Goal: Feedback & Contribution: Contribute content

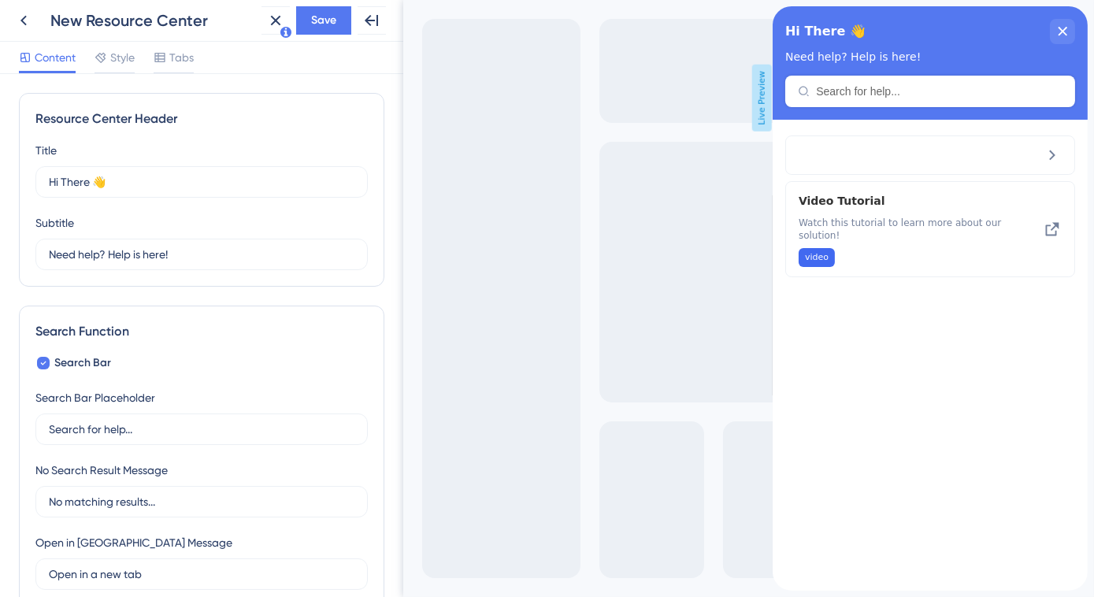
scroll to position [582, 0]
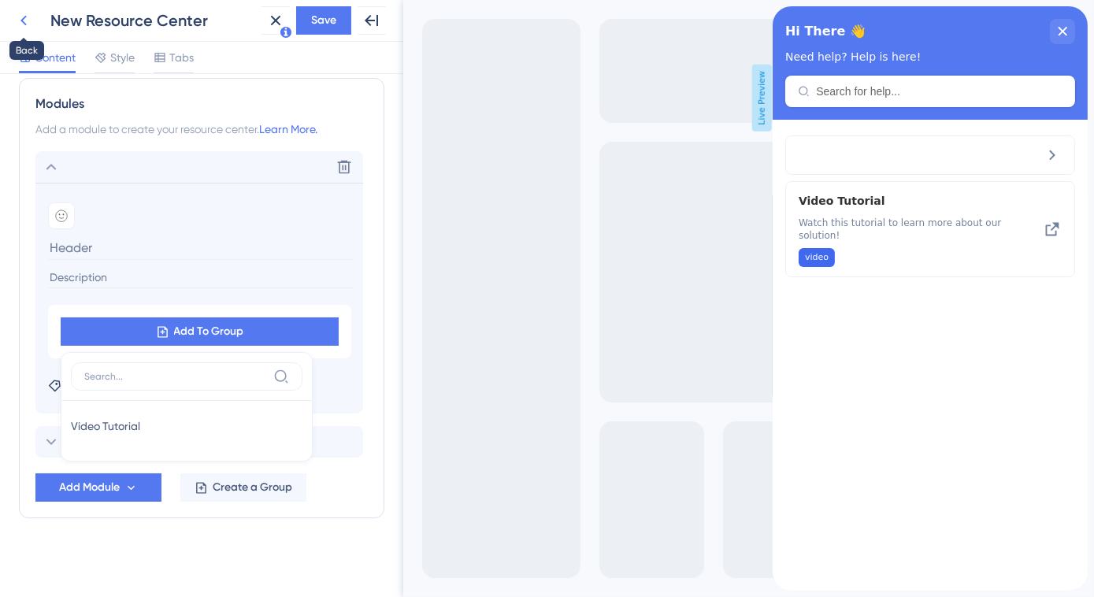
click at [20, 17] on icon at bounding box center [23, 20] width 19 height 19
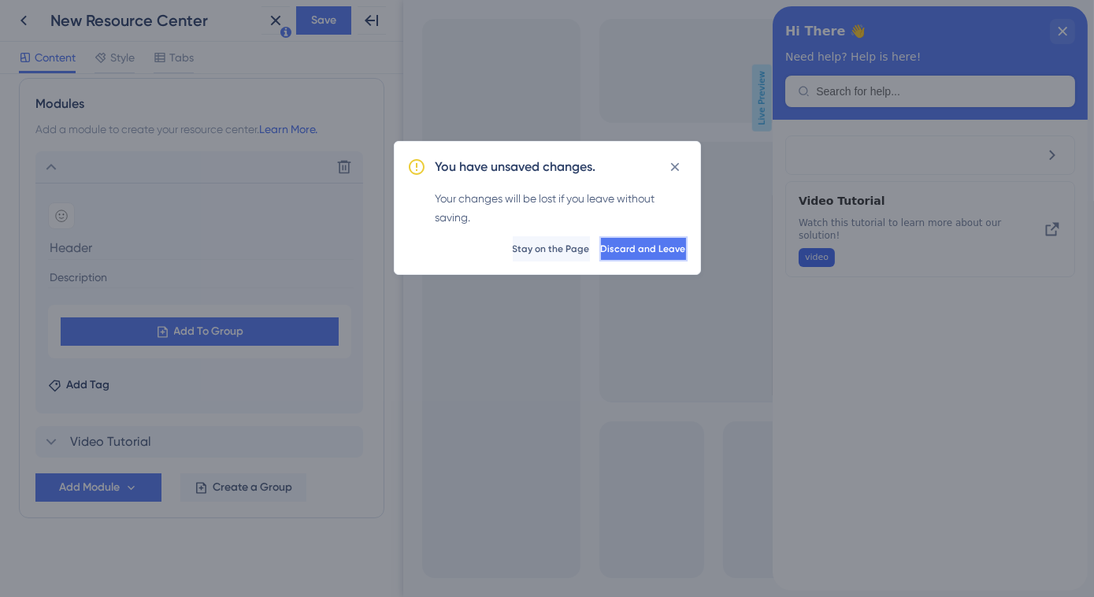
click at [601, 249] on span "Discard and Leave" at bounding box center [643, 249] width 85 height 13
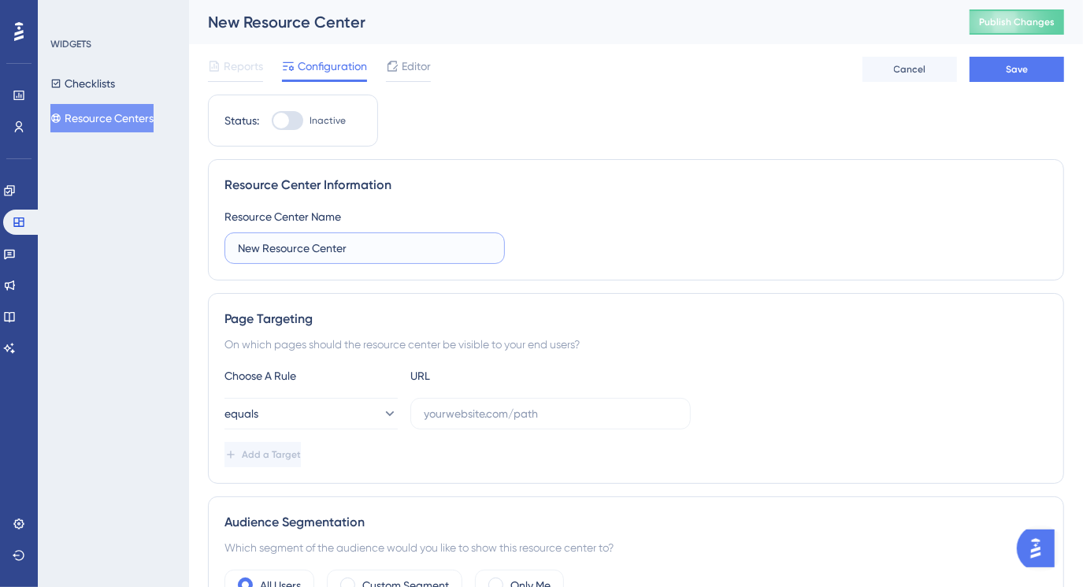
click at [325, 247] on input "New Resource Center" at bounding box center [365, 247] width 254 height 17
click at [440, 180] on div "Resource Center Information" at bounding box center [635, 185] width 823 height 19
click at [417, 63] on span "Editor" at bounding box center [416, 66] width 29 height 19
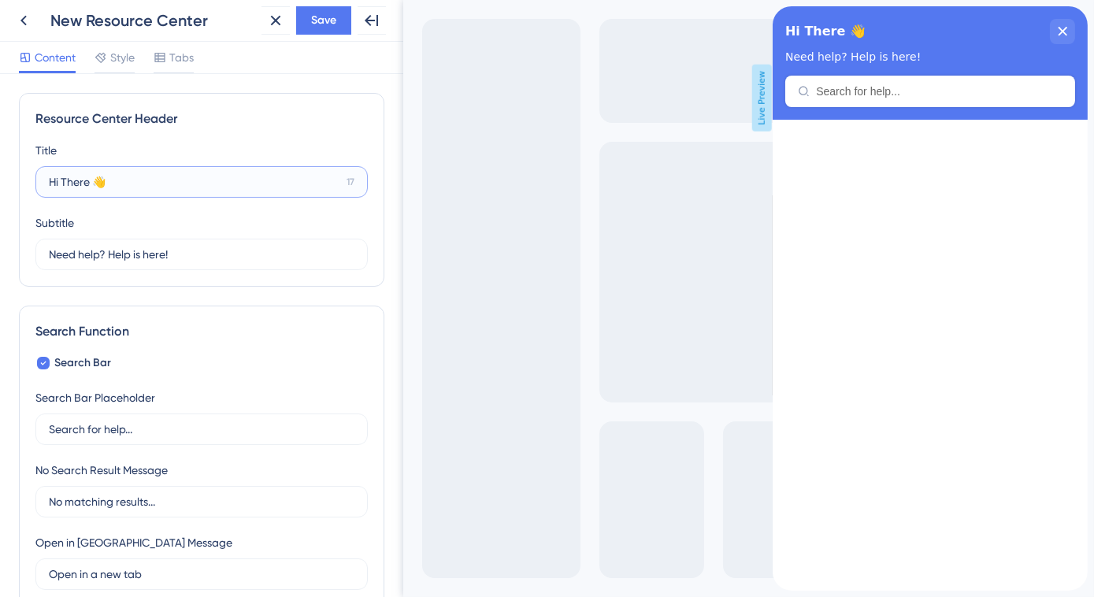
click at [105, 185] on input "Hi There 👋" at bounding box center [194, 181] width 291 height 17
type input "Release Notes and Updates"
click at [143, 252] on input "Need help? Help is here!" at bounding box center [194, 254] width 291 height 17
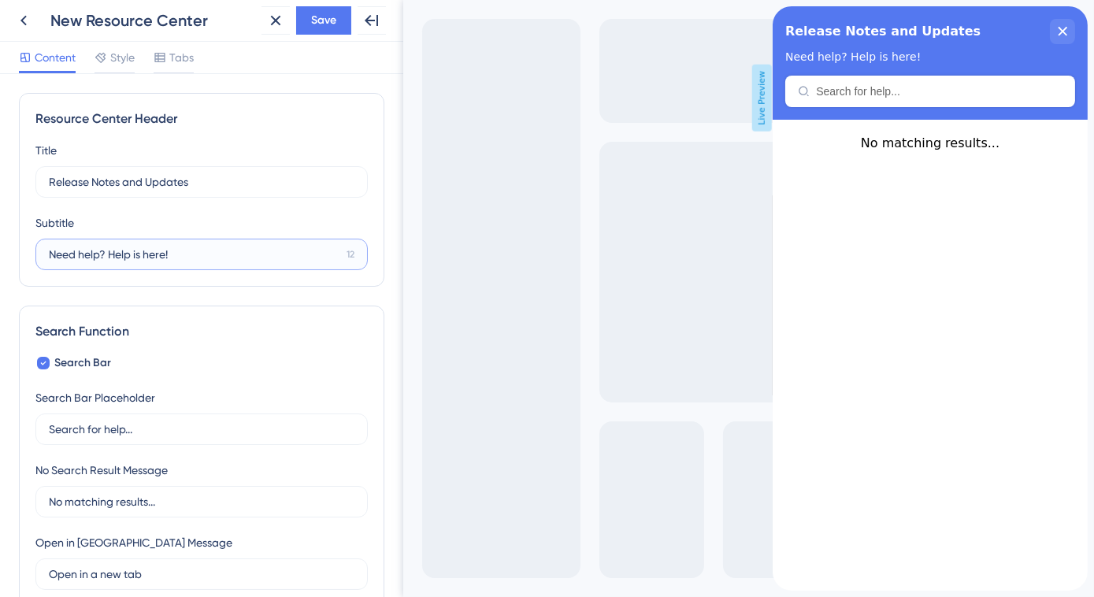
click at [143, 252] on input "Need help? Help is here!" at bounding box center [194, 254] width 291 height 17
paste input "What’s new, product enhancements, ve"
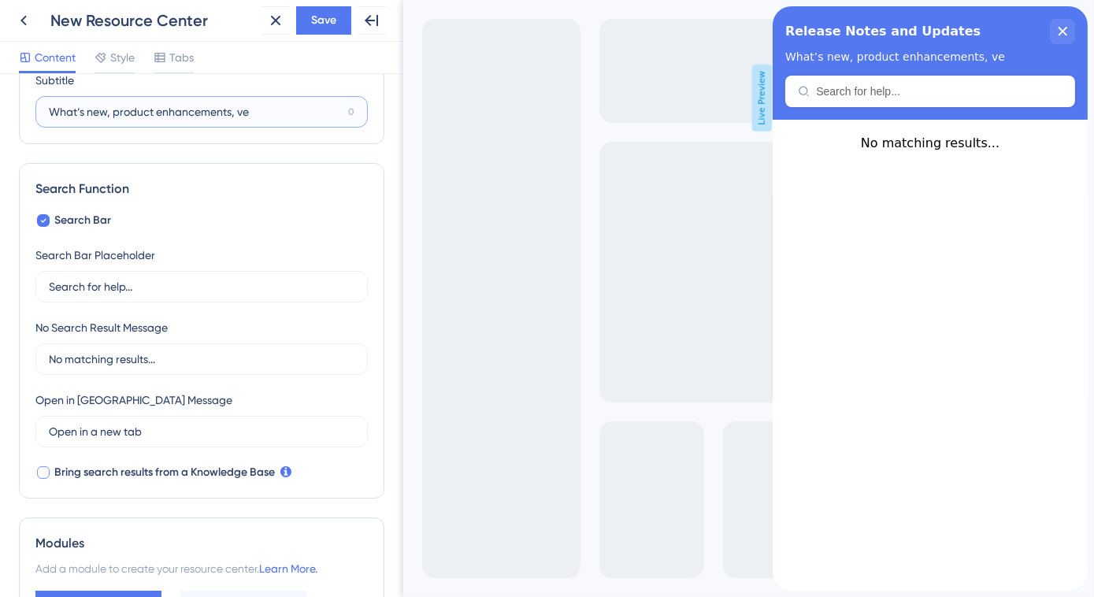
type input "What’s new, product enhancements, ve"
click at [44, 473] on div at bounding box center [43, 472] width 13 height 13
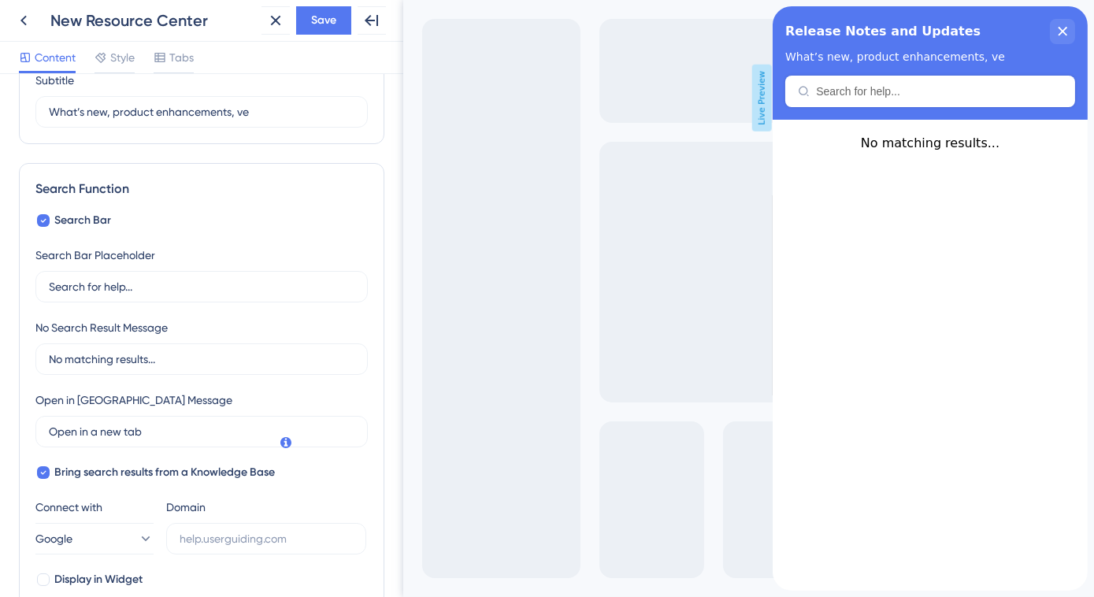
scroll to position [214, 0]
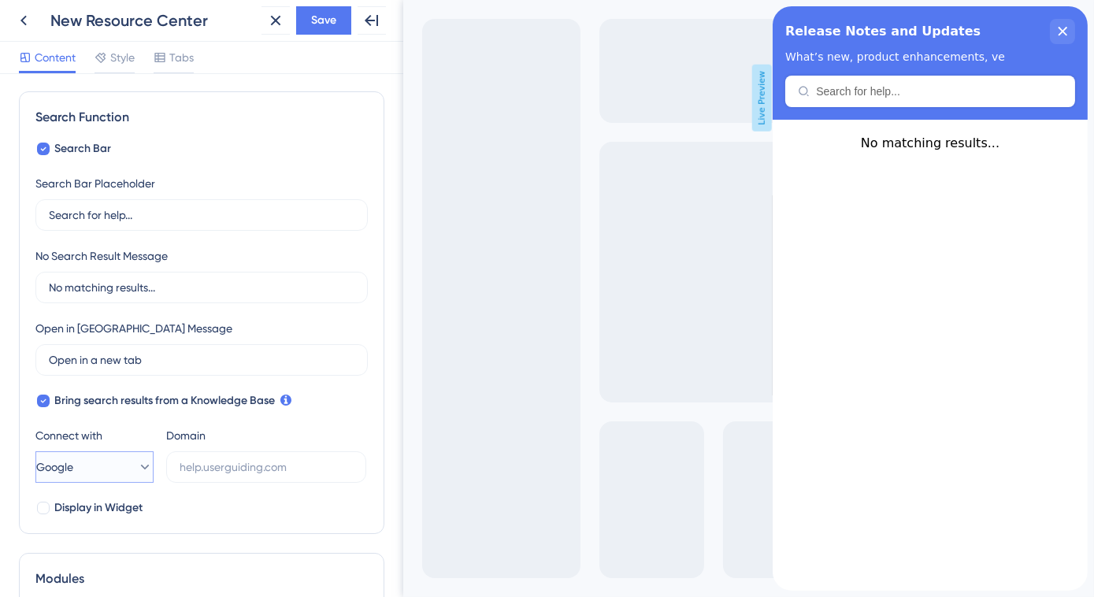
click at [143, 467] on button "Google" at bounding box center [94, 467] width 118 height 32
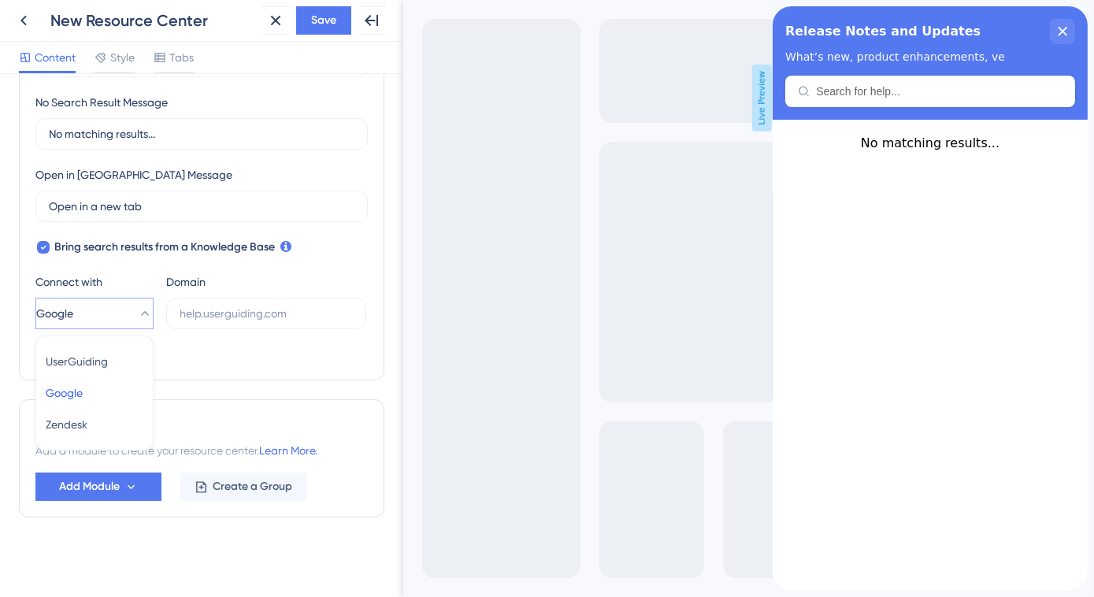
click at [183, 381] on div "Resource Center Header Title Release Notes and Updates 3 Release Notes and Upda…" at bounding box center [201, 121] width 365 height 792
click at [41, 351] on div at bounding box center [43, 354] width 13 height 13
click at [313, 27] on span "Save" at bounding box center [323, 20] width 25 height 19
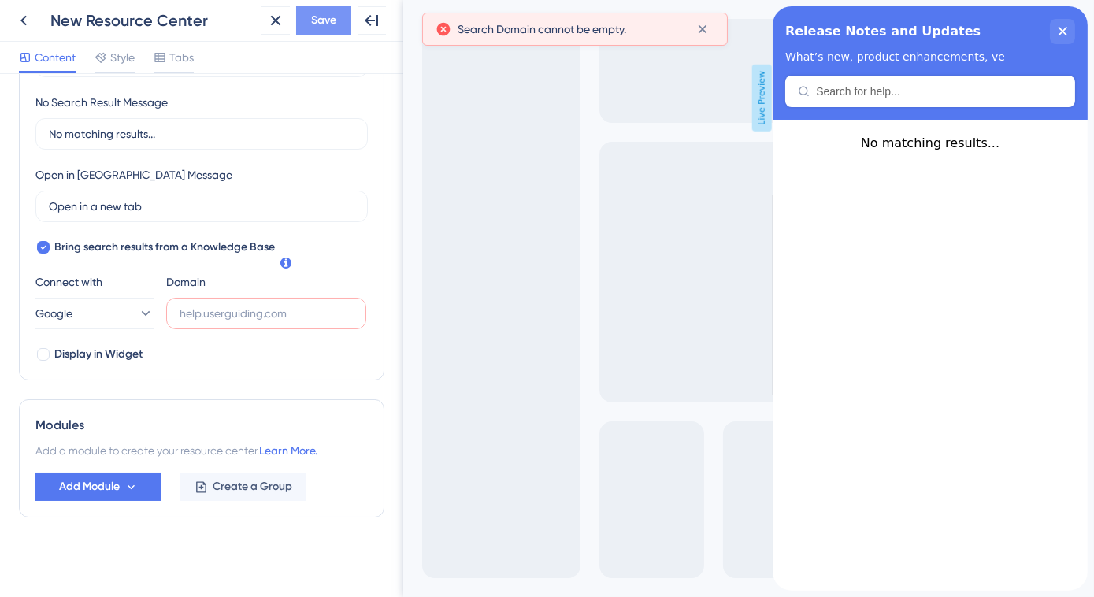
scroll to position [344, 0]
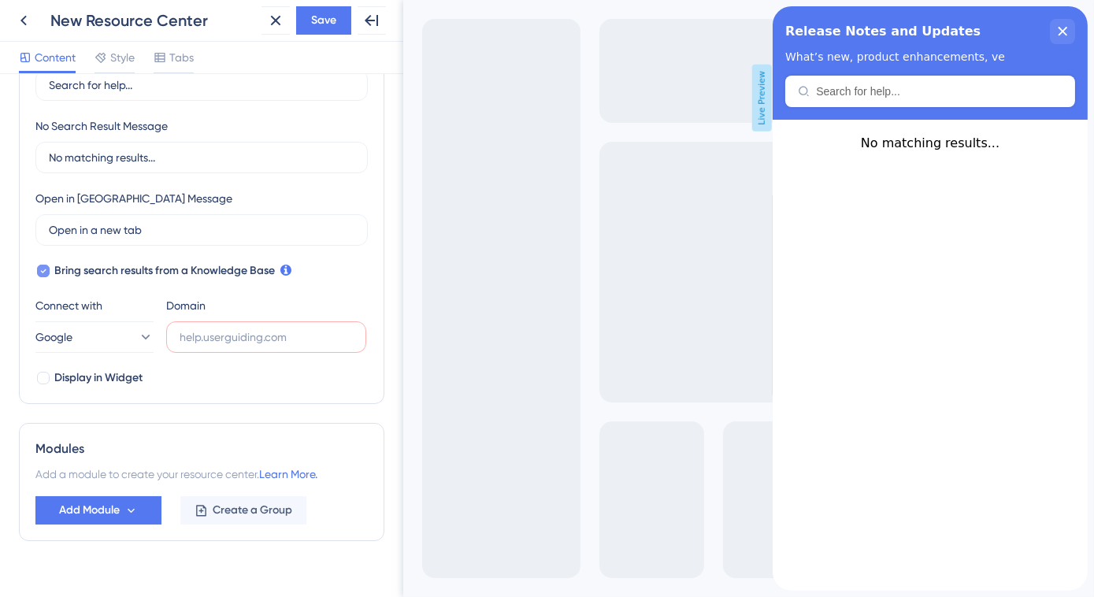
click at [40, 271] on icon at bounding box center [43, 271] width 6 height 13
checkbox input "false"
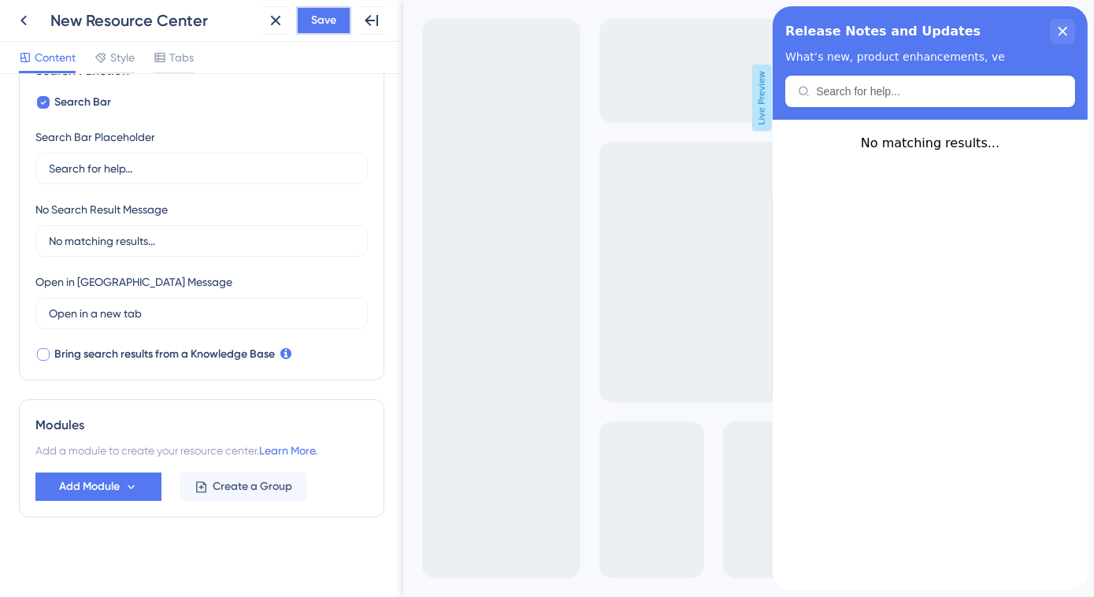
click at [317, 27] on span "Save" at bounding box center [323, 20] width 25 height 19
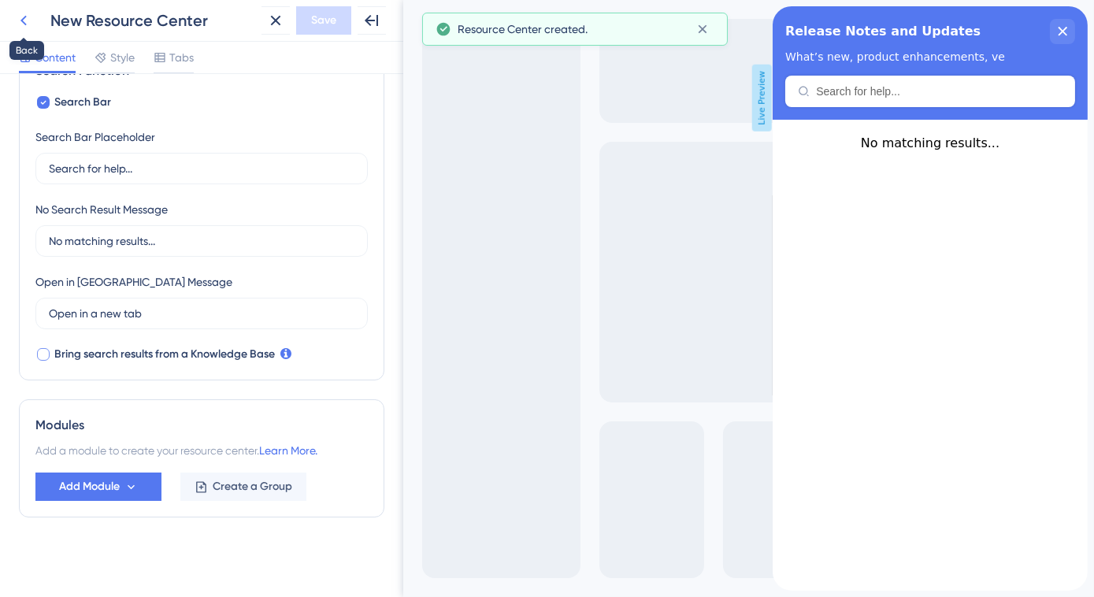
click at [20, 19] on icon at bounding box center [23, 20] width 19 height 19
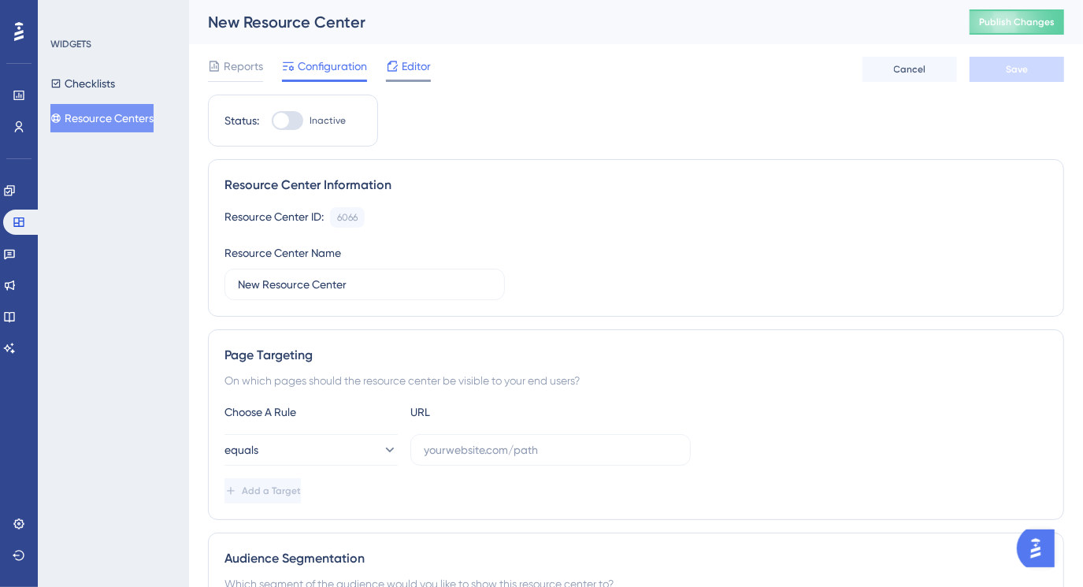
click at [397, 73] on div at bounding box center [392, 66] width 13 height 19
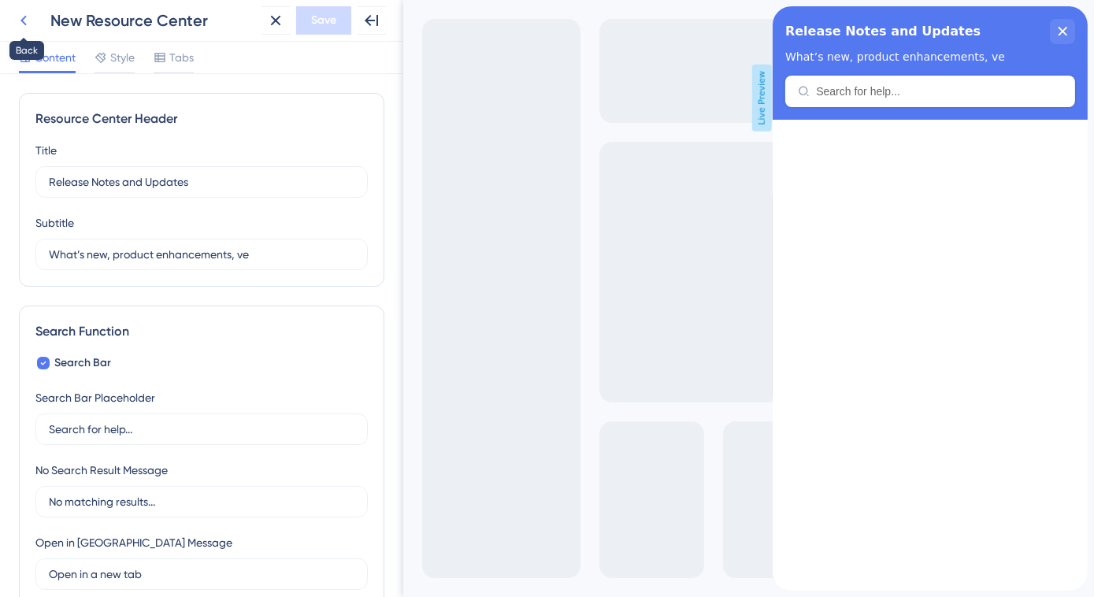
click at [34, 21] on button at bounding box center [23, 20] width 28 height 28
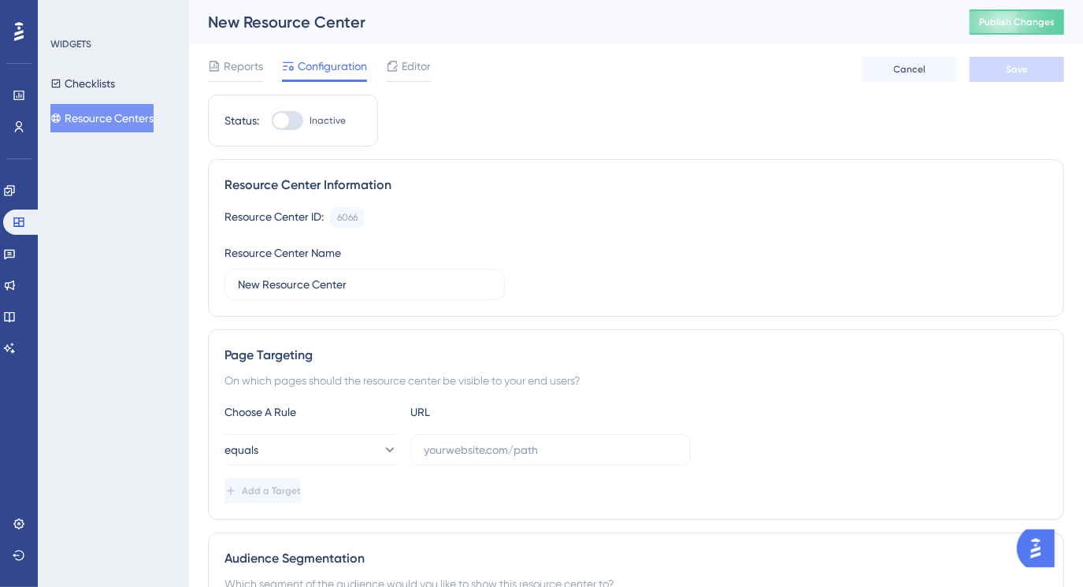
click at [291, 123] on div at bounding box center [288, 120] width 32 height 19
click at [272, 121] on input "Inactive" at bounding box center [271, 121] width 1 height 1
checkbox input "false"
click at [266, 286] on input "New Resource Center" at bounding box center [365, 284] width 254 height 17
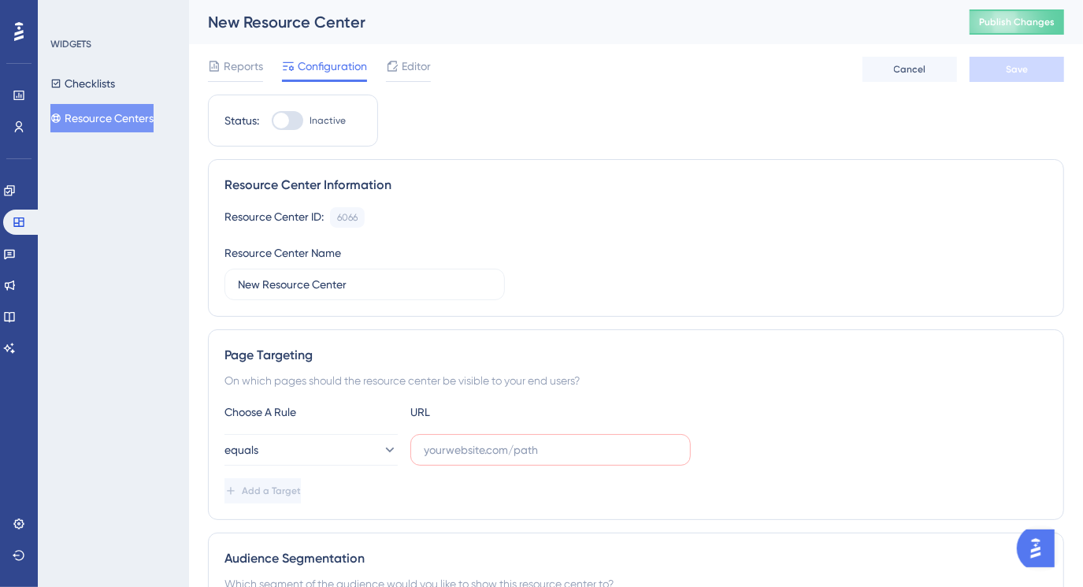
click at [104, 135] on div "WIDGETS Checklists Resource Centers" at bounding box center [113, 293] width 151 height 587
click at [109, 127] on button "Resource Centers" at bounding box center [101, 118] width 103 height 28
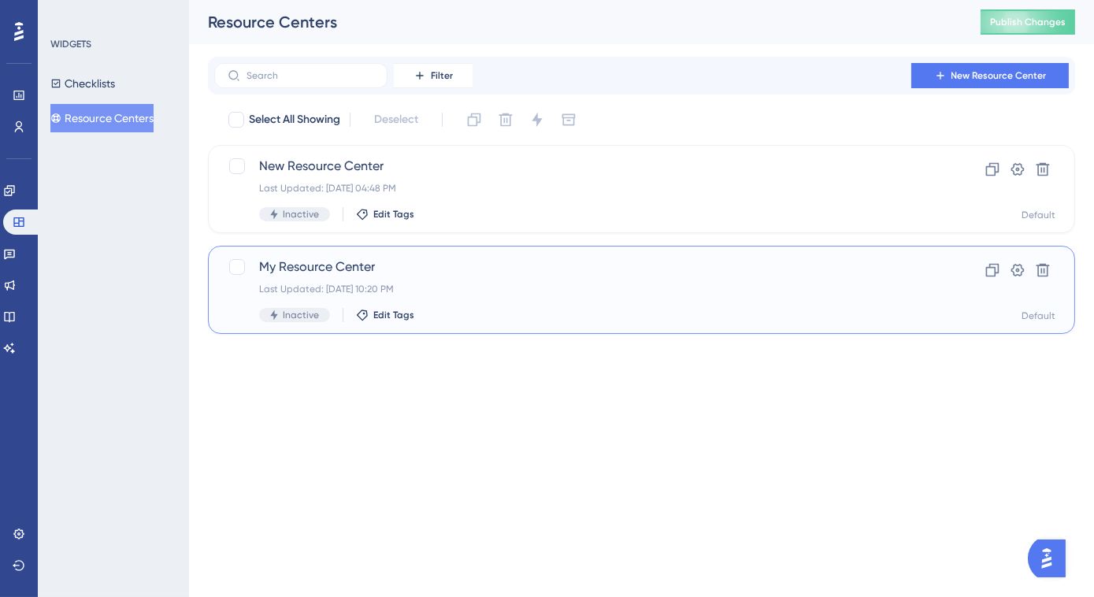
click at [309, 265] on span "My Resource Center" at bounding box center [578, 267] width 639 height 19
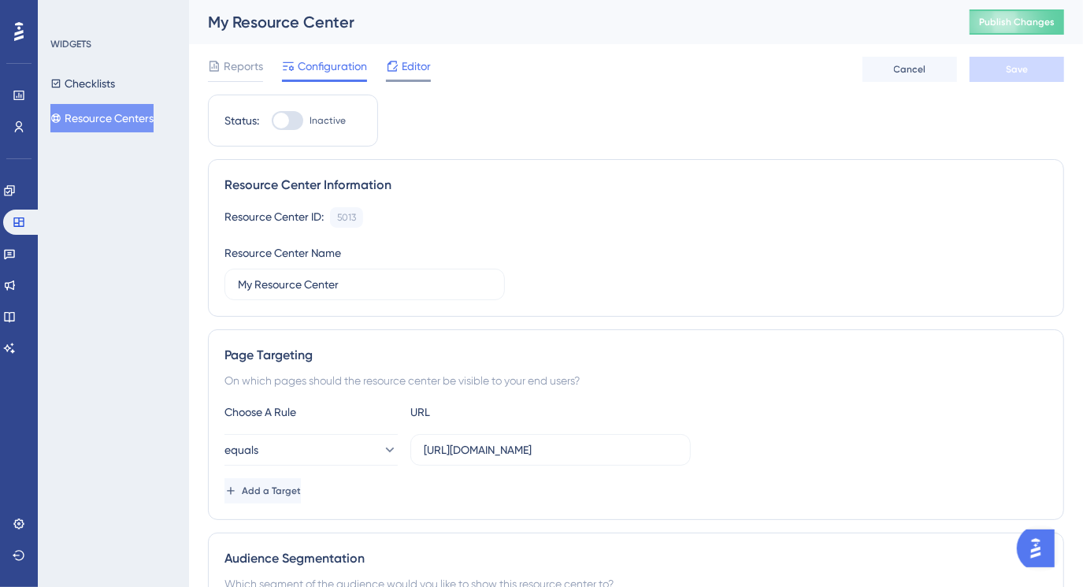
click at [405, 66] on span "Editor" at bounding box center [416, 66] width 29 height 19
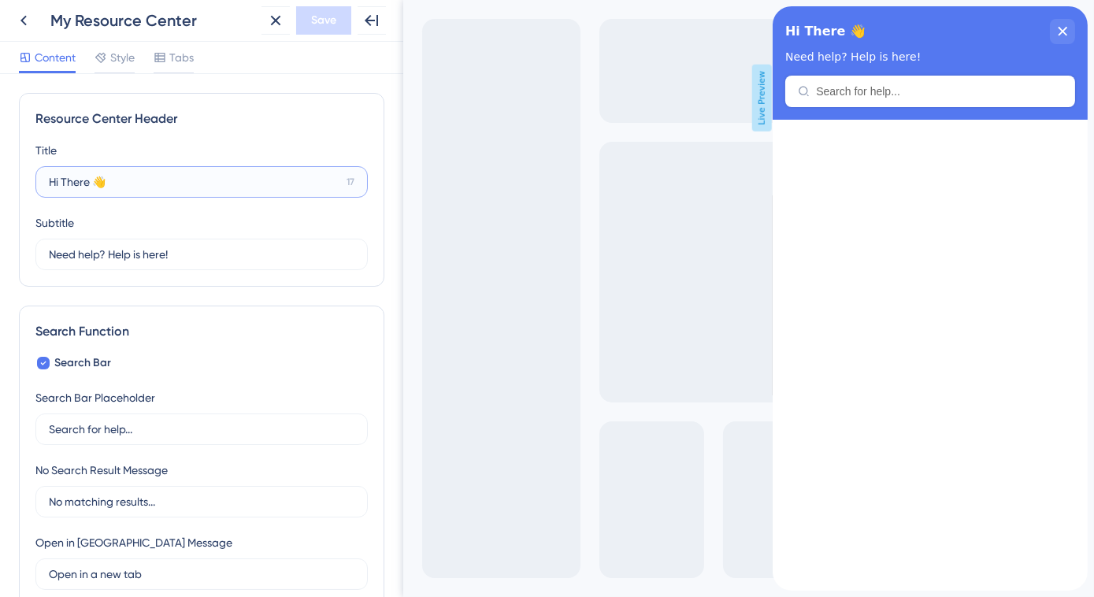
click at [141, 187] on input "Hi There 👋" at bounding box center [194, 181] width 291 height 17
click at [113, 186] on input "Hi There 👋" at bounding box center [194, 181] width 291 height 17
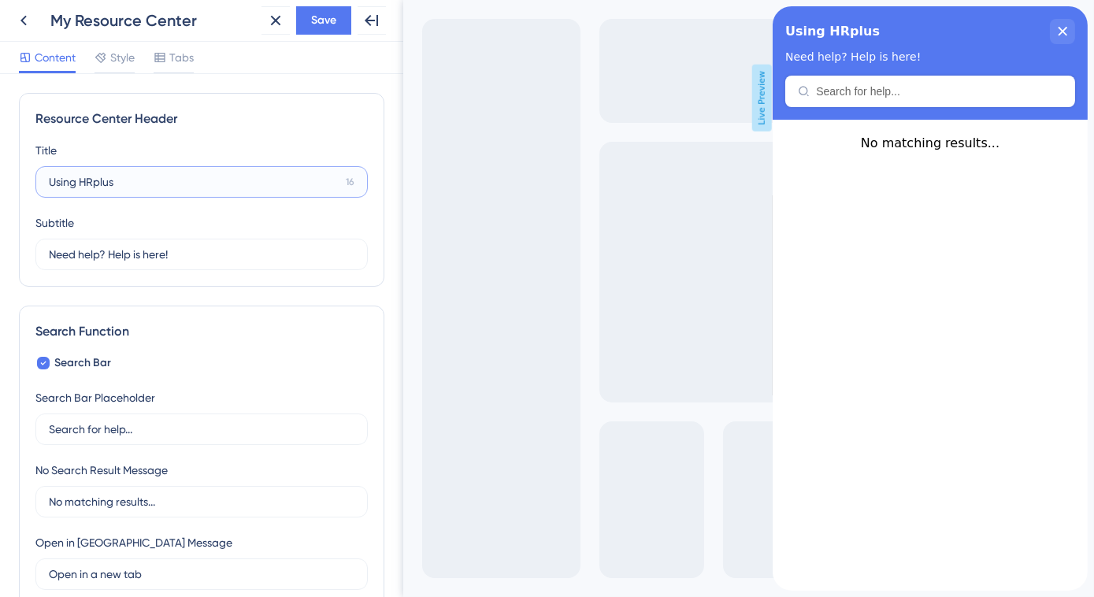
type input "Using HRplus"
click at [116, 255] on input "Need help? Help is here!" at bounding box center [194, 254] width 291 height 17
paste input "Feature overviews, module walkthroug"
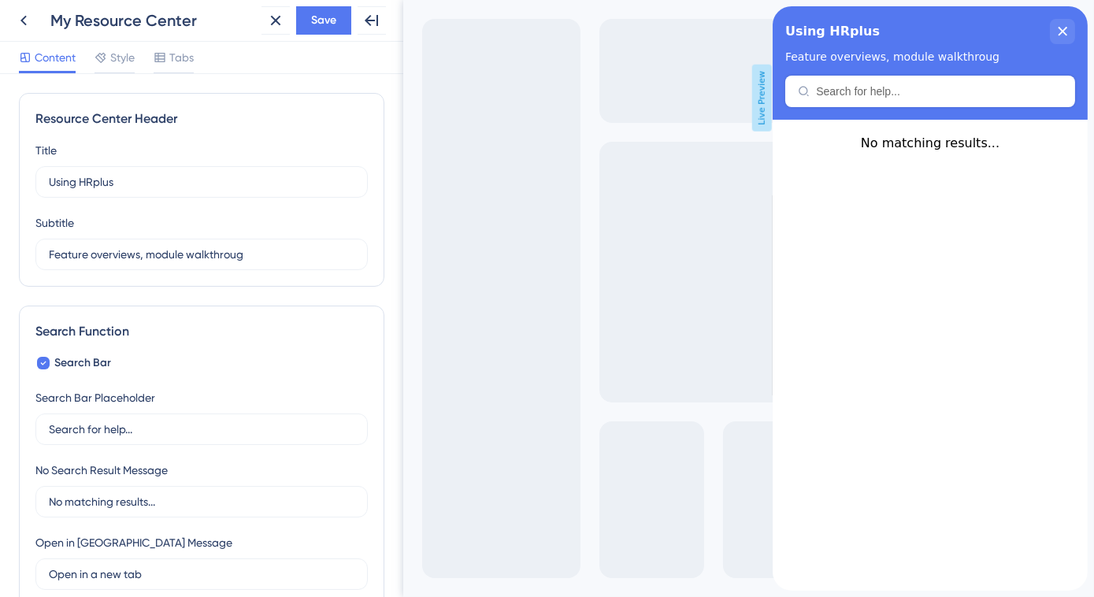
click at [291, 221] on div "Subtitle Feature overviews, module walkthroug 0" at bounding box center [201, 241] width 332 height 57
click at [321, 252] on input "Feature overviews, module walkthroug" at bounding box center [195, 254] width 293 height 17
type input "F"
type input "acccc"
click at [228, 254] on input "acccc" at bounding box center [202, 254] width 306 height 17
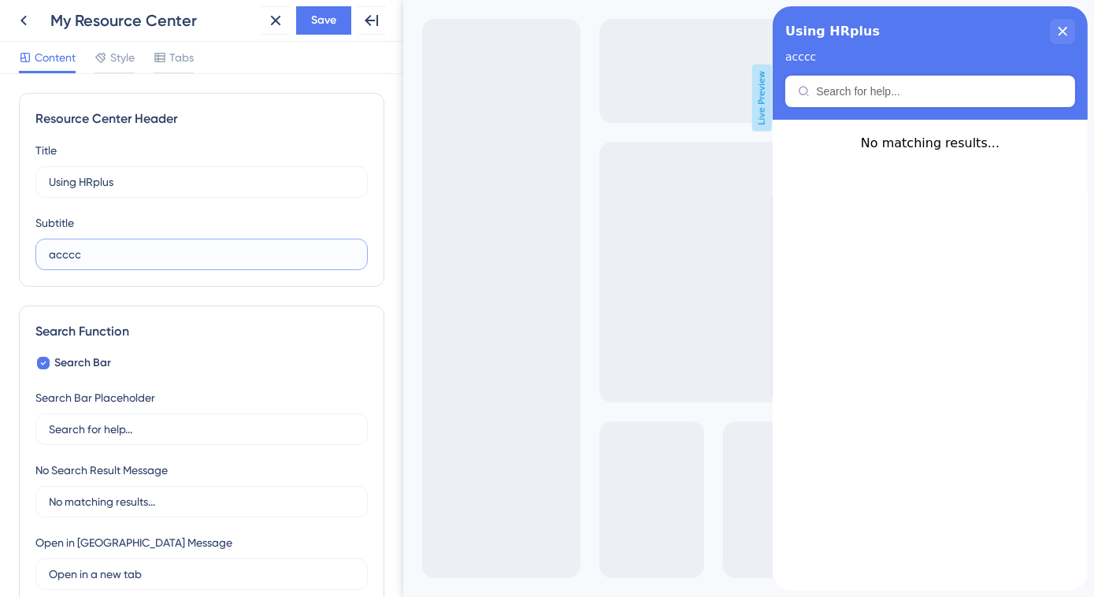
click at [228, 254] on input "acccc" at bounding box center [202, 254] width 306 height 17
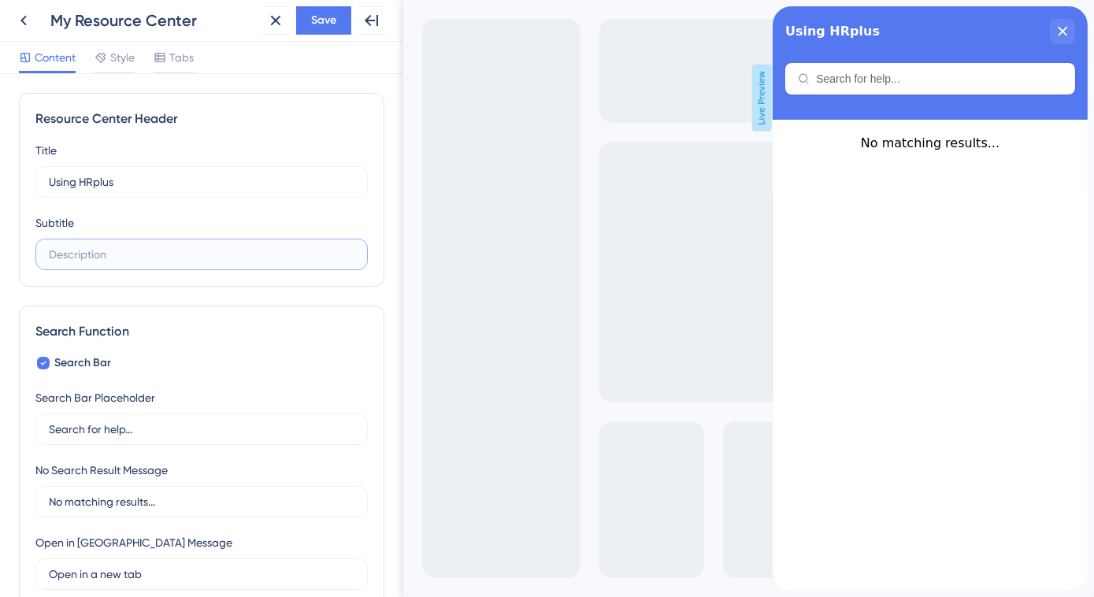
paste input "Feature overviews, module walkthroug"
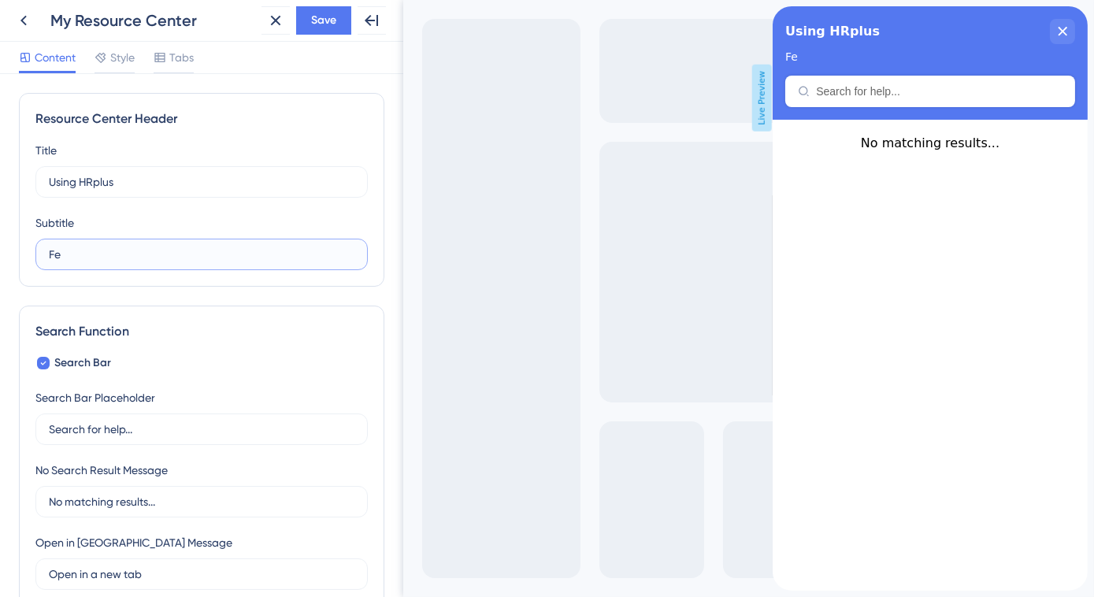
type input "F"
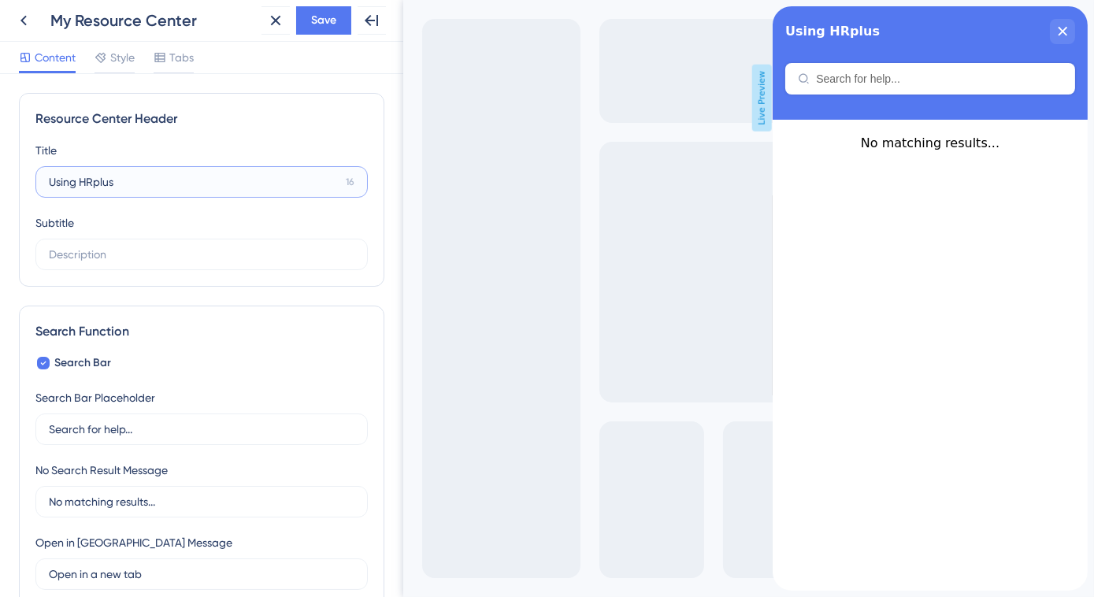
click at [129, 175] on input "Using HRplus" at bounding box center [194, 181] width 291 height 17
paste input "Product Guides & Tutorial"
type input "Product Guides & Tutorials"
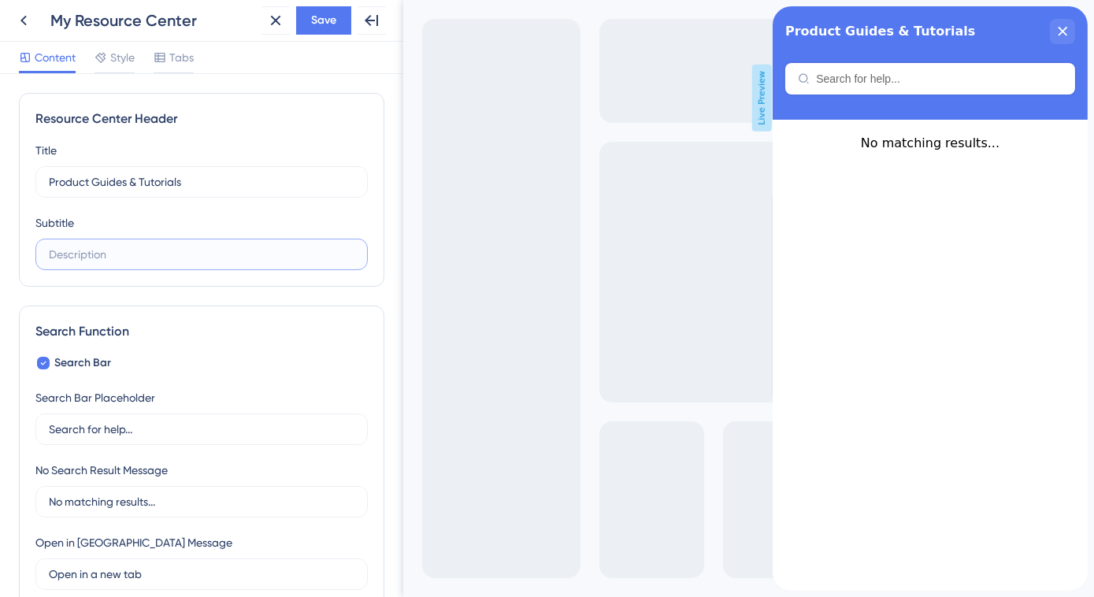
click at [149, 255] on input "text" at bounding box center [202, 254] width 306 height 17
paste input "Modules, features, and workflows"
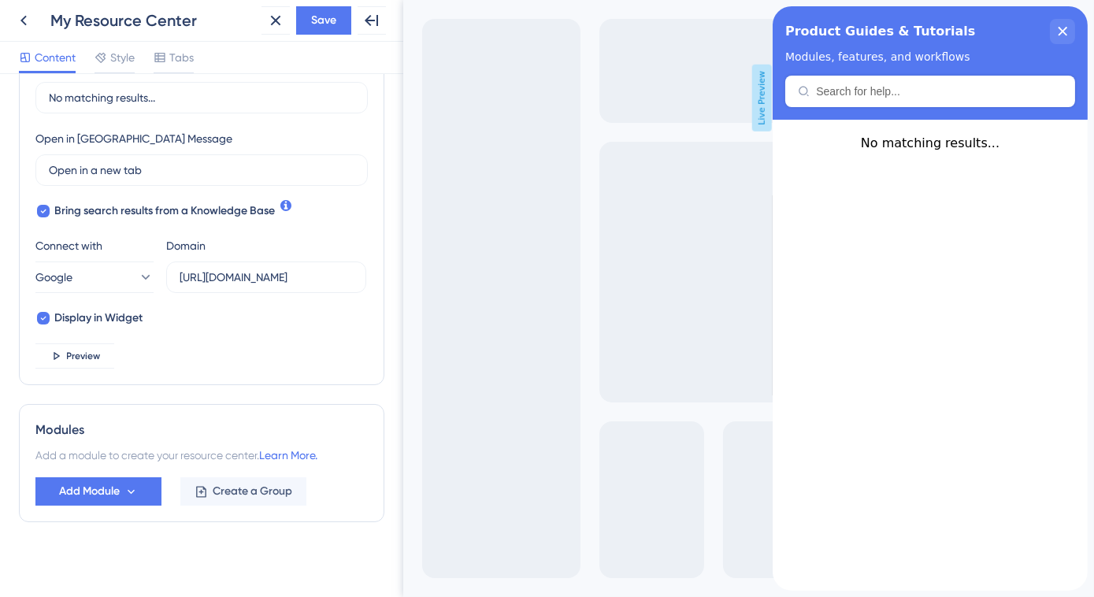
scroll to position [410, 0]
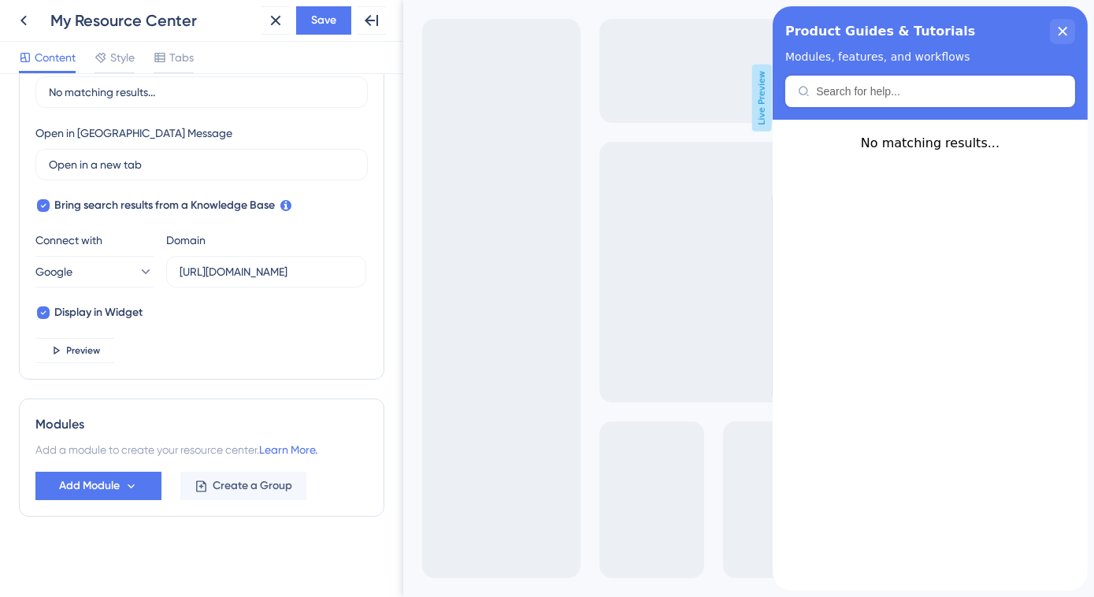
type input "Modules, features, and workflows"
click at [130, 492] on button "Add Module" at bounding box center [98, 486] width 126 height 28
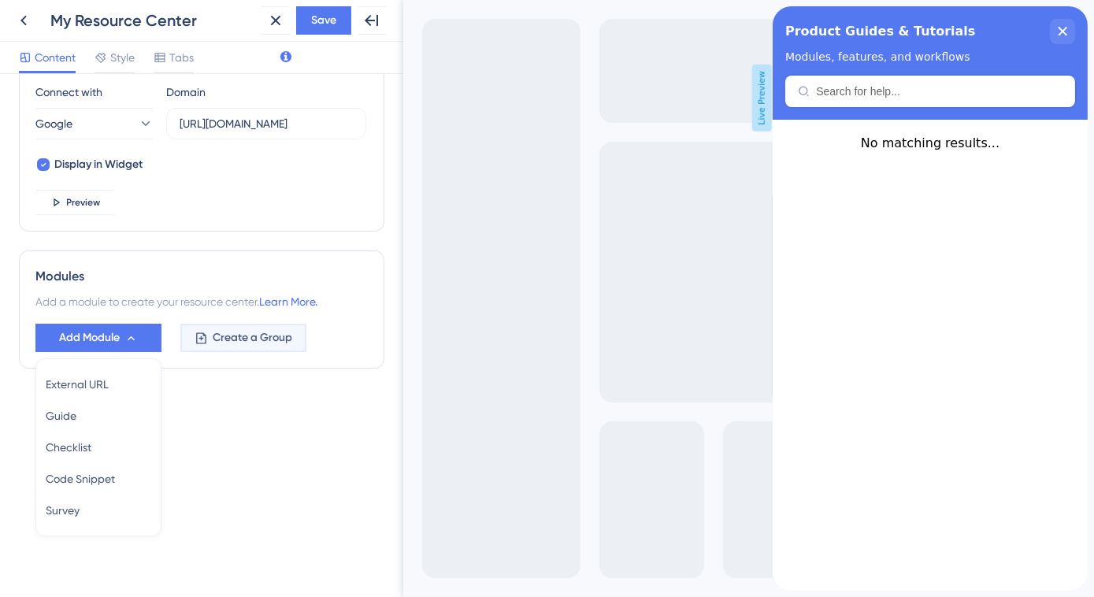
click at [236, 343] on span "Create a Group" at bounding box center [253, 337] width 80 height 19
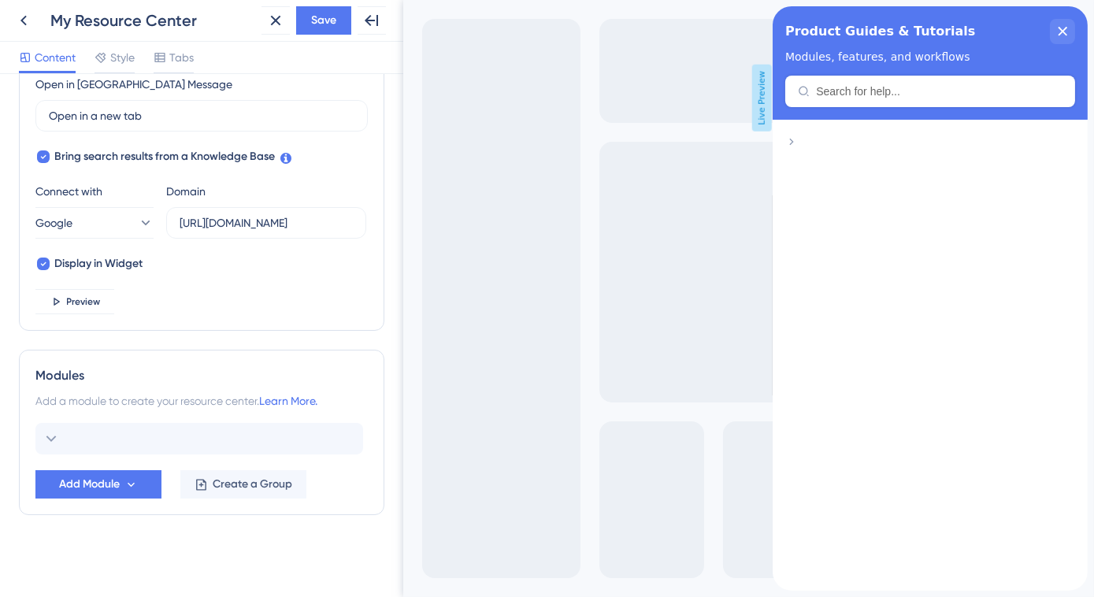
scroll to position [456, 0]
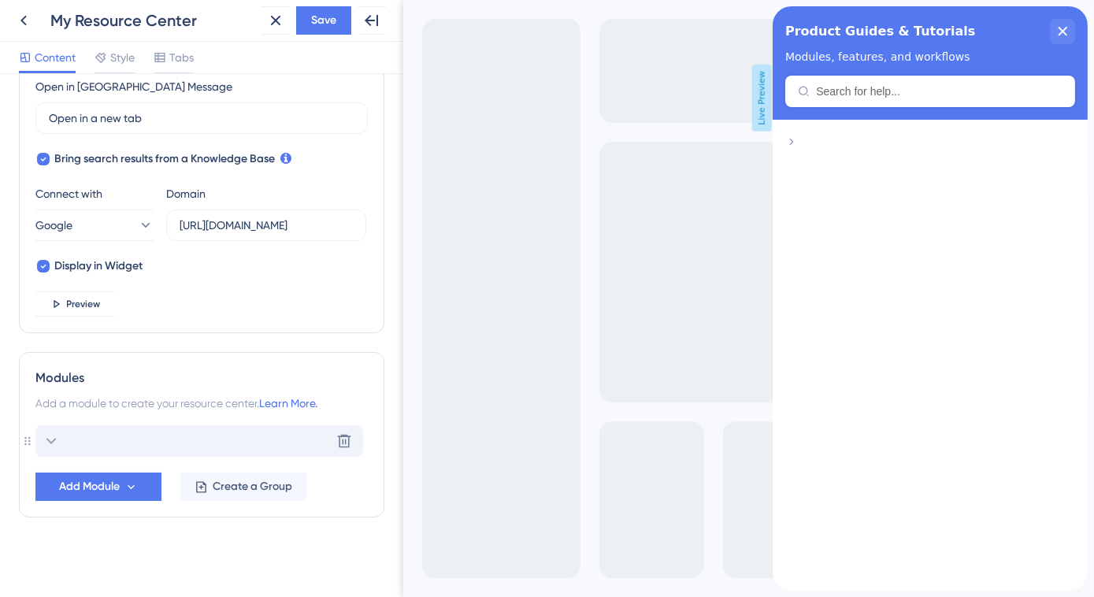
click at [198, 439] on div "Delete" at bounding box center [199, 441] width 328 height 32
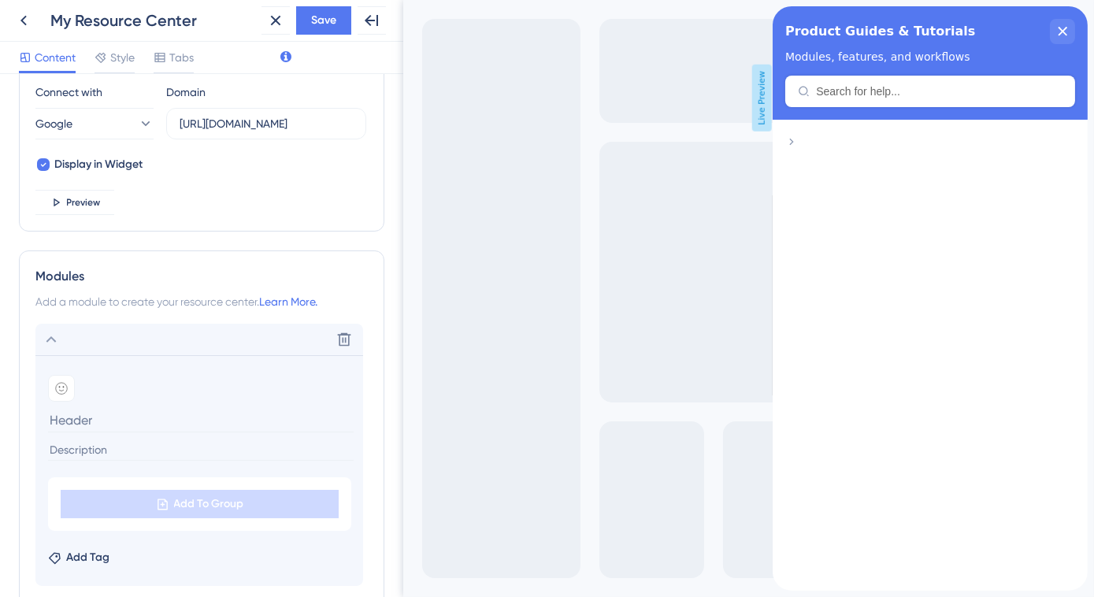
click at [102, 411] on input at bounding box center [201, 420] width 306 height 24
paste input "Core HR & Workforce Management"
type input "Core HR & Workforce Management"
click at [149, 413] on input "Core HR & Workforce Management" at bounding box center [201, 420] width 306 height 24
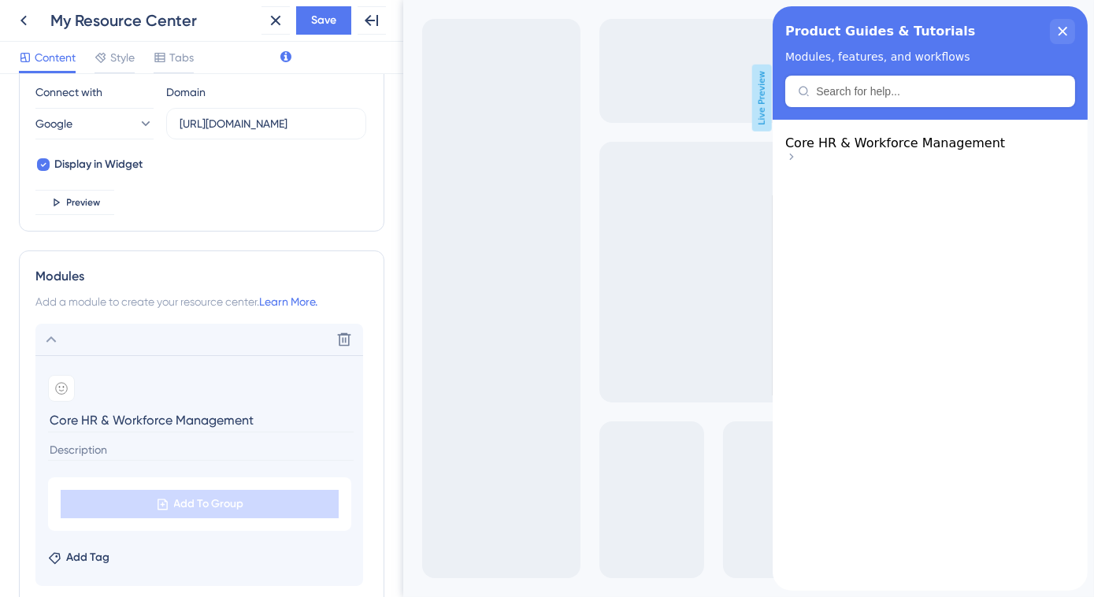
click at [149, 413] on input "Core HR & Workforce Management" at bounding box center [201, 420] width 306 height 24
click at [88, 421] on input at bounding box center [201, 420] width 306 height 24
paste input "Workforce"
type input "Workforce"
click at [111, 451] on input at bounding box center [201, 450] width 306 height 21
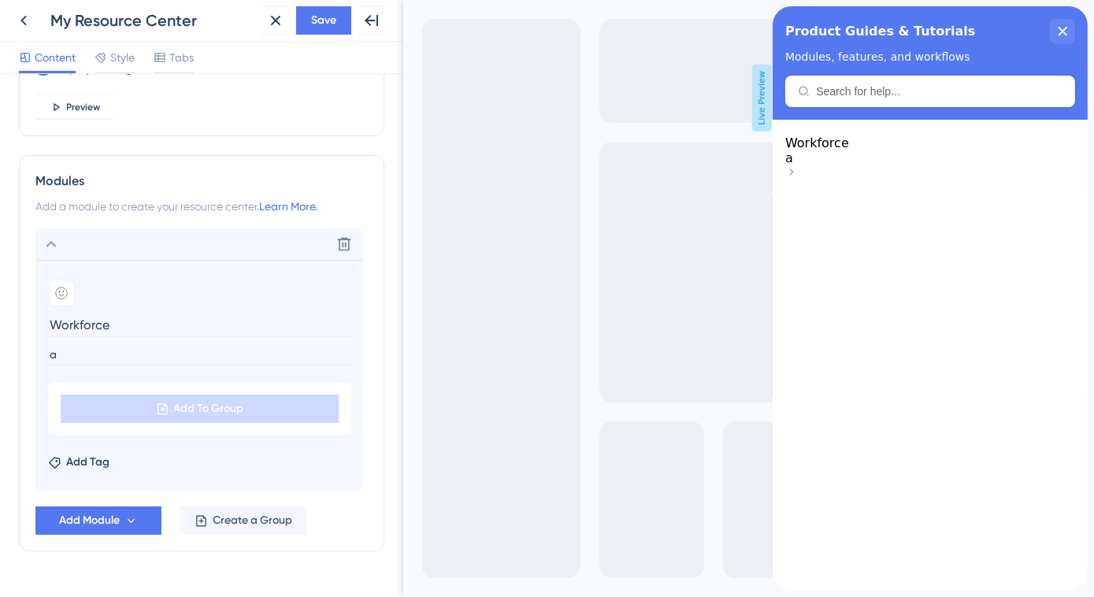
scroll to position [687, 0]
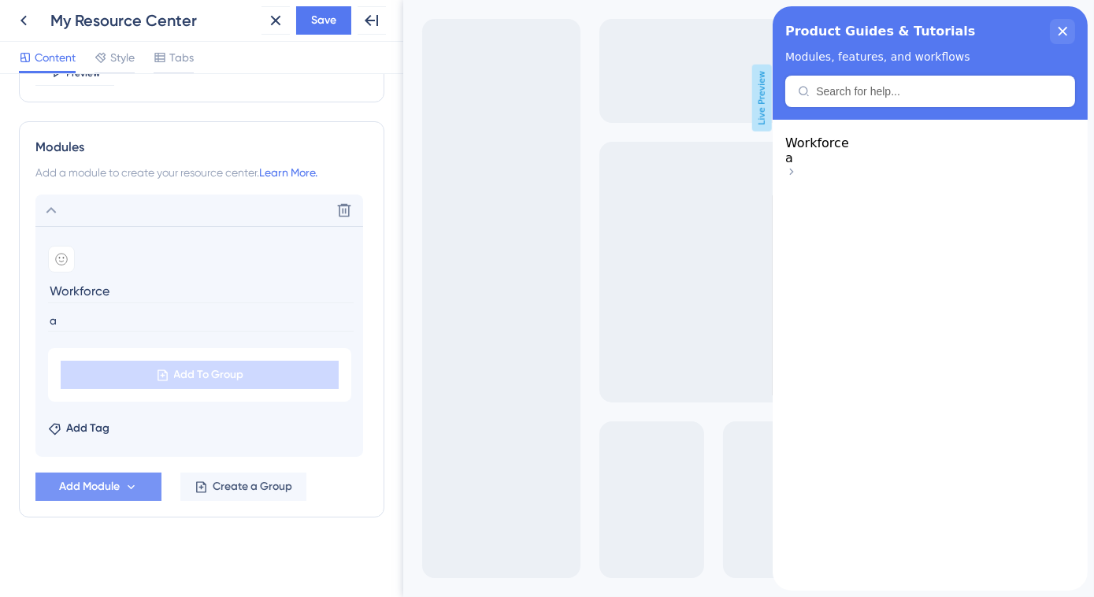
type input "a"
click at [111, 493] on span "Add Module" at bounding box center [89, 486] width 61 height 19
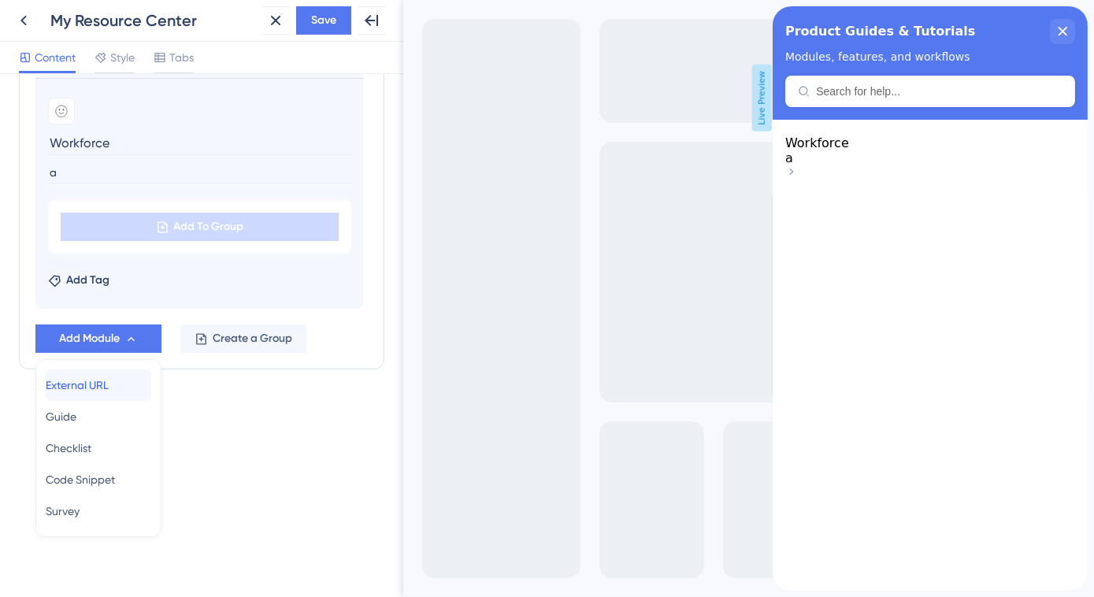
click at [109, 383] on span "External URL" at bounding box center [77, 385] width 63 height 19
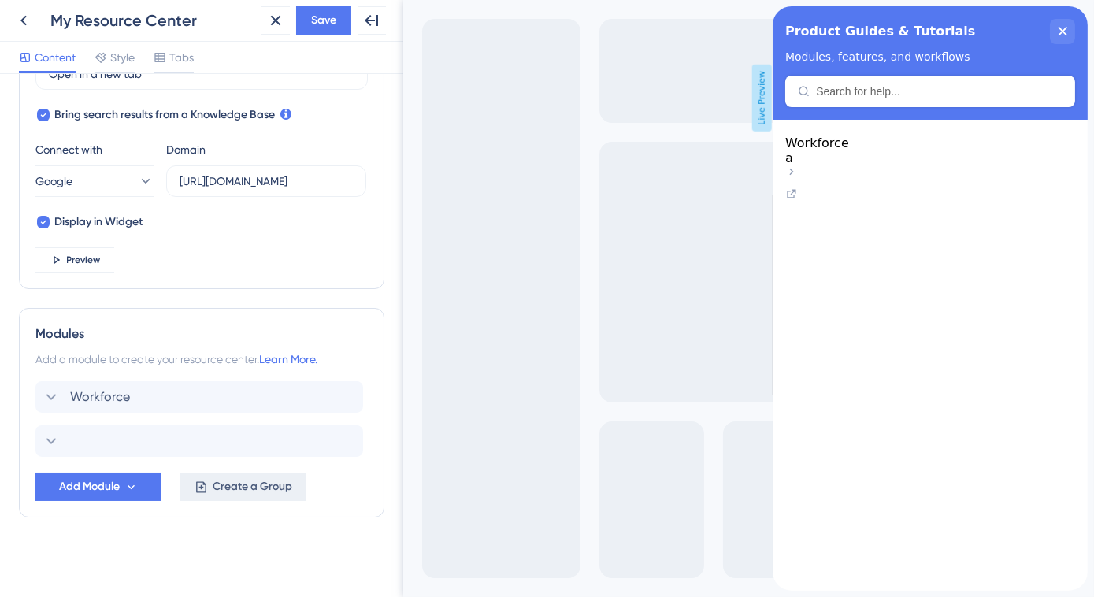
click at [206, 492] on button "Create a Group" at bounding box center [243, 487] width 126 height 28
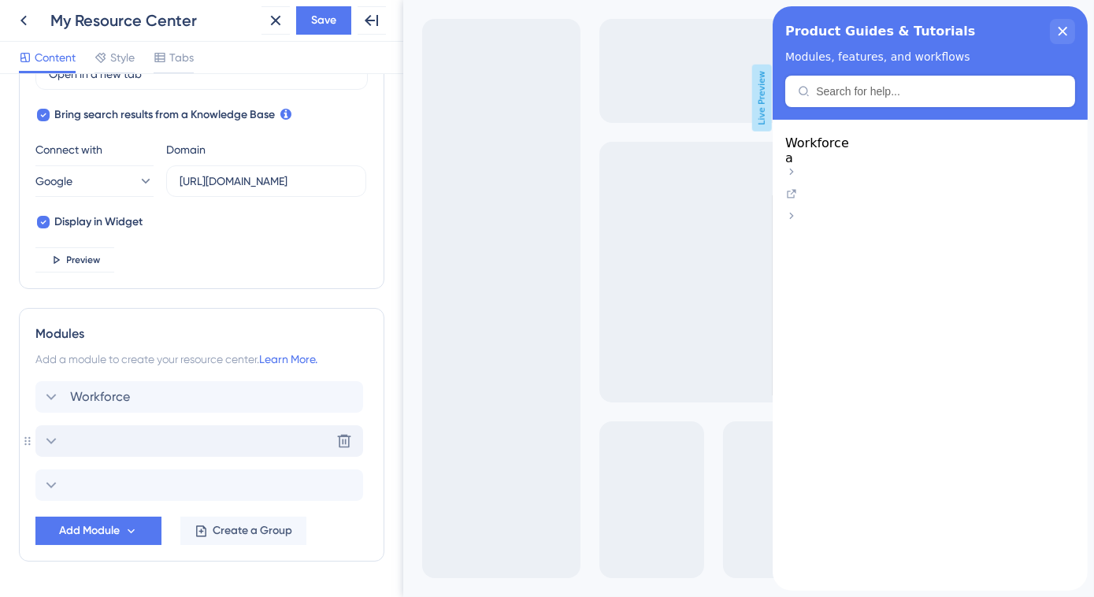
click at [154, 443] on div "Delete" at bounding box center [199, 441] width 328 height 32
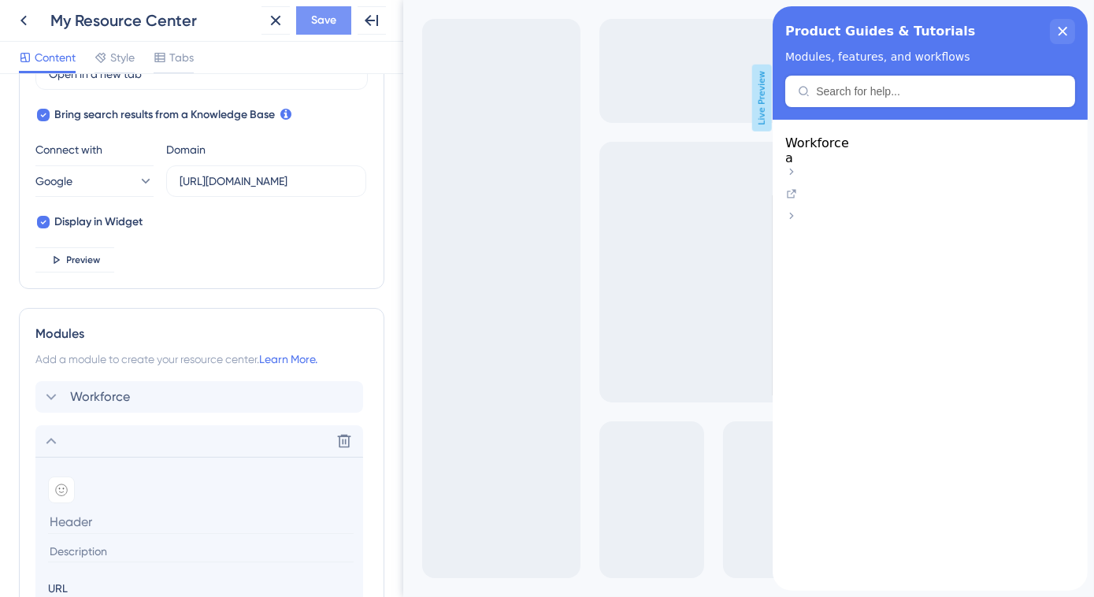
click at [323, 22] on span "Save" at bounding box center [323, 20] width 25 height 19
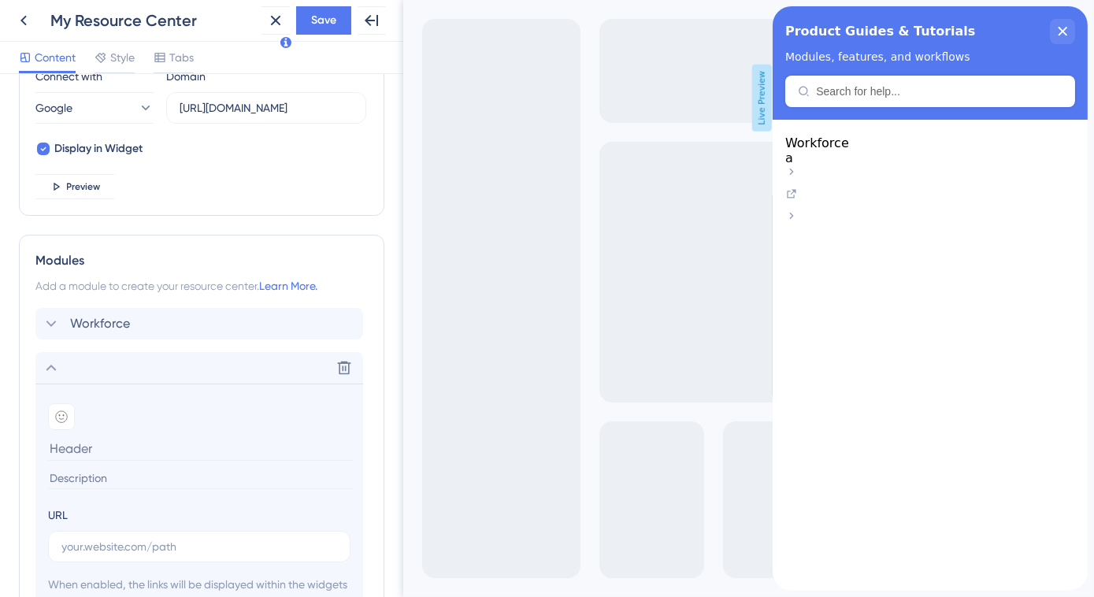
scroll to position [572, 0]
click at [346, 366] on icon at bounding box center [344, 370] width 16 height 16
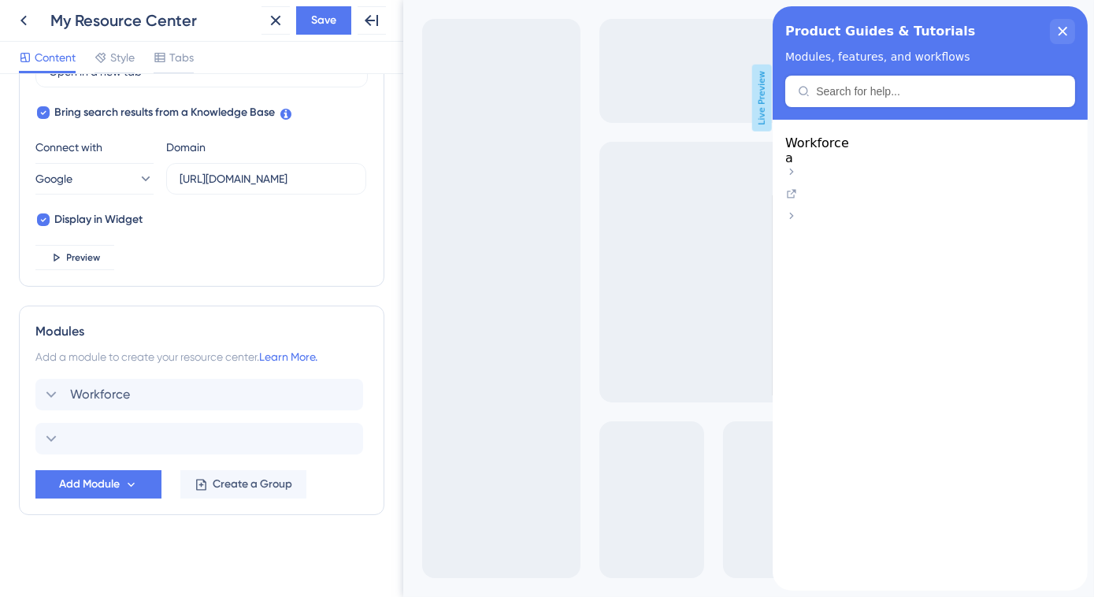
scroll to position [500, 0]
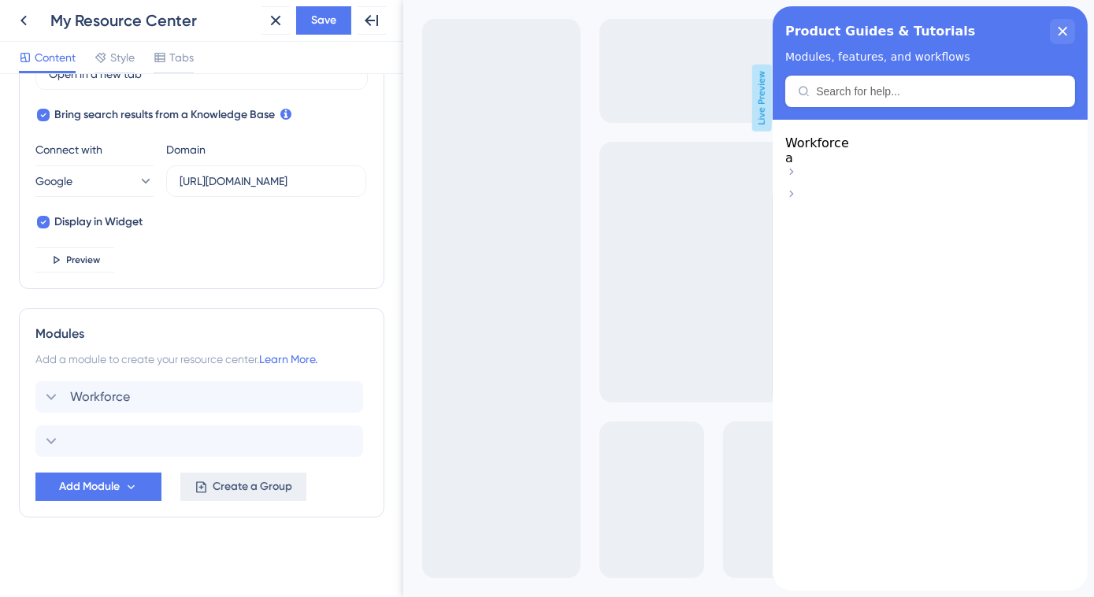
click at [252, 492] on span "Create a Group" at bounding box center [253, 486] width 80 height 19
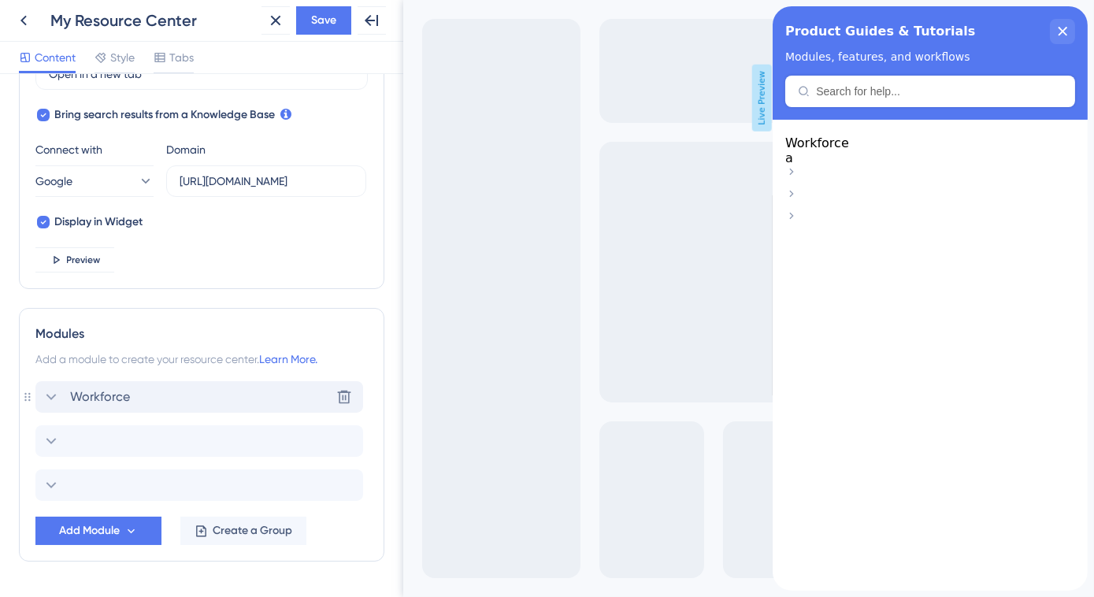
click at [47, 391] on icon at bounding box center [51, 397] width 19 height 19
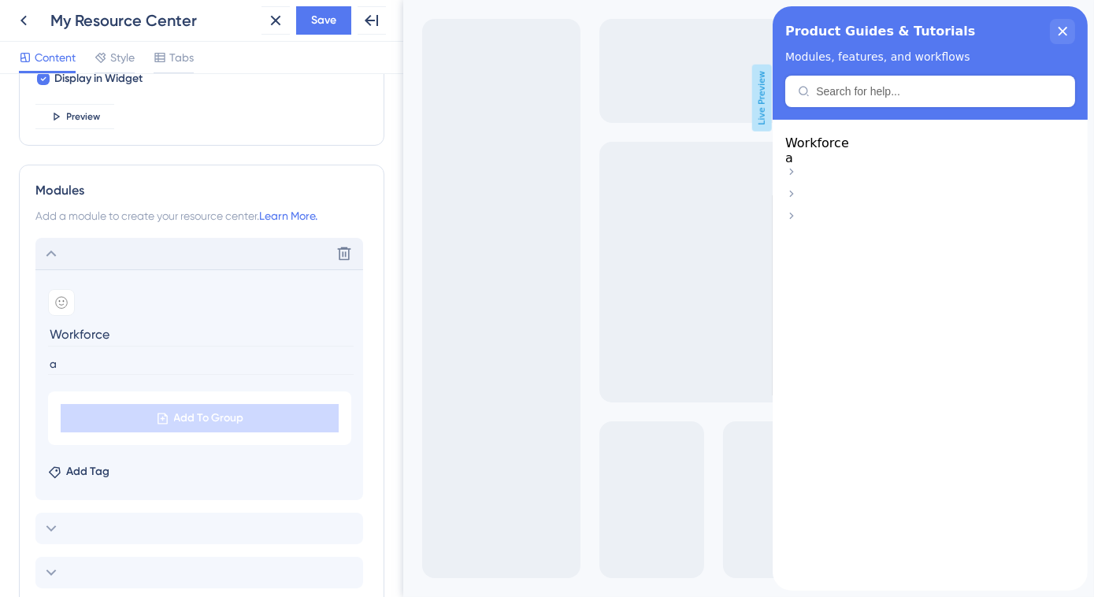
scroll to position [715, 0]
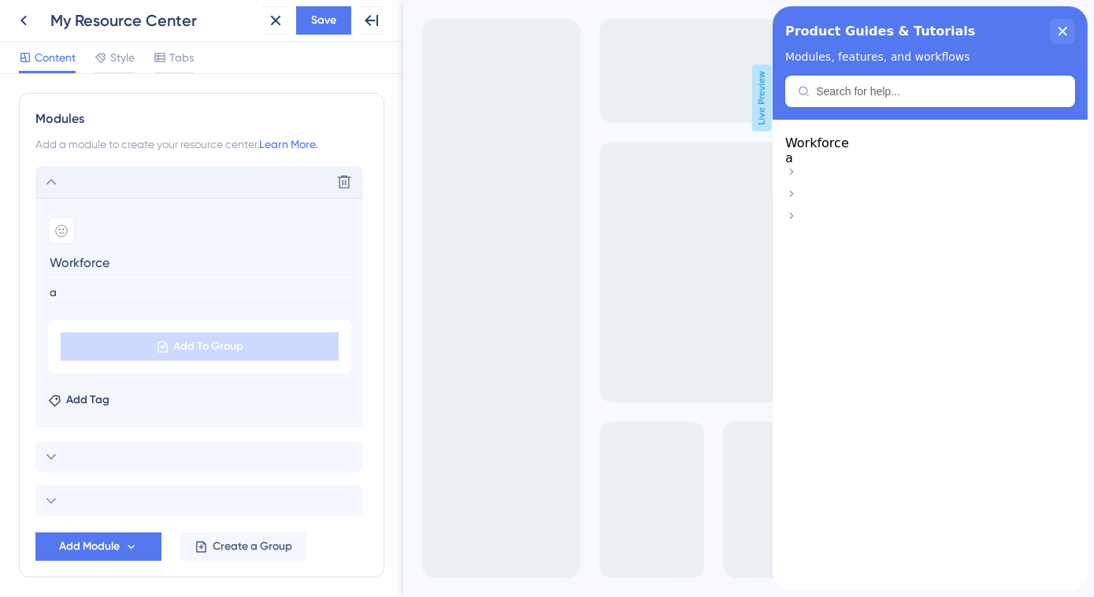
click at [86, 288] on input "a" at bounding box center [201, 292] width 306 height 21
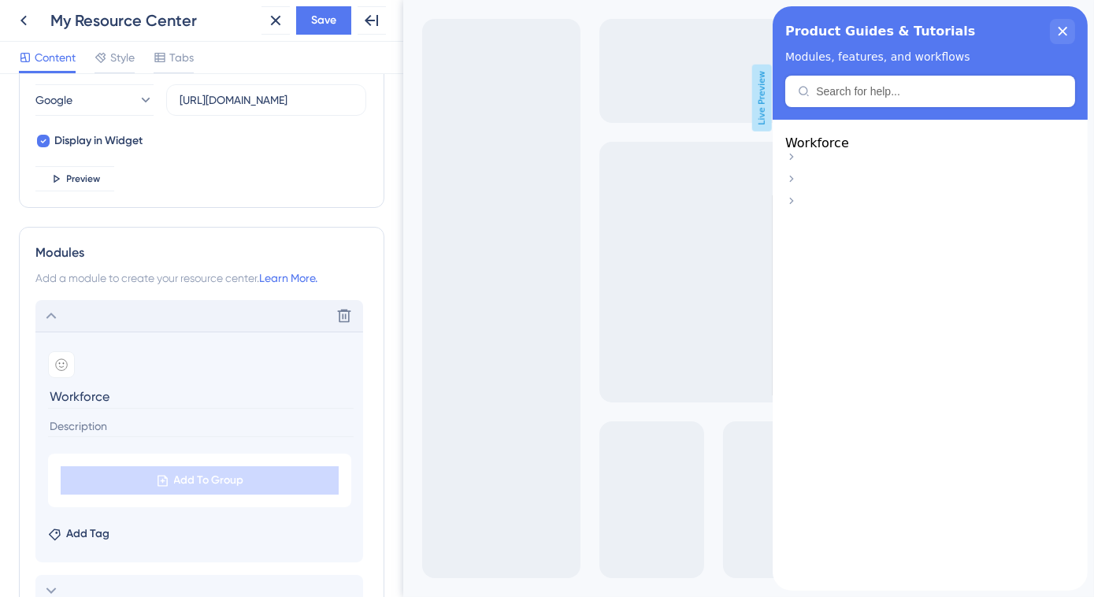
scroll to position [572, 0]
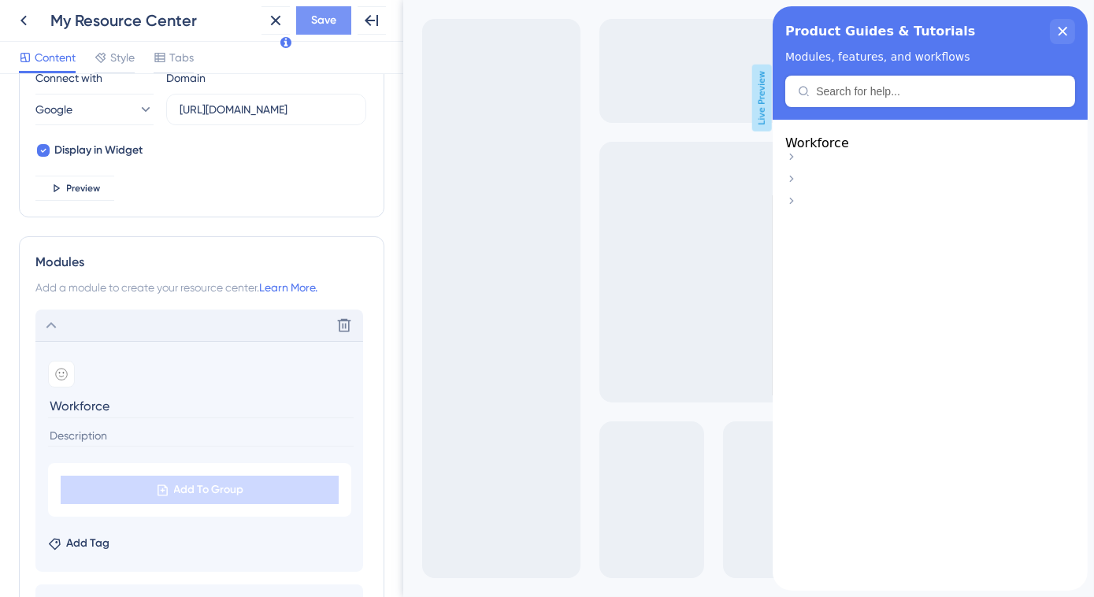
click at [309, 20] on button "Save" at bounding box center [323, 20] width 55 height 28
click at [87, 321] on div "Delete" at bounding box center [199, 326] width 328 height 32
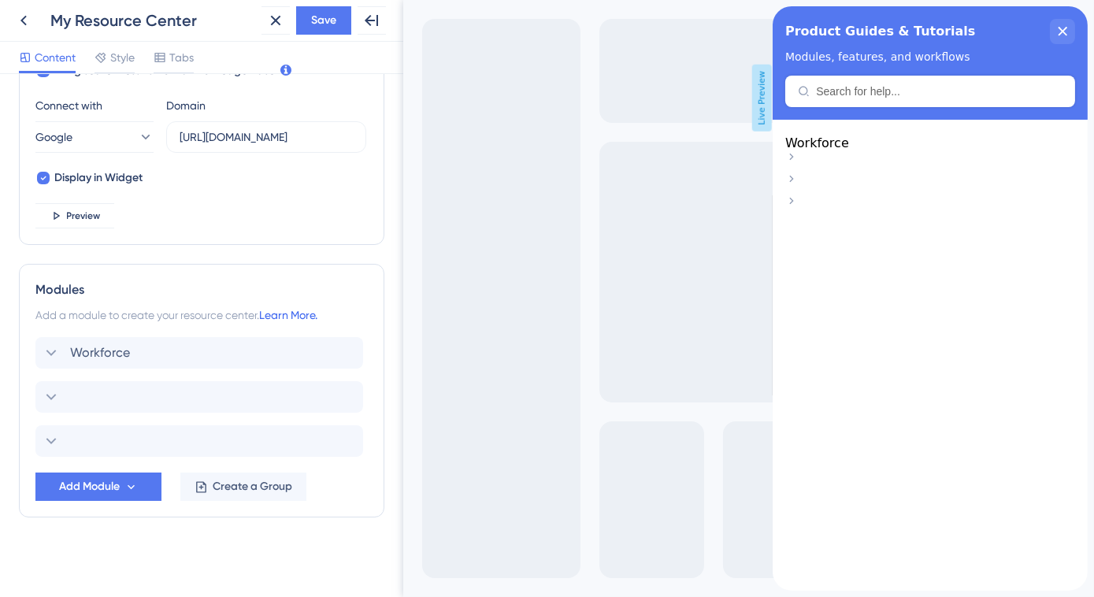
click at [281, 315] on link "Learn More." at bounding box center [288, 315] width 58 height 13
click at [198, 488] on icon at bounding box center [201, 486] width 13 height 13
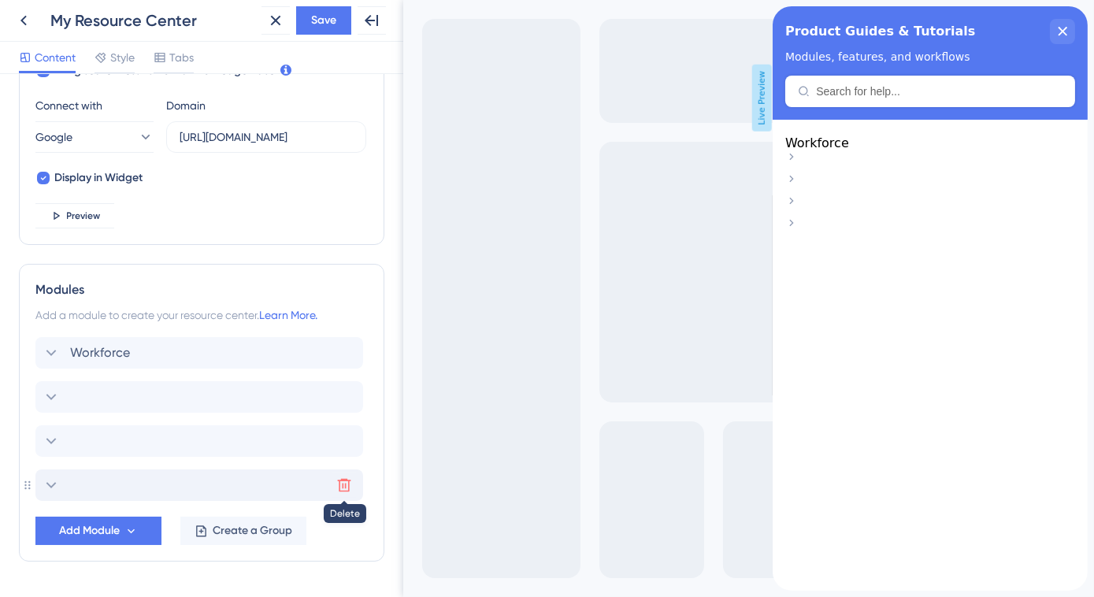
click at [341, 481] on icon at bounding box center [344, 485] width 16 height 16
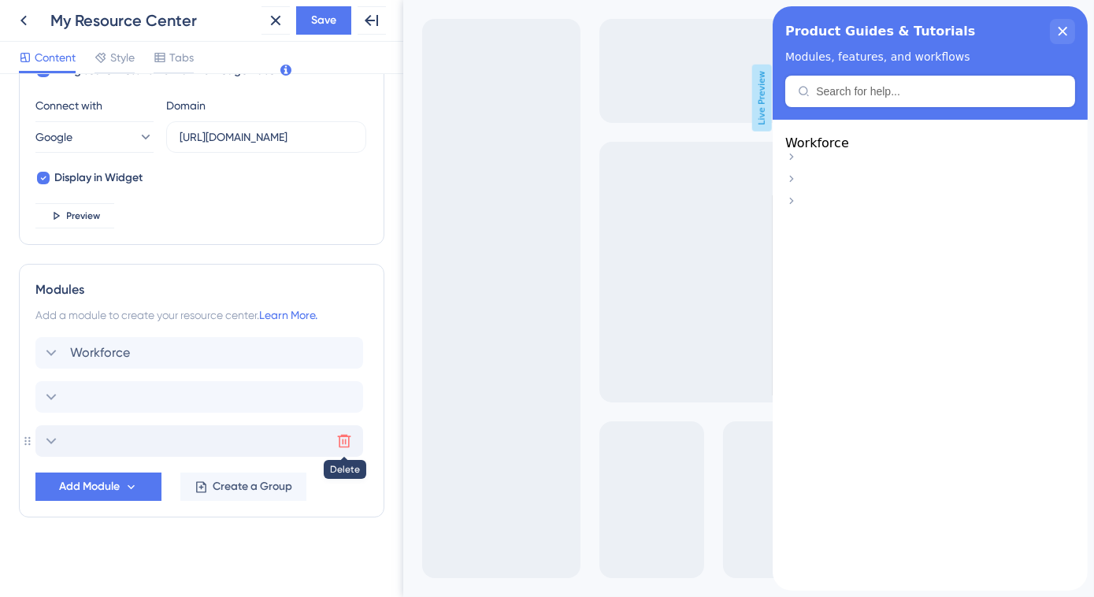
click at [345, 440] on icon at bounding box center [344, 441] width 16 height 16
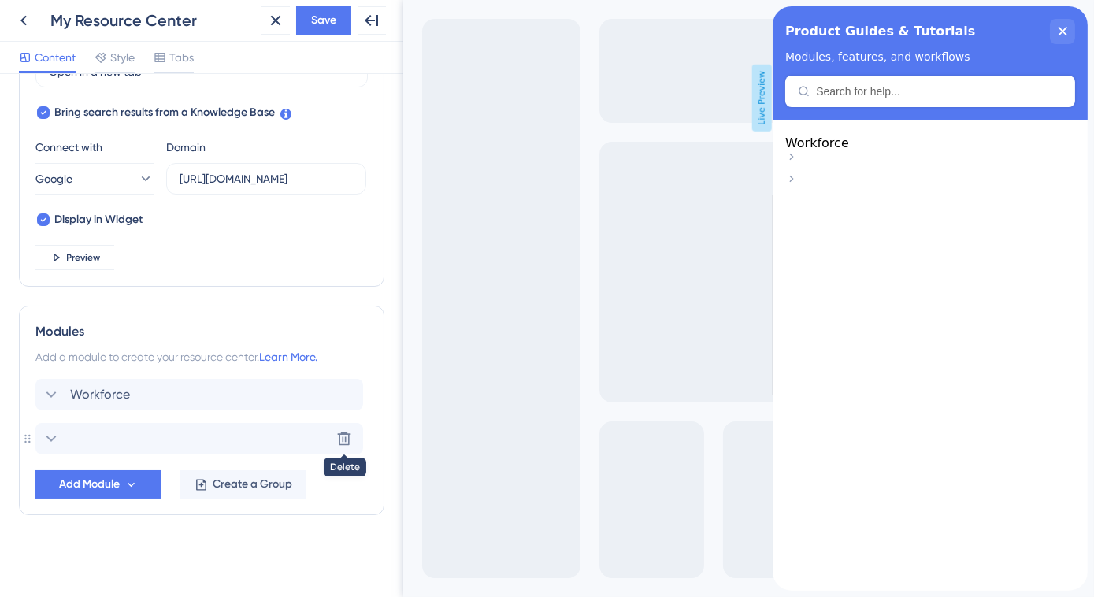
scroll to position [500, 0]
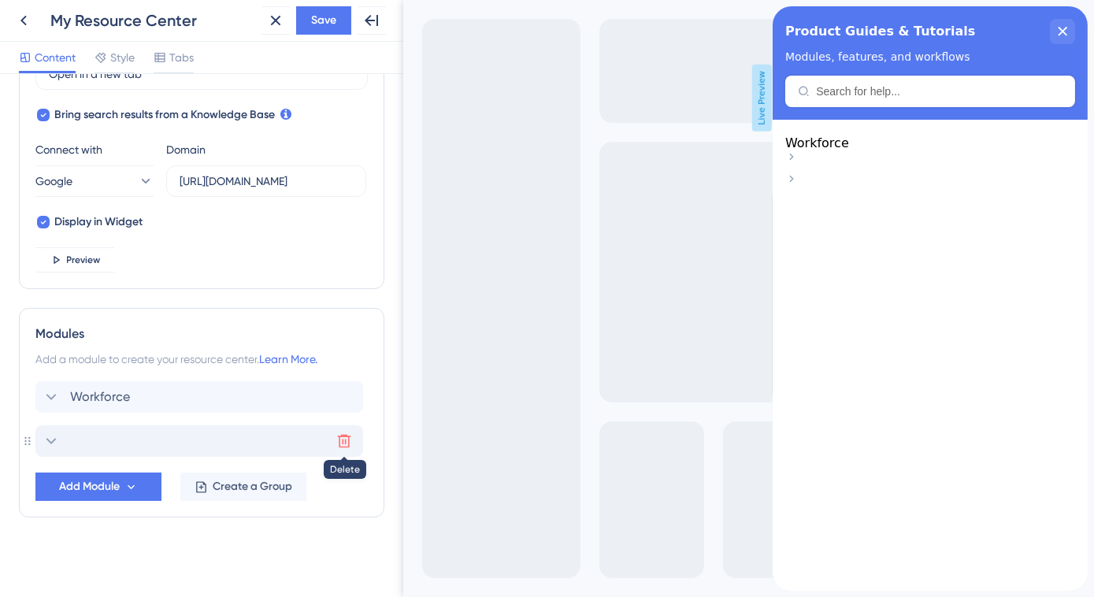
click at [340, 440] on icon at bounding box center [344, 441] width 16 height 16
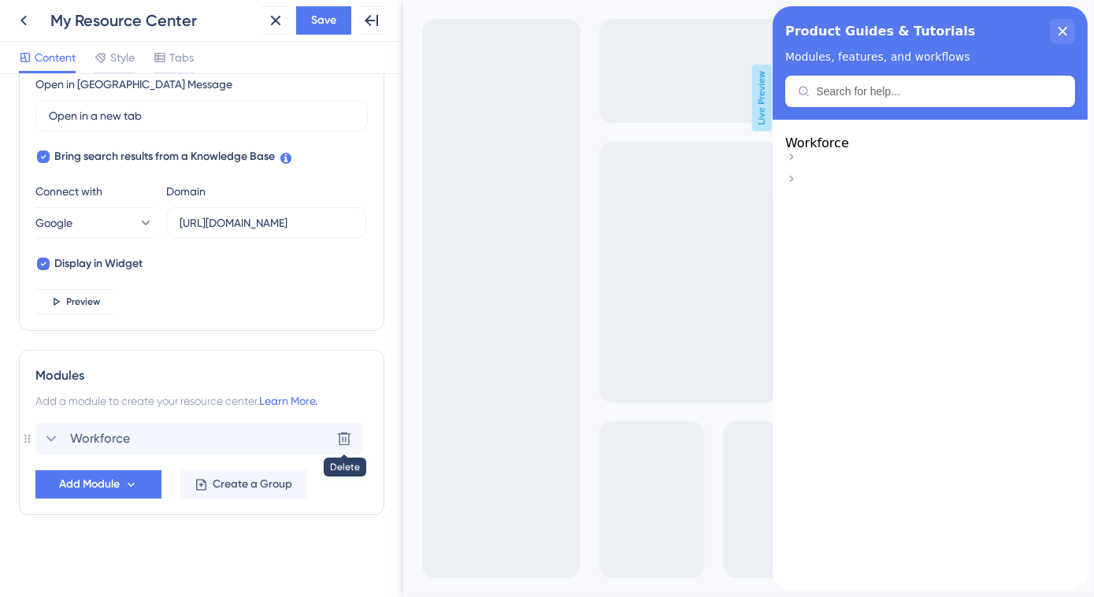
scroll to position [456, 0]
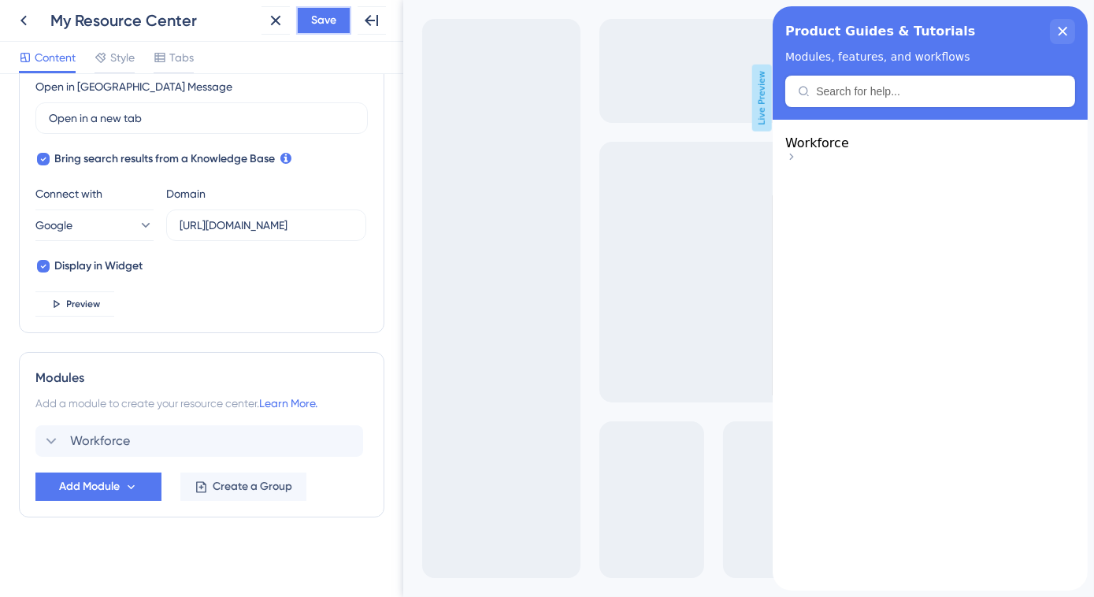
click at [332, 27] on span "Save" at bounding box center [323, 20] width 25 height 19
click at [54, 440] on icon at bounding box center [51, 441] width 19 height 19
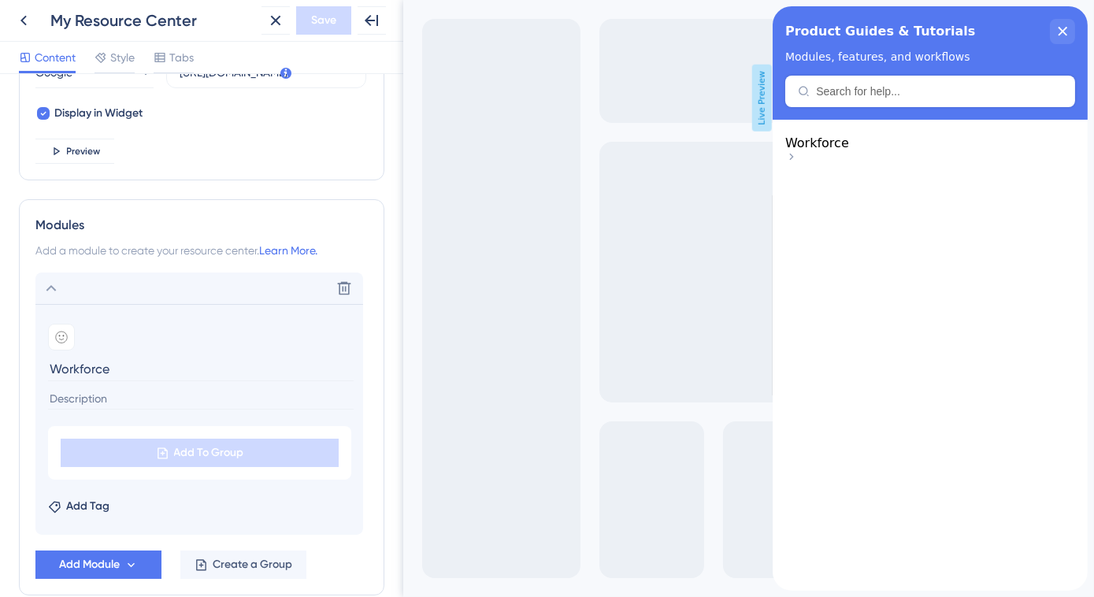
scroll to position [644, 0]
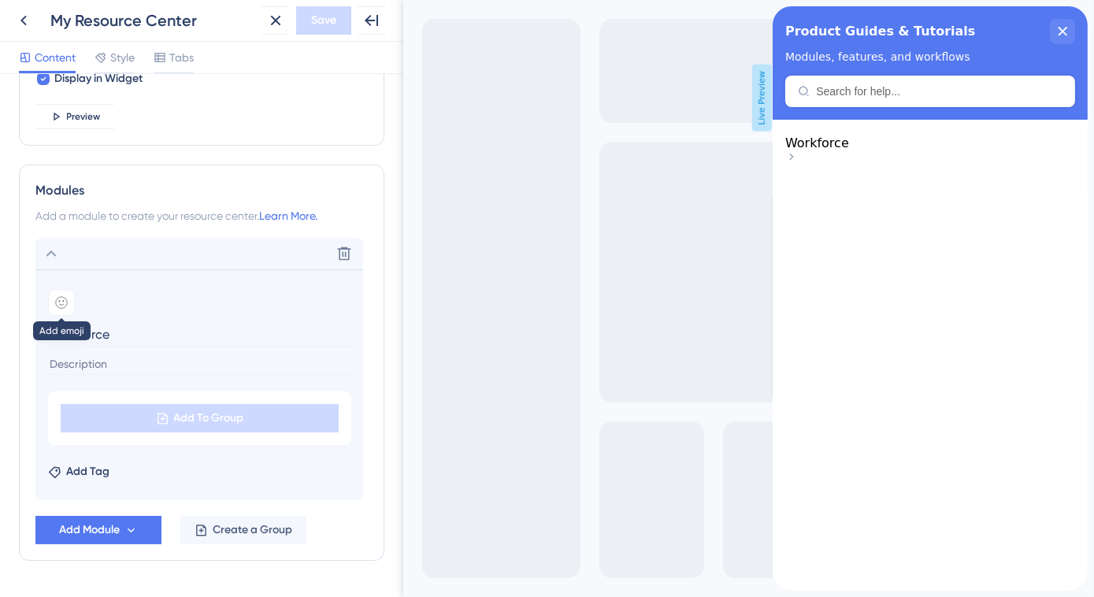
click at [61, 303] on icon at bounding box center [62, 302] width 6 height 5
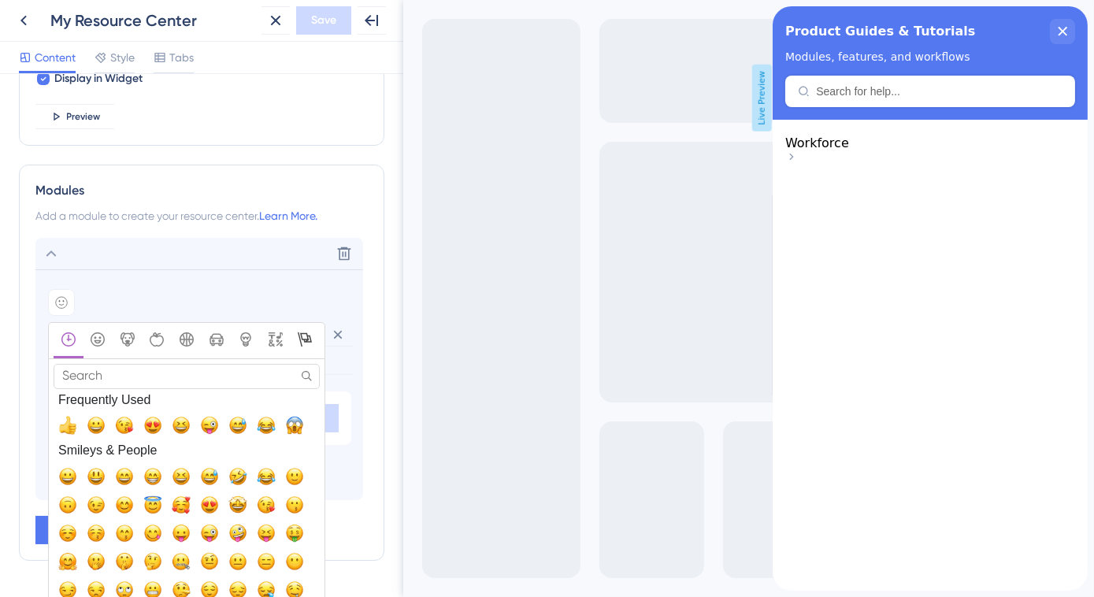
click at [296, 336] on div "Flags" at bounding box center [306, 340] width 24 height 17
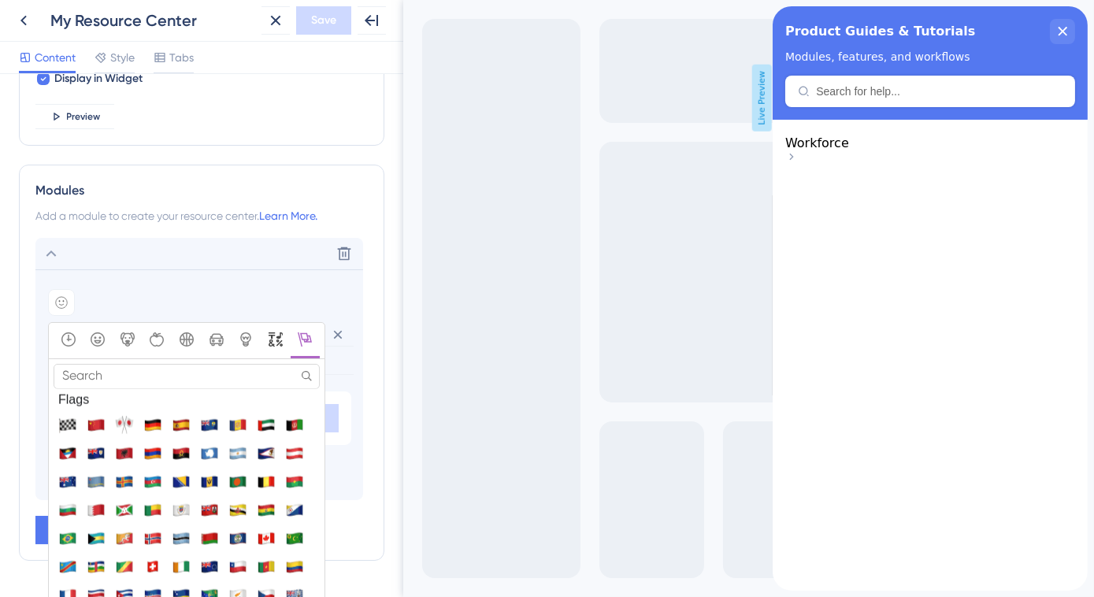
click at [279, 339] on icon "Symbols" at bounding box center [276, 339] width 14 height 14
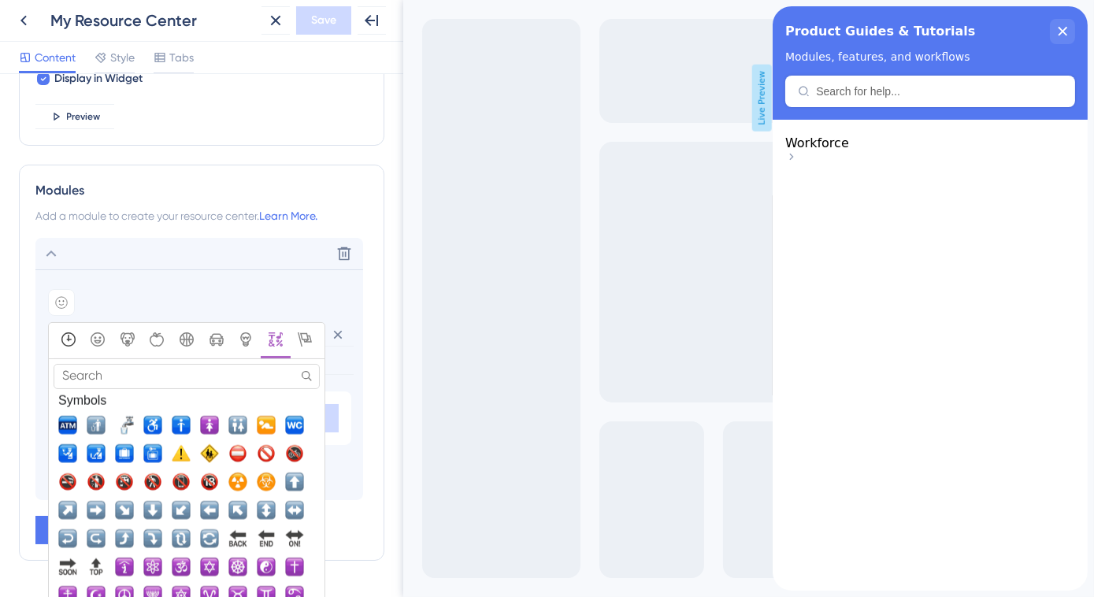
click at [66, 336] on icon "Frequently Used" at bounding box center [68, 339] width 14 height 14
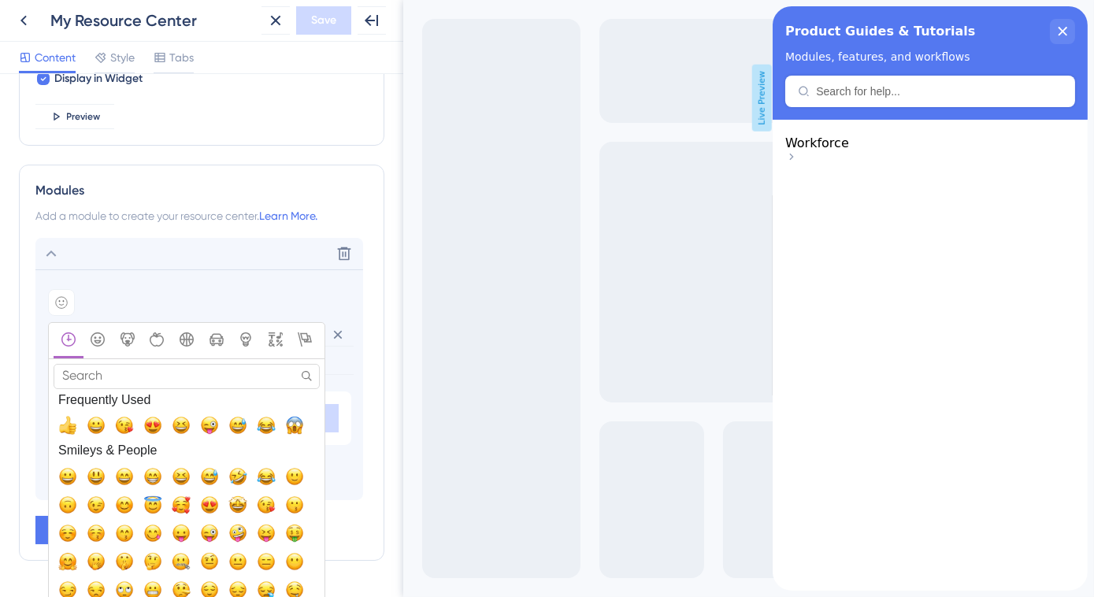
click at [273, 377] on input "Search" at bounding box center [187, 376] width 266 height 24
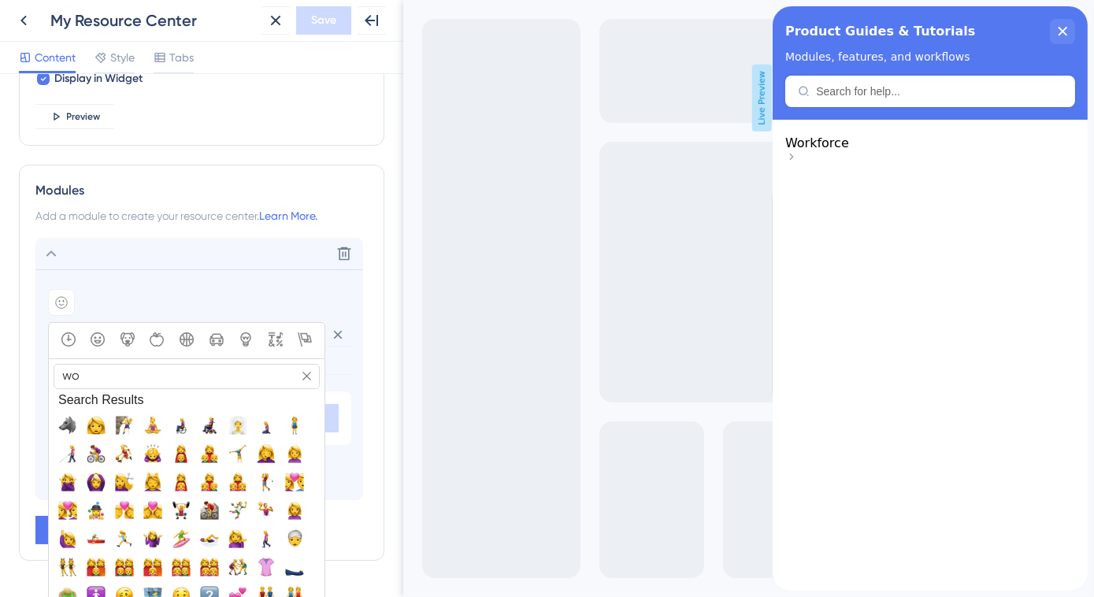
type input "w"
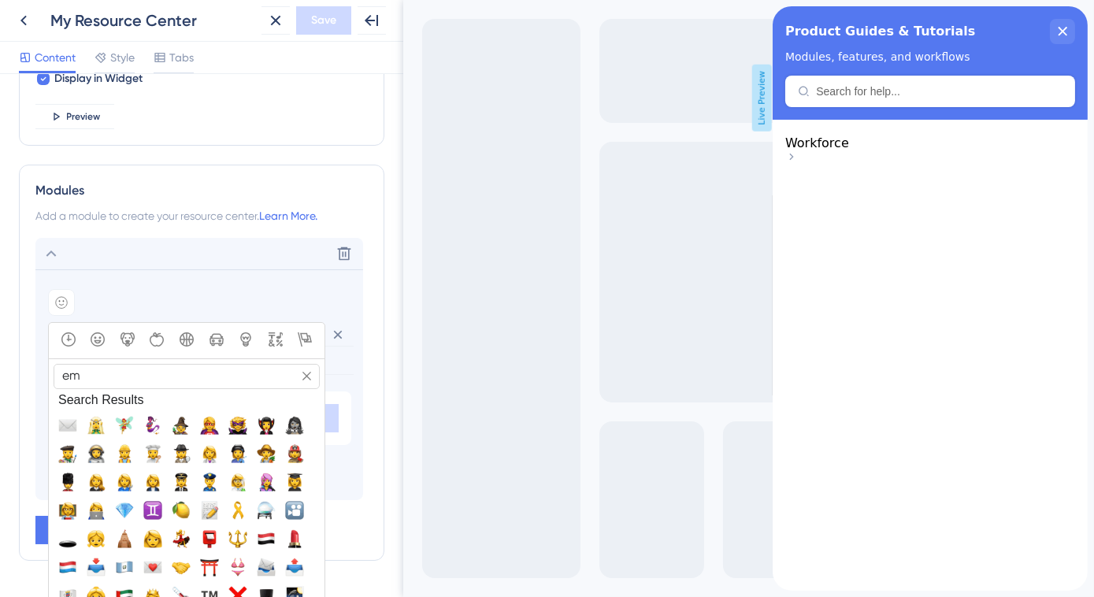
type input "e"
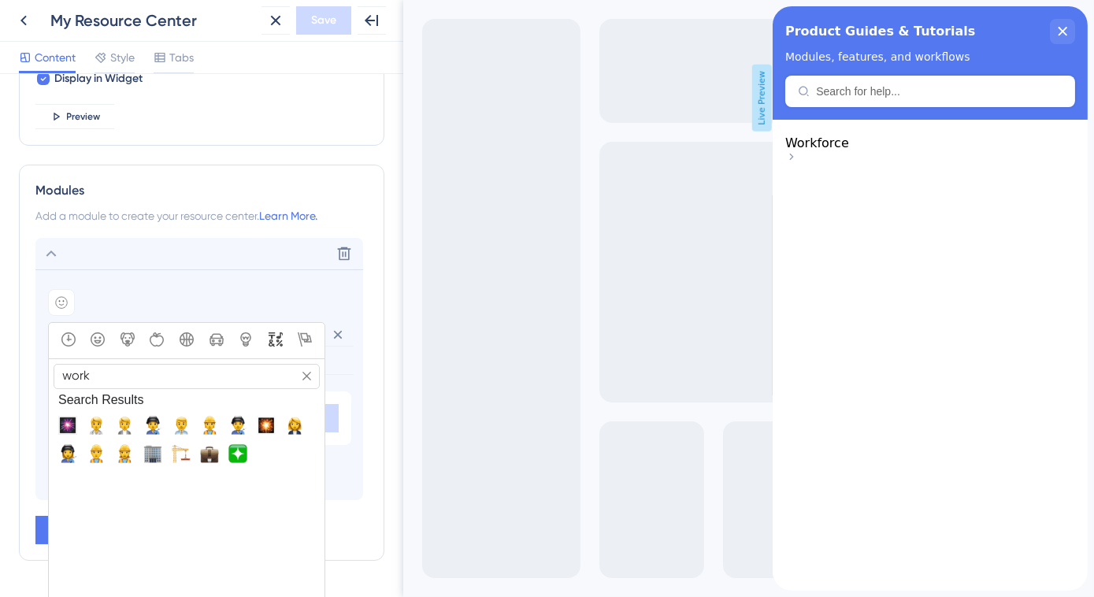
type input "work"
click at [273, 332] on icon "Symbols" at bounding box center [276, 339] width 14 height 14
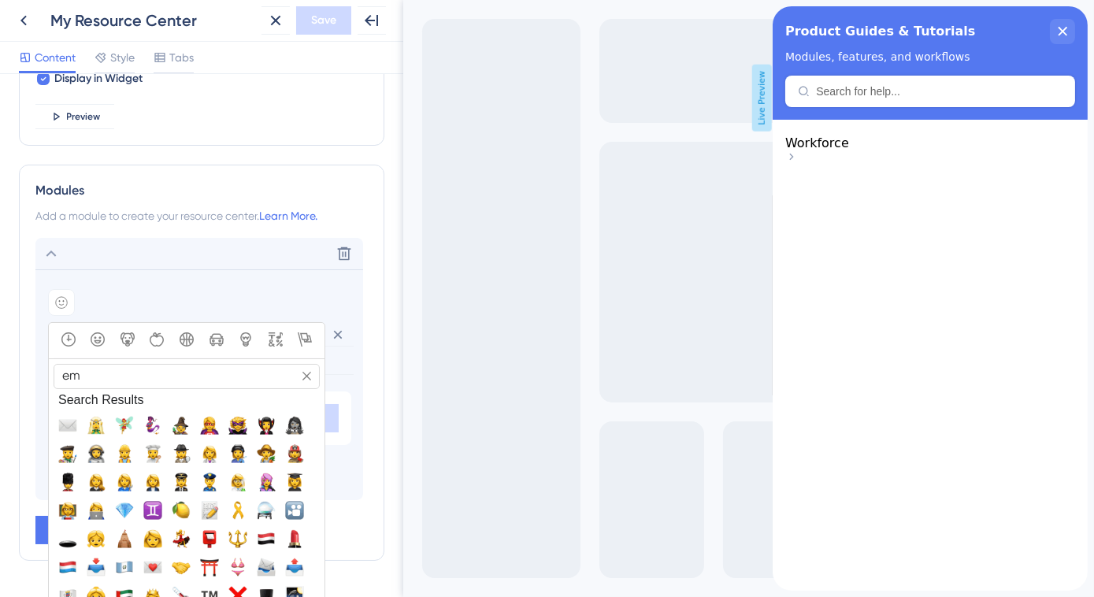
type input "e"
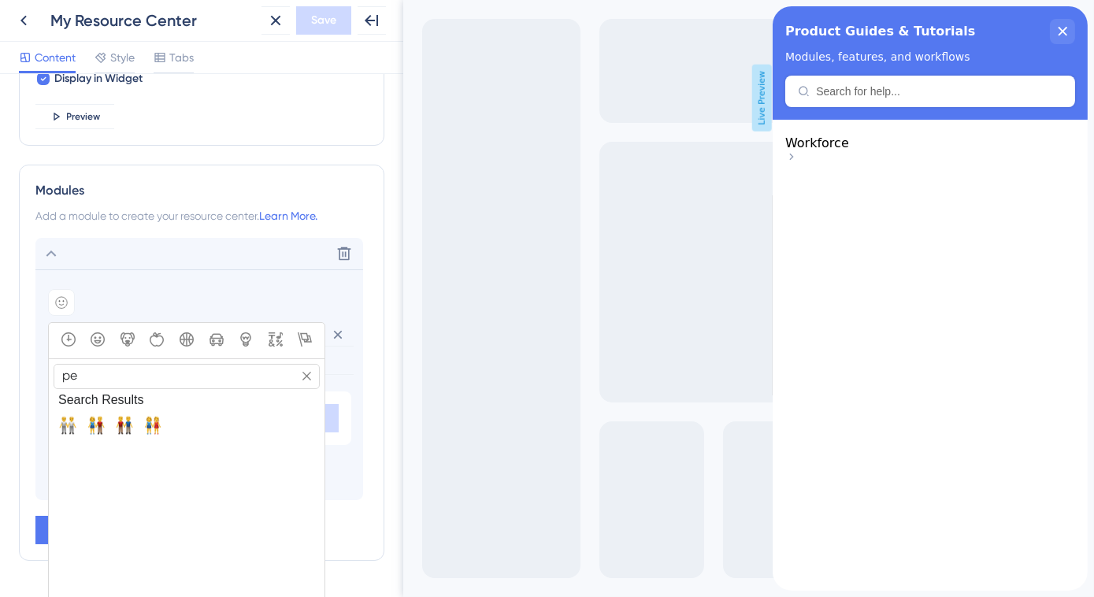
type input "p"
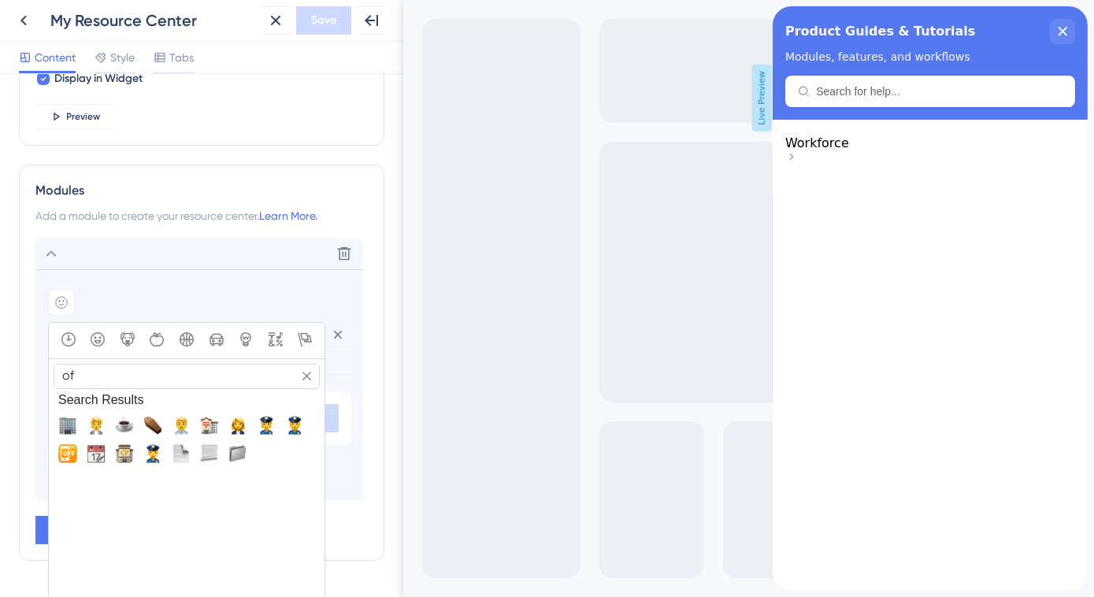
type input "o"
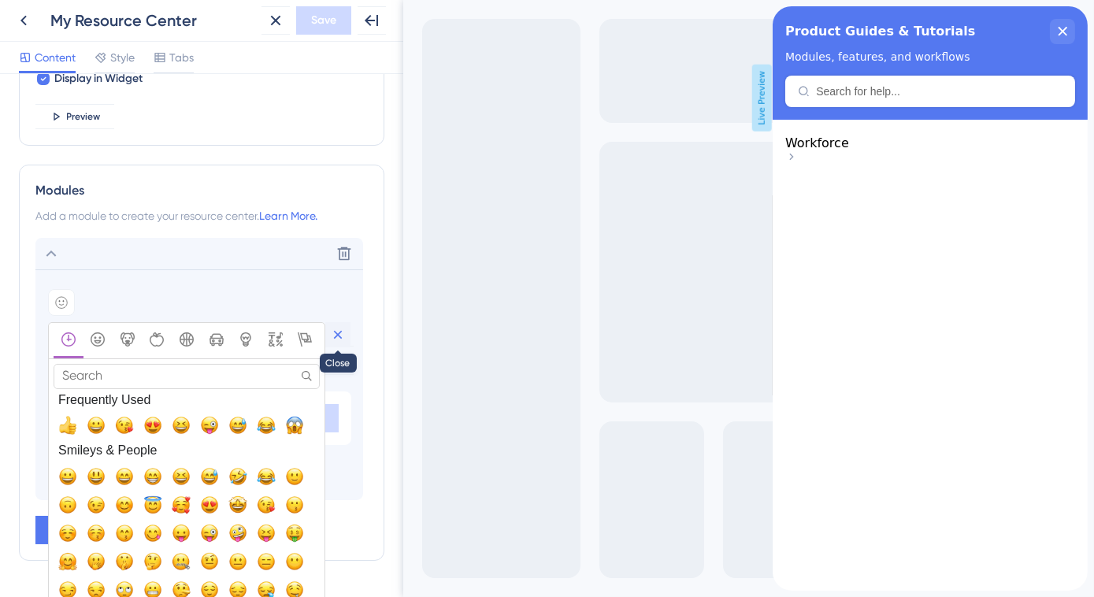
click at [336, 333] on icon at bounding box center [338, 335] width 9 height 9
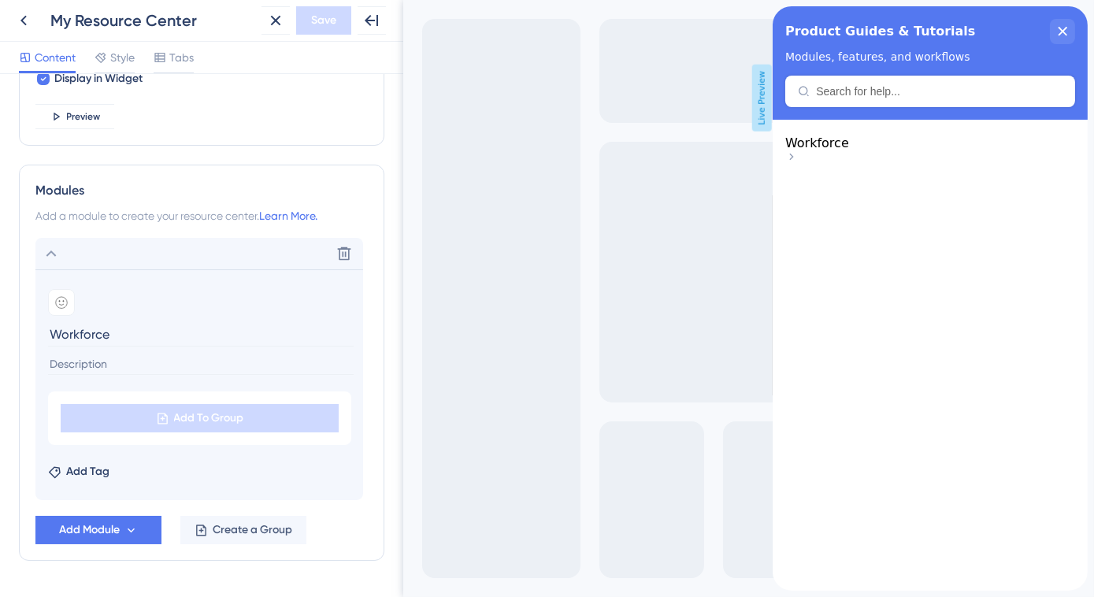
click at [55, 251] on icon at bounding box center [51, 253] width 19 height 19
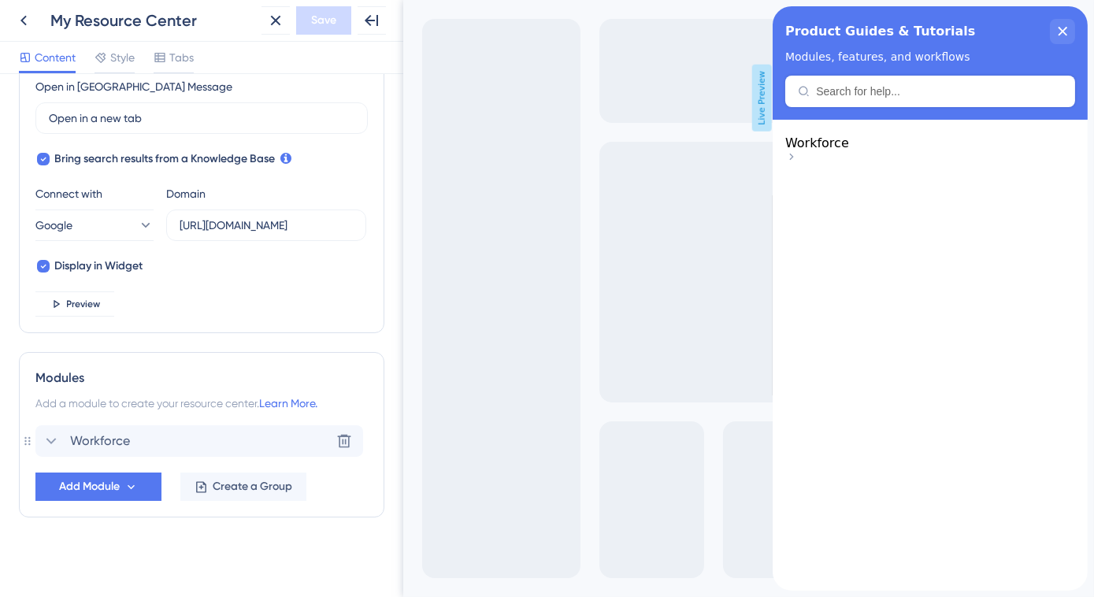
click at [48, 440] on icon at bounding box center [51, 441] width 19 height 19
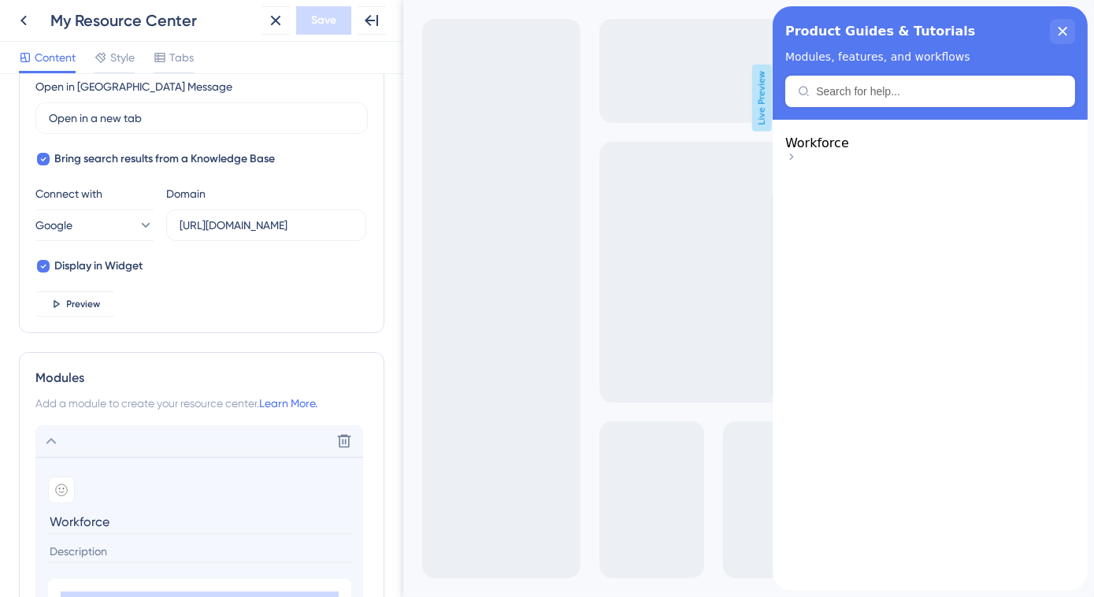
scroll to position [644, 0]
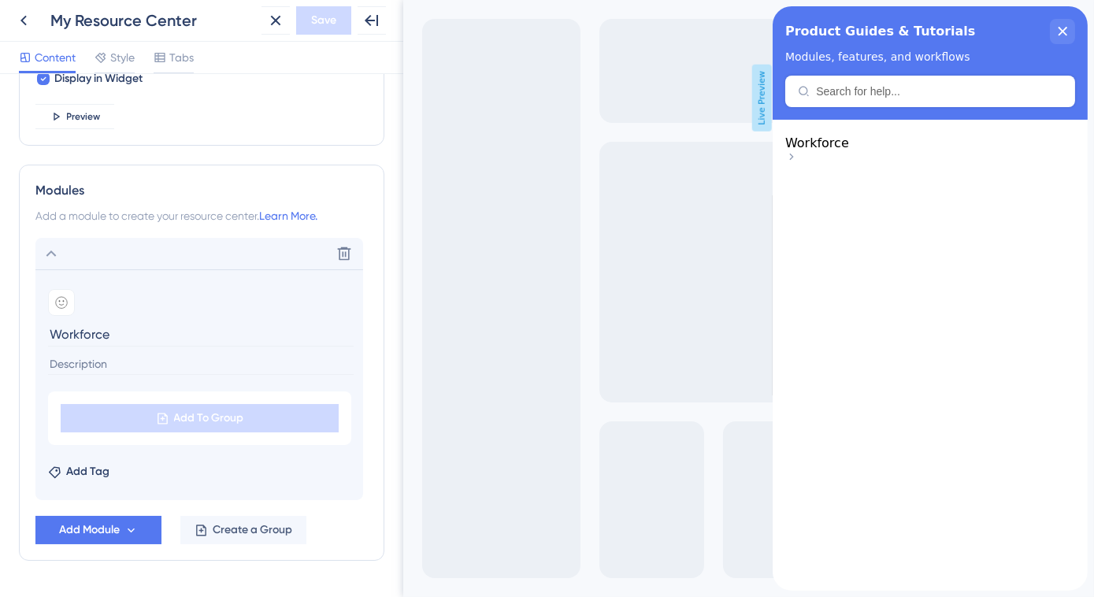
click at [57, 251] on icon at bounding box center [51, 253] width 19 height 19
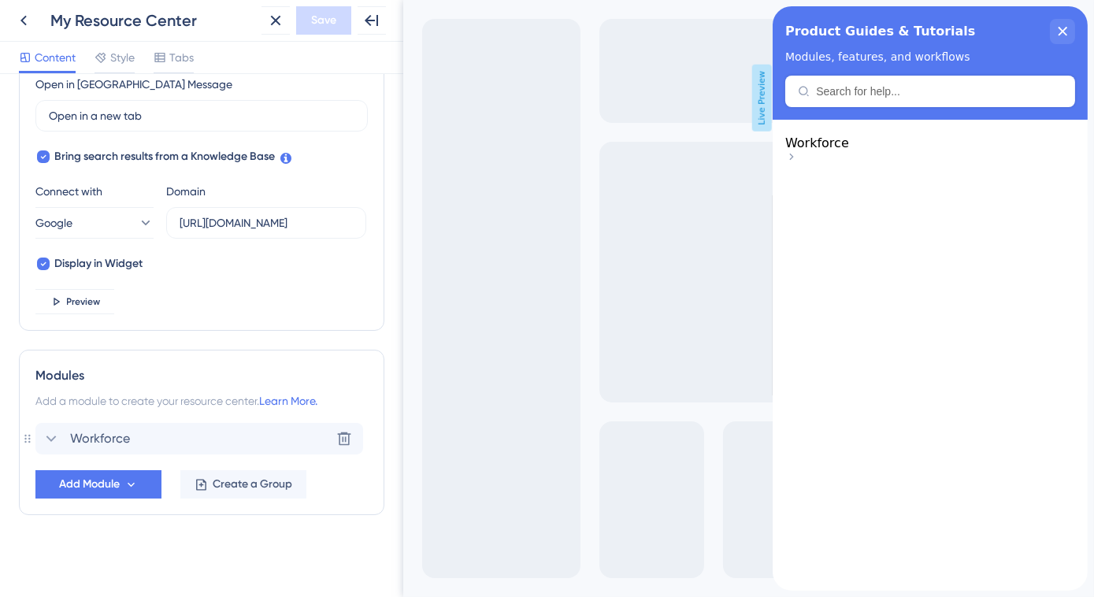
scroll to position [456, 0]
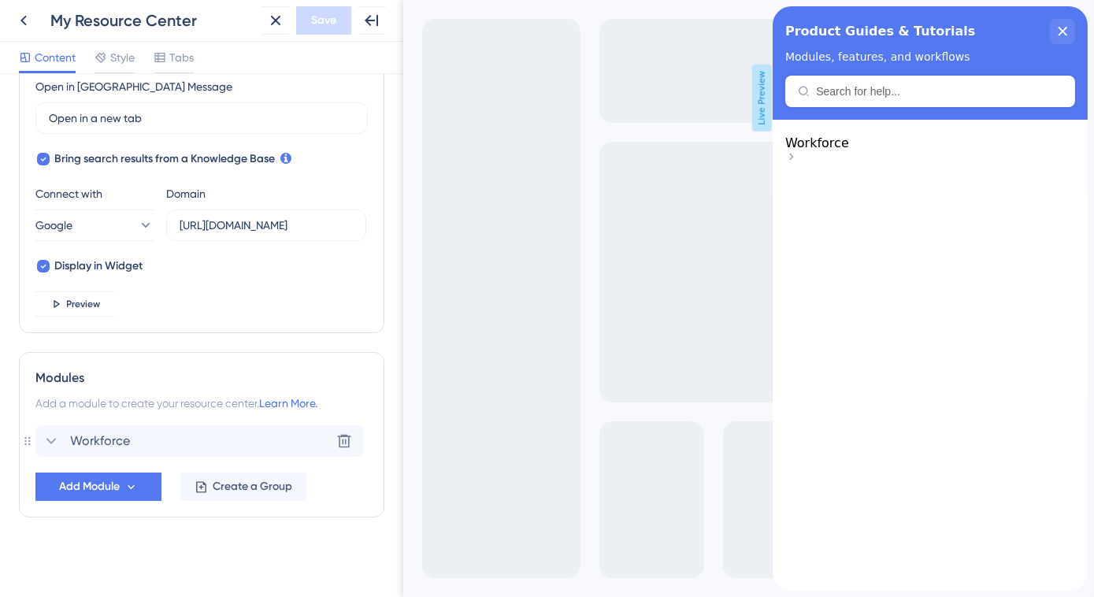
click at [797, 150] on icon at bounding box center [791, 156] width 13 height 13
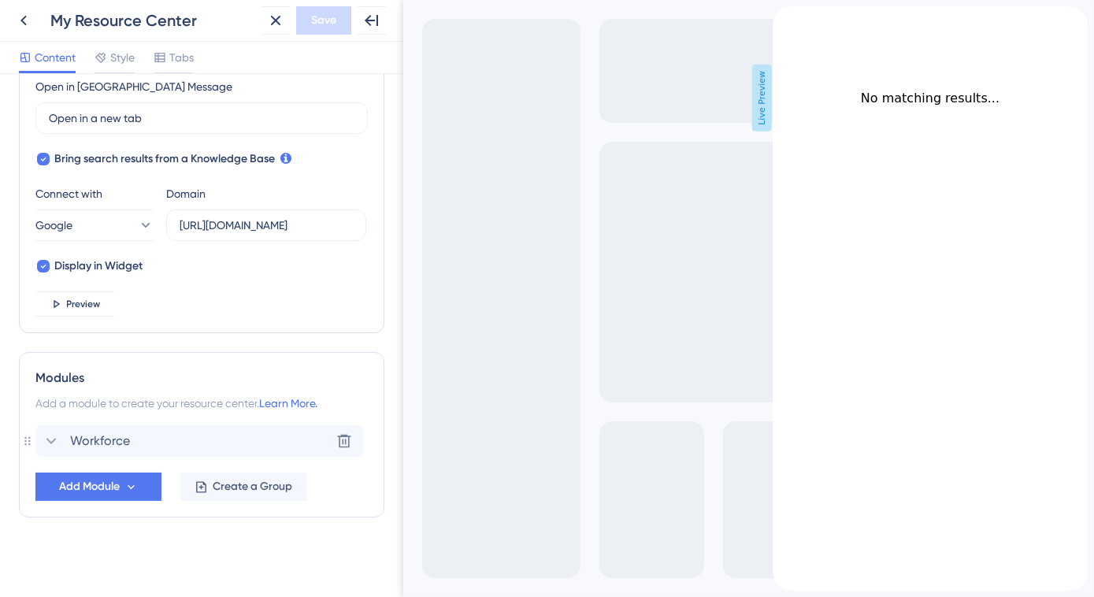
click at [784, 19] on icon "back to header" at bounding box center [778, 12] width 11 height 13
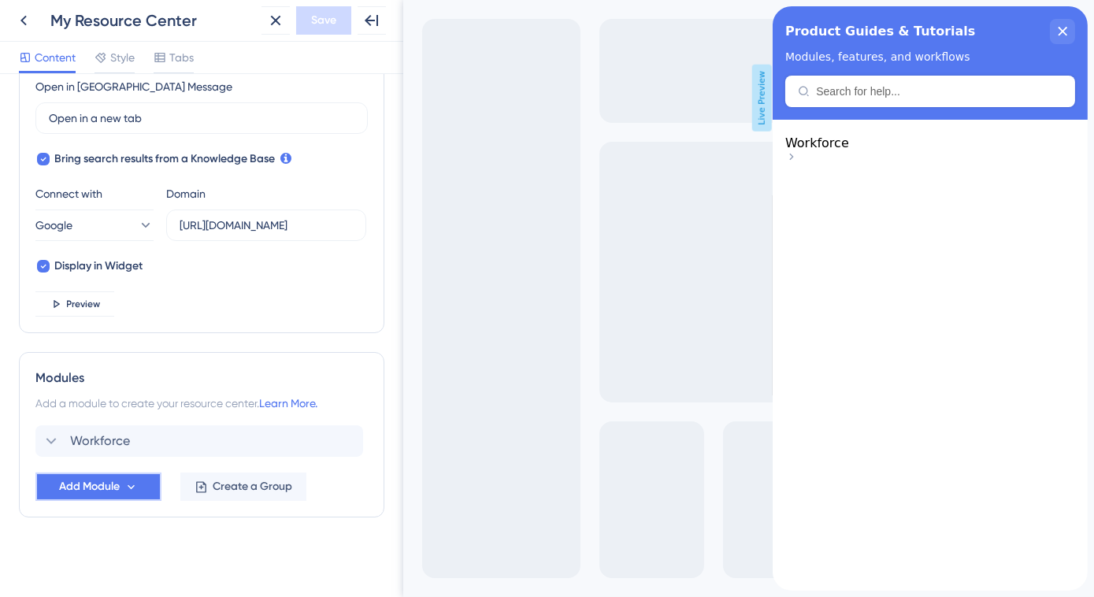
click at [147, 487] on button "Add Module" at bounding box center [98, 487] width 126 height 28
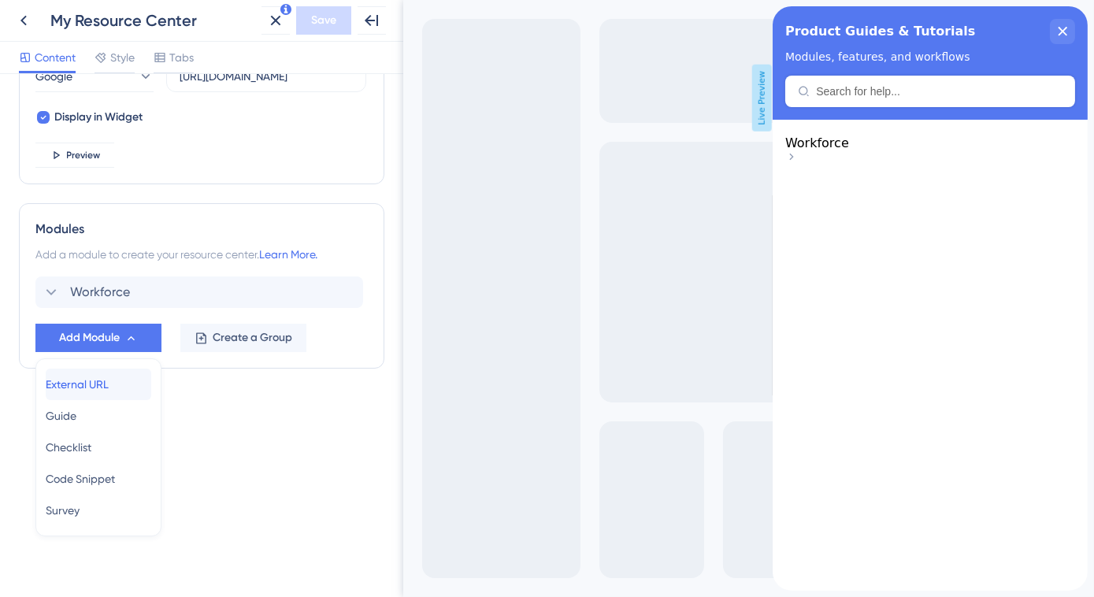
click at [109, 380] on span "External URL" at bounding box center [77, 384] width 63 height 19
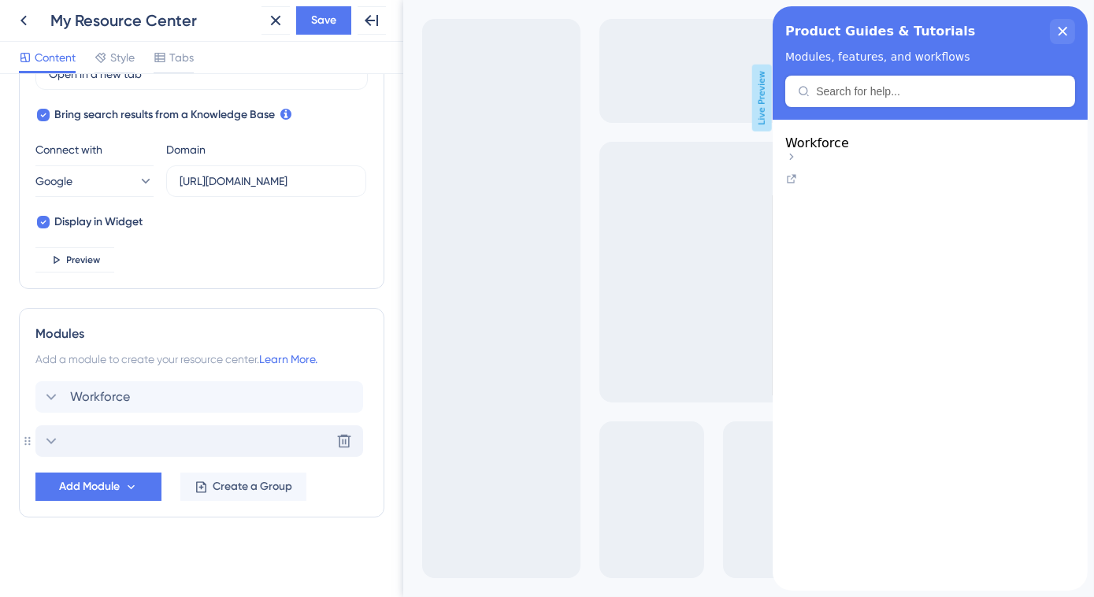
click at [119, 441] on div "Delete" at bounding box center [199, 441] width 328 height 32
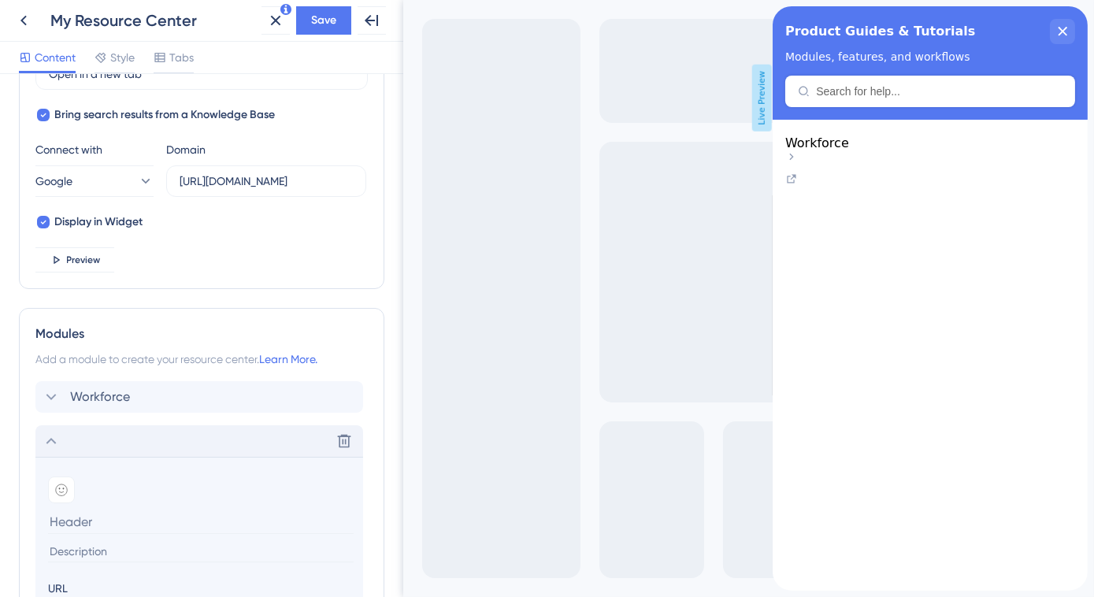
scroll to position [605, 0]
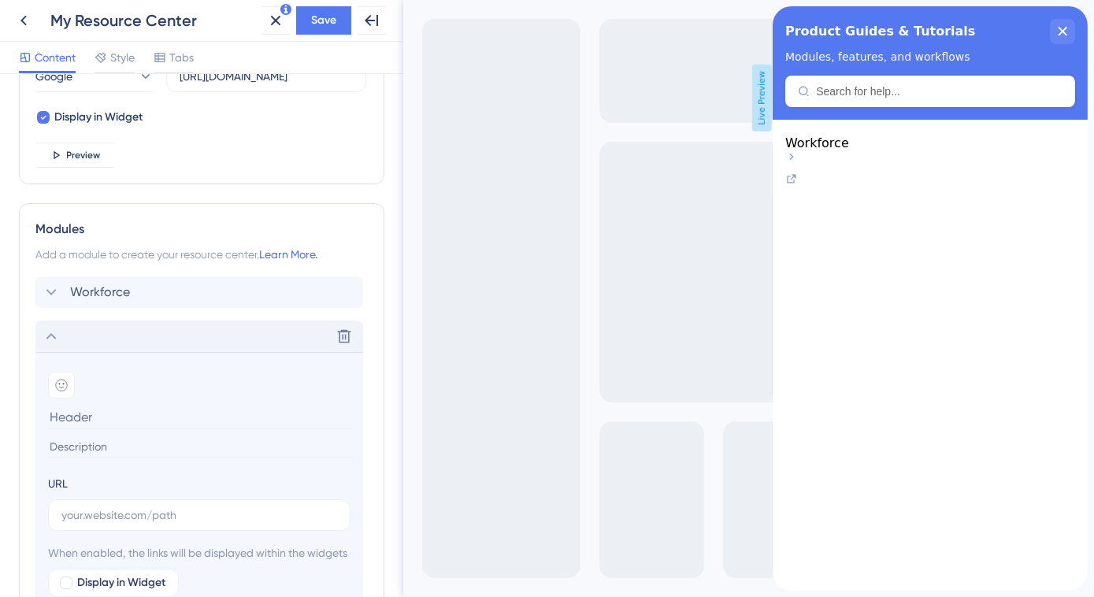
click at [58, 336] on icon at bounding box center [51, 336] width 19 height 19
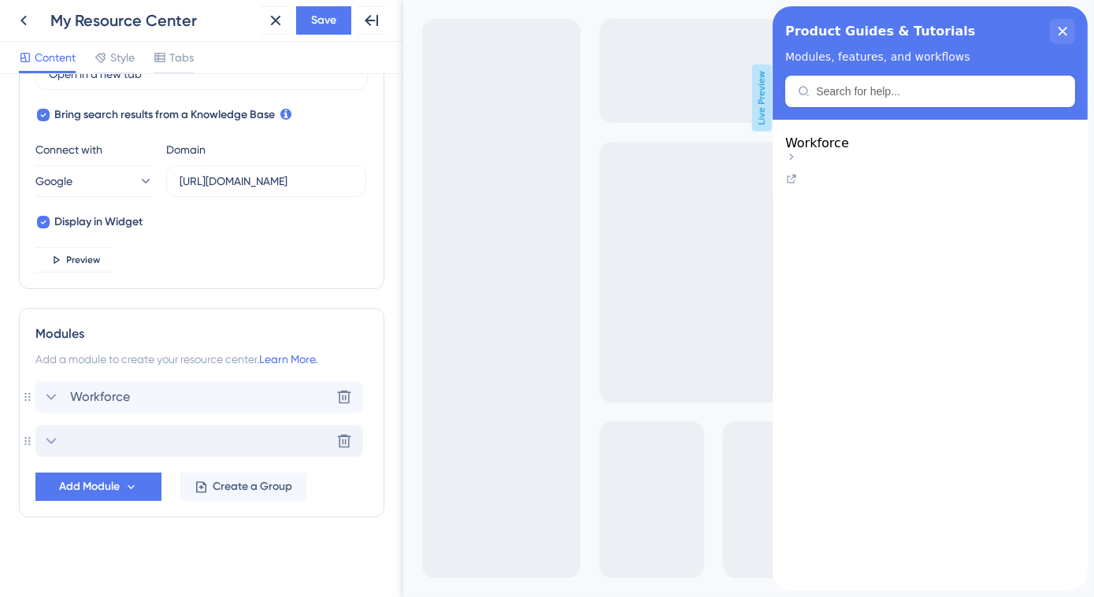
click at [52, 399] on icon at bounding box center [51, 397] width 19 height 19
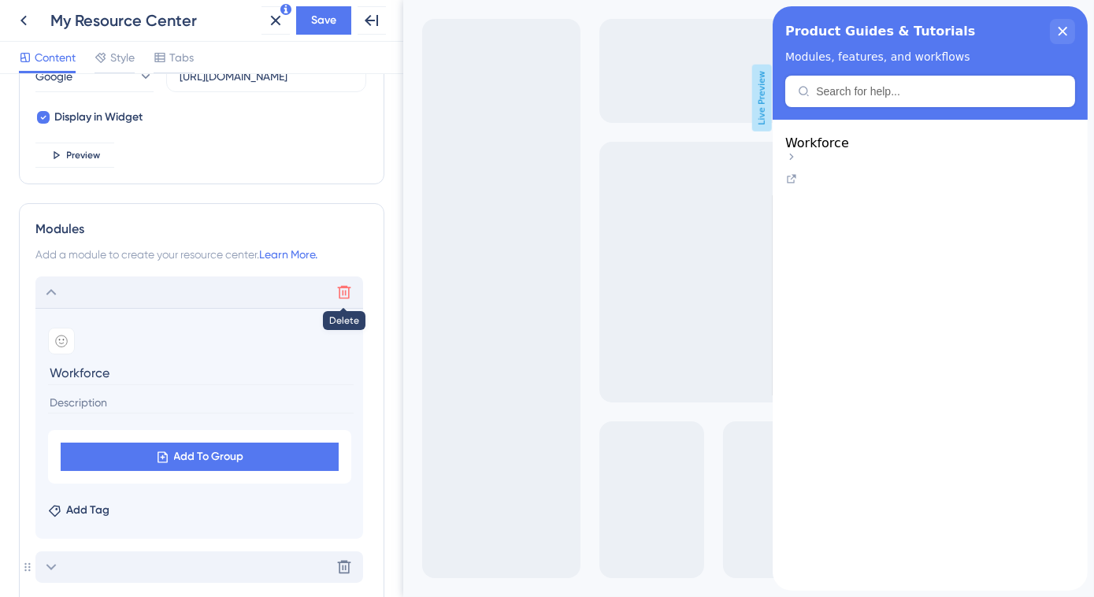
click at [344, 293] on icon at bounding box center [344, 292] width 16 height 16
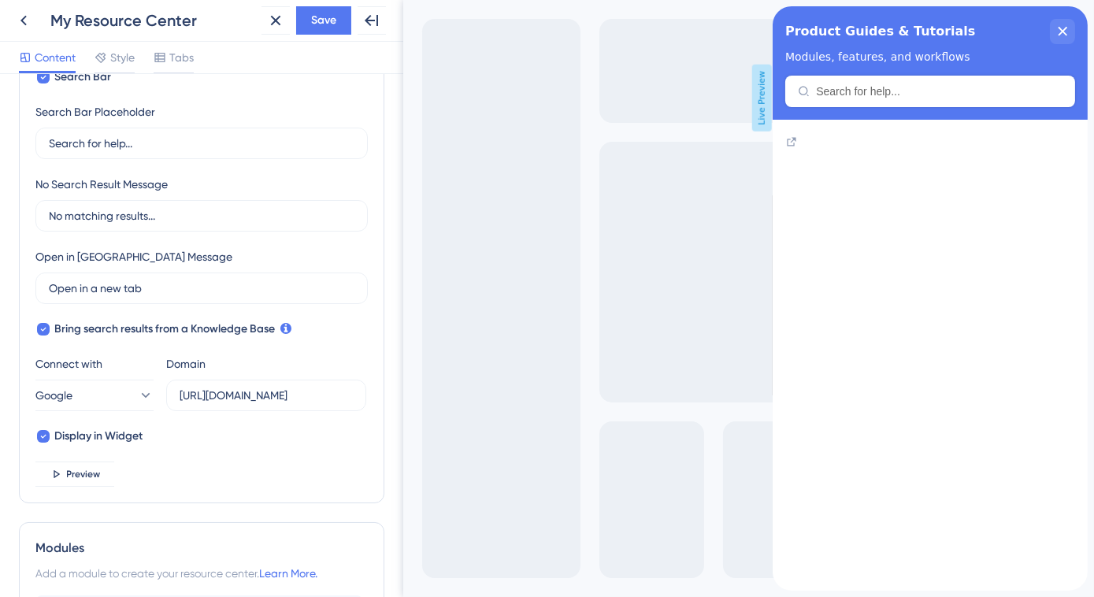
scroll to position [347, 0]
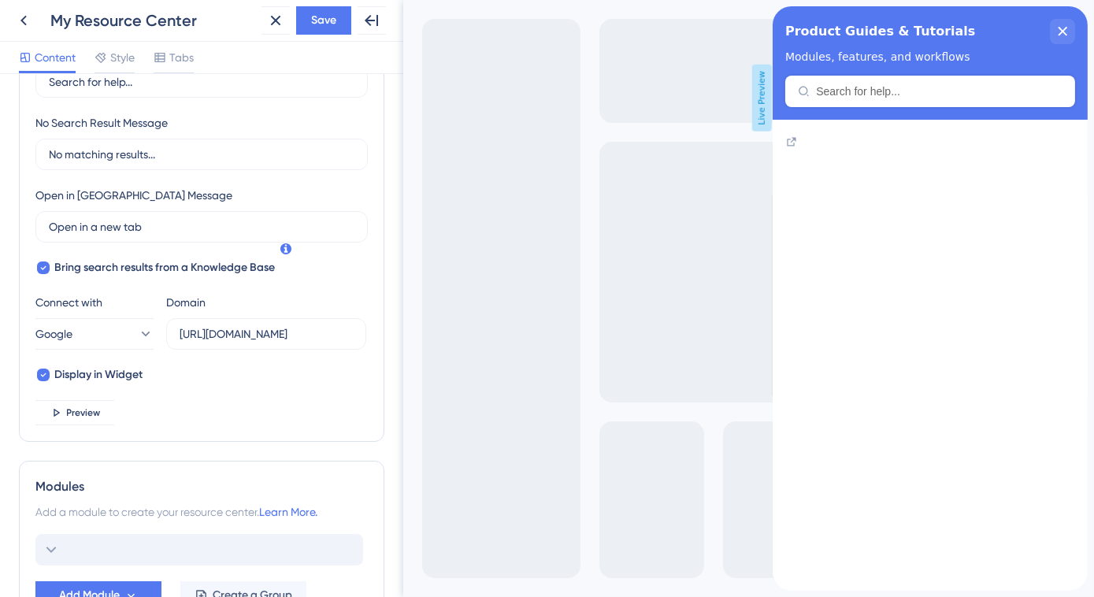
click at [54, 540] on icon at bounding box center [51, 549] width 19 height 19
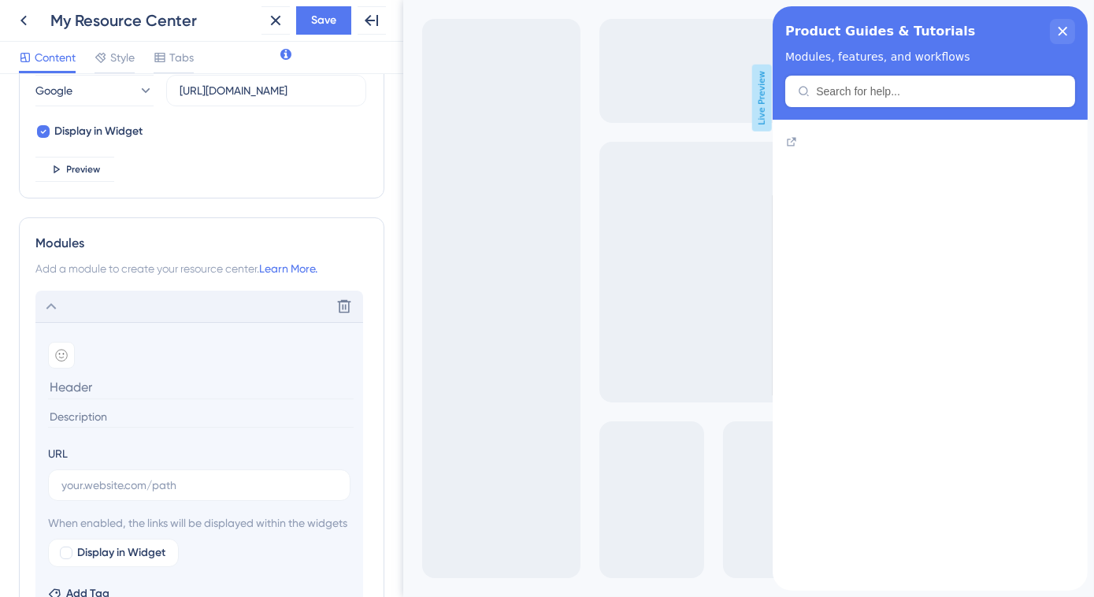
scroll to position [599, 0]
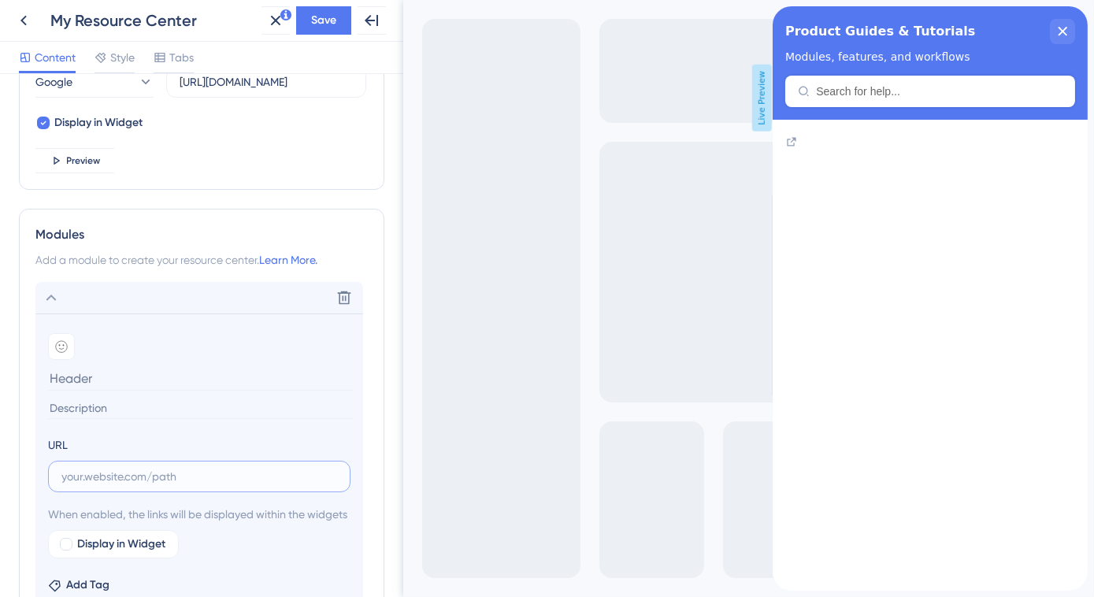
click at [82, 477] on input "text" at bounding box center [199, 476] width 276 height 17
paste input "https://learn.zoho.com/portal/hrplus120/knowledge"
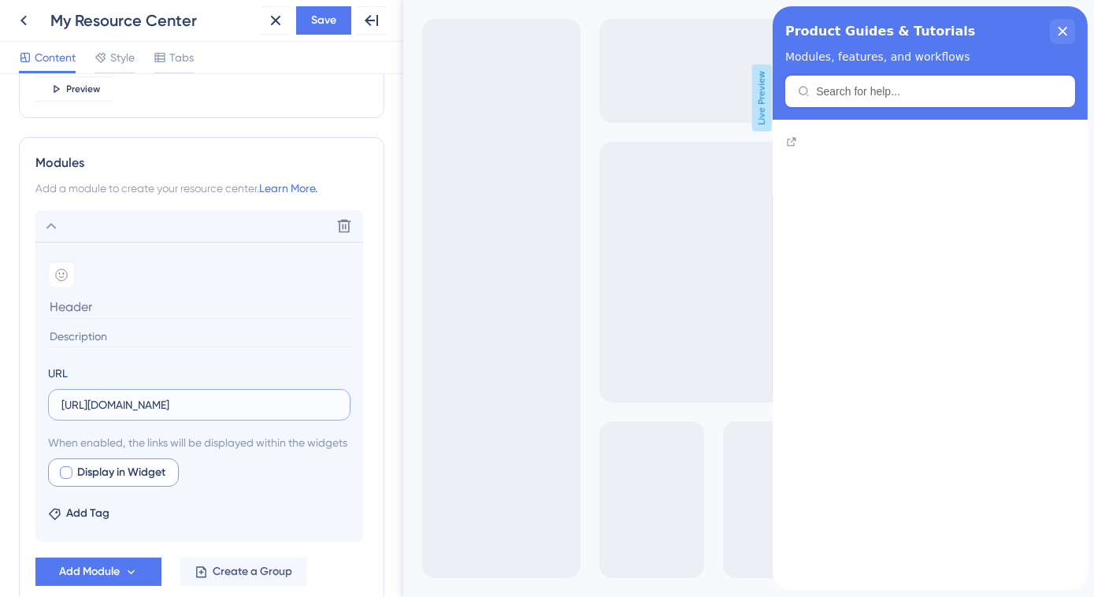
type input "https://learn.zoho.com/portal/hrplus120/knowledge"
click at [68, 479] on div at bounding box center [66, 472] width 13 height 13
click at [203, 480] on icon at bounding box center [208, 472] width 13 height 13
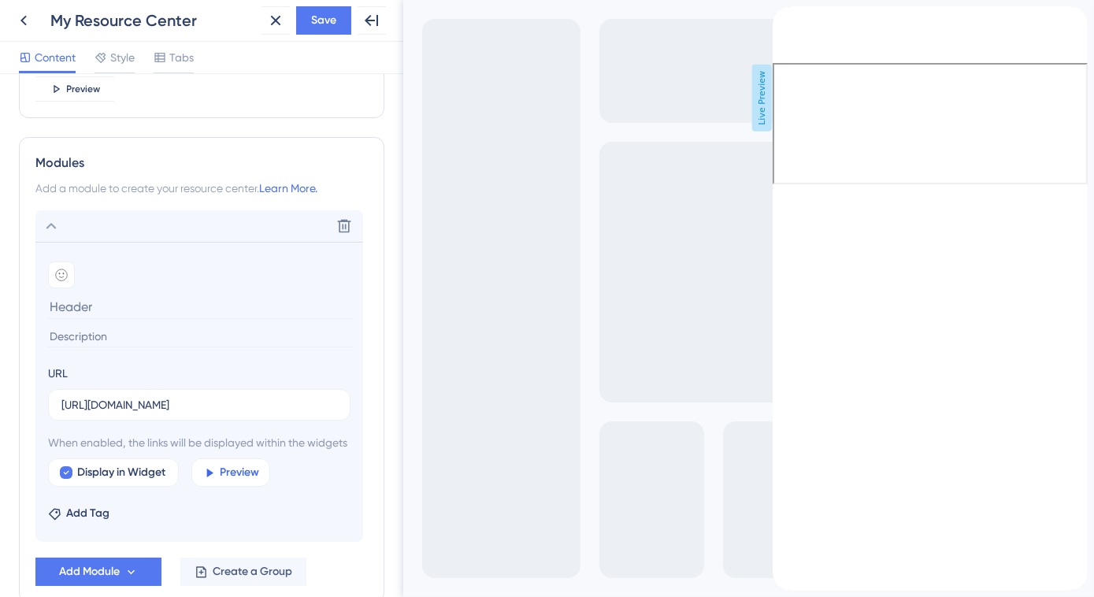
click at [221, 482] on span "Preview" at bounding box center [240, 472] width 39 height 19
click at [63, 479] on icon at bounding box center [66, 472] width 6 height 13
click at [68, 479] on div at bounding box center [66, 472] width 13 height 13
checkbox input "true"
click at [785, 38] on link "Resource Center Header" at bounding box center [778, 30] width 13 height 15
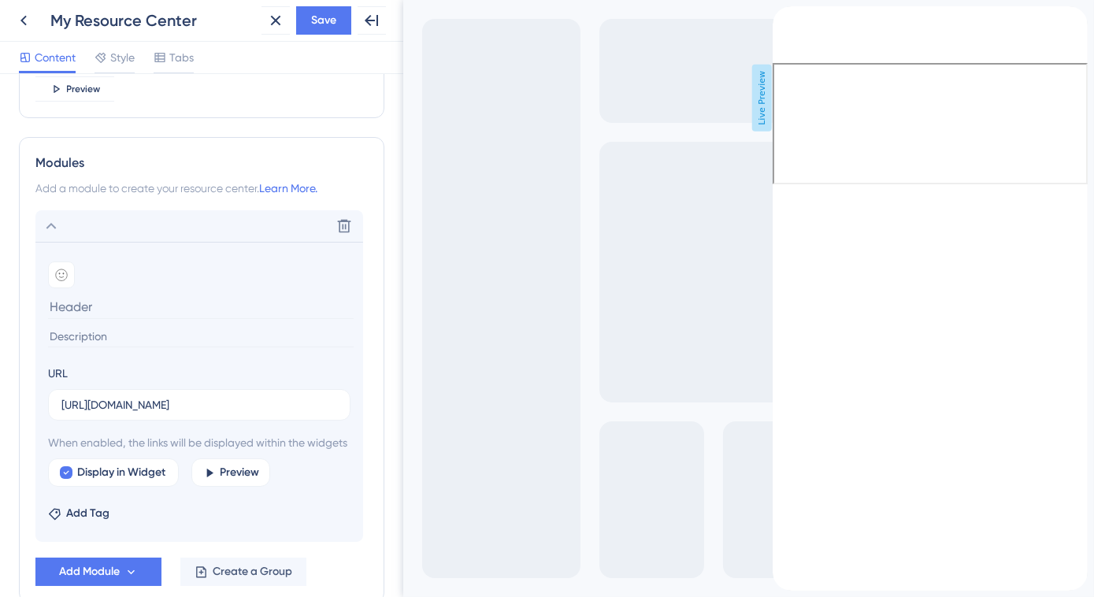
click at [762, 99] on span "Live Preview" at bounding box center [761, 98] width 20 height 67
click at [143, 404] on input "https://learn.zoho.com/portal/hrplus120/knowledge" at bounding box center [199, 404] width 276 height 17
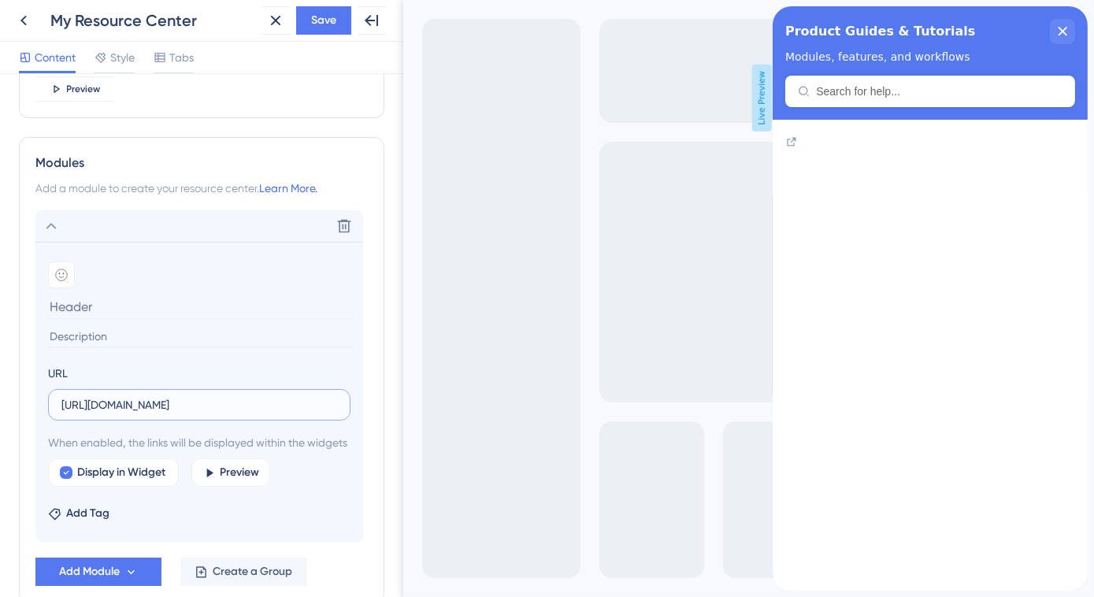
click at [143, 404] on input "https://learn.zoho.com/portal/hrplus120/knowledge" at bounding box center [199, 404] width 276 height 17
paste input "team/administrator-spac"
type input "https://learn.zoho.com/portal/hrplus120/team/administrator-space"
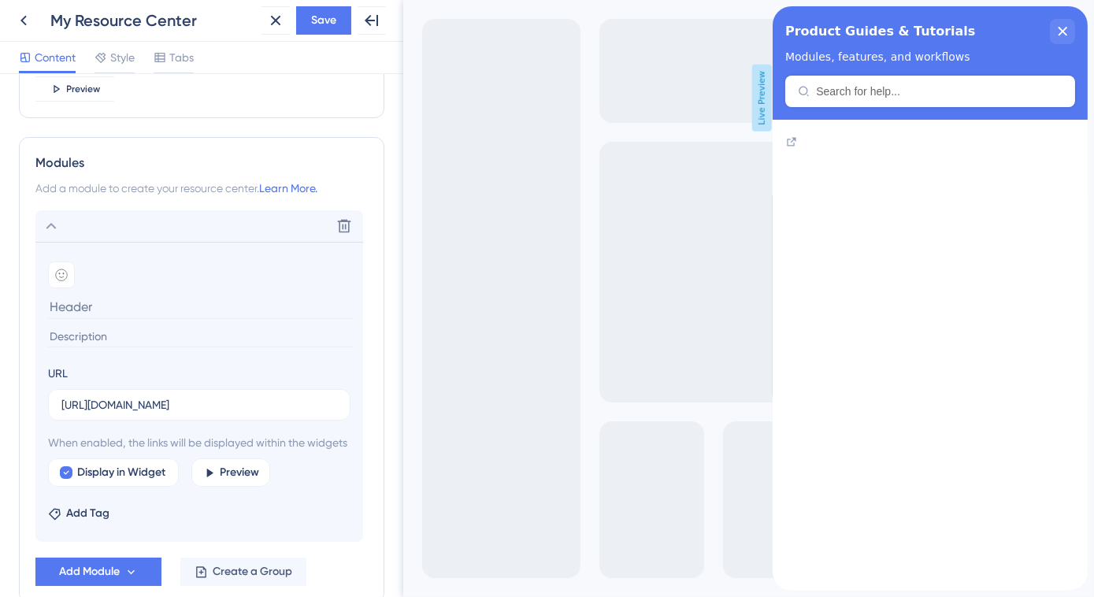
scroll to position [0, 0]
click at [250, 523] on div "Add Tag" at bounding box center [199, 510] width 302 height 25
click at [1034, 151] on div at bounding box center [930, 143] width 290 height 16
click at [203, 480] on icon at bounding box center [208, 472] width 13 height 13
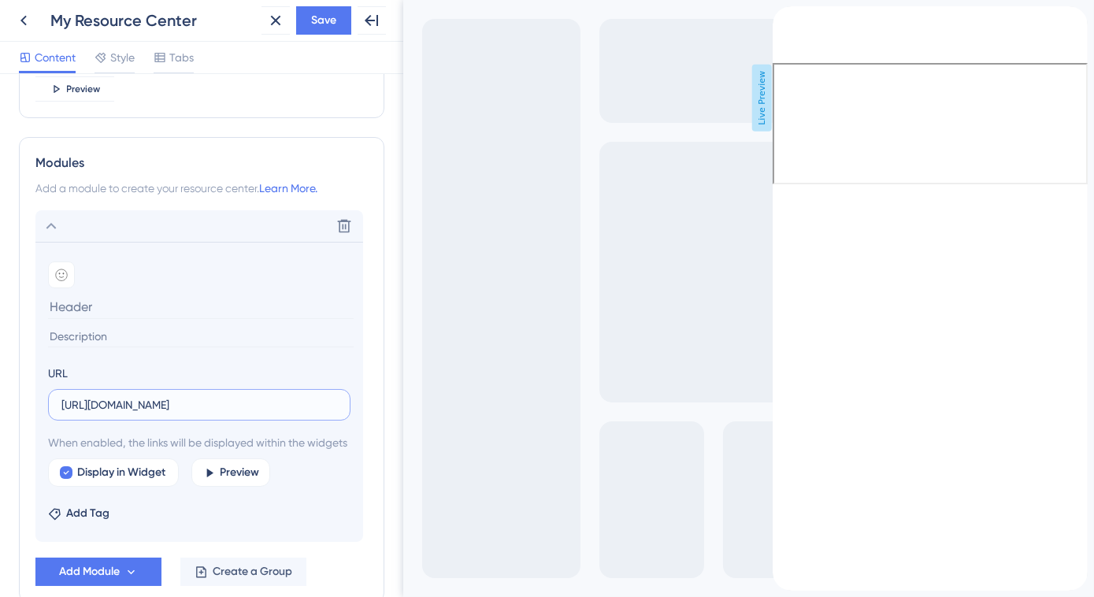
click at [240, 396] on input "https://learn.zoho.com/portal/hrplus120/team/administrator-space" at bounding box center [199, 404] width 276 height 17
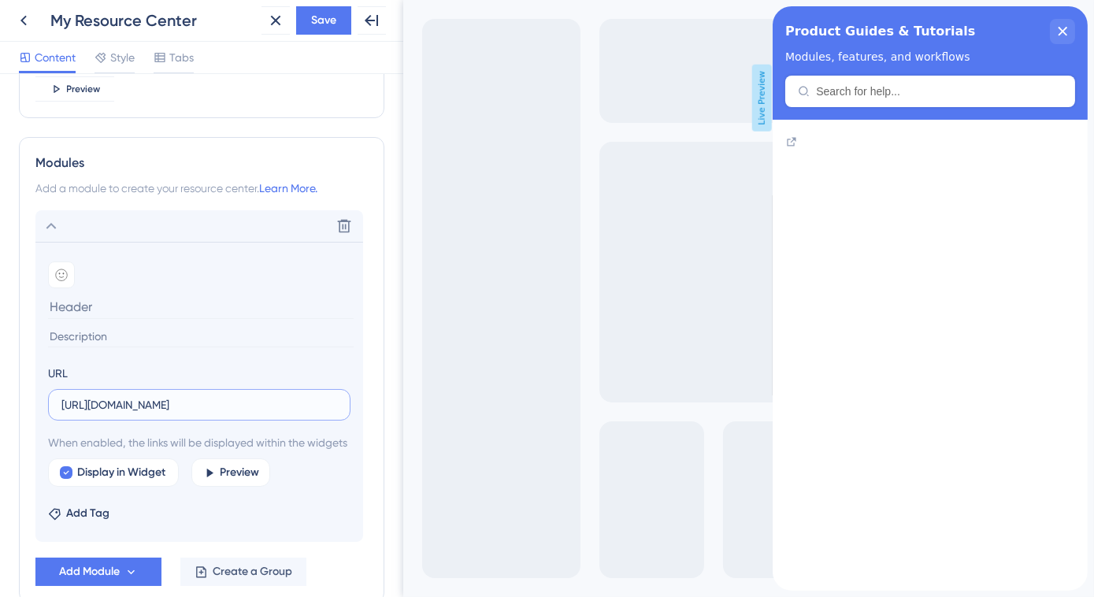
scroll to position [0, 72]
click at [310, 487] on div "Display in Widget Preview" at bounding box center [199, 472] width 302 height 28
click at [242, 482] on span "Preview" at bounding box center [240, 472] width 39 height 19
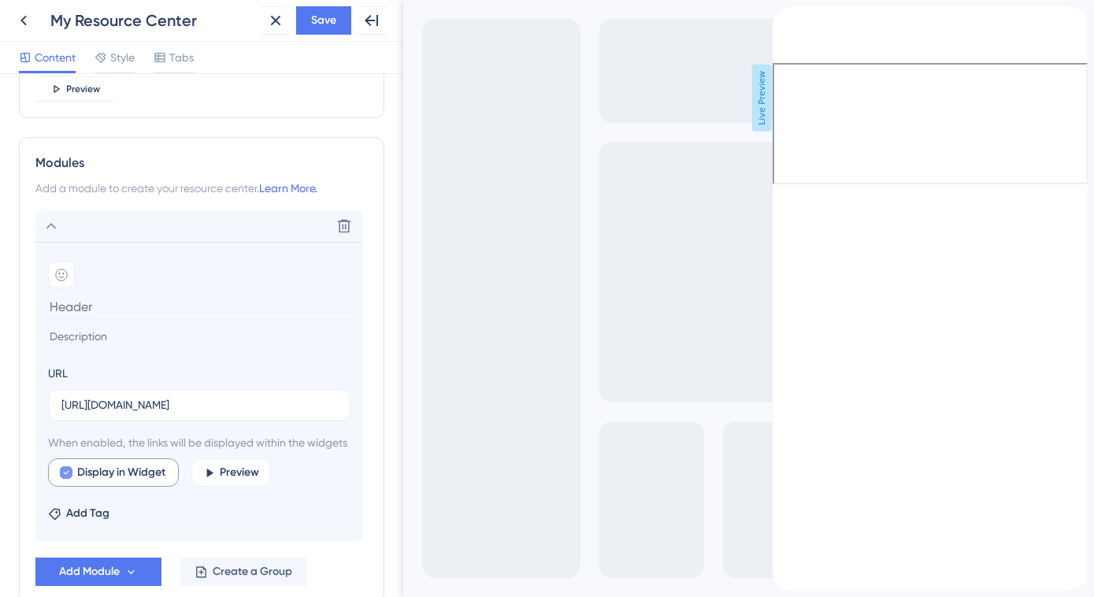
click at [69, 479] on icon at bounding box center [66, 472] width 6 height 13
click at [68, 479] on div at bounding box center [66, 472] width 13 height 13
checkbox input "true"
click at [785, 19] on icon "back to header" at bounding box center [778, 12] width 13 height 13
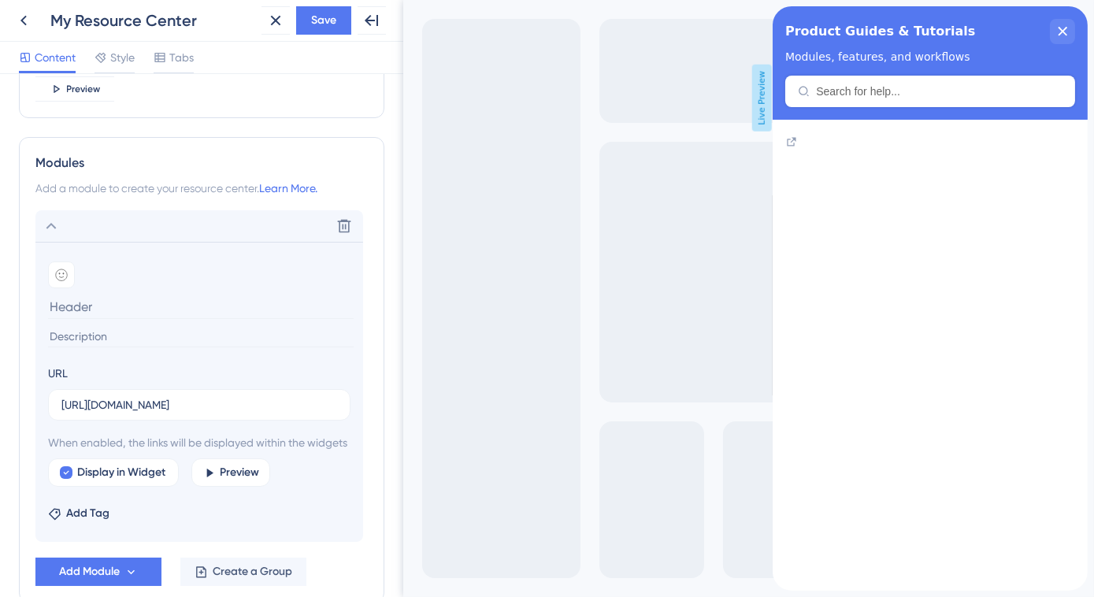
click at [825, 88] on div "Product Guides & Tutorials Modules, features, and workflows" at bounding box center [929, 62] width 315 height 113
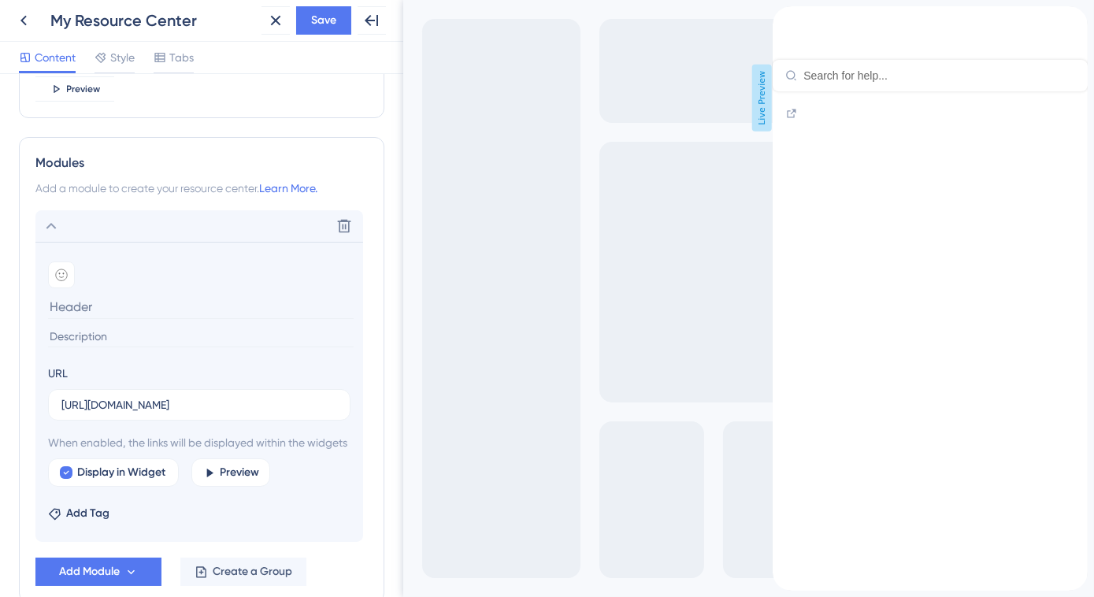
click at [784, 19] on icon "back to header" at bounding box center [778, 12] width 11 height 13
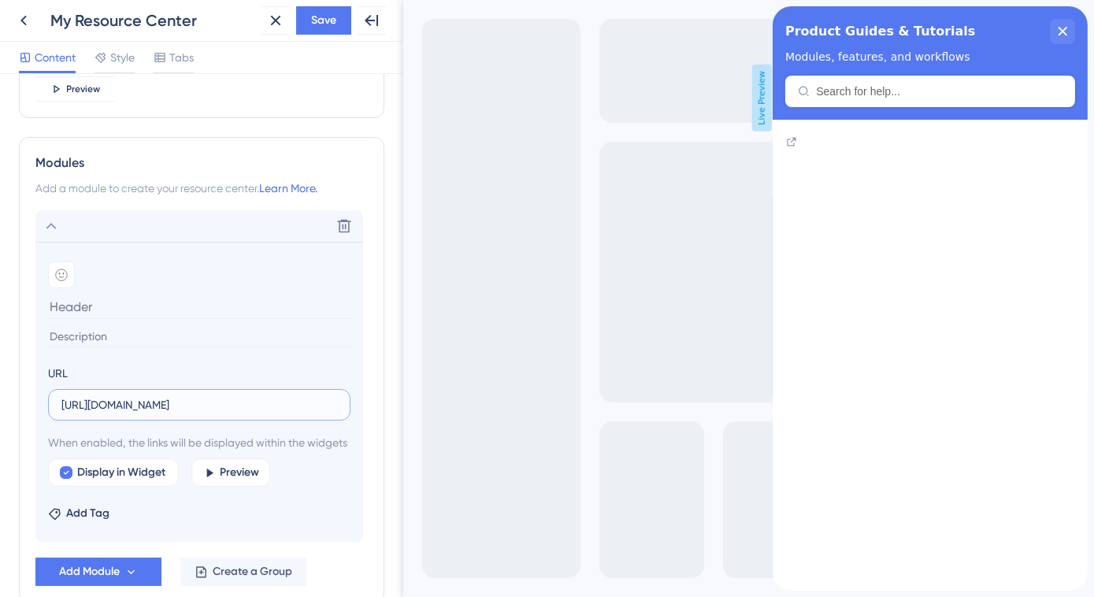
click at [197, 403] on input "https://learn.zoho.com/portal/hrplus120/team/administrator-space" at bounding box center [199, 404] width 276 height 17
click at [222, 410] on input "https://learn.zoho.com/portal/hrplus120/team/administrator-space" at bounding box center [199, 404] width 276 height 17
paste input "ttps://learn.zohopublic.com/external/manual/workforce-transactions-manual?p=17b…"
click at [321, 511] on section "Add emoji URL https://learn.zoho.com/portal/https://learn.zohopublic.com/extern…" at bounding box center [199, 392] width 328 height 300
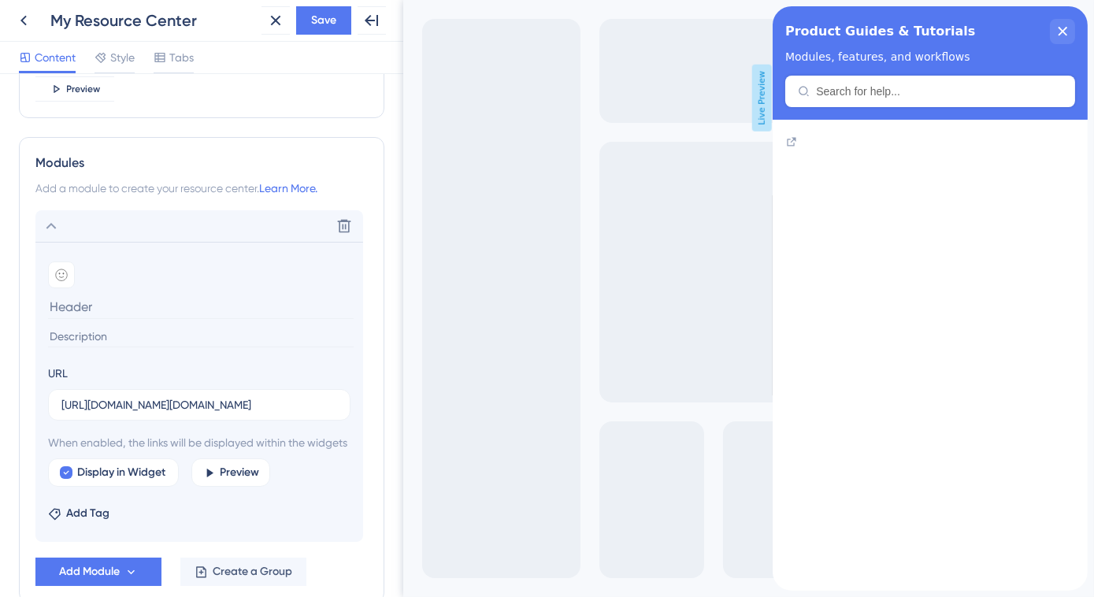
scroll to position [0, 0]
click at [252, 480] on span "Preview" at bounding box center [240, 472] width 39 height 19
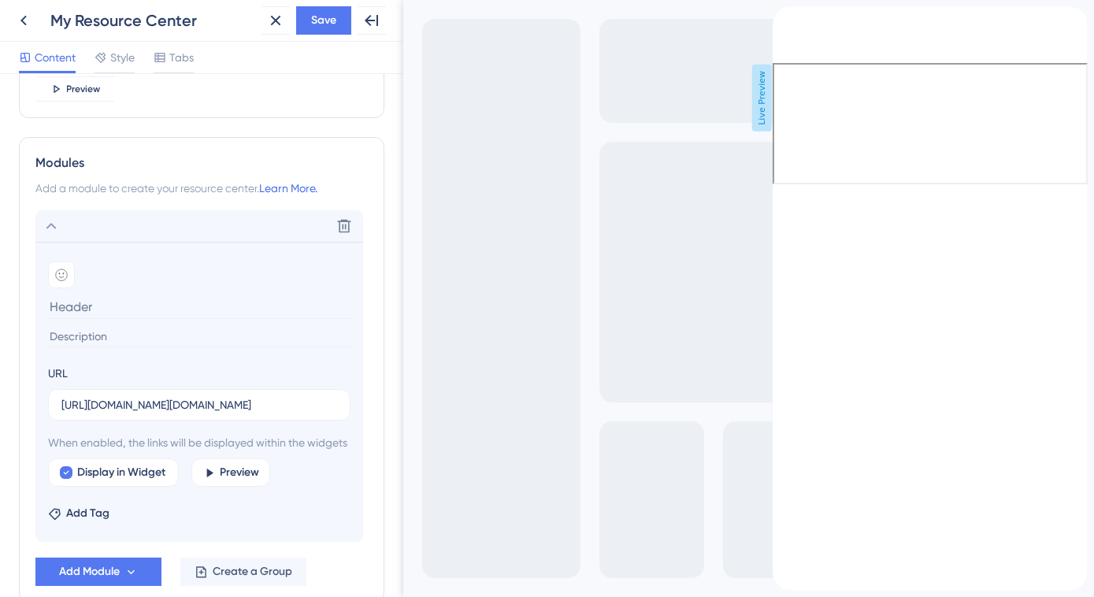
click at [797, 31] on div "Resource Center Header" at bounding box center [784, 30] width 25 height 16
click at [782, 31] on icon "Resource Center Header" at bounding box center [778, 28] width 9 height 9
click at [280, 403] on input "https://learn.zoho.com/portal/https://learn.zohopublic.com/external/manual/work…" at bounding box center [199, 404] width 276 height 17
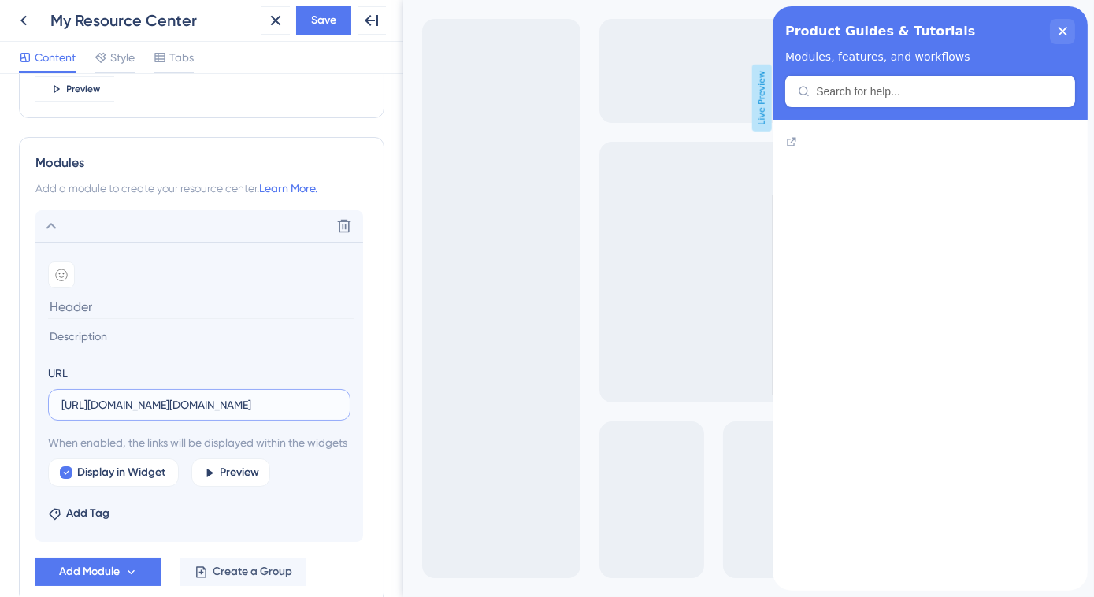
click at [280, 403] on input "https://learn.zoho.com/portal/https://learn.zohopublic.com/external/manual/work…" at bounding box center [199, 404] width 276 height 17
paste input "public.com/external/manual/workforce-transactions-manual?p=17b51b4cb8490ec19522…"
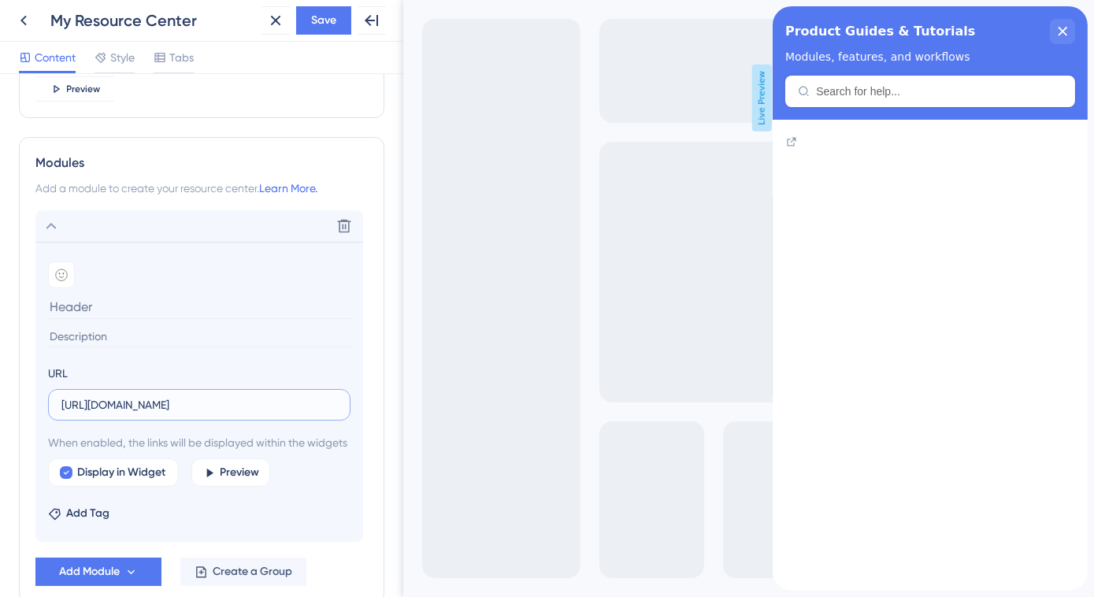
type input "https://learn.zohopublic.com/external/manual/workforce-transactions-manual?p=17…"
click at [186, 514] on section "Add emoji URL https://learn.zohopublic.com/external/manual/workforce-transactio…" at bounding box center [199, 392] width 328 height 300
click at [221, 487] on button "Preview" at bounding box center [230, 472] width 79 height 28
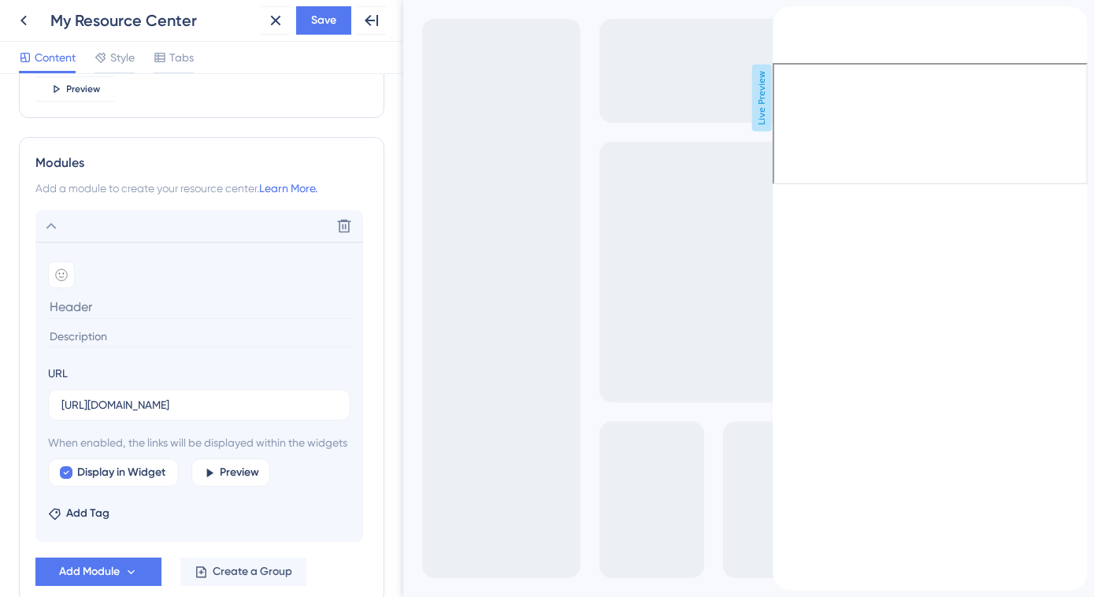
click at [785, 19] on icon "back to header" at bounding box center [778, 12] width 13 height 13
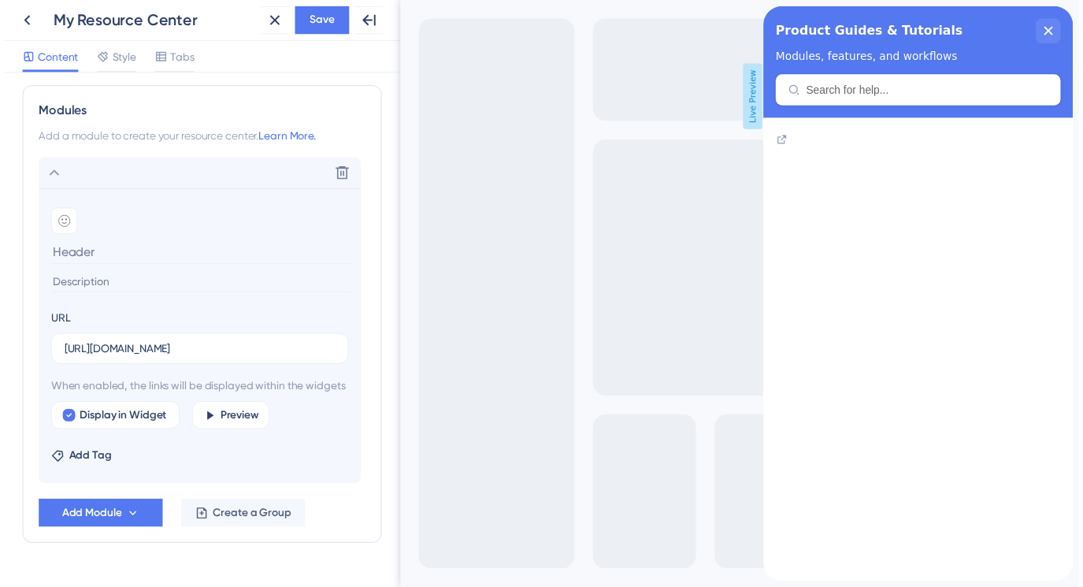
scroll to position [775, 0]
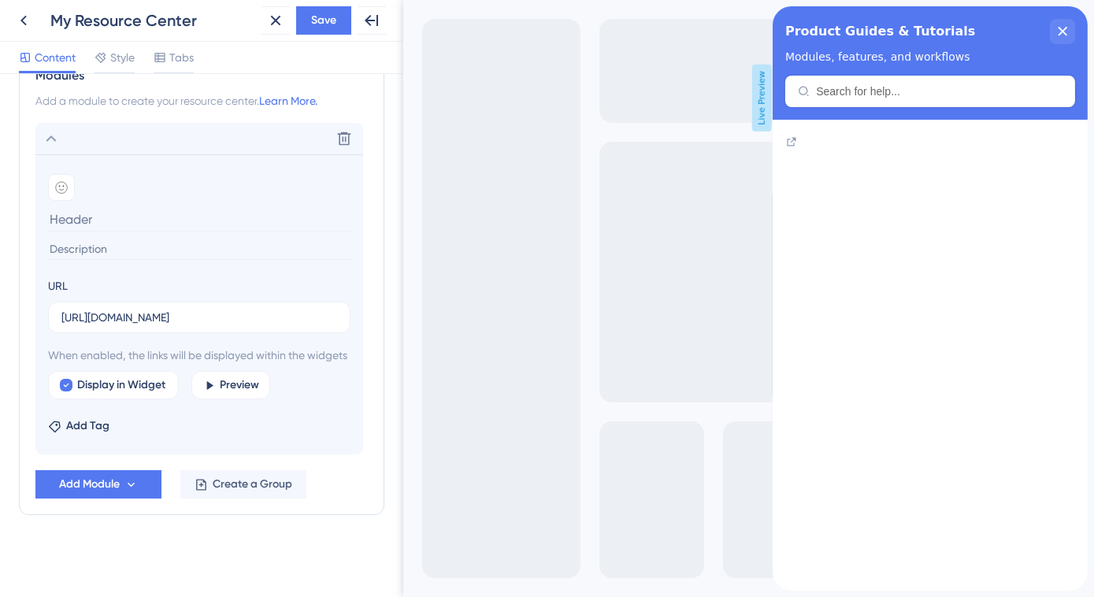
click at [825, 93] on div "Product Guides & Tutorials Modules, features, and workflows" at bounding box center [929, 62] width 315 height 113
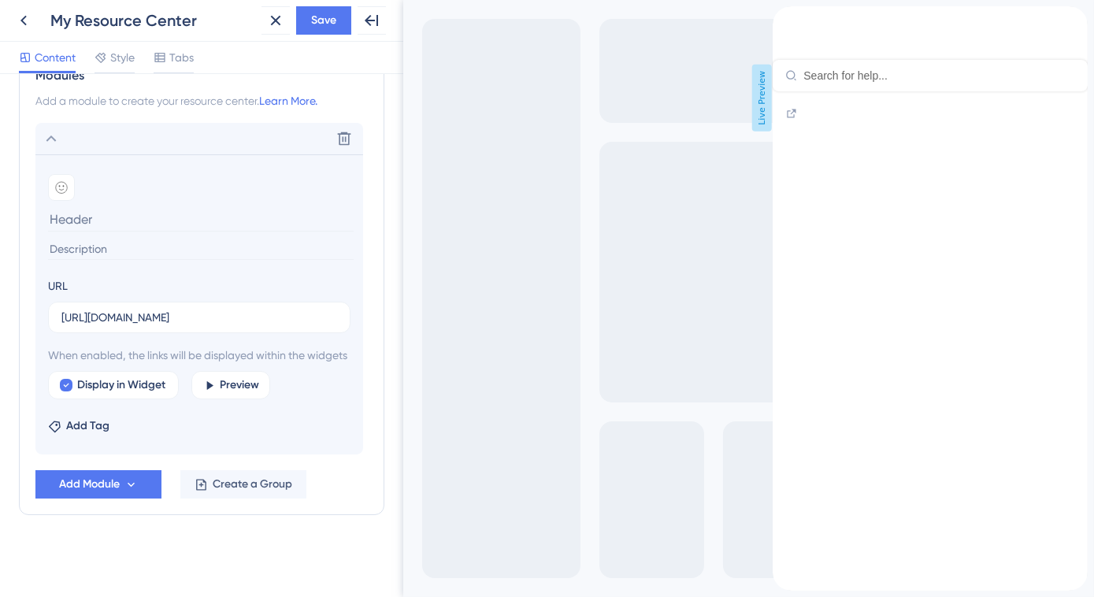
click at [785, 19] on icon "back to header" at bounding box center [778, 12] width 13 height 13
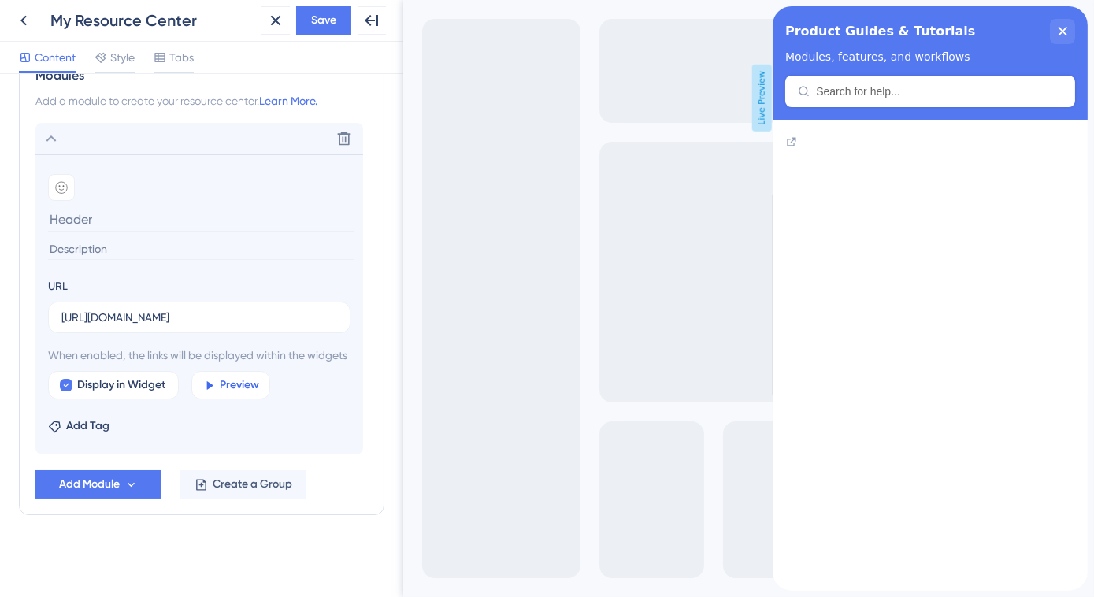
click at [244, 381] on span "Preview" at bounding box center [240, 385] width 39 height 19
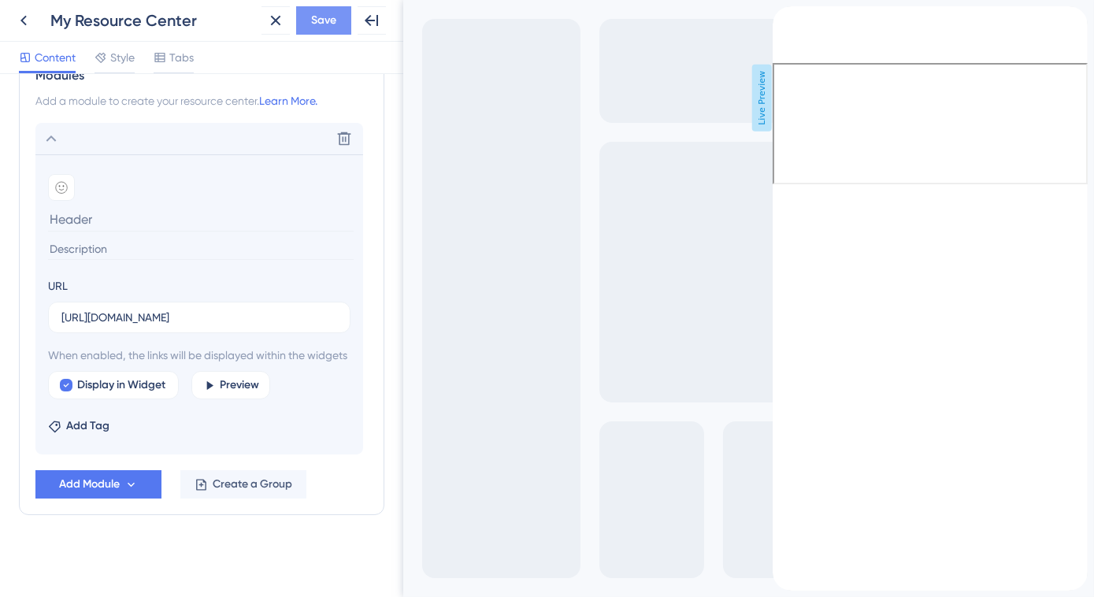
click at [339, 28] on button "Save" at bounding box center [323, 20] width 55 height 28
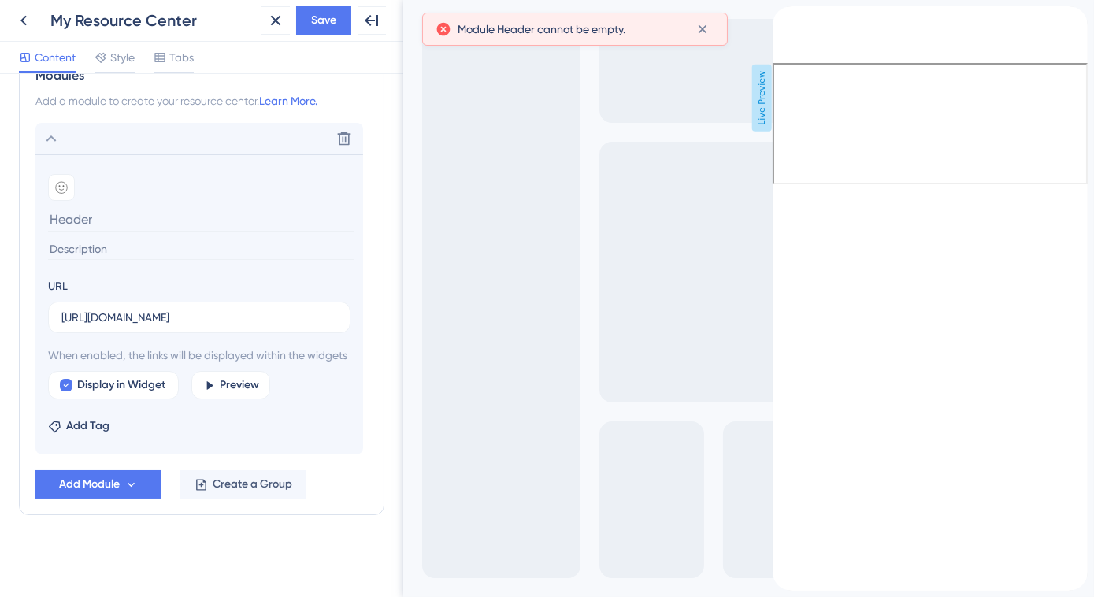
click at [102, 207] on input at bounding box center [201, 219] width 306 height 24
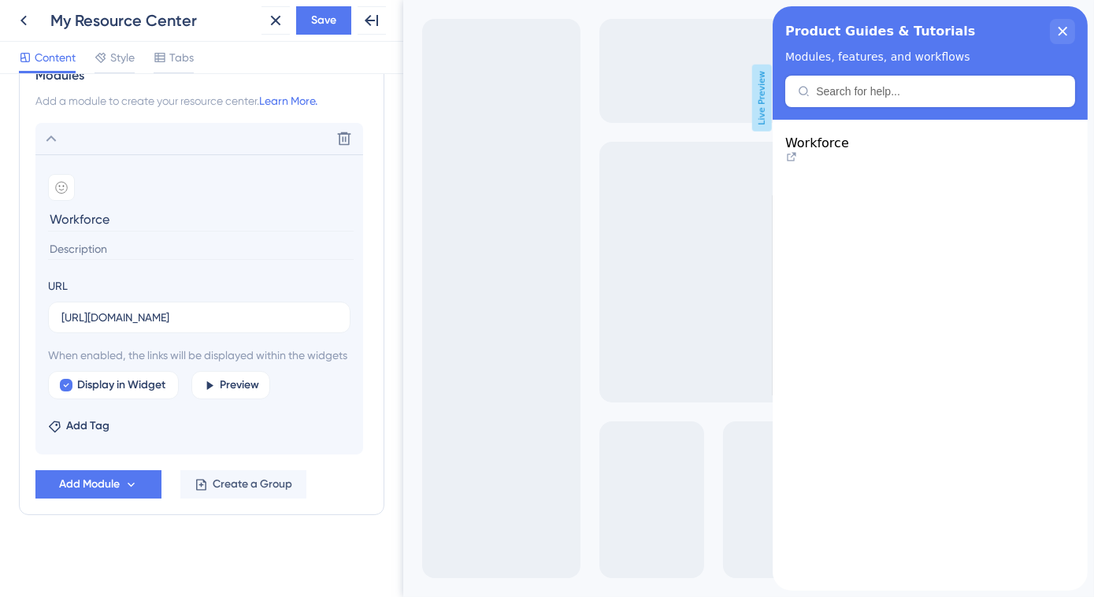
type input "Workforce"
click at [848, 150] on span "Workforce" at bounding box center [817, 142] width 64 height 15
click at [797, 154] on icon at bounding box center [791, 156] width 13 height 13
click at [326, 17] on span "Save" at bounding box center [323, 20] width 25 height 19
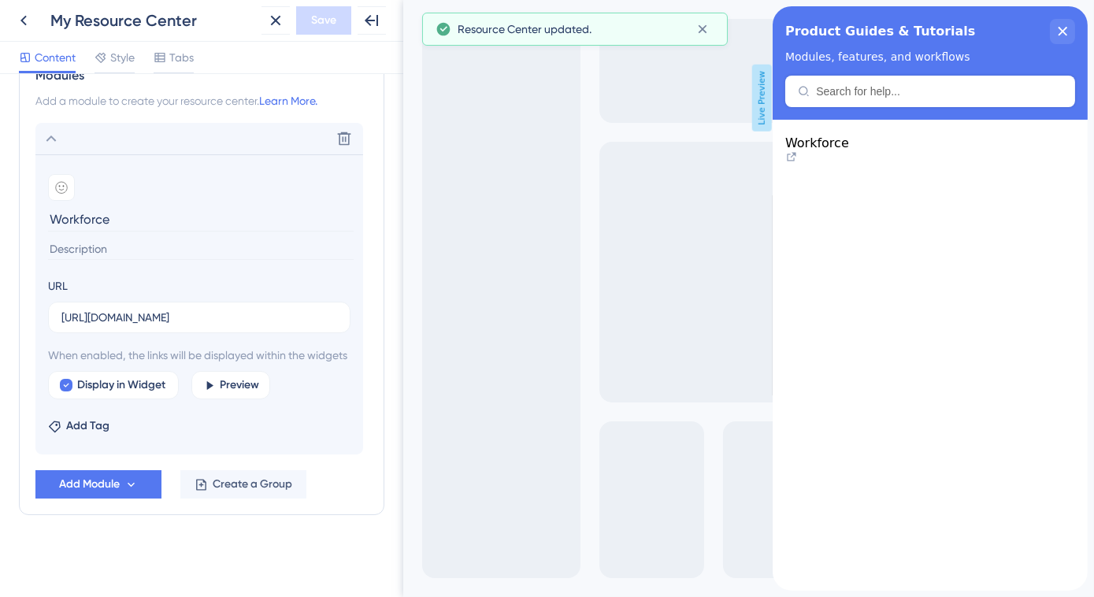
click at [848, 150] on span "Workforce" at bounding box center [817, 142] width 64 height 15
click at [795, 152] on icon at bounding box center [790, 156] width 9 height 9
click at [877, 96] on div "Product Guides & Tutorials Modules, features, and workflows" at bounding box center [929, 62] width 315 height 113
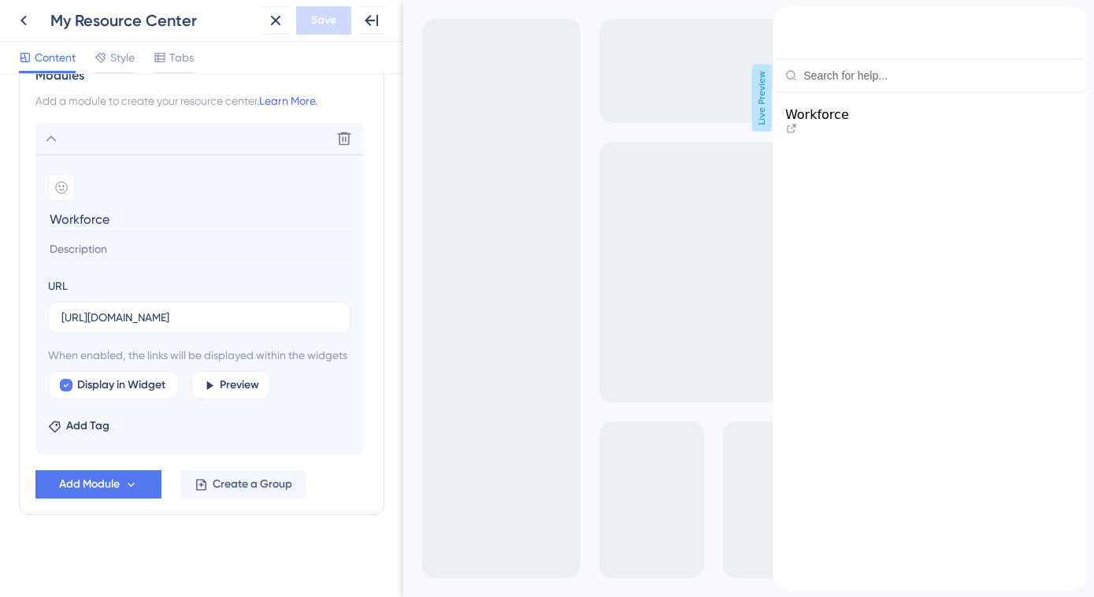
click at [855, 239] on div "Workforce" at bounding box center [929, 340] width 315 height 499
click at [224, 380] on span "Preview" at bounding box center [240, 385] width 39 height 19
click at [797, 22] on div "back to header" at bounding box center [784, 14] width 25 height 16
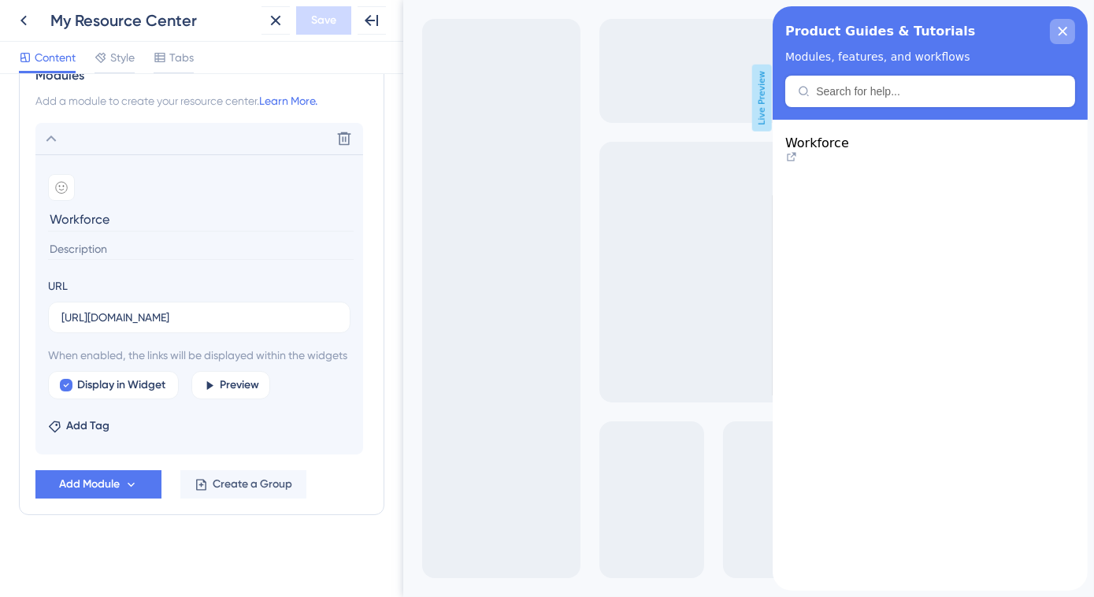
click at [1059, 33] on icon "close resource center" at bounding box center [1062, 31] width 9 height 9
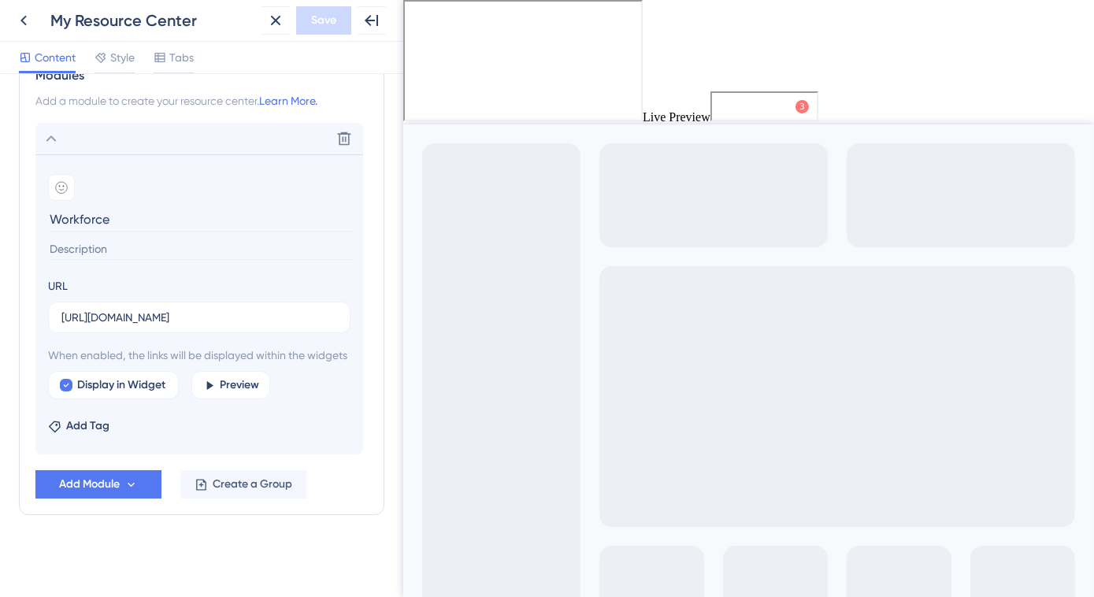
click at [761, 102] on span "Get Started" at bounding box center [752, 104] width 69 height 19
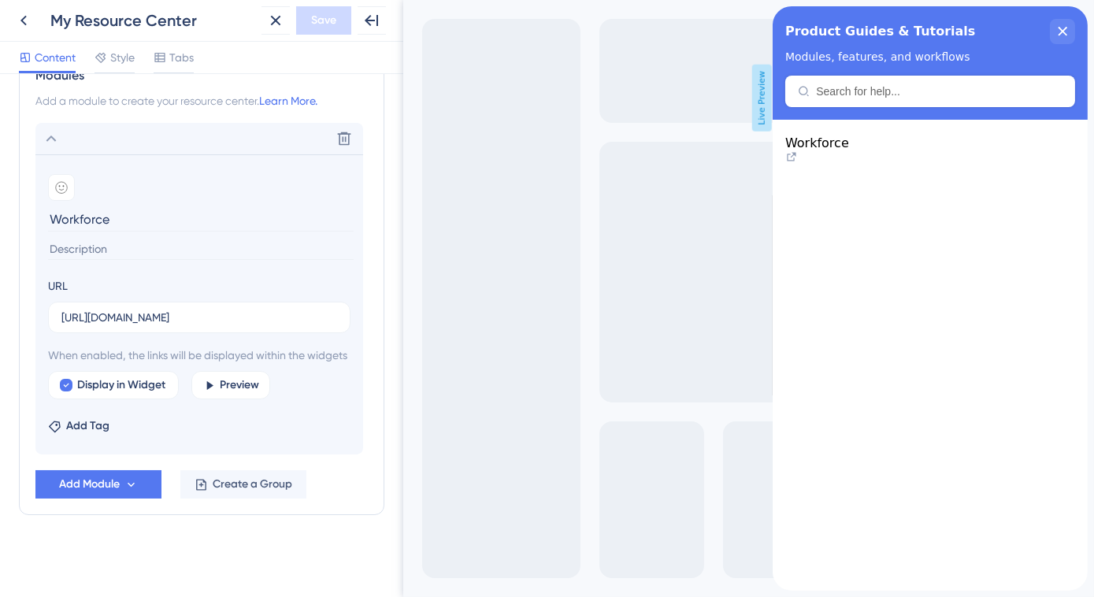
click at [797, 154] on icon at bounding box center [791, 156] width 13 height 13
click at [848, 150] on span "Workforce" at bounding box center [817, 142] width 64 height 15
click at [206, 380] on icon at bounding box center [208, 385] width 13 height 13
click at [848, 150] on span "Workforce" at bounding box center [817, 142] width 64 height 15
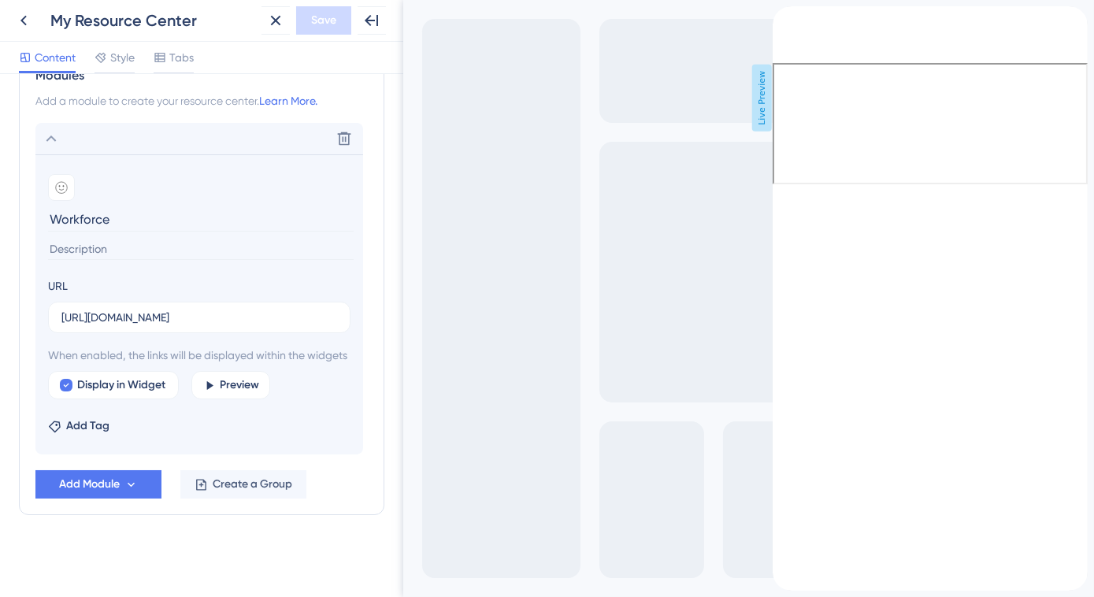
click at [789, 46] on icon "close resource center" at bounding box center [785, 50] width 9 height 9
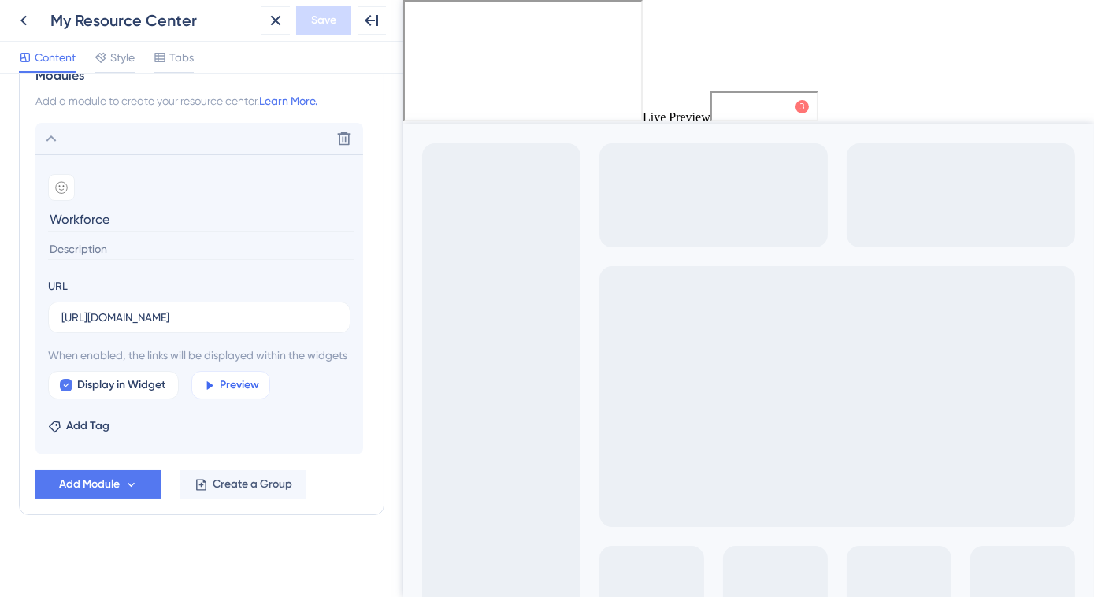
click at [236, 384] on span "Preview" at bounding box center [240, 385] width 39 height 19
click at [224, 387] on span "Preview" at bounding box center [240, 385] width 39 height 19
click at [748, 98] on span "Get Started" at bounding box center [752, 104] width 69 height 19
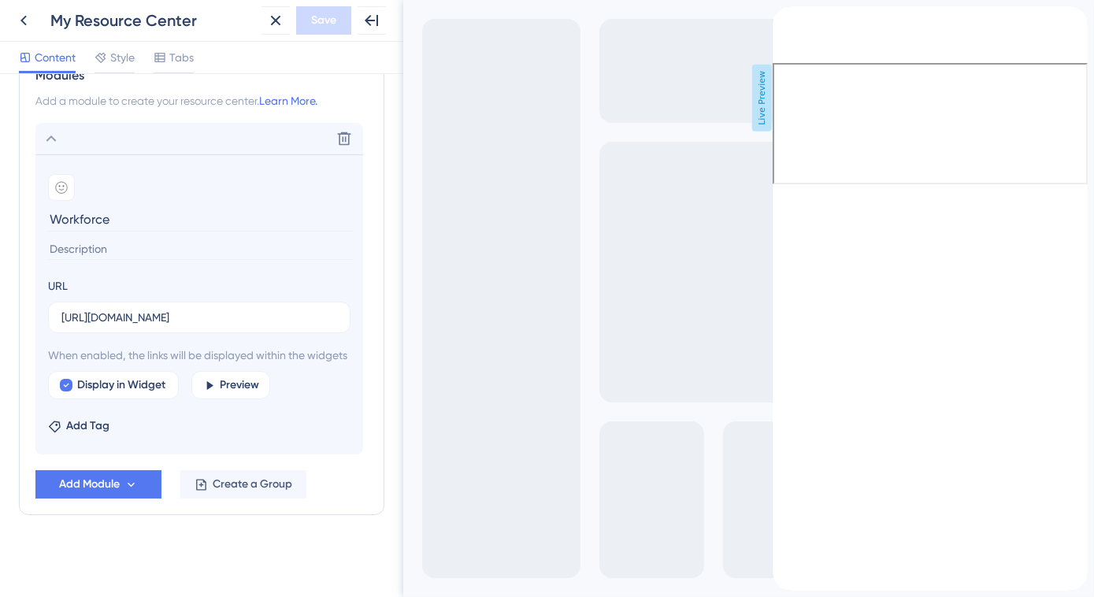
click at [797, 38] on div "close resource center" at bounding box center [784, 50] width 25 height 25
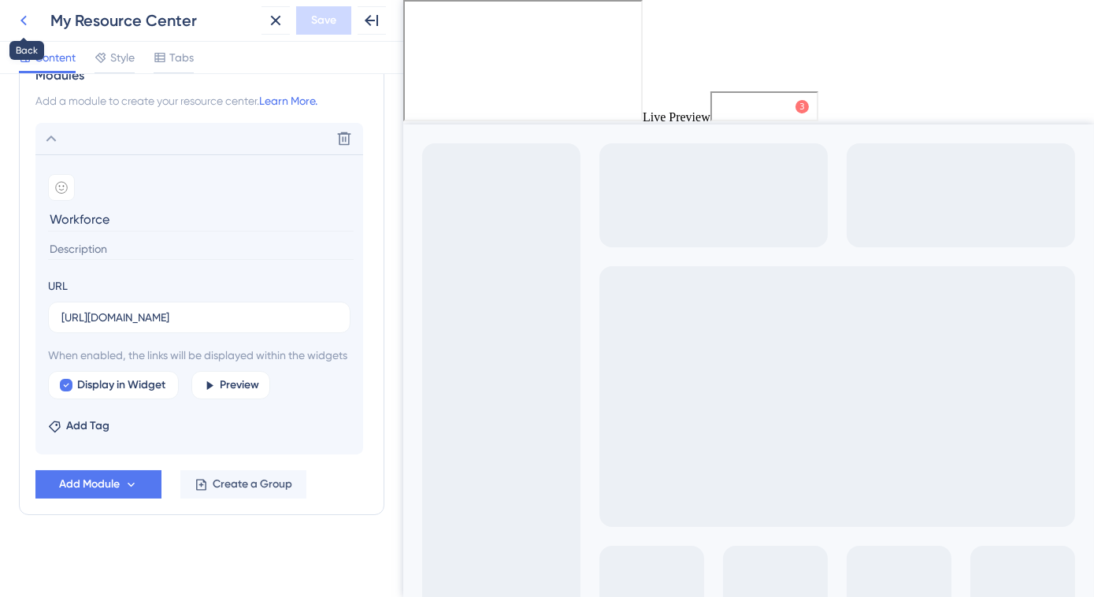
click at [20, 13] on icon at bounding box center [23, 20] width 19 height 19
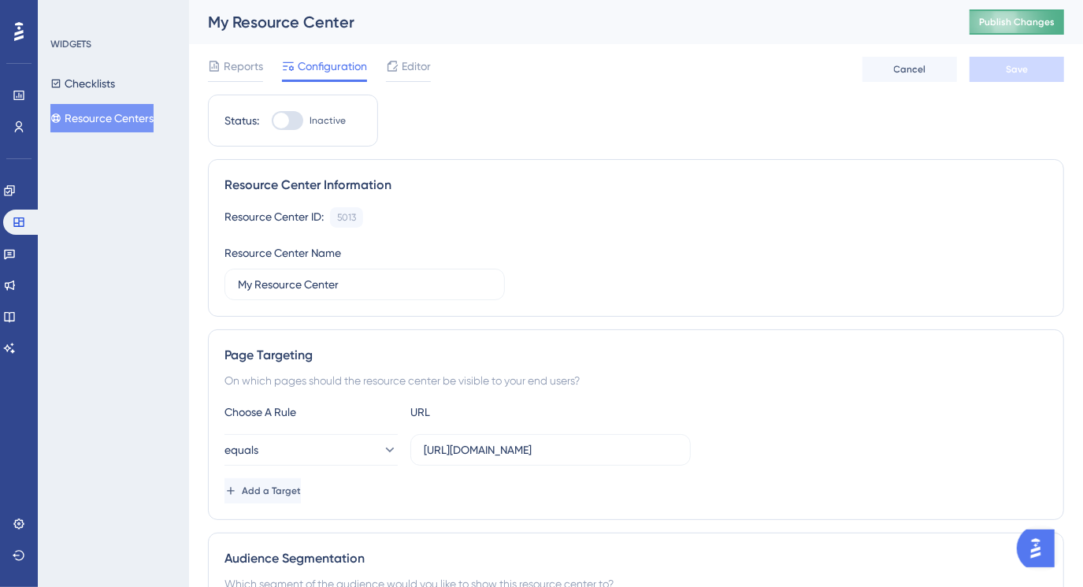
click at [1047, 23] on span "Publish Changes" at bounding box center [1017, 22] width 76 height 13
click at [301, 117] on div at bounding box center [288, 120] width 32 height 19
click at [272, 121] on input "Inactive" at bounding box center [271, 121] width 1 height 1
checkbox input "true"
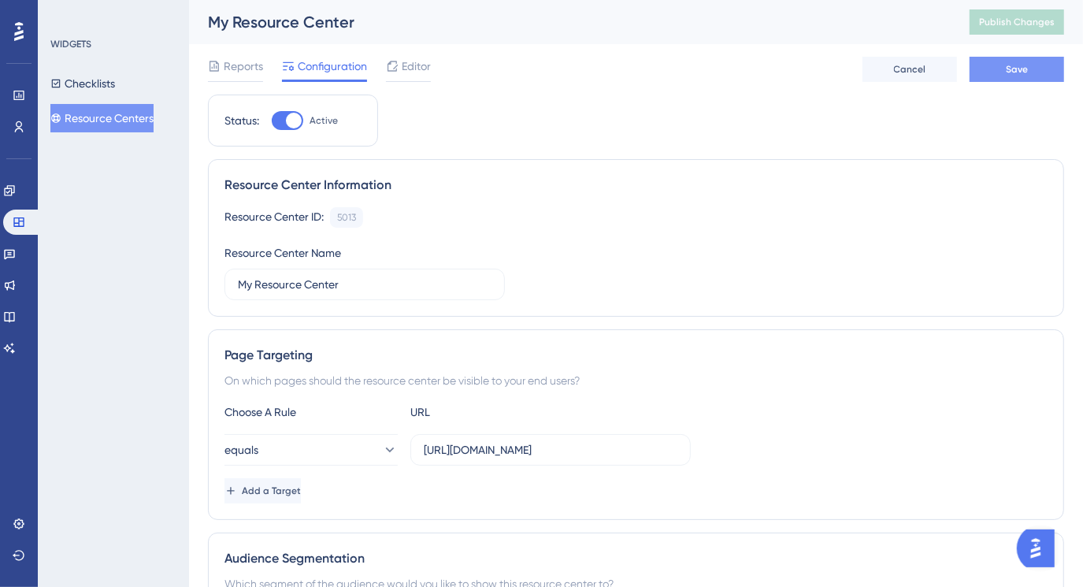
click at [989, 76] on button "Save" at bounding box center [1017, 69] width 95 height 25
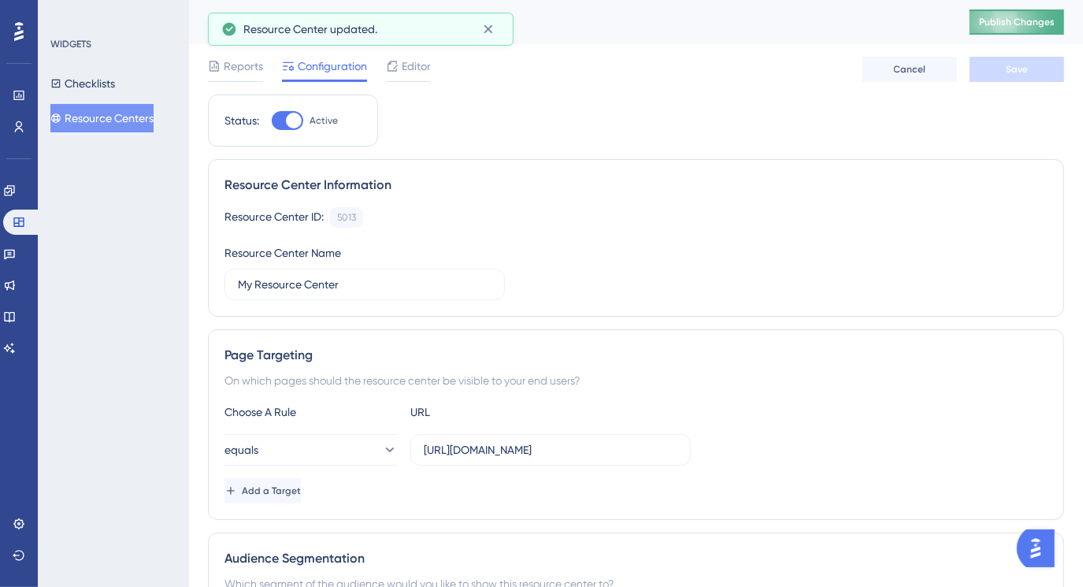
click at [1010, 26] on span "Publish Changes" at bounding box center [1017, 22] width 76 height 13
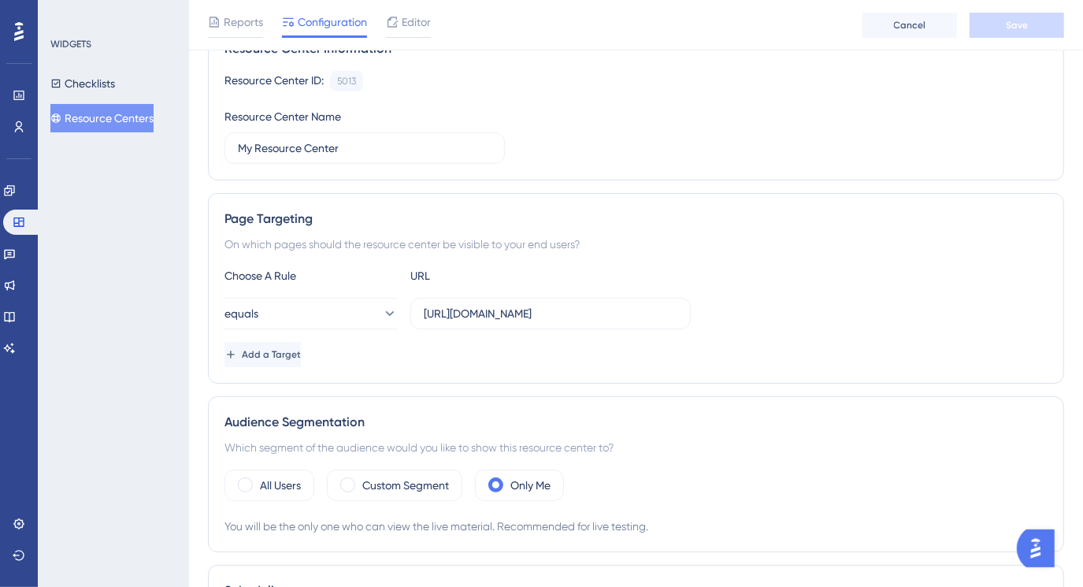
scroll to position [214, 0]
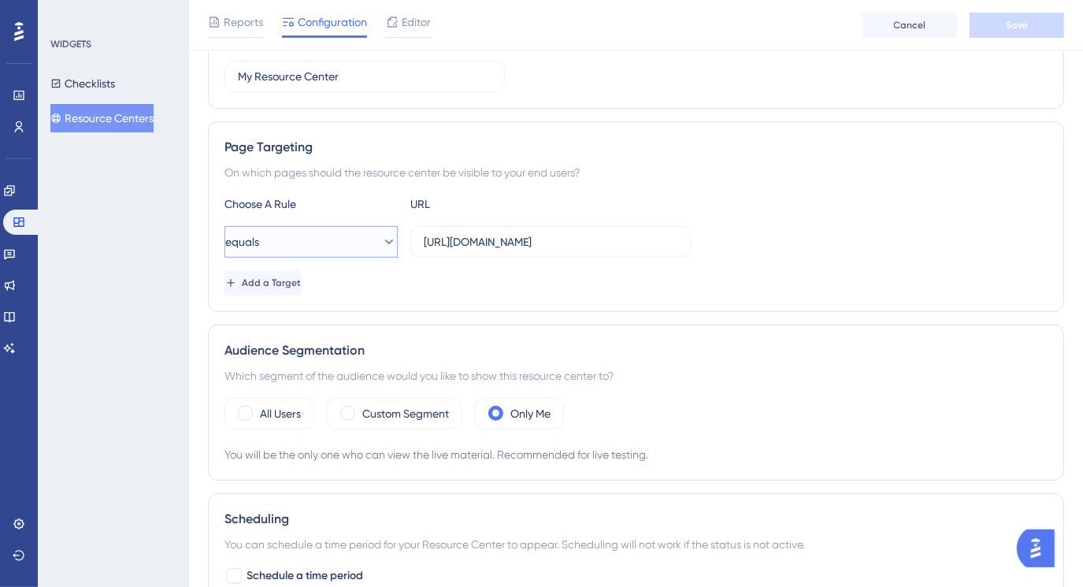
click at [386, 244] on button "equals" at bounding box center [310, 242] width 173 height 32
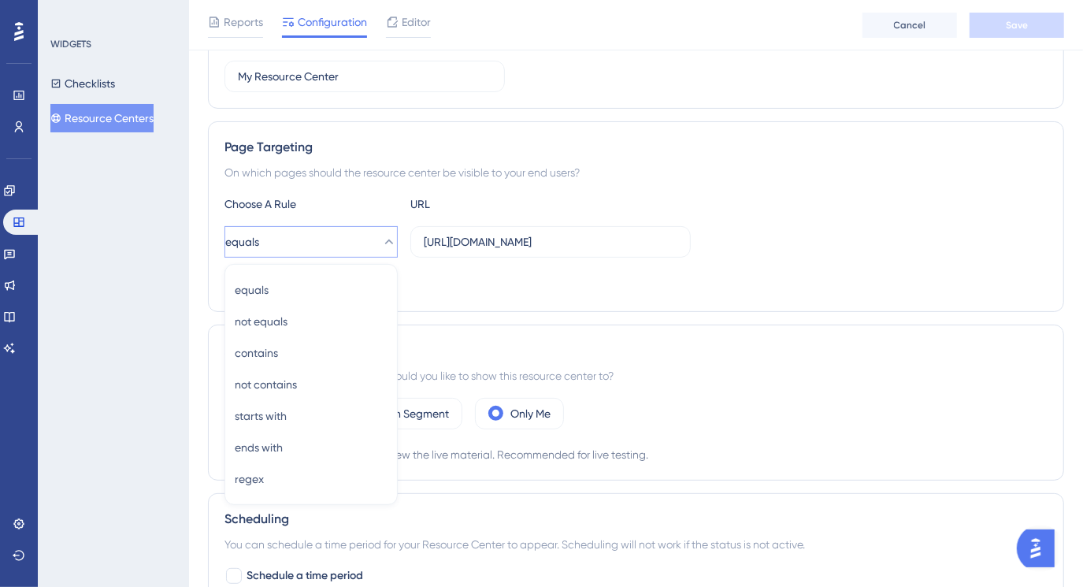
scroll to position [303, 0]
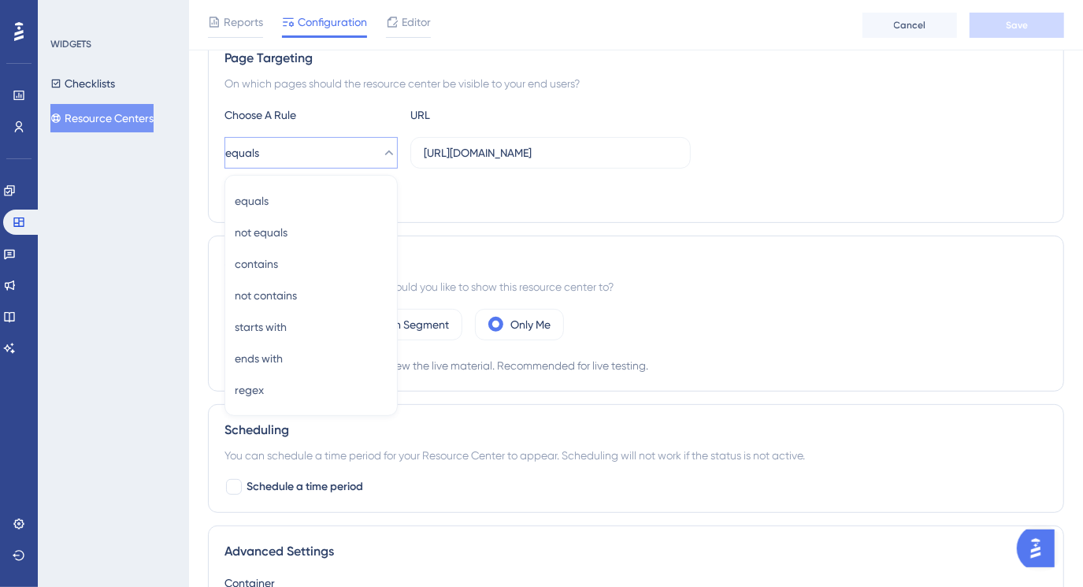
click at [458, 211] on div "Page Targeting On which pages should the resource center be visible to your end…" at bounding box center [636, 127] width 856 height 191
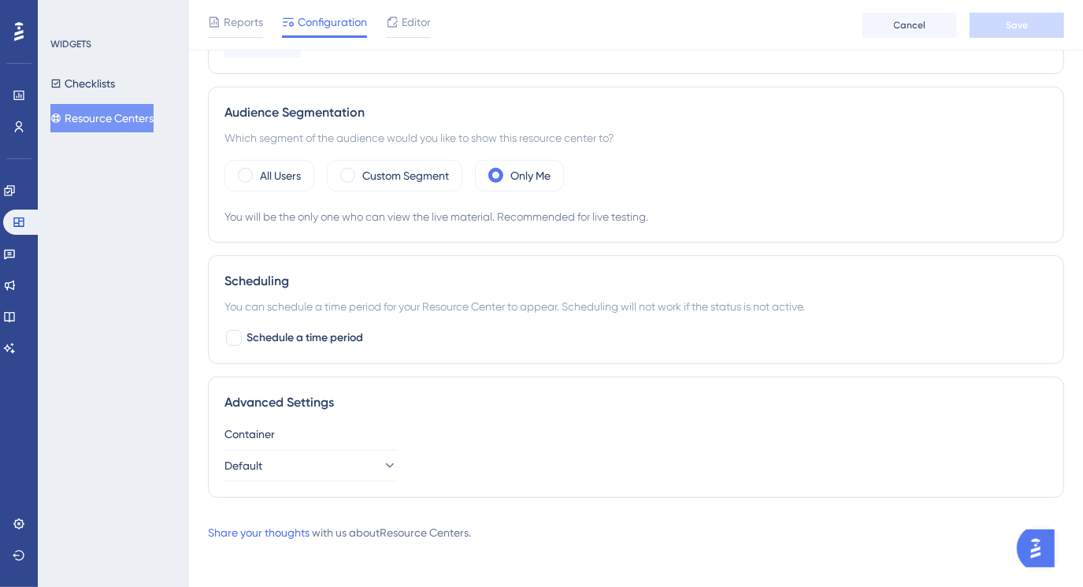
scroll to position [454, 0]
click at [385, 459] on button "Default" at bounding box center [310, 464] width 173 height 32
click at [417, 454] on div "Container Default Default Default" at bounding box center [635, 451] width 823 height 57
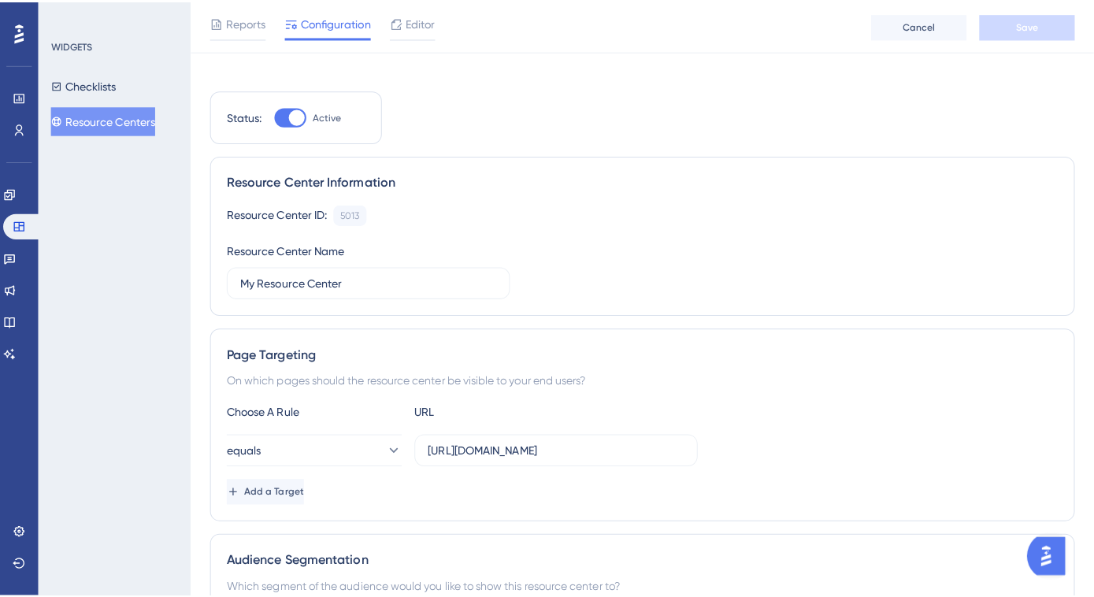
scroll to position [0, 0]
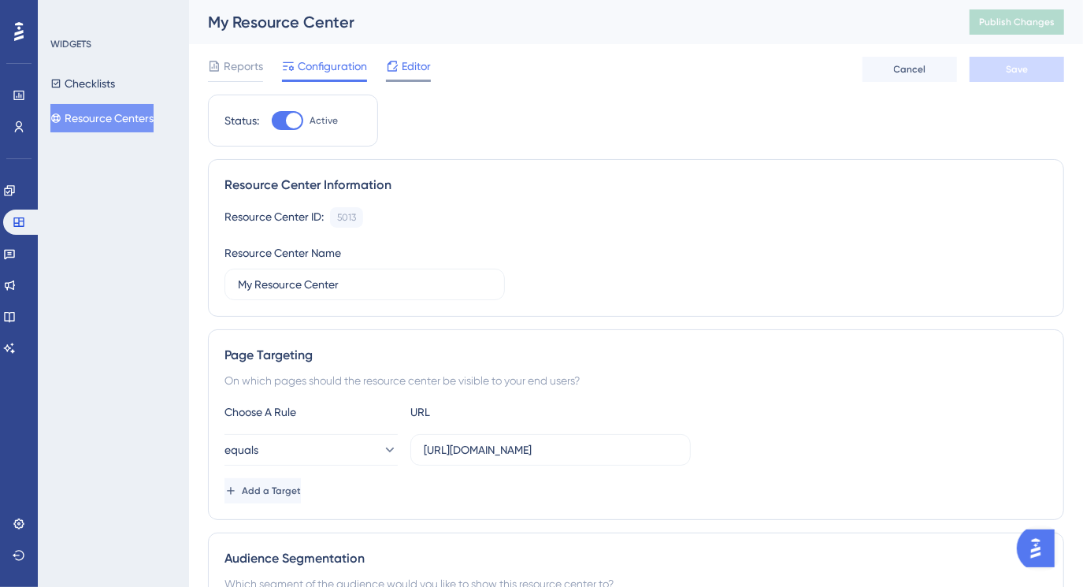
click at [397, 66] on icon at bounding box center [393, 66] width 10 height 10
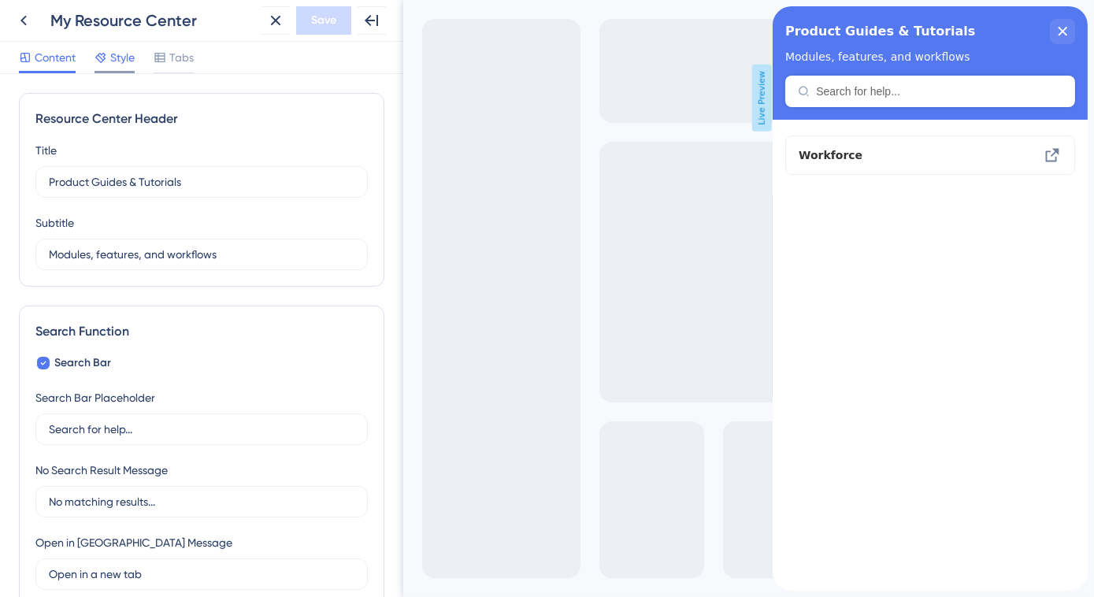
click at [120, 61] on span "Style" at bounding box center [122, 57] width 24 height 19
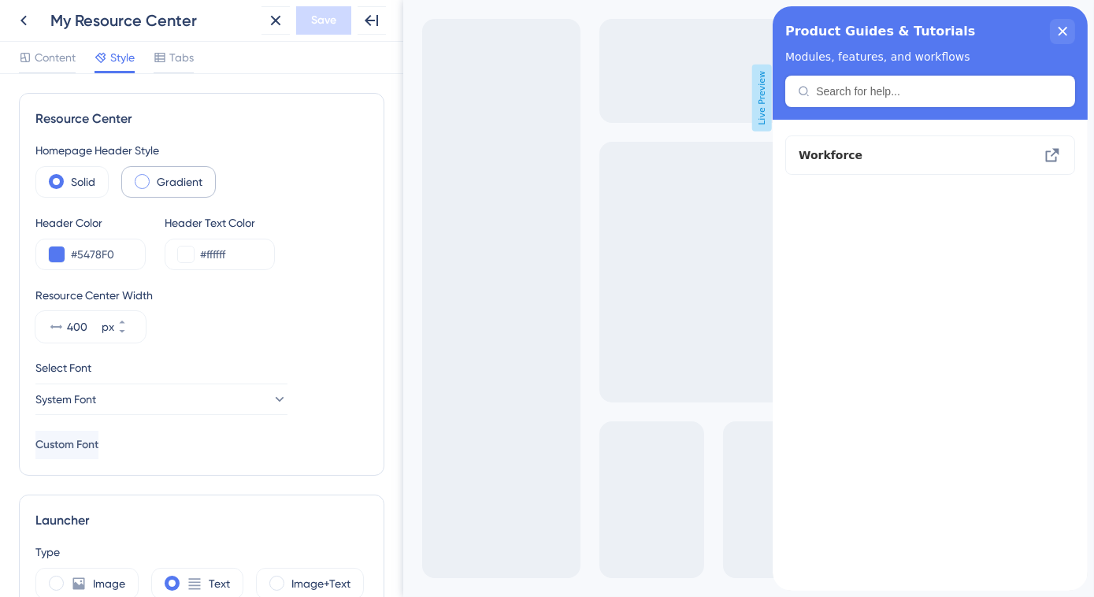
click at [145, 179] on span at bounding box center [142, 181] width 15 height 15
click at [154, 176] on input "radio" at bounding box center [154, 176] width 0 height 0
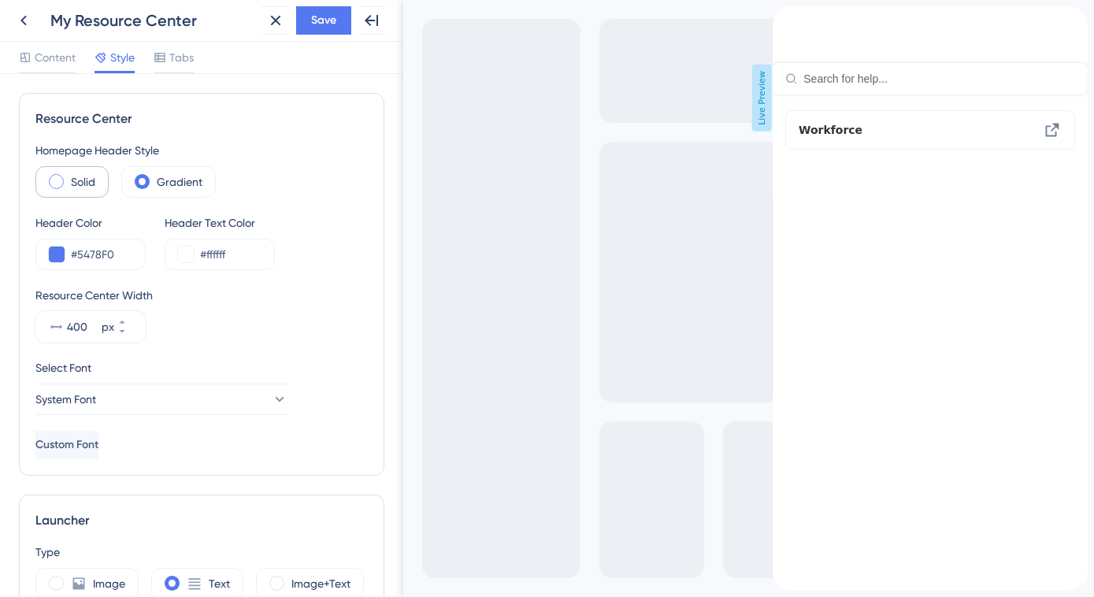
click at [86, 178] on label "Solid" at bounding box center [83, 182] width 24 height 19
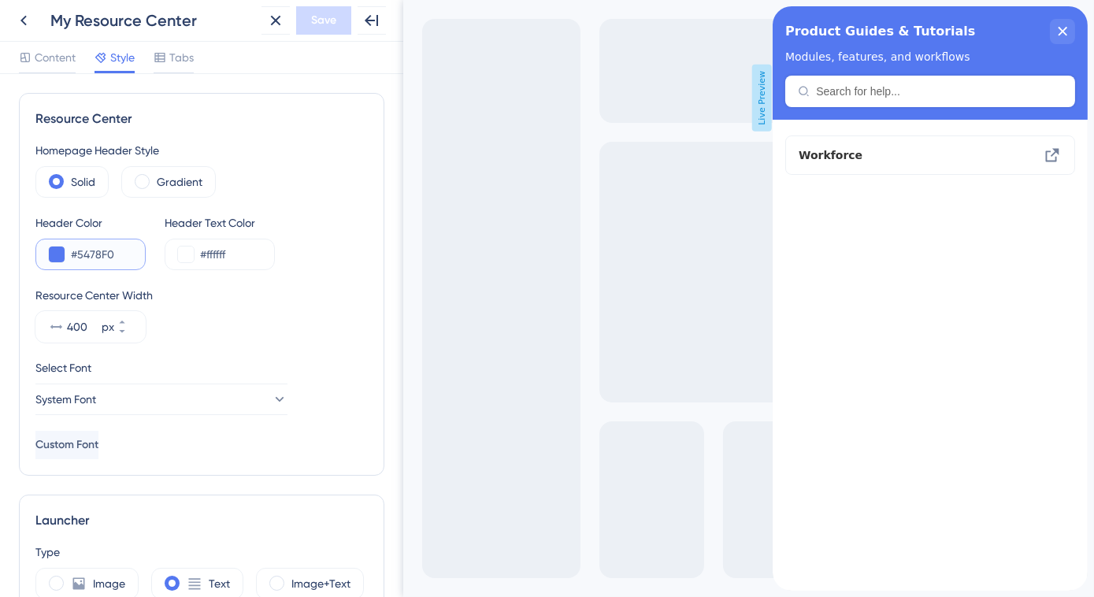
click at [57, 252] on button at bounding box center [57, 255] width 16 height 16
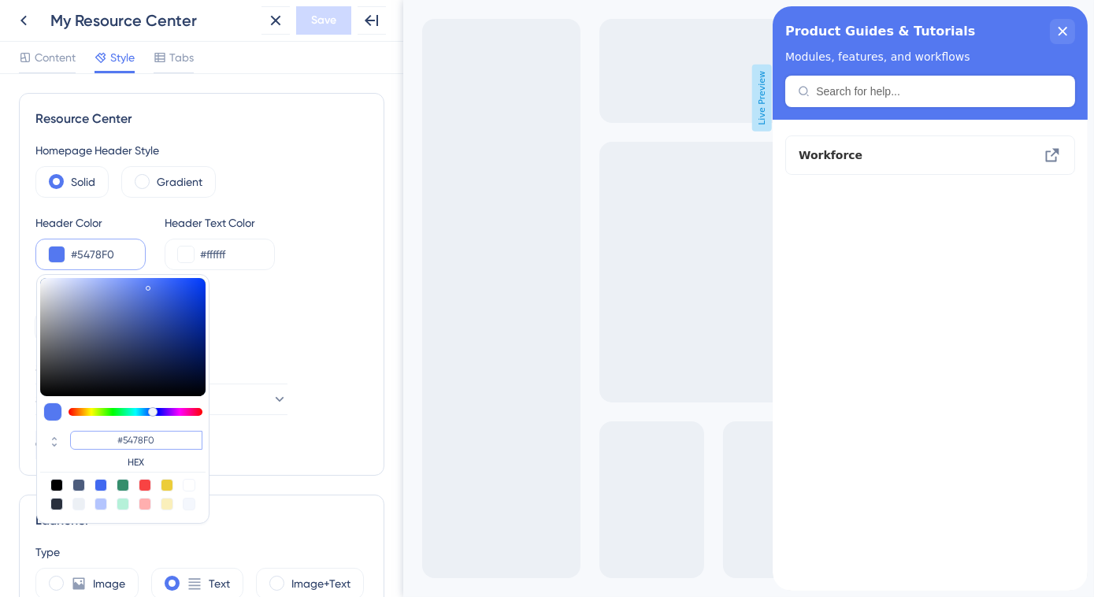
drag, startPoint x: 125, startPoint y: 440, endPoint x: 160, endPoint y: 440, distance: 34.7
click at [159, 440] on input "#5478F0" at bounding box center [136, 440] width 132 height 19
type input "#5478F0"
click at [266, 434] on div "Homepage Header Style Solid Gradient Header Color #5478F0 #5478F0 HEX Header Te…" at bounding box center [201, 300] width 332 height 318
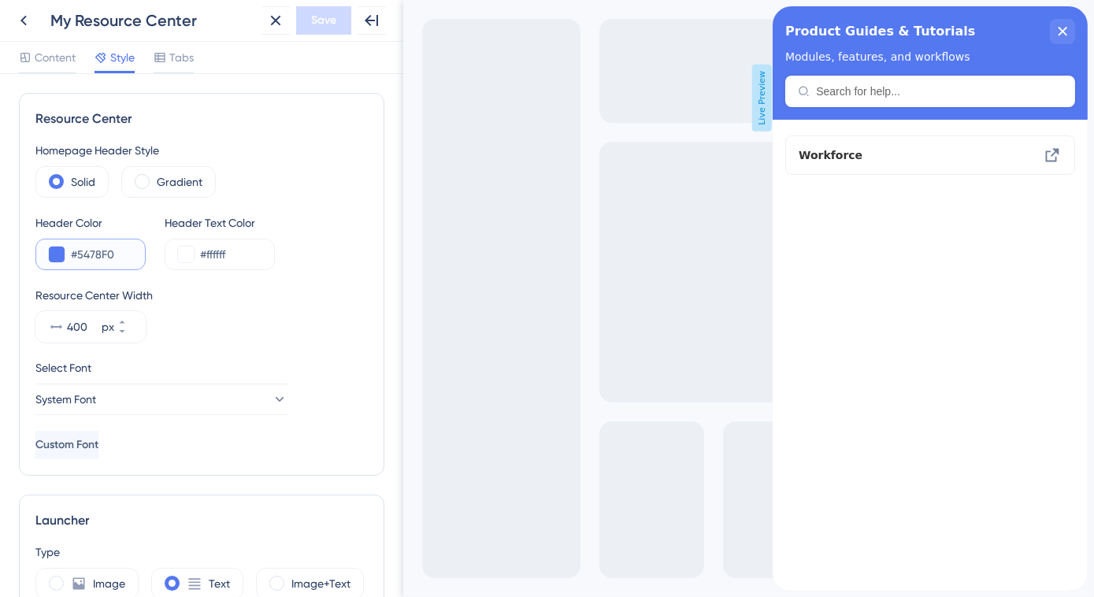
click at [92, 250] on input "#5478F0" at bounding box center [101, 254] width 61 height 19
click at [59, 256] on button at bounding box center [57, 255] width 16 height 16
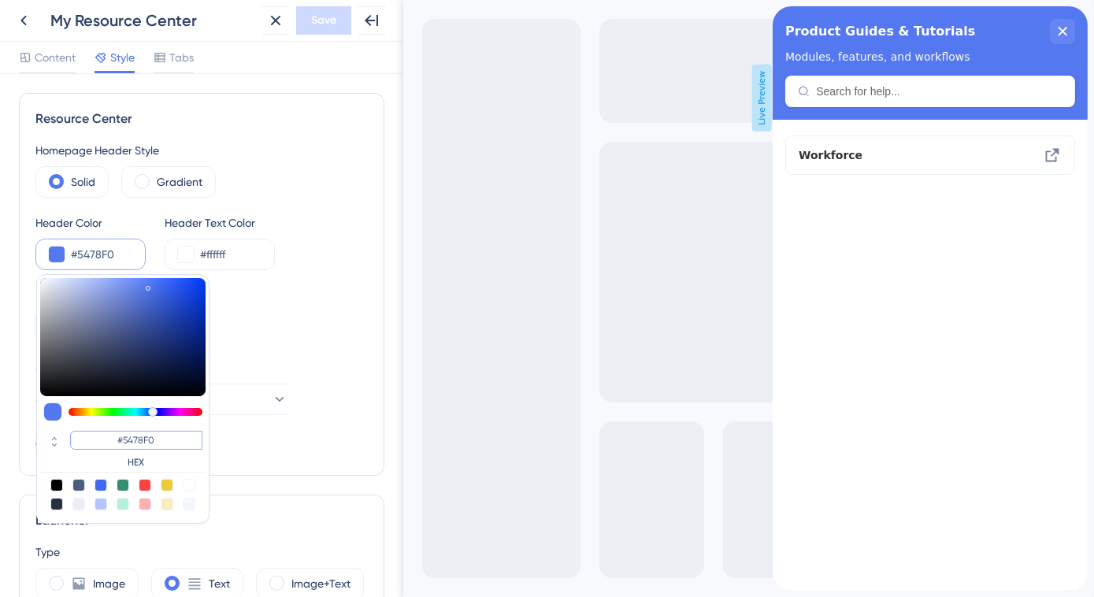
drag, startPoint x: 126, startPoint y: 436, endPoint x: 153, endPoint y: 440, distance: 27.1
click at [153, 440] on input "#5478F0" at bounding box center [136, 440] width 132 height 19
type input "#2F7AC"
type input "#2f7ac3"
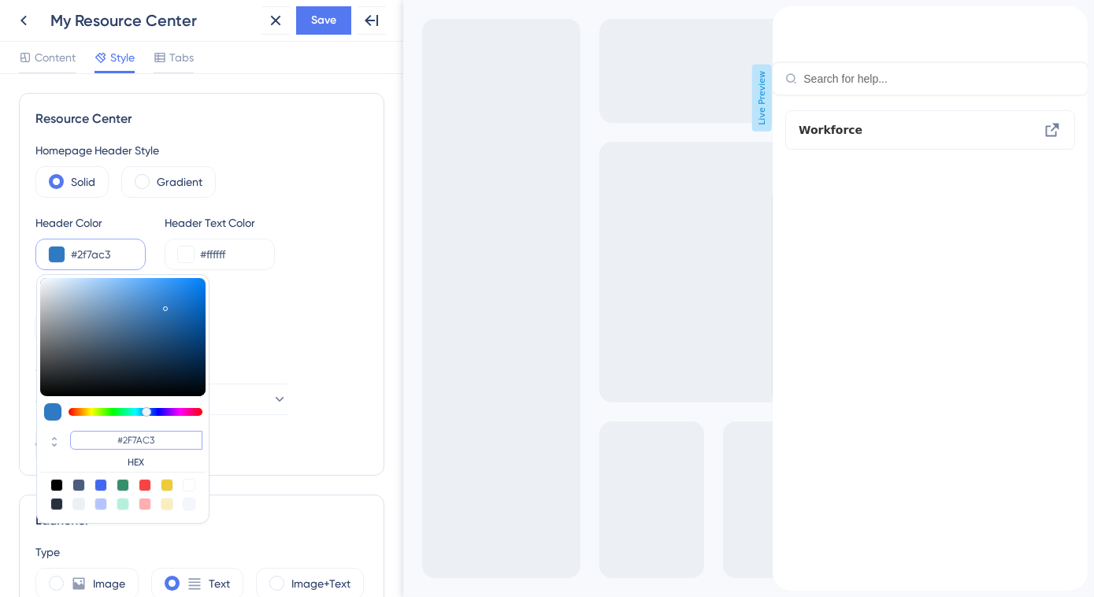
type input "#2F7AC3"
click at [231, 434] on div "Homepage Header Style Solid Gradient Header Color #2f7ac3 #2F7AC3 HEX Header Te…" at bounding box center [201, 300] width 332 height 318
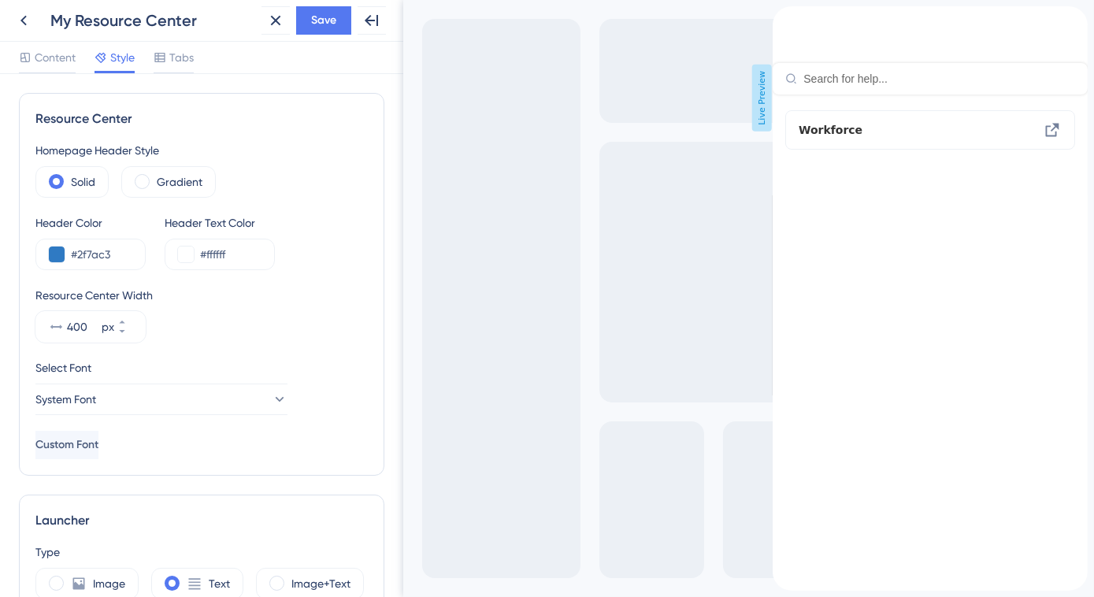
scroll to position [214, 0]
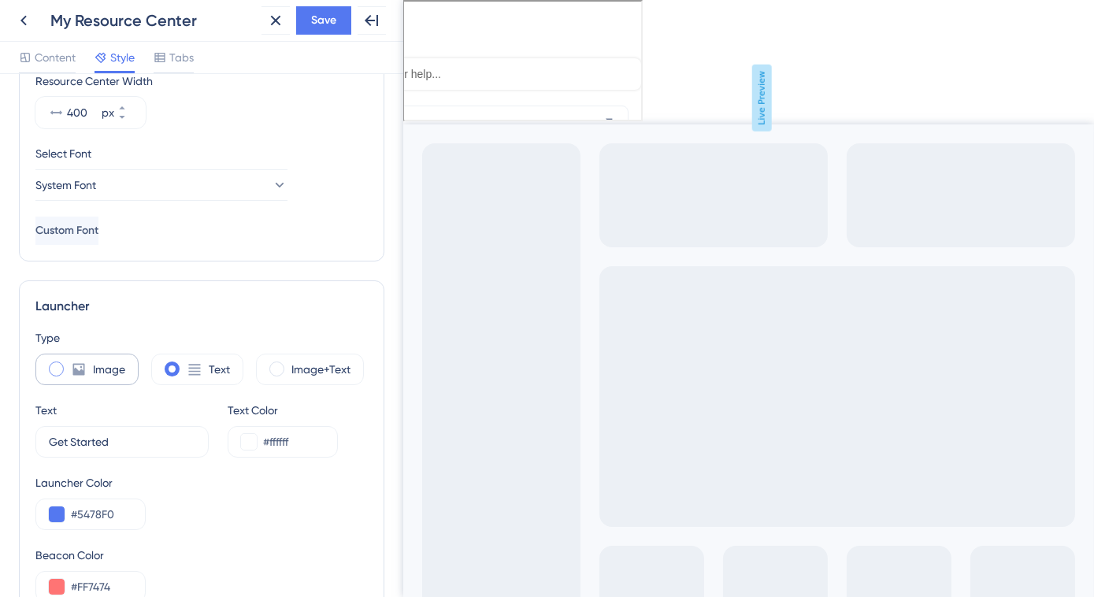
click at [60, 369] on span at bounding box center [56, 369] width 15 height 15
click at [69, 364] on input "radio" at bounding box center [69, 364] width 0 height 0
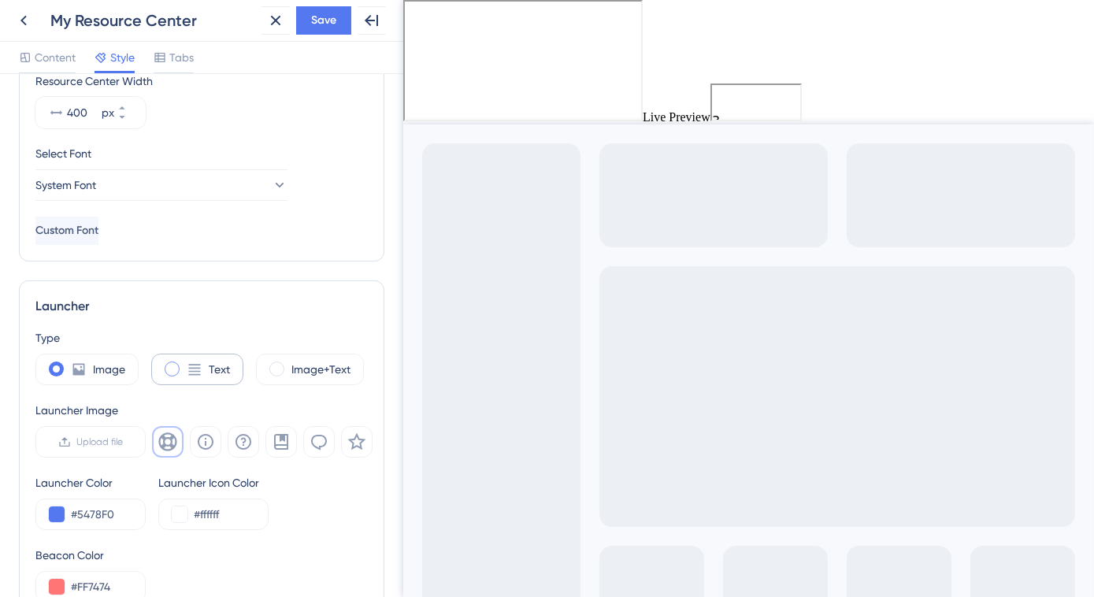
click at [198, 369] on icon at bounding box center [195, 370] width 16 height 16
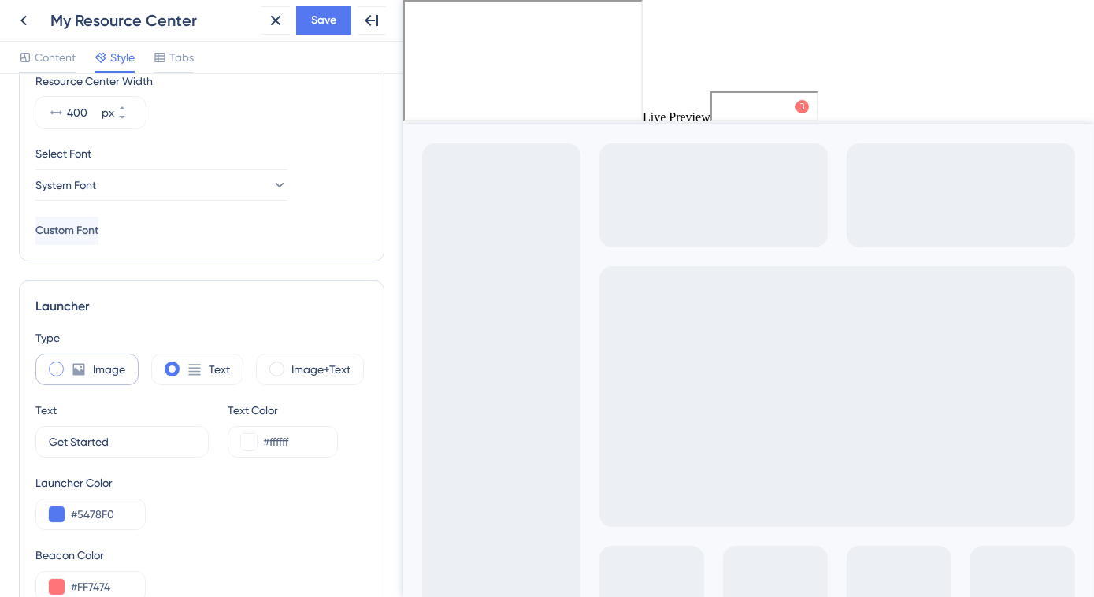
click at [118, 366] on label "Image" at bounding box center [109, 369] width 32 height 19
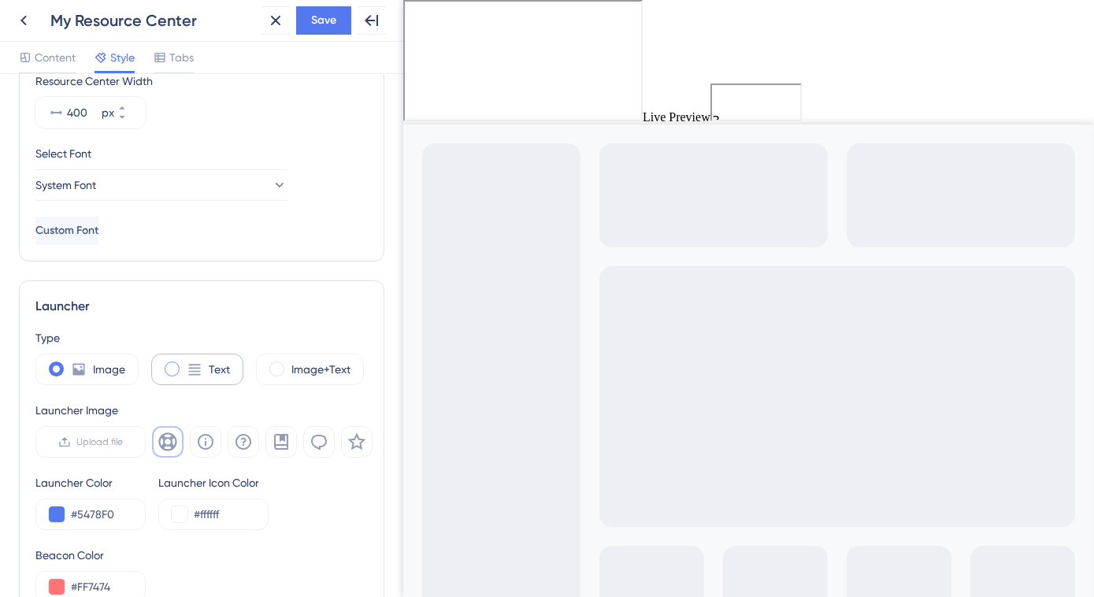
click at [176, 368] on span at bounding box center [172, 369] width 15 height 15
click at [184, 364] on input "radio" at bounding box center [184, 364] width 0 height 0
type input "34"
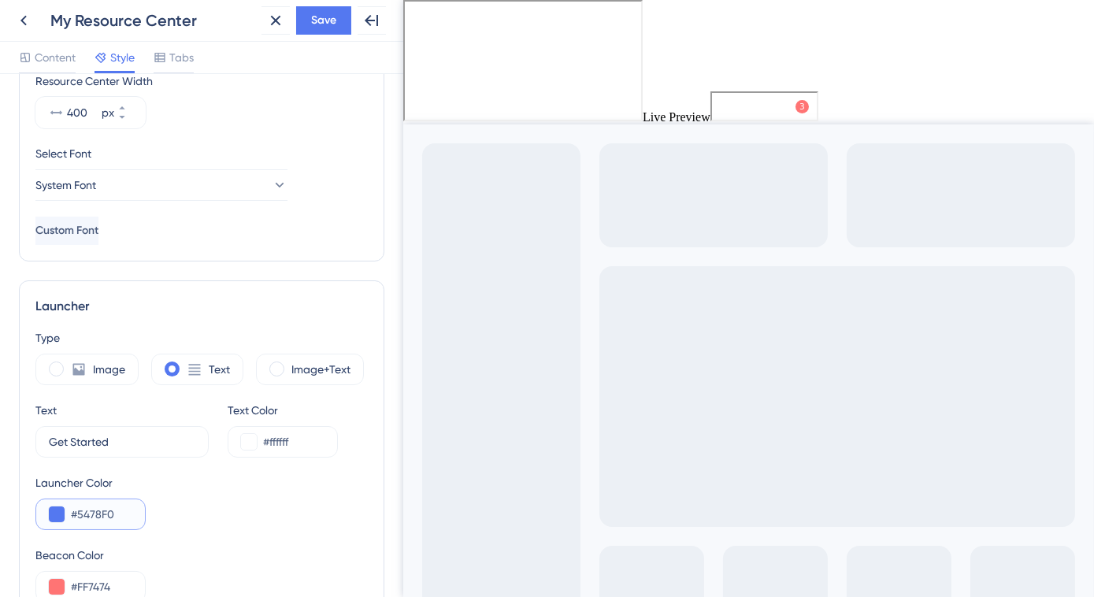
click at [58, 514] on button at bounding box center [57, 514] width 16 height 16
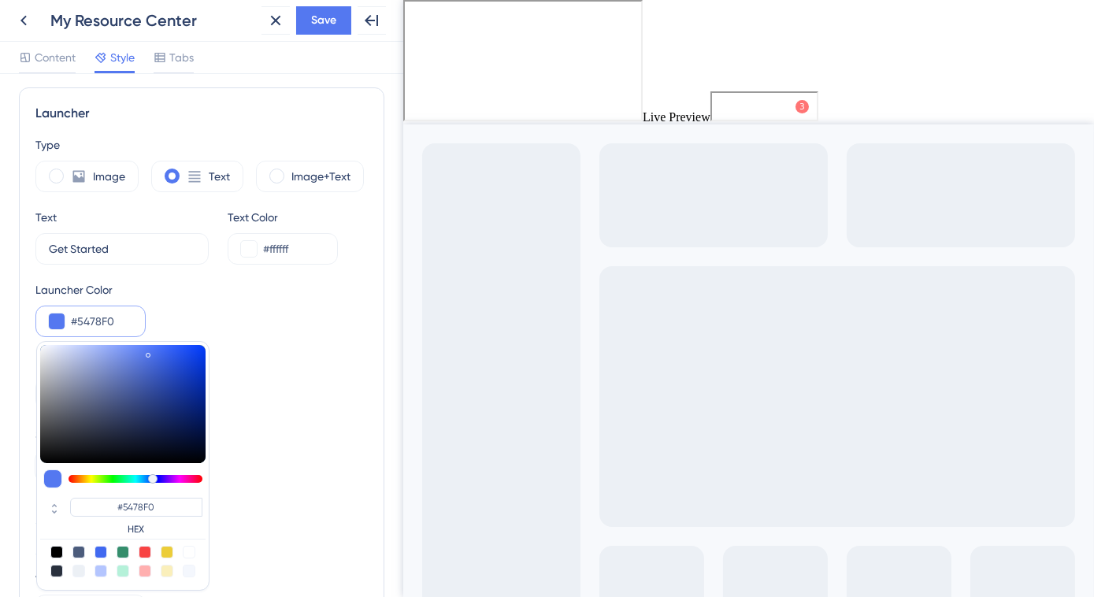
scroll to position [429, 0]
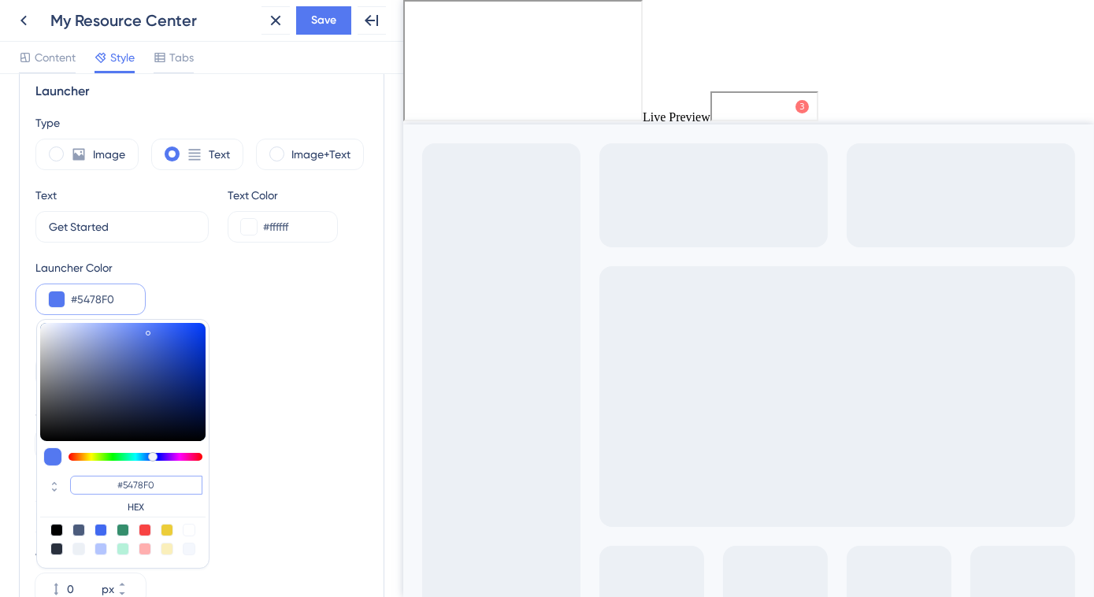
drag, startPoint x: 125, startPoint y: 484, endPoint x: 160, endPoint y: 481, distance: 34.7
click at [160, 481] on input "#5478F0" at bounding box center [136, 485] width 132 height 19
type input "#2F7AC"
type input "#2f7ac3"
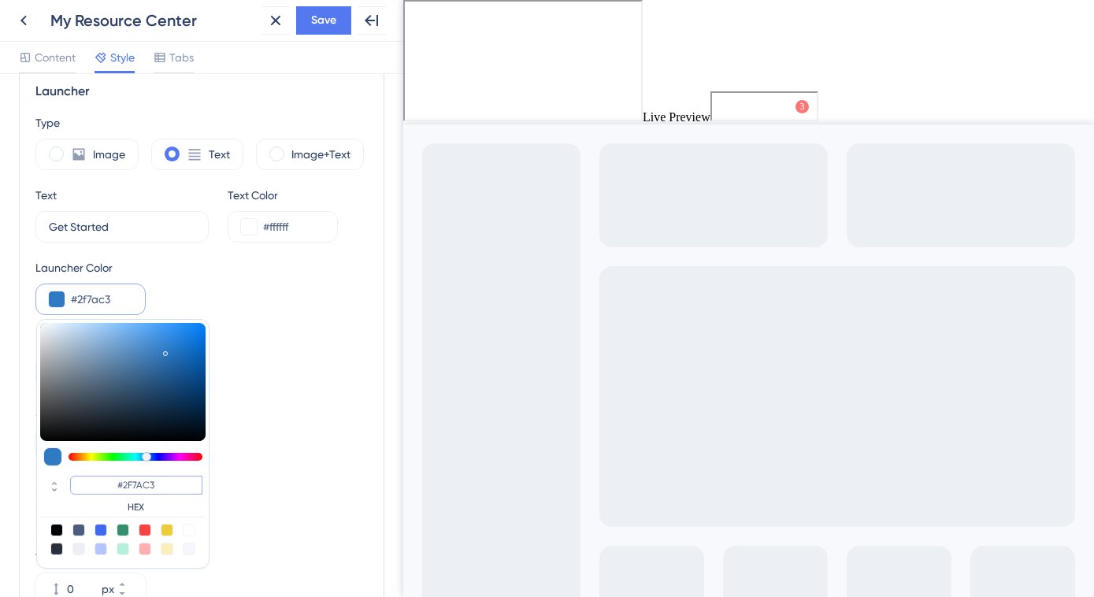
type input "#2F7AC3"
click at [257, 477] on div "Position Right" at bounding box center [201, 504] width 332 height 57
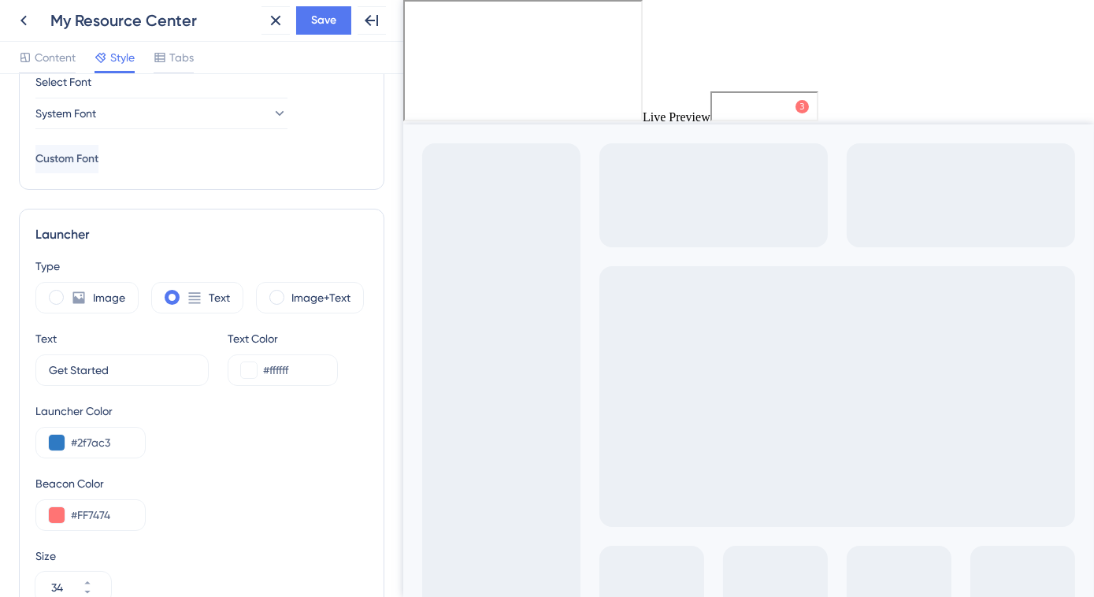
scroll to position [214, 0]
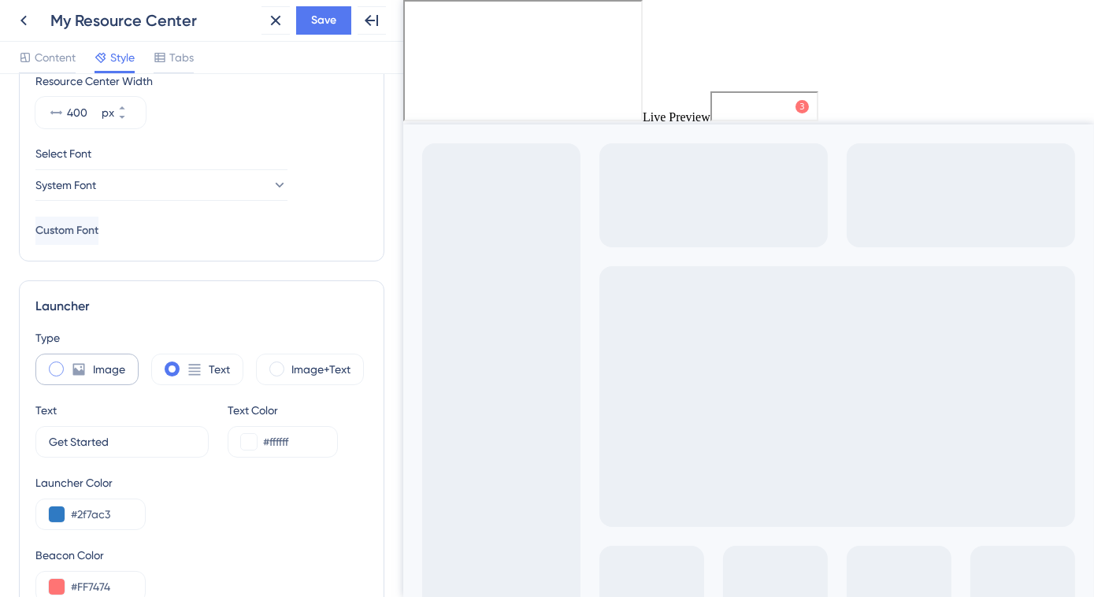
click at [63, 368] on span at bounding box center [56, 369] width 15 height 15
click at [69, 364] on input "radio" at bounding box center [69, 364] width 0 height 0
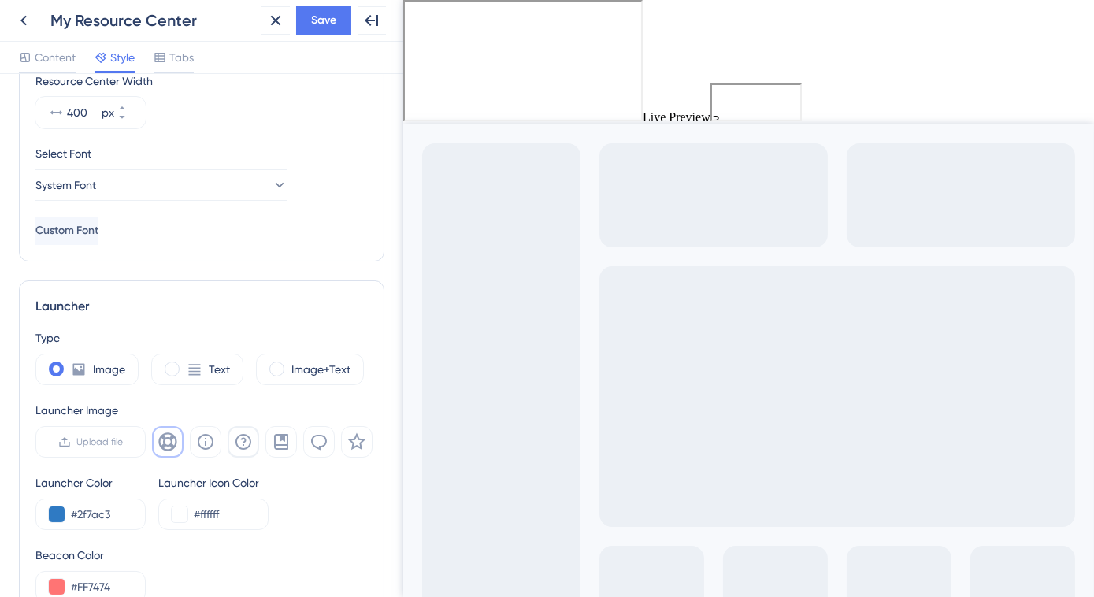
click at [239, 440] on icon at bounding box center [243, 441] width 19 height 19
click at [284, 439] on icon at bounding box center [281, 442] width 14 height 16
click at [169, 374] on span at bounding box center [172, 369] width 15 height 15
click at [184, 364] on input "radio" at bounding box center [184, 364] width 0 height 0
type input "34"
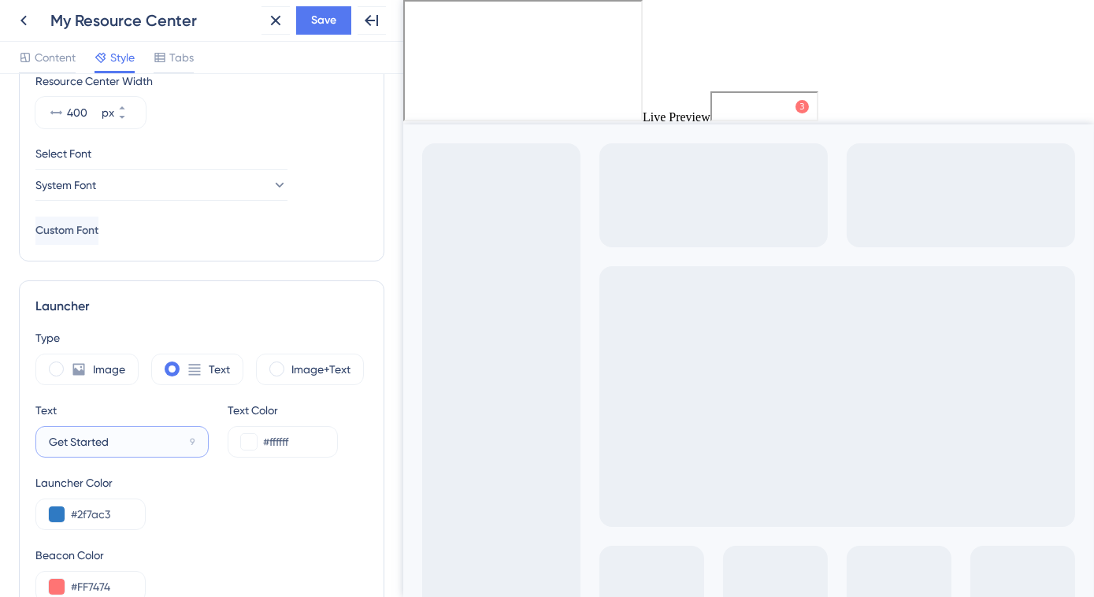
click at [113, 444] on input "Get Started" at bounding box center [116, 441] width 135 height 17
click at [277, 373] on span at bounding box center [276, 369] width 15 height 15
click at [289, 364] on input "radio" at bounding box center [289, 364] width 0 height 0
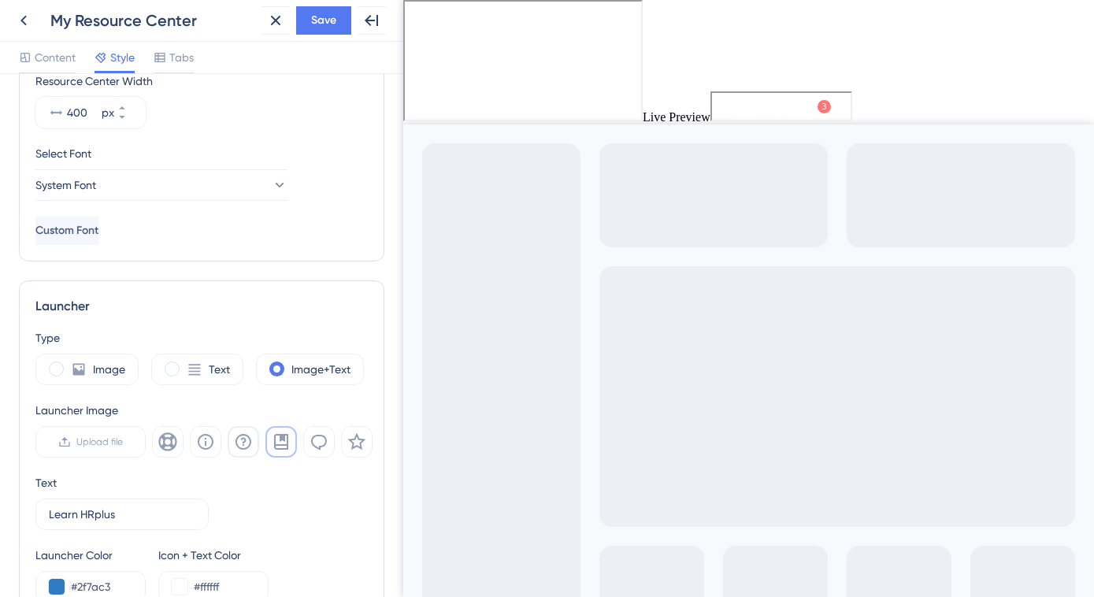
click at [243, 436] on icon at bounding box center [244, 442] width 16 height 16
click at [825, 107] on div "3" at bounding box center [822, 105] width 6 height 13
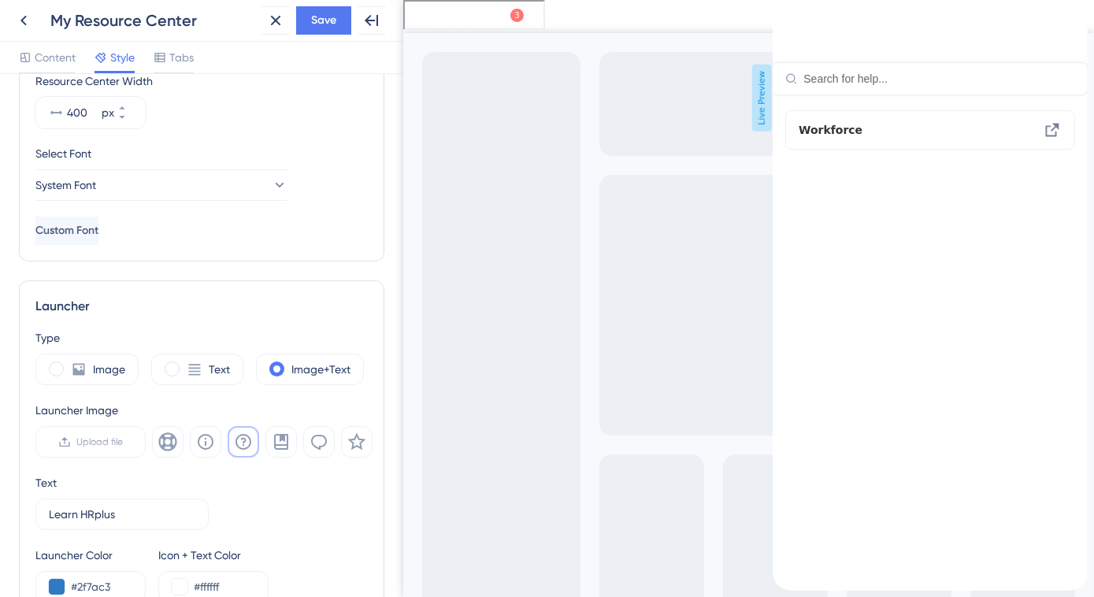
click at [1062, 31] on div "close resource center" at bounding box center [1074, 18] width 25 height 25
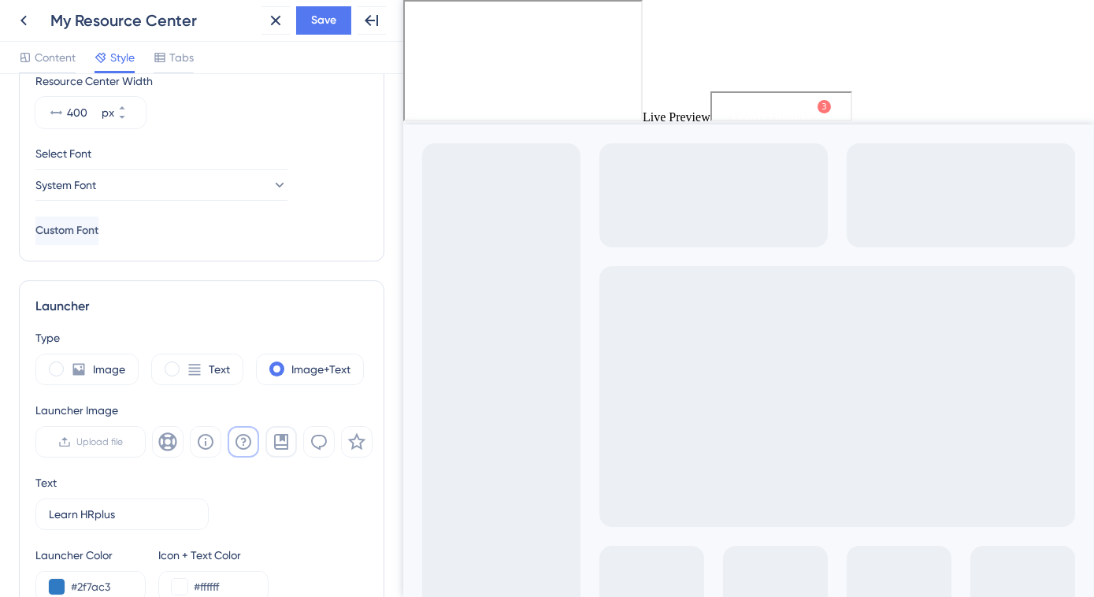
click at [274, 435] on icon at bounding box center [281, 442] width 14 height 16
drag, startPoint x: 117, startPoint y: 515, endPoint x: 47, endPoint y: 513, distance: 70.1
click at [47, 513] on label "Learn HRplus 8" at bounding box center [121, 515] width 173 height 32
type input "H"
type input "Learn HRplus"
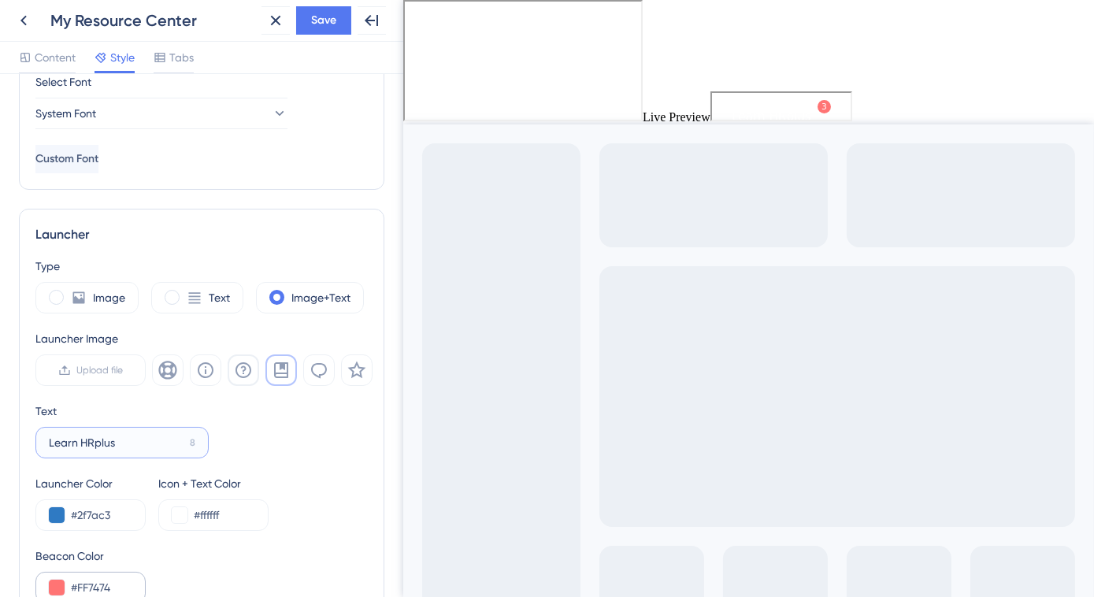
scroll to position [429, 0]
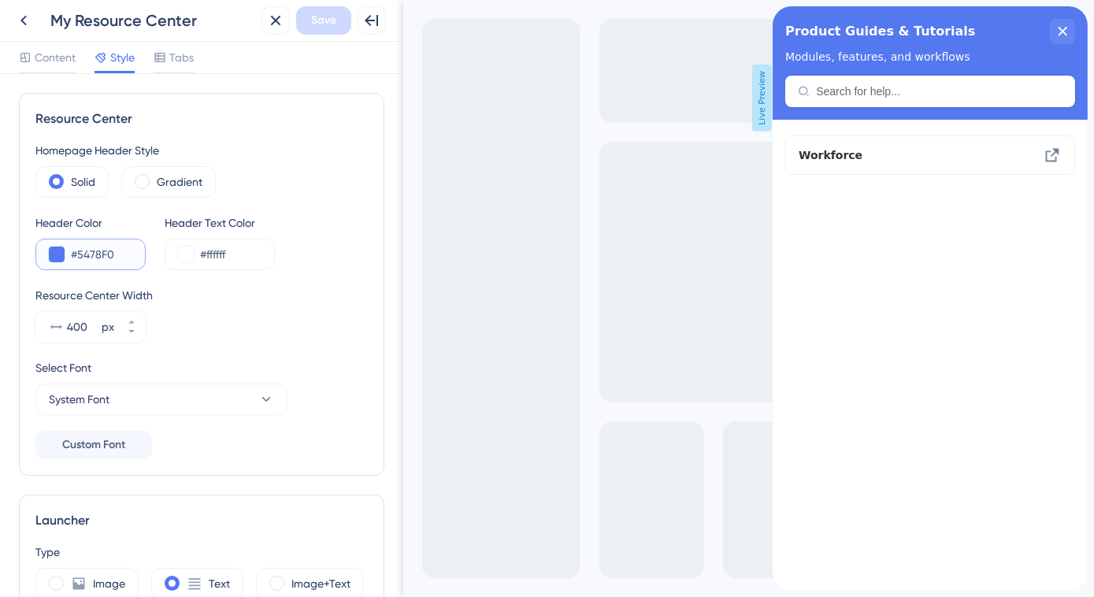
click at [54, 254] on button at bounding box center [57, 255] width 16 height 16
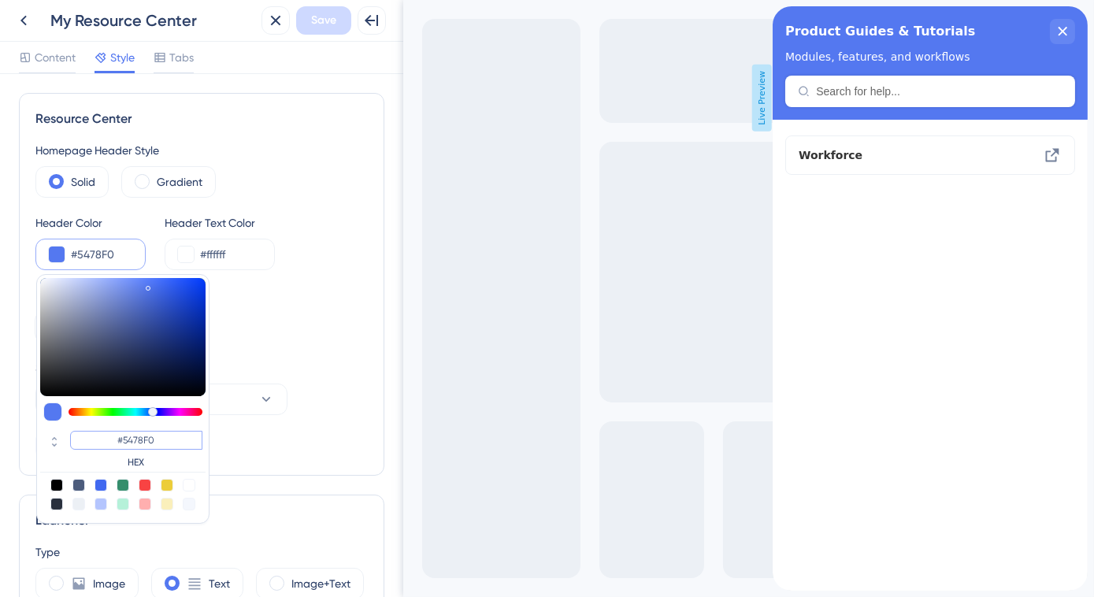
drag, startPoint x: 124, startPoint y: 443, endPoint x: 161, endPoint y: 441, distance: 37.1
click at [161, 441] on input "#5478F0" at bounding box center [136, 440] width 132 height 19
type input "#2F7AC"
type input "#2f7ac3"
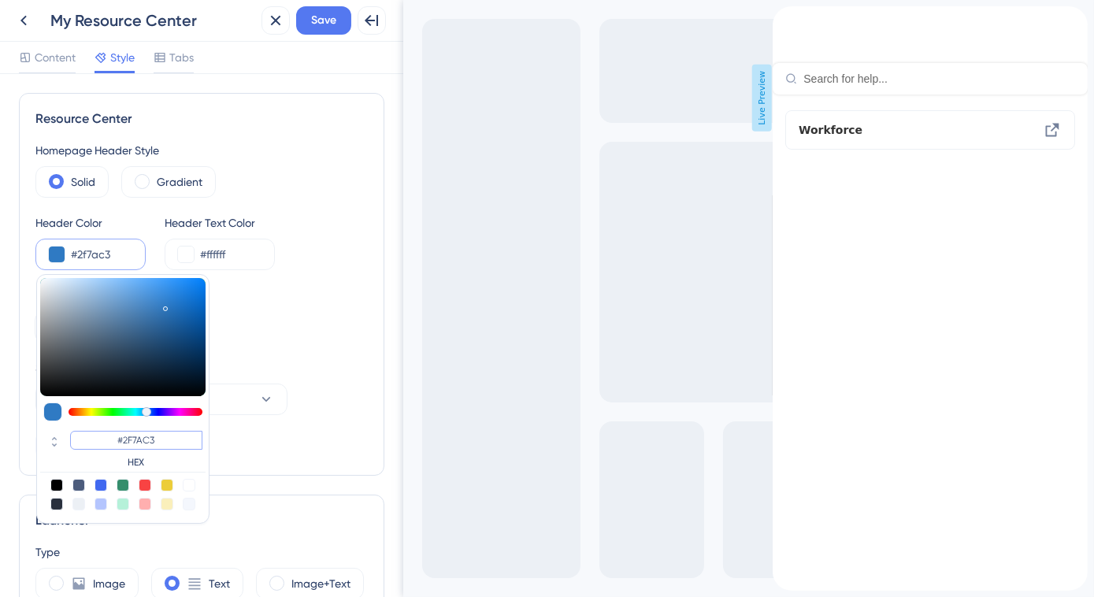
type input "#2F7AC3"
click at [239, 351] on div "Homepage Header Style Solid Gradient Header Color #2f7ac3 #2F7AC3 HEX Header Te…" at bounding box center [201, 300] width 332 height 318
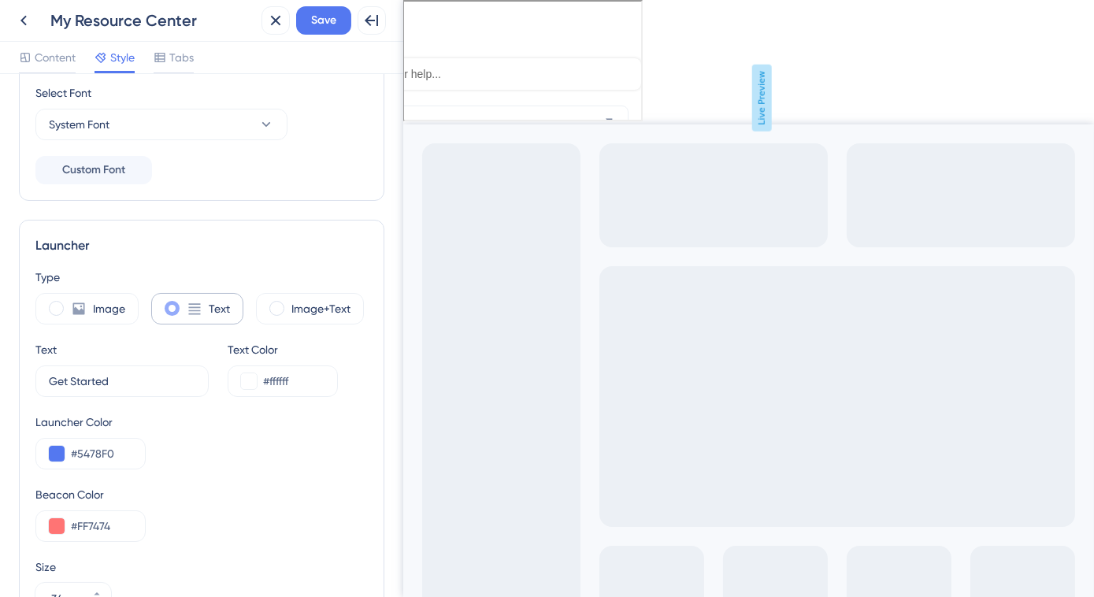
scroll to position [286, 0]
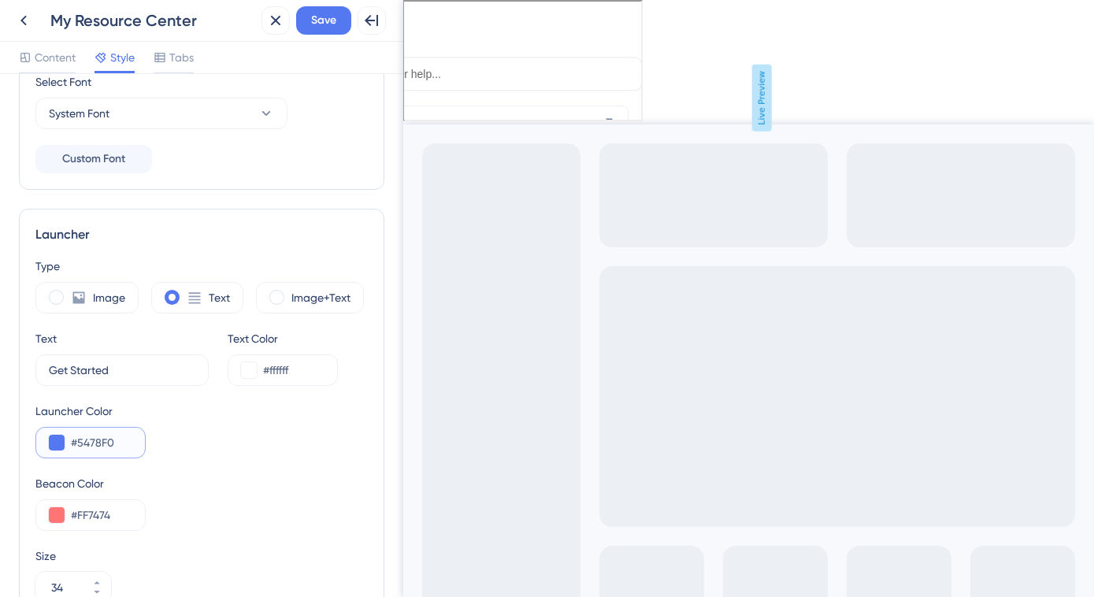
click at [52, 440] on button at bounding box center [57, 443] width 16 height 16
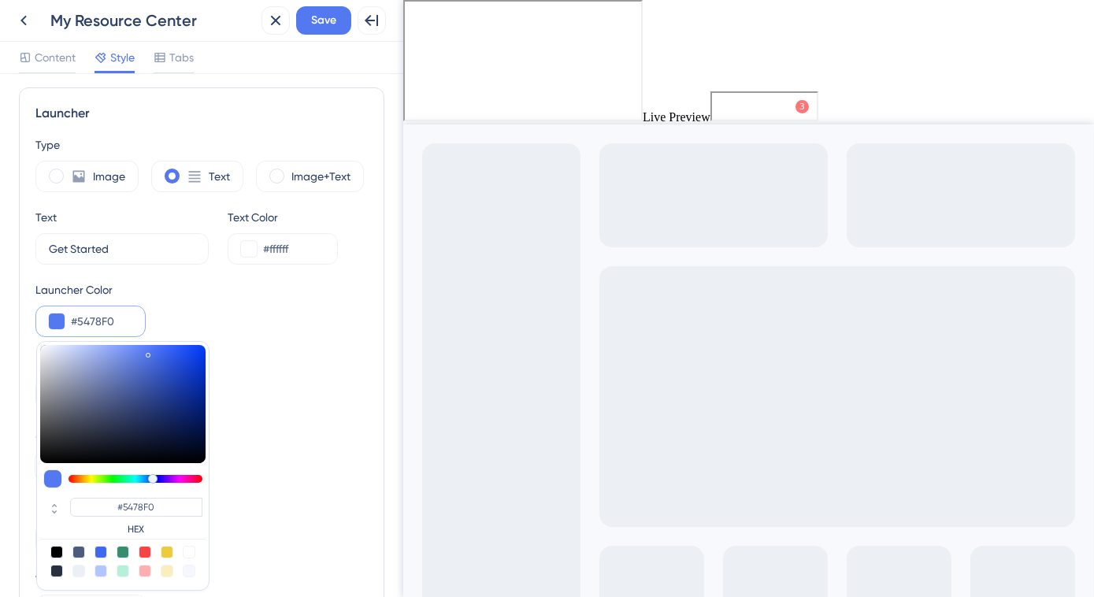
scroll to position [429, 0]
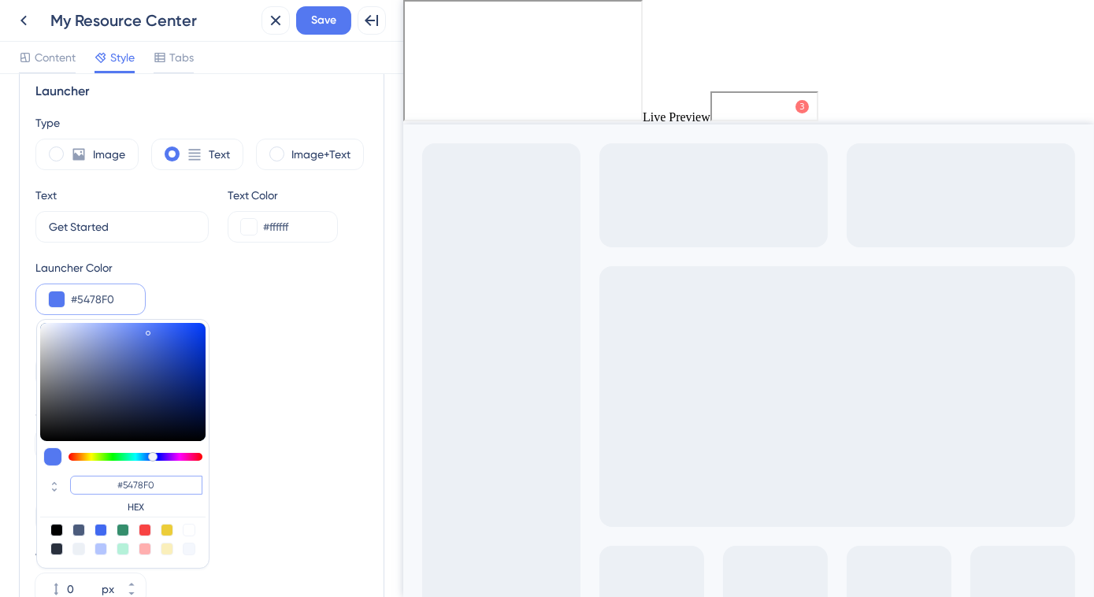
drag, startPoint x: 124, startPoint y: 477, endPoint x: 170, endPoint y: 477, distance: 46.5
click at [170, 477] on input "#5478F0" at bounding box center [136, 485] width 132 height 19
type input "#2F7AC"
type input "#2f7ac3"
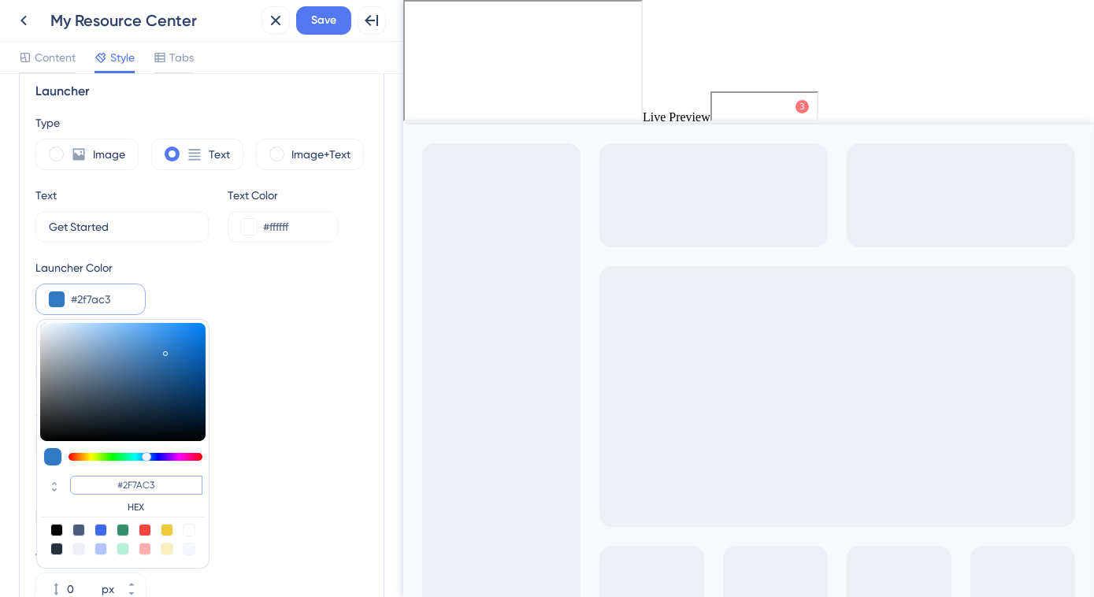
type input "#2F7AC3"
click at [313, 403] on div "Size" at bounding box center [201, 412] width 332 height 19
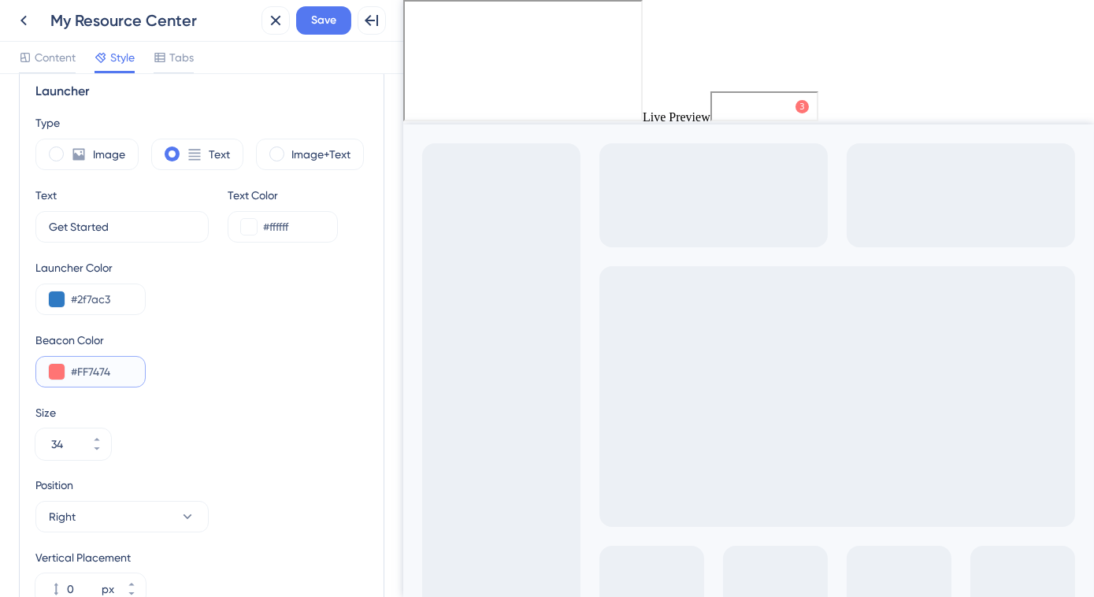
click at [61, 373] on button at bounding box center [57, 372] width 16 height 16
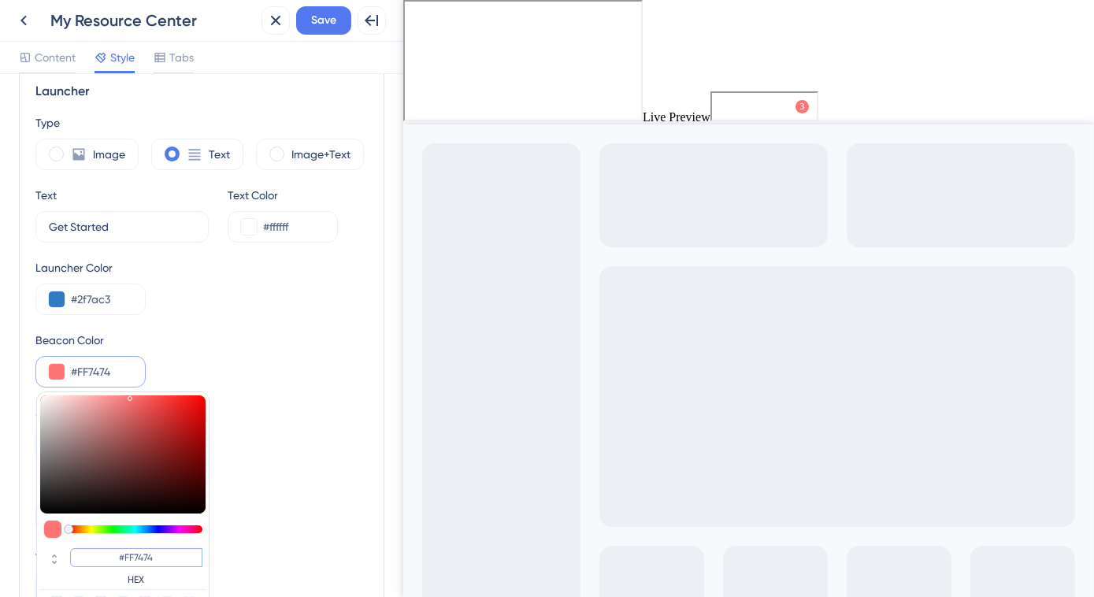
drag, startPoint x: 126, startPoint y: 557, endPoint x: 158, endPoint y: 557, distance: 31.5
click at [158, 557] on input "#FF7474" at bounding box center [136, 557] width 132 height 19
type input "#0C427"
type input "#0c4277"
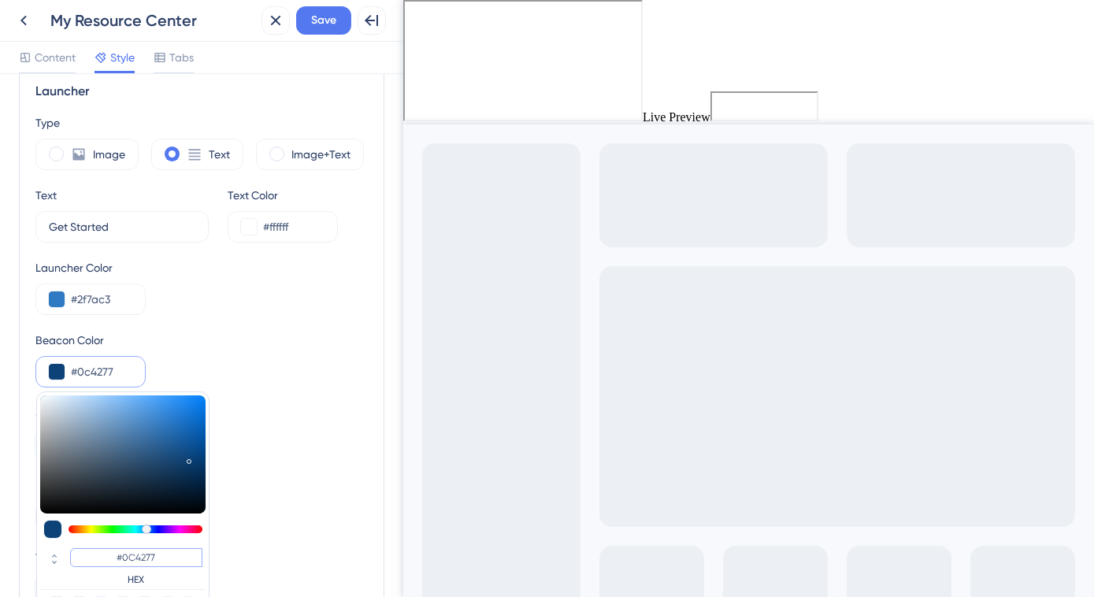
type input "#0C4277"
click at [248, 454] on div "Size 34" at bounding box center [201, 431] width 332 height 57
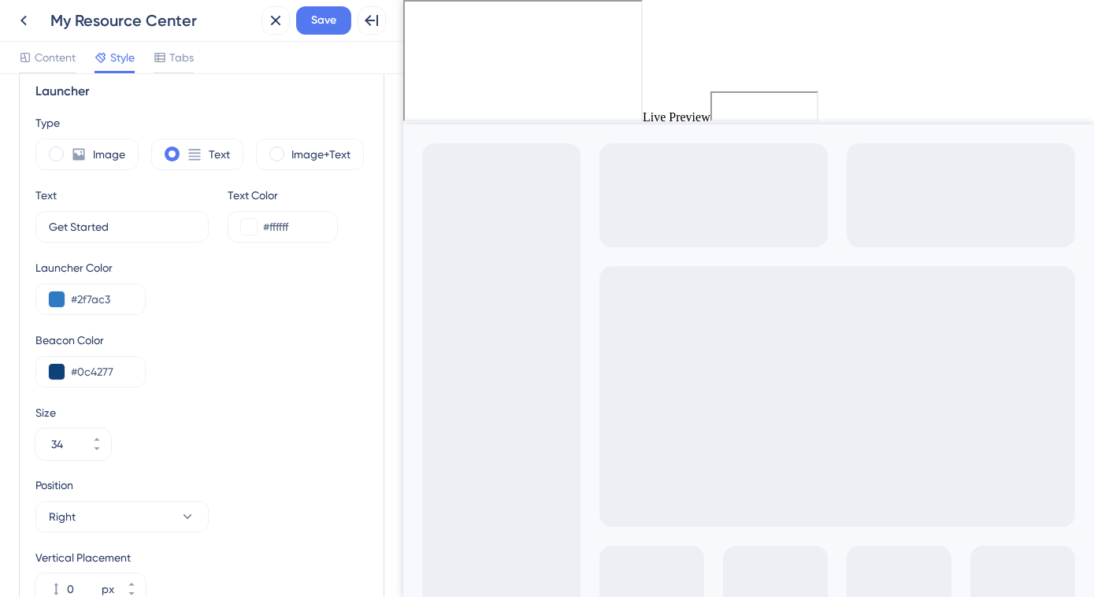
scroll to position [501, 0]
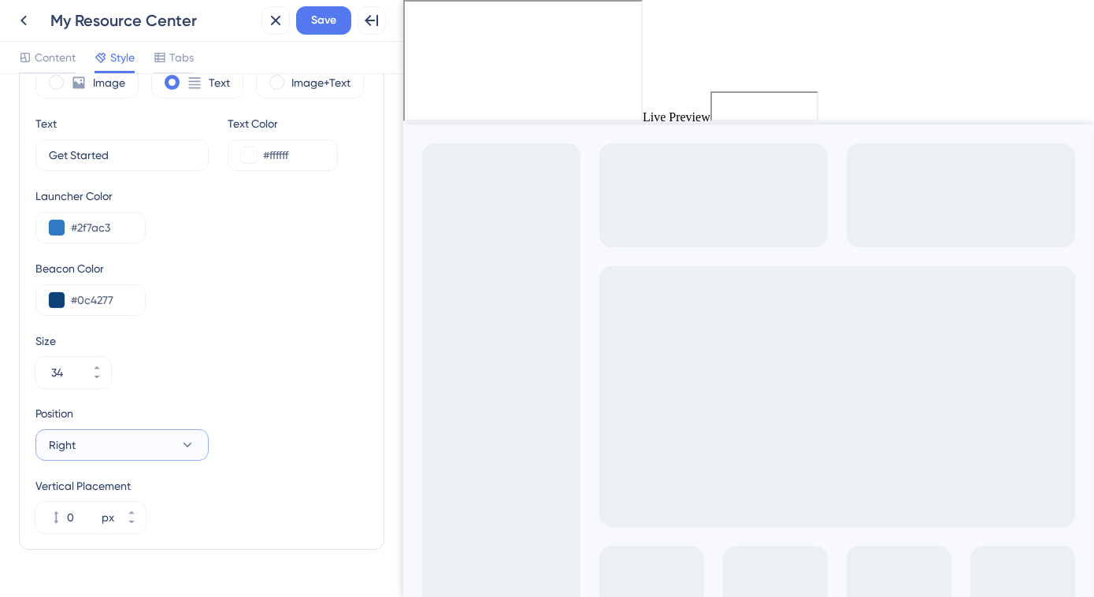
click at [194, 442] on icon at bounding box center [188, 445] width 16 height 16
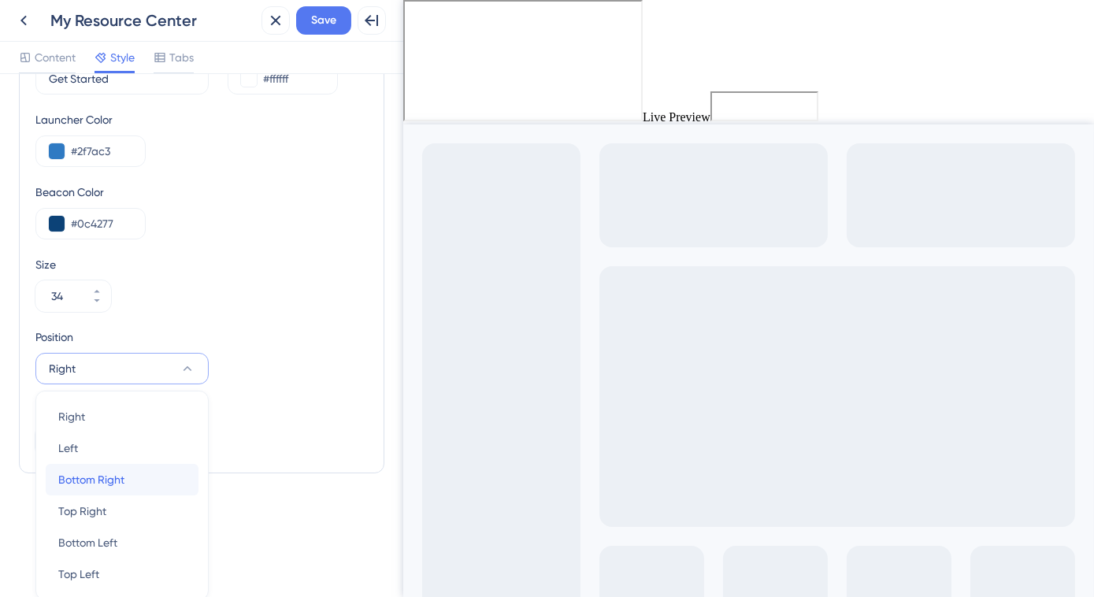
click at [175, 473] on div "Bottom Right Bottom Right" at bounding box center [122, 480] width 128 height 32
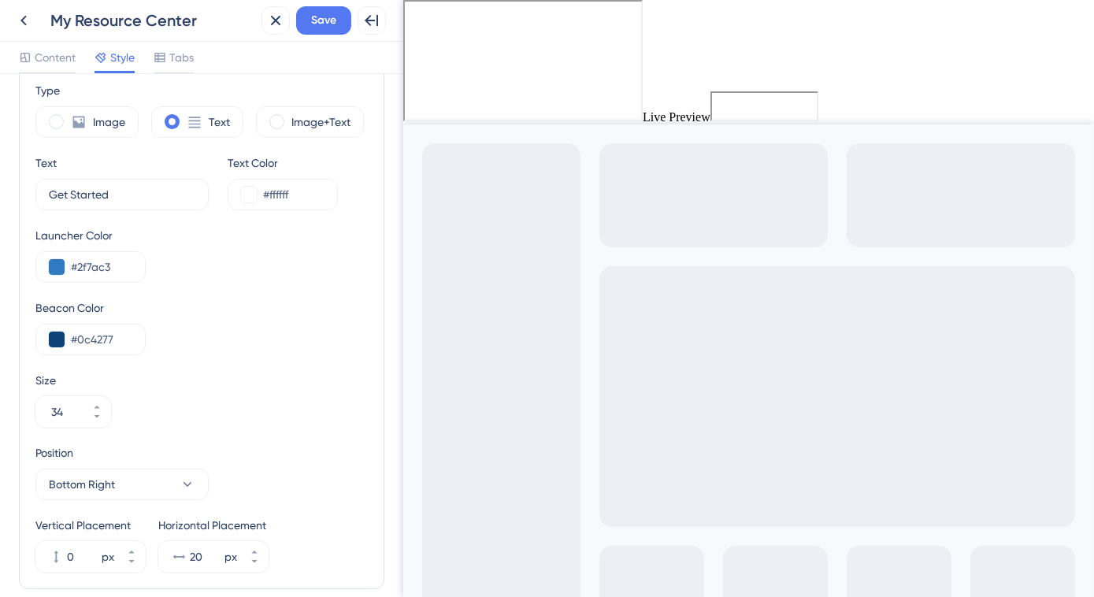
scroll to position [390, 0]
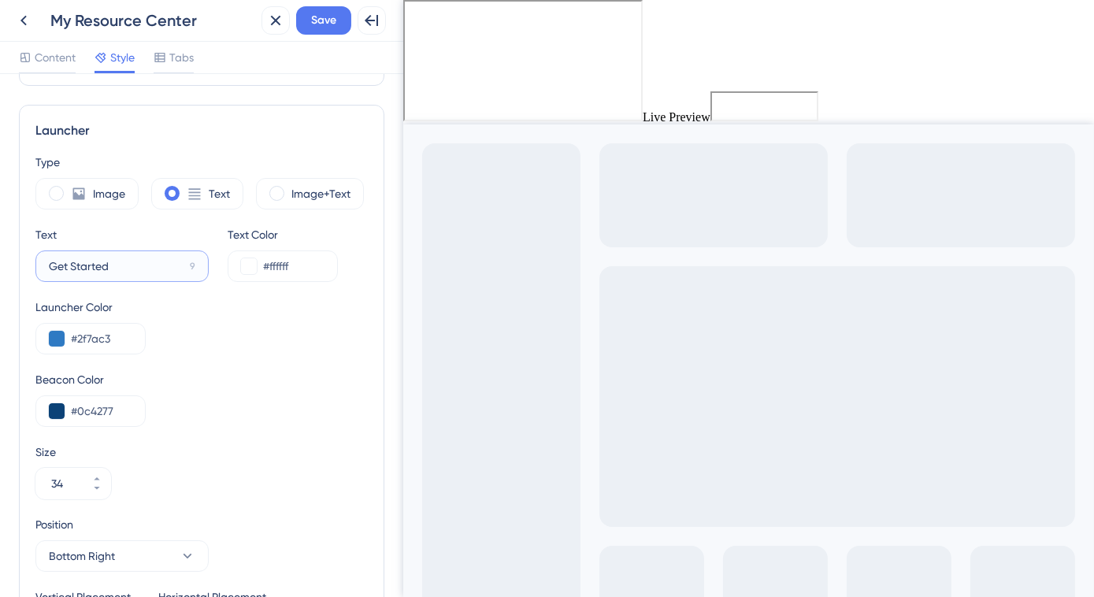
drag, startPoint x: 155, startPoint y: 266, endPoint x: 47, endPoint y: 263, distance: 108.0
click at [47, 263] on label "Get Started 9" at bounding box center [121, 266] width 173 height 32
type input "Learn HRplus"
click at [273, 187] on span at bounding box center [276, 193] width 15 height 15
click at [289, 188] on input "radio" at bounding box center [289, 188] width 0 height 0
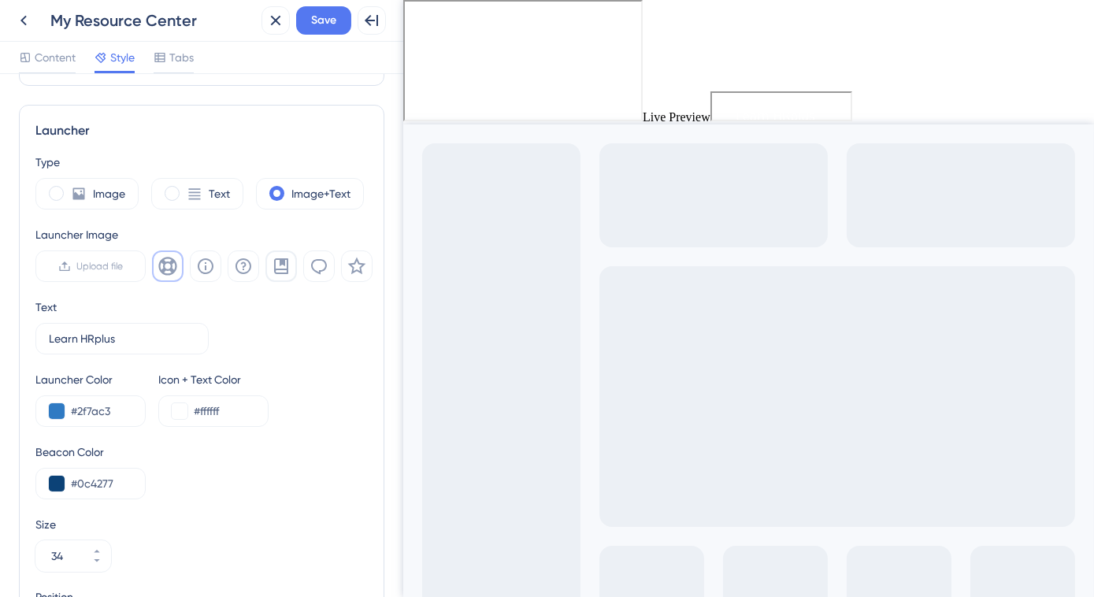
click at [285, 273] on icon at bounding box center [281, 266] width 19 height 19
click at [180, 63] on span "Tabs" at bounding box center [181, 57] width 24 height 19
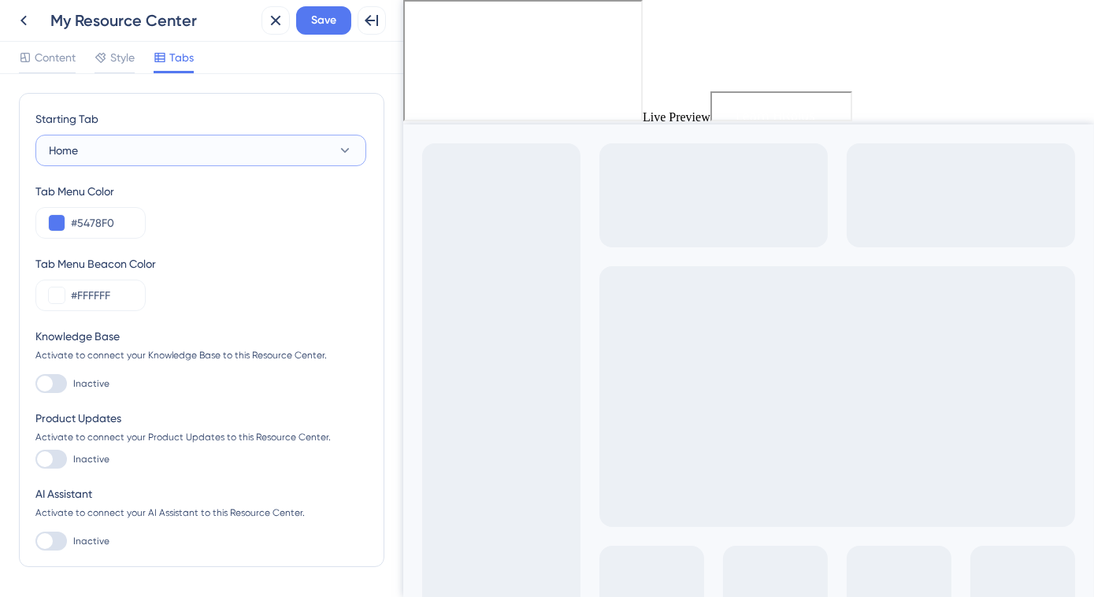
click at [243, 153] on button "Home" at bounding box center [200, 151] width 331 height 32
click at [252, 117] on div "Starting Tab" at bounding box center [200, 121] width 331 height 25
click at [54, 224] on button at bounding box center [57, 223] width 16 height 16
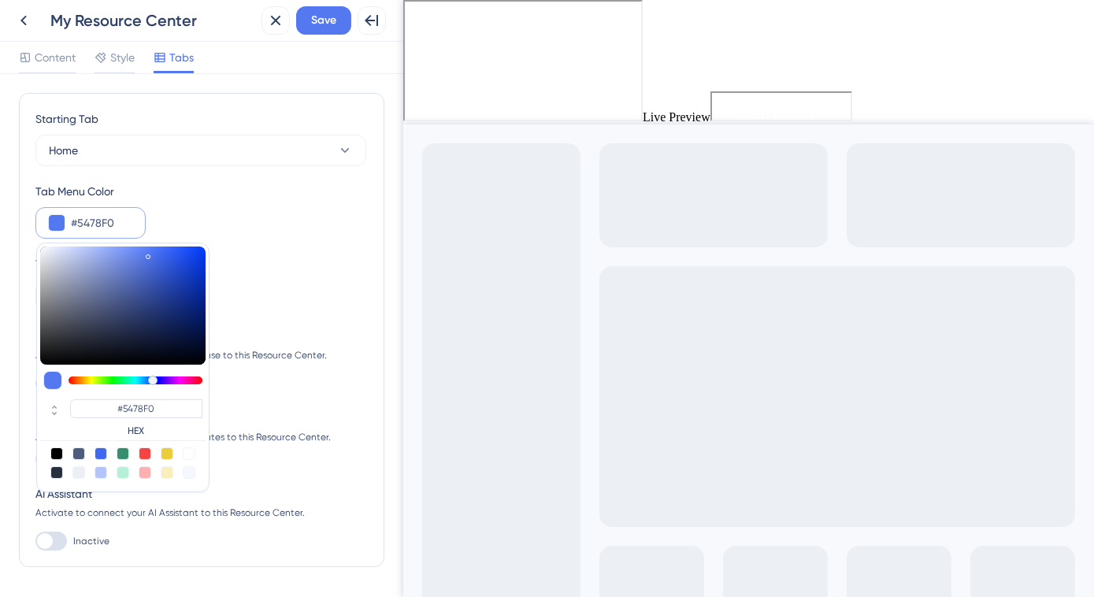
drag, startPoint x: 79, startPoint y: 221, endPoint x: 122, endPoint y: 222, distance: 43.3
click at [122, 222] on input "#5478F0" at bounding box center [101, 222] width 61 height 19
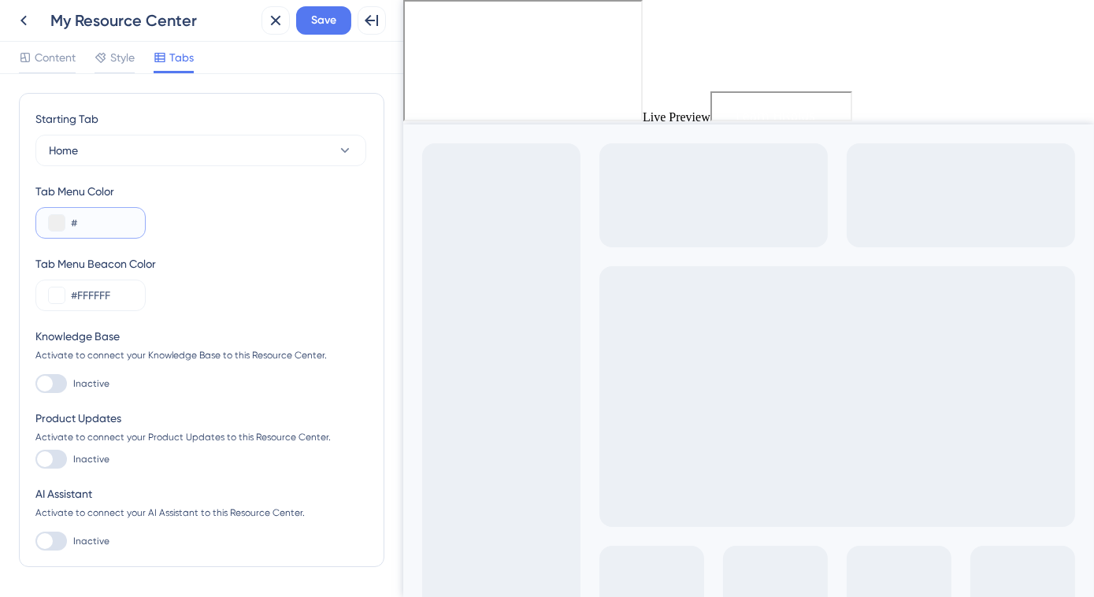
type input "#"
click at [61, 226] on button at bounding box center [57, 223] width 16 height 16
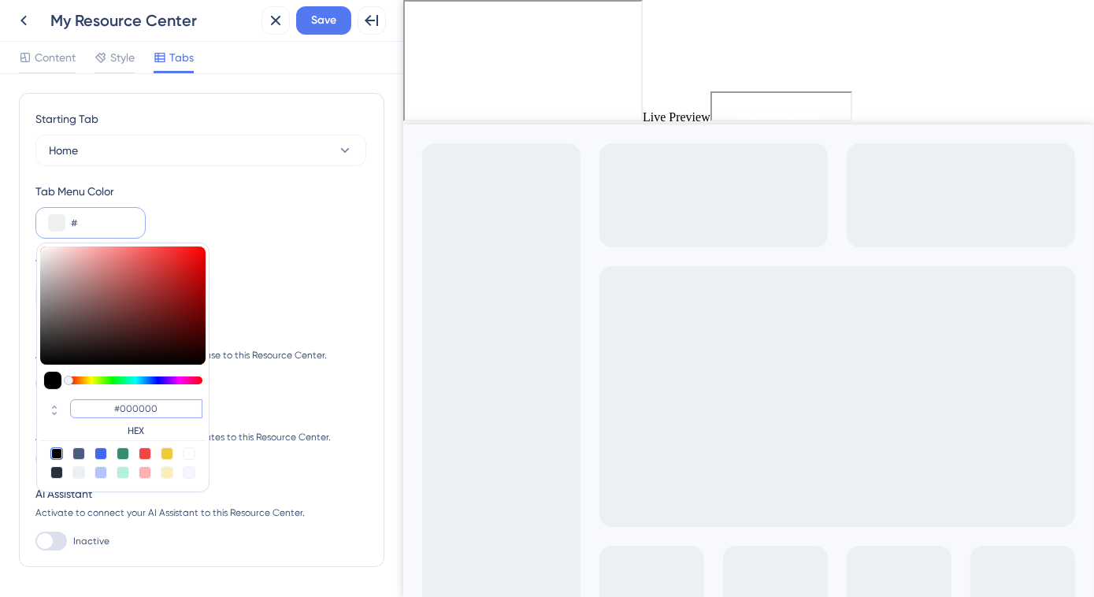
drag, startPoint x: 124, startPoint y: 411, endPoint x: 158, endPoint y: 411, distance: 34.7
click at [158, 411] on input "#000000" at bounding box center [136, 408] width 132 height 19
type input "#2FAC3"
click at [246, 399] on div "Starting Tab Home Tab Menu Color # #2FAC3 HEX Tab Menu Beacon Color #FFFFFF Kno…" at bounding box center [201, 329] width 332 height 441
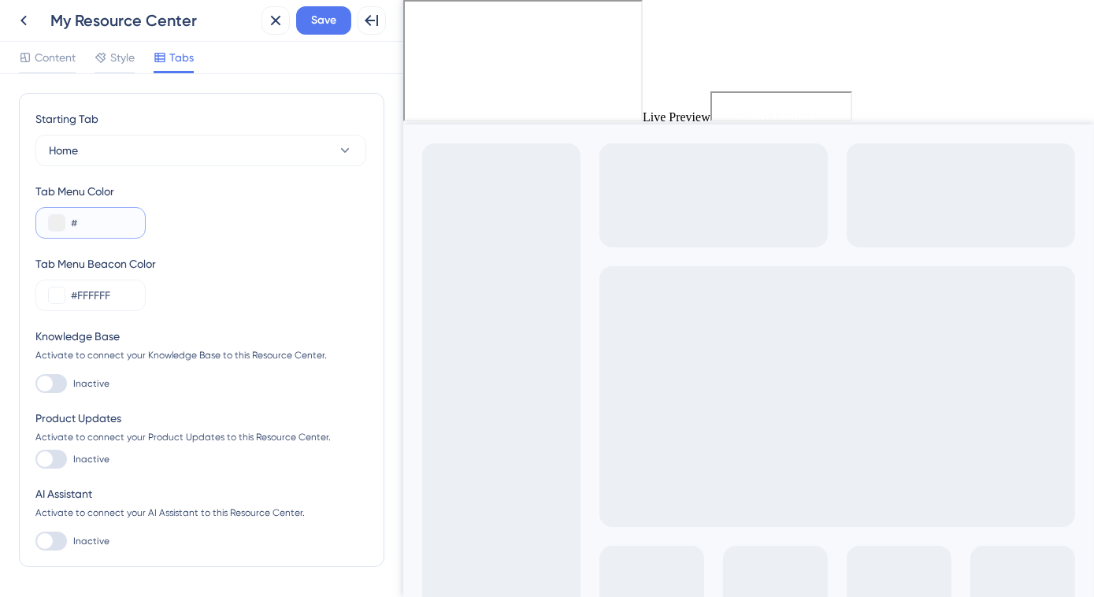
click at [60, 224] on button at bounding box center [57, 223] width 16 height 16
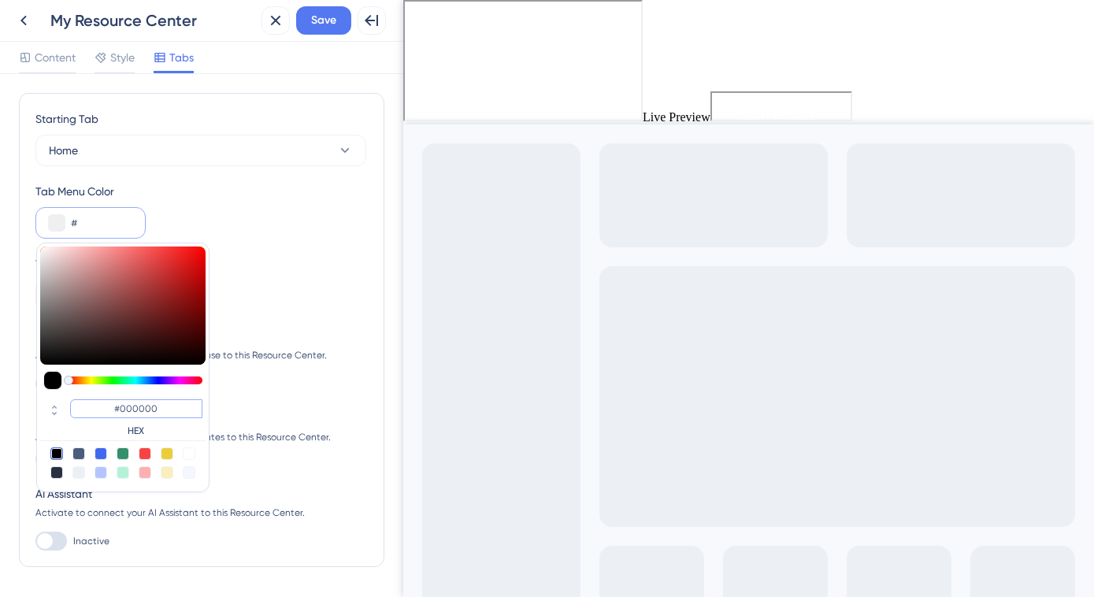
drag, startPoint x: 122, startPoint y: 410, endPoint x: 161, endPoint y: 410, distance: 39.4
click at [161, 410] on input "#000000" at bounding box center [136, 408] width 132 height 19
type input "#2F7AC"
type input "#2f7ac3"
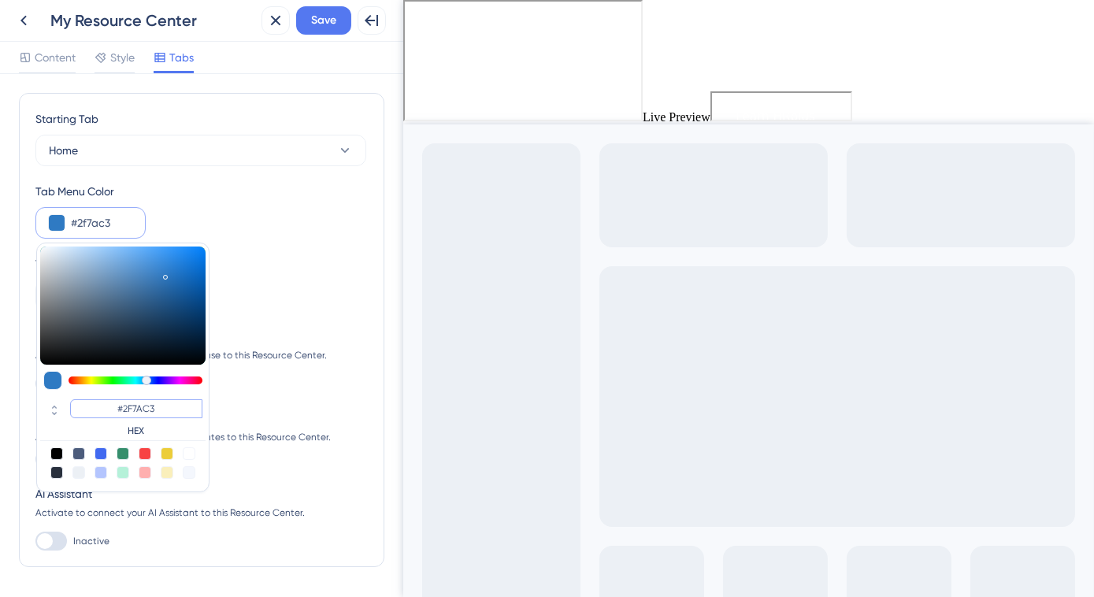
type input "#2F7AC3"
click at [300, 418] on div "Product Updates" at bounding box center [201, 418] width 332 height 19
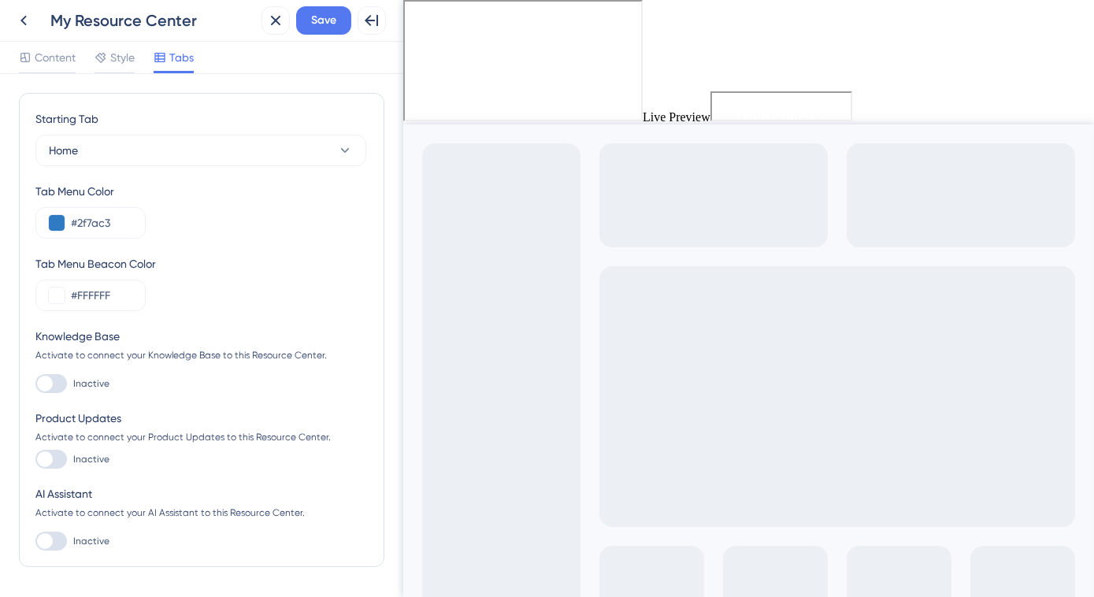
click at [57, 383] on div at bounding box center [51, 383] width 32 height 19
click at [35, 384] on input "Inactive" at bounding box center [35, 384] width 1 height 1
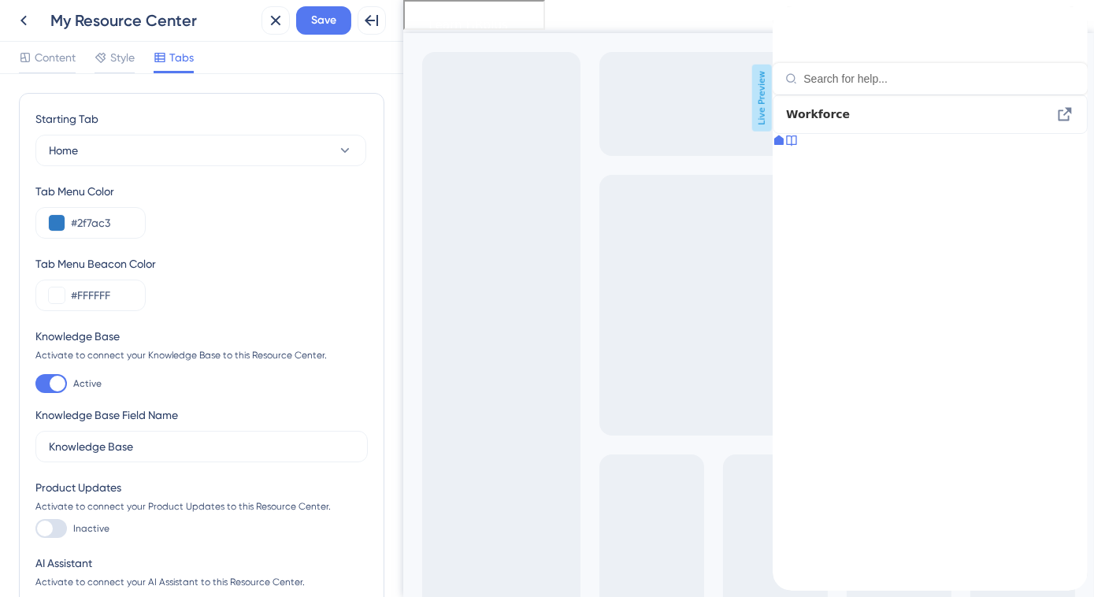
click at [797, 147] on icon at bounding box center [791, 140] width 13 height 13
click at [783, 210] on icon at bounding box center [778, 205] width 9 height 9
click at [797, 147] on icon at bounding box center [791, 140] width 13 height 13
click at [785, 212] on icon at bounding box center [778, 205] width 13 height 13
click at [797, 147] on icon at bounding box center [791, 140] width 13 height 13
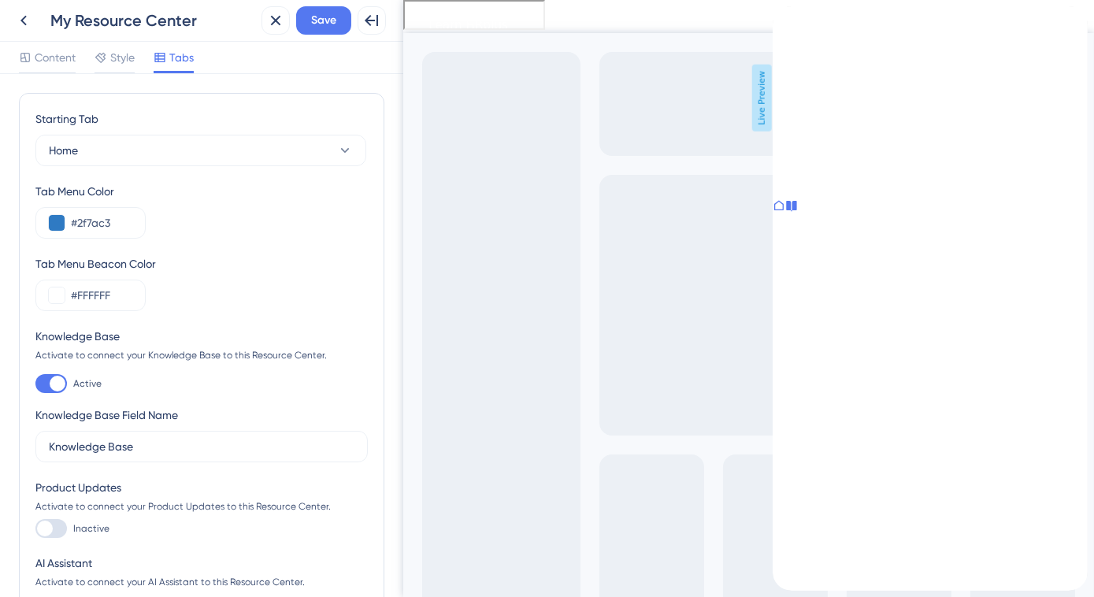
click at [45, 382] on div at bounding box center [51, 383] width 32 height 19
click at [35, 384] on input "Active" at bounding box center [35, 384] width 1 height 1
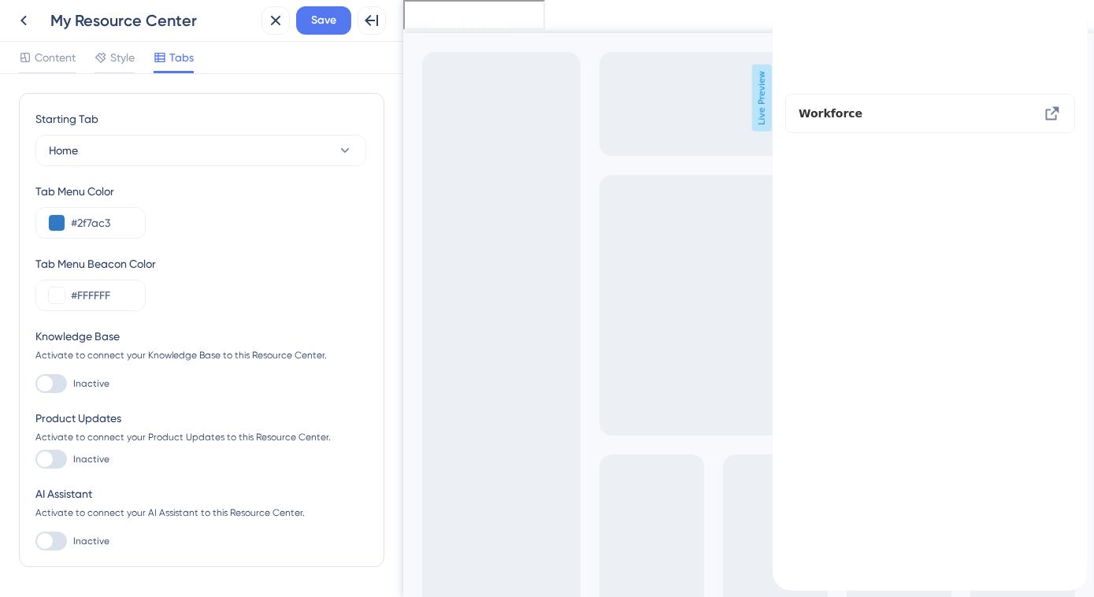
click at [53, 380] on div at bounding box center [51, 383] width 32 height 19
click at [35, 384] on input "Inactive" at bounding box center [35, 384] width 1 height 1
checkbox input "true"
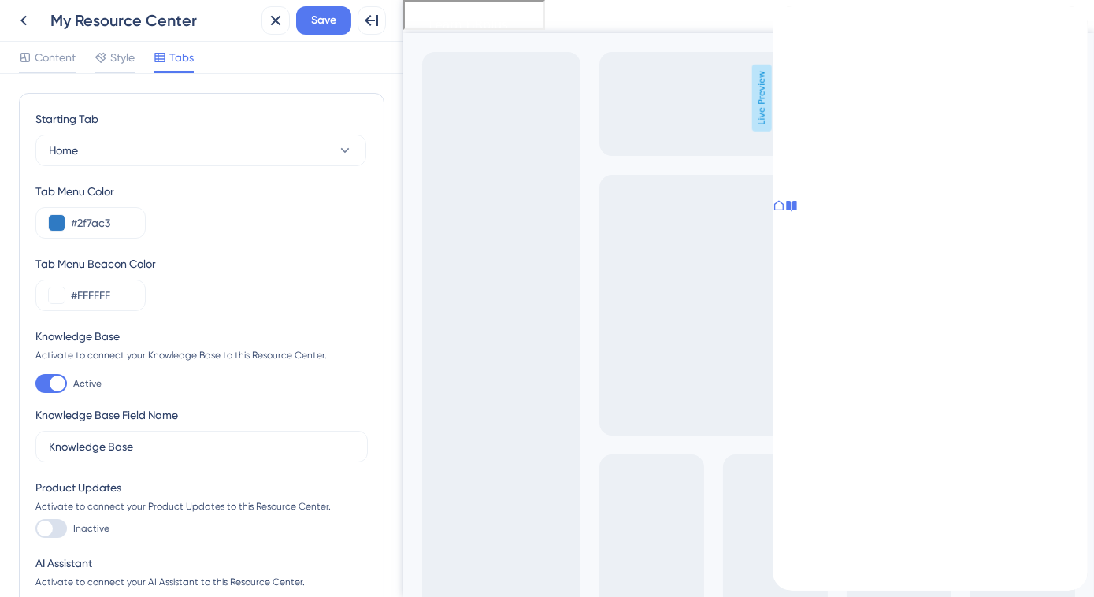
click at [785, 212] on icon at bounding box center [778, 205] width 13 height 13
click at [797, 147] on icon at bounding box center [791, 140] width 13 height 13
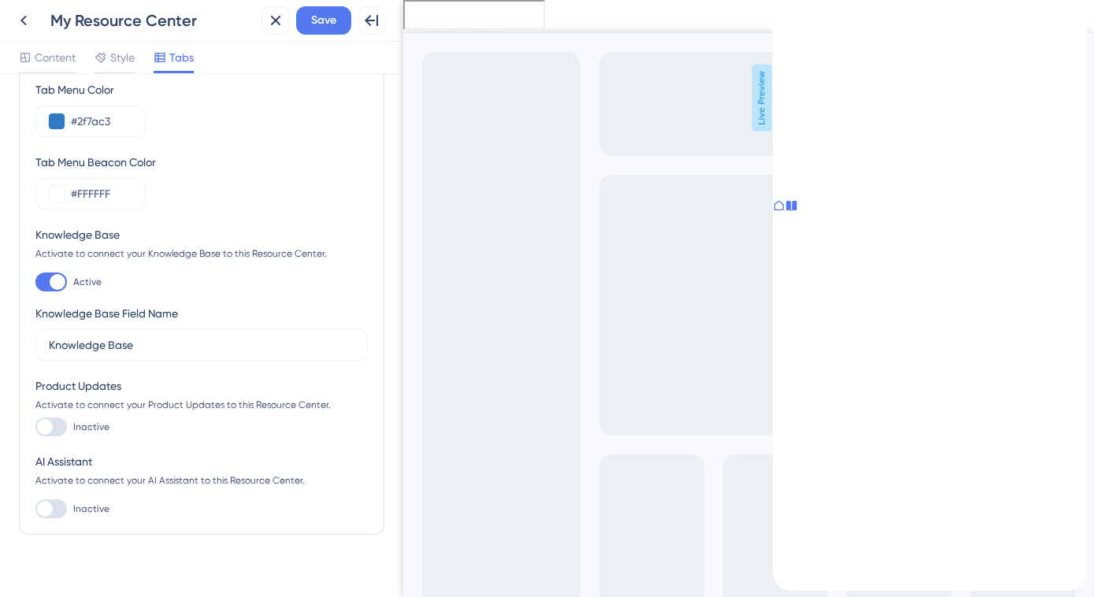
scroll to position [120, 0]
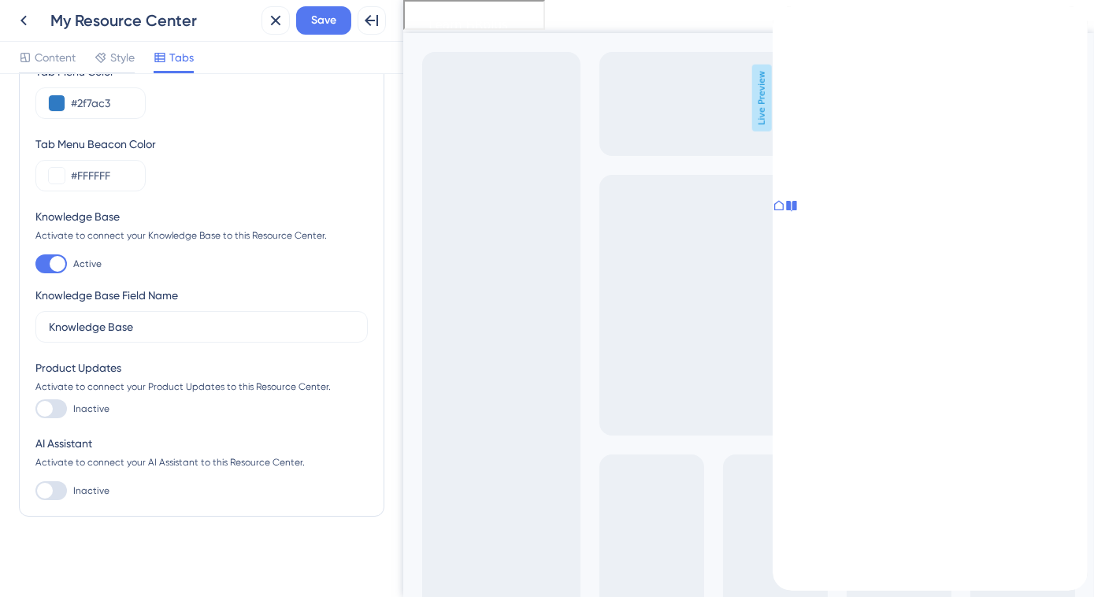
click at [60, 411] on div at bounding box center [51, 408] width 32 height 19
click at [35, 410] on input "Inactive" at bounding box center [35, 409] width 1 height 1
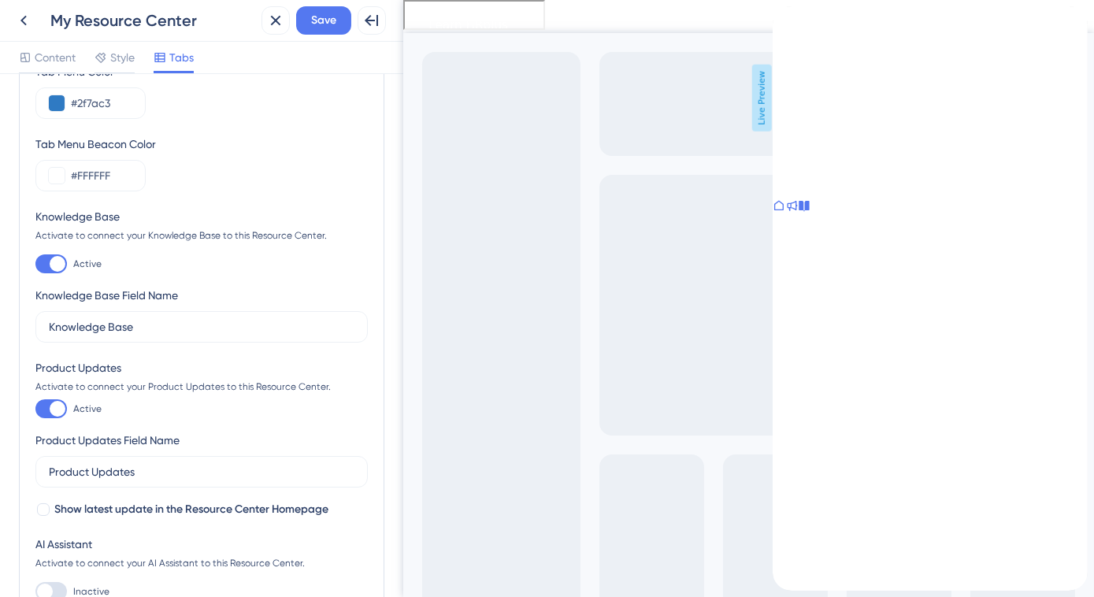
click at [48, 411] on div at bounding box center [51, 408] width 32 height 19
click at [35, 410] on input "Active" at bounding box center [35, 409] width 1 height 1
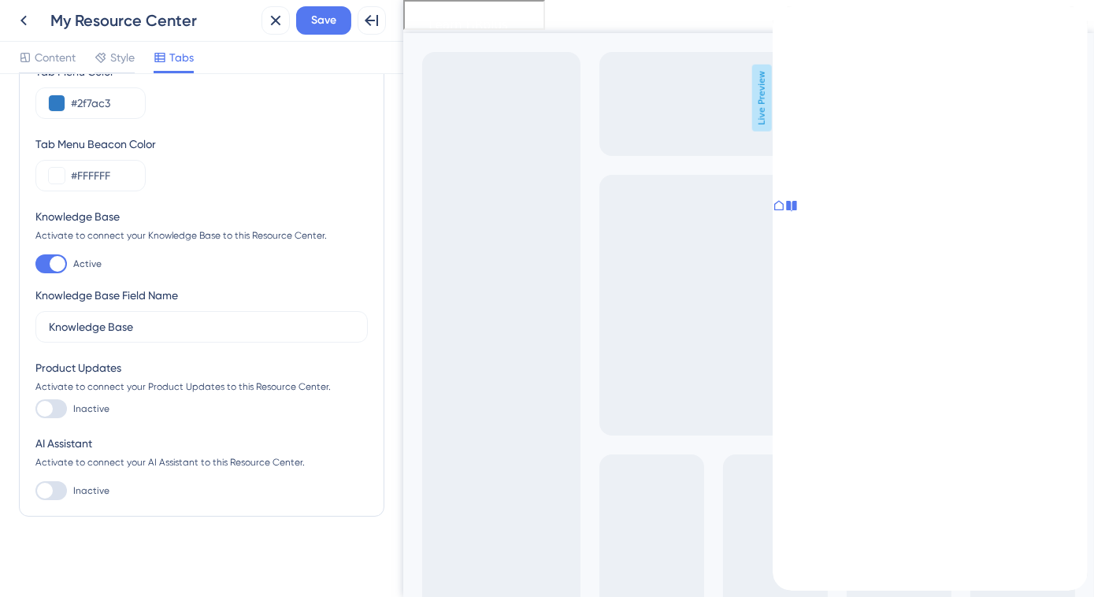
click at [48, 411] on div at bounding box center [45, 409] width 16 height 16
click at [35, 410] on input "Inactive" at bounding box center [35, 409] width 1 height 1
checkbox input "true"
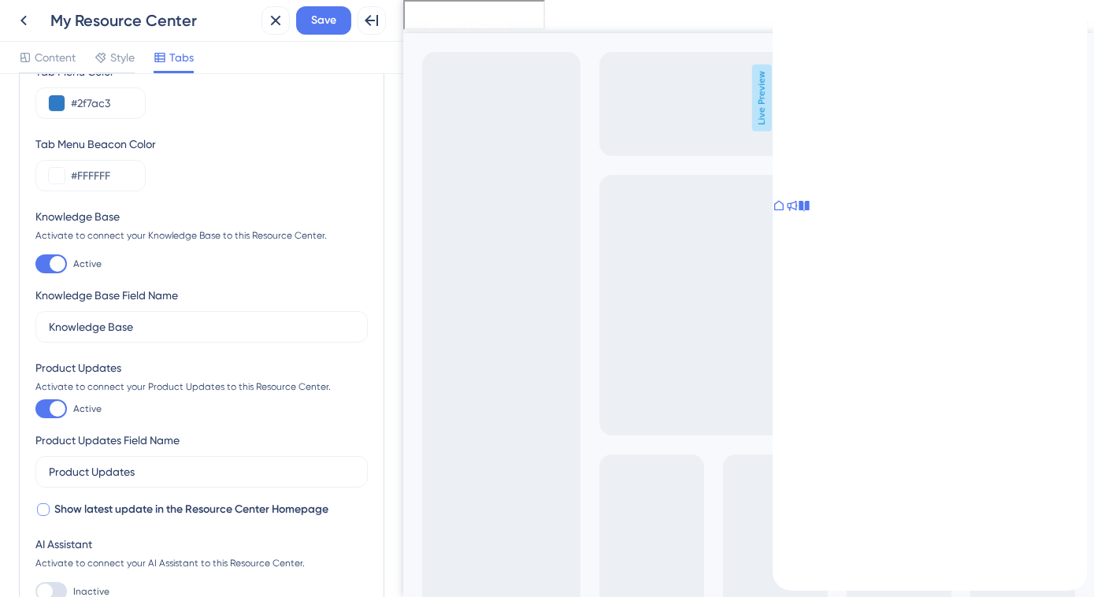
click at [46, 507] on div at bounding box center [43, 509] width 13 height 13
click at [46, 504] on div at bounding box center [43, 509] width 13 height 13
checkbox input "true"
click at [47, 265] on div at bounding box center [51, 263] width 32 height 19
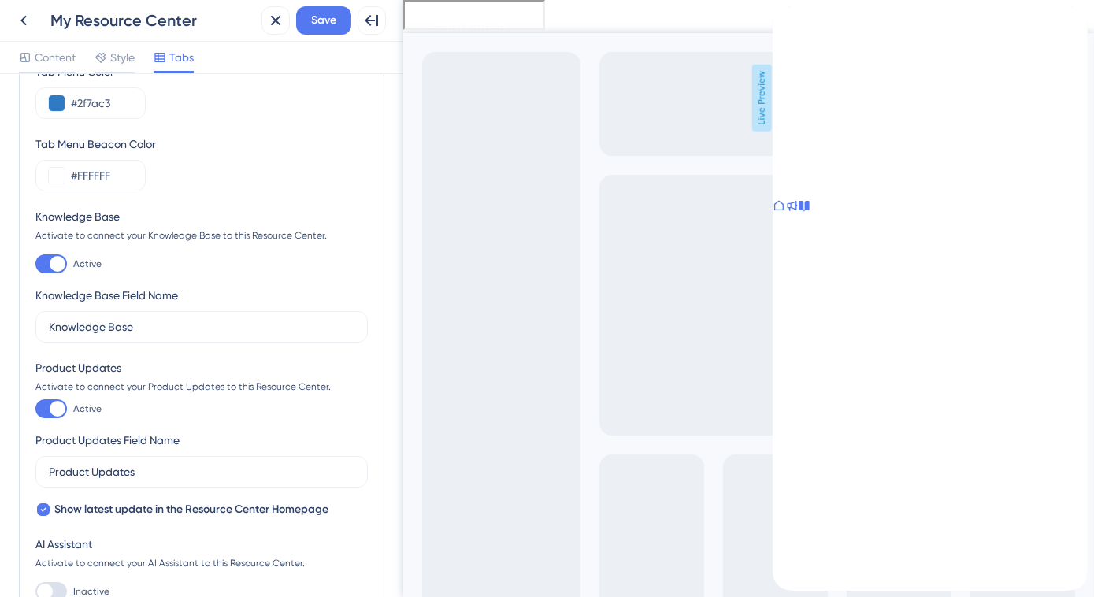
click at [35, 265] on input "Active" at bounding box center [35, 264] width 1 height 1
checkbox input "false"
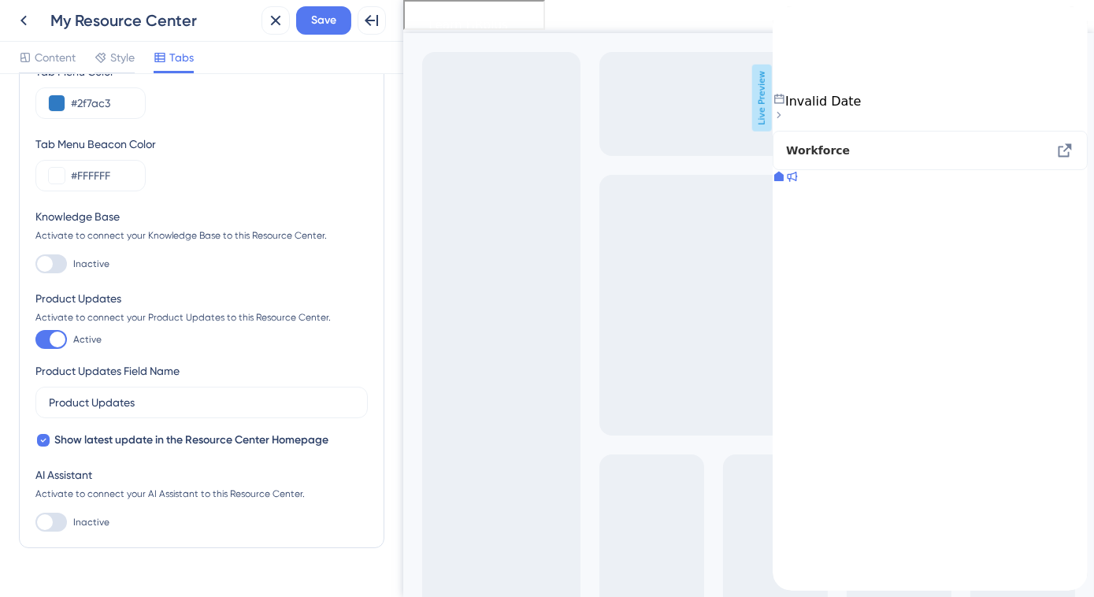
click at [889, 97] on div "Invalid Date" at bounding box center [929, 109] width 315 height 32
click at [803, 22] on div "back to header" at bounding box center [824, 14] width 104 height 16
click at [783, 198] on icon at bounding box center [778, 192] width 9 height 9
click at [797, 199] on icon at bounding box center [791, 193] width 13 height 13
click at [783, 139] on icon at bounding box center [778, 133] width 9 height 9
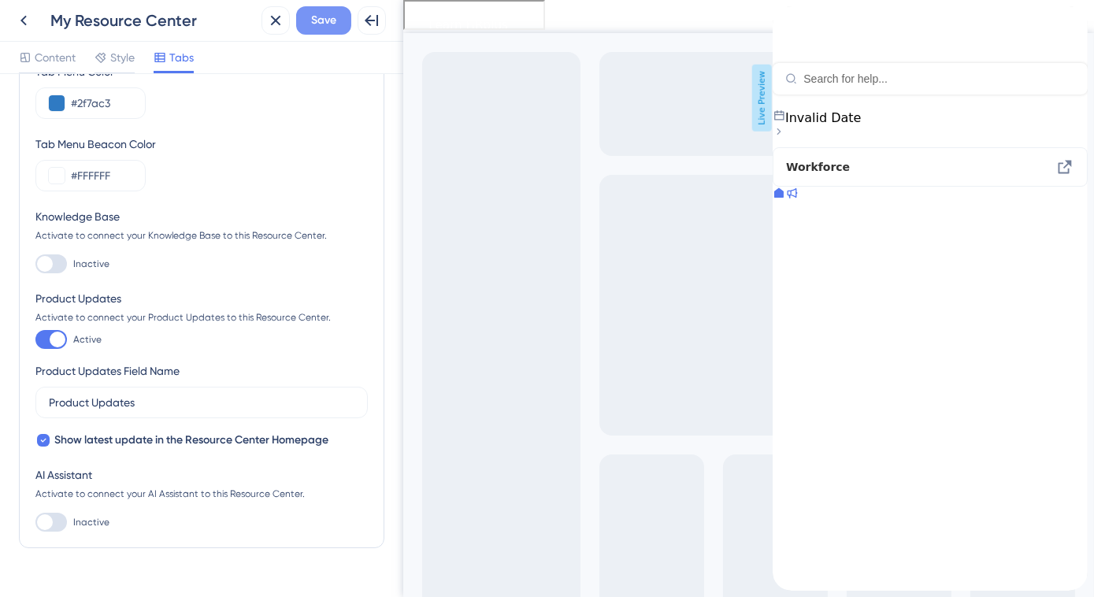
click at [325, 24] on span "Save" at bounding box center [323, 20] width 25 height 19
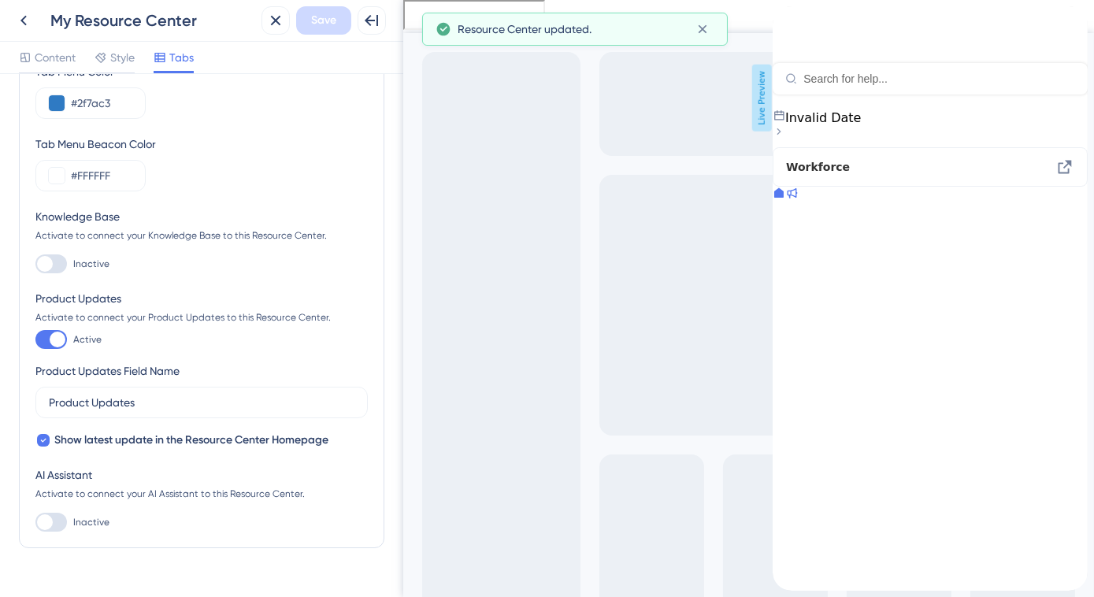
scroll to position [0, 0]
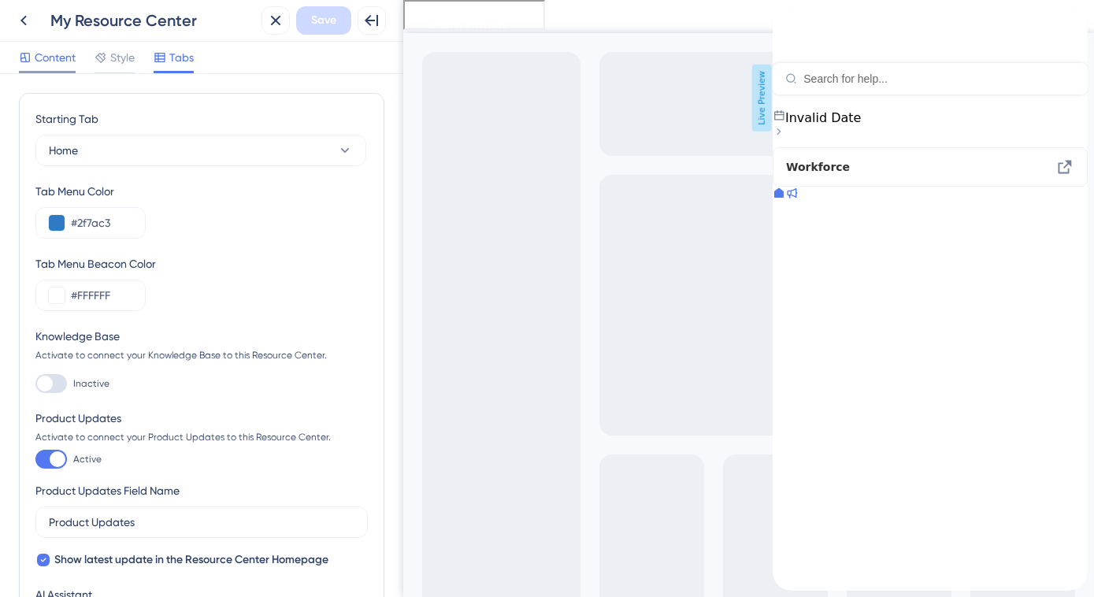
click at [58, 60] on span "Content" at bounding box center [55, 57] width 41 height 19
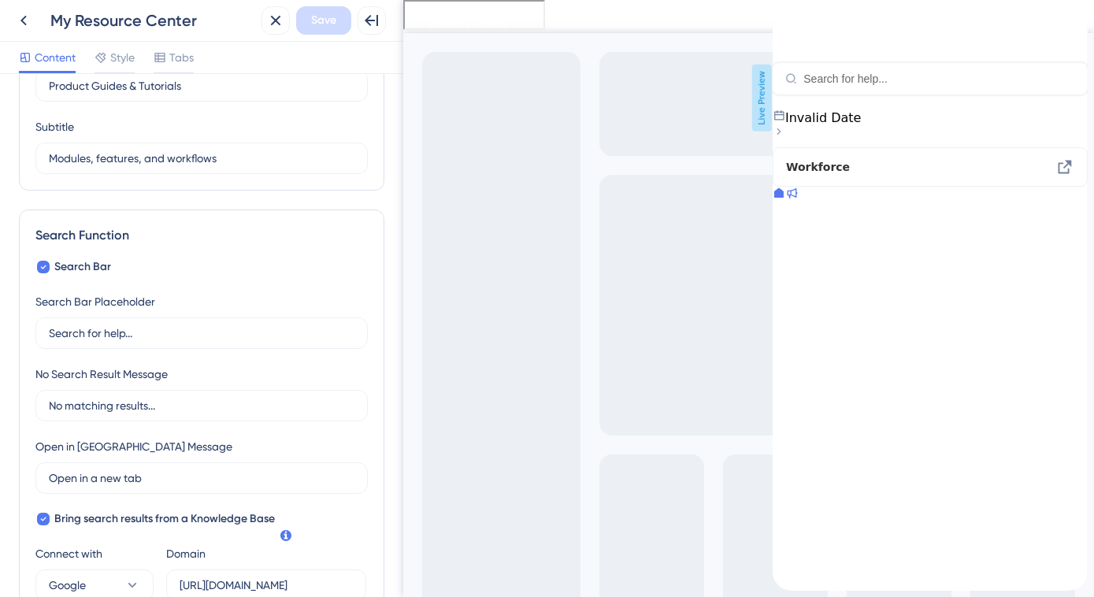
scroll to position [71, 0]
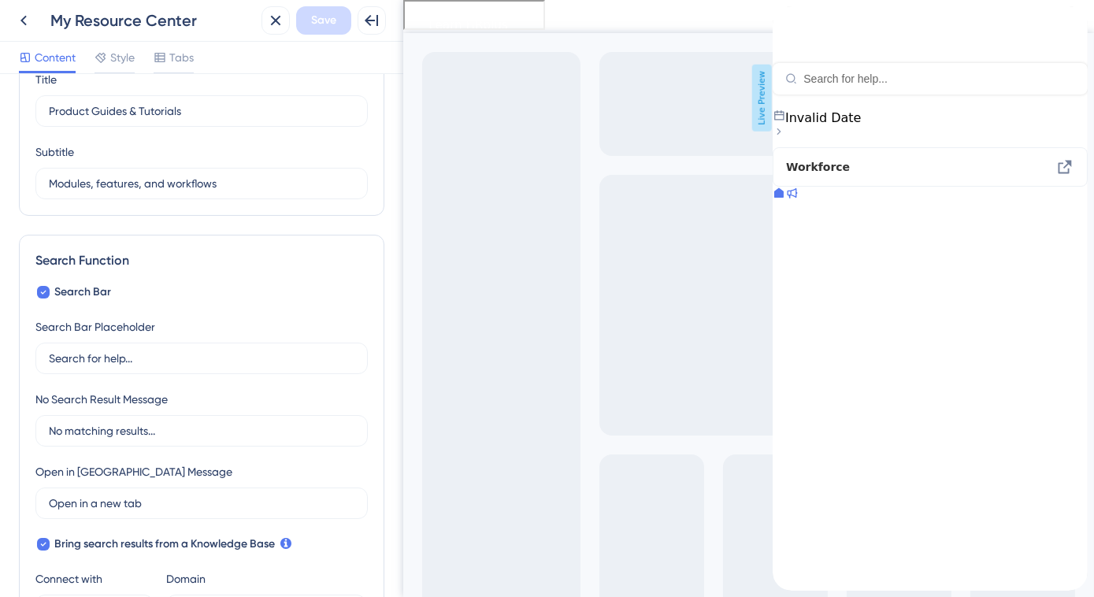
click at [797, 199] on icon at bounding box center [791, 193] width 13 height 13
click at [785, 143] on div at bounding box center [778, 136] width 13 height 16
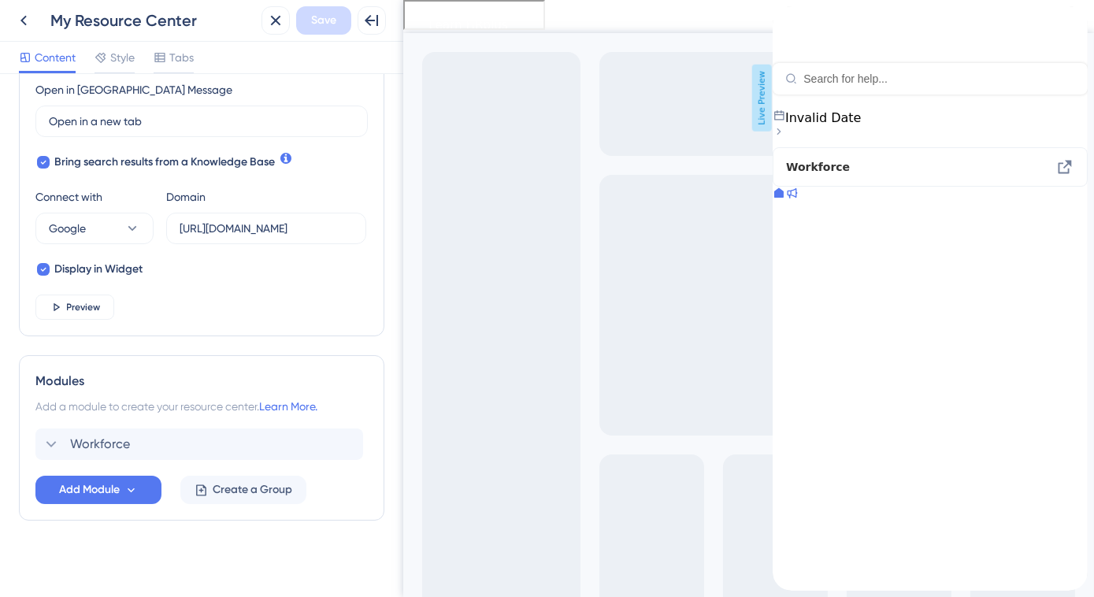
scroll to position [456, 0]
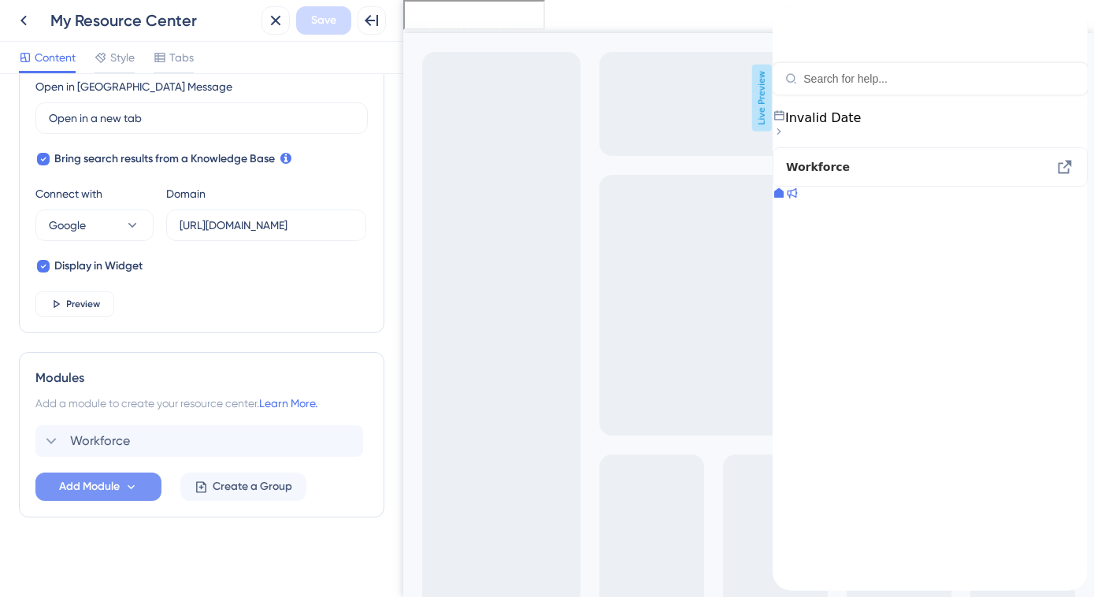
click at [130, 486] on icon at bounding box center [131, 486] width 7 height 5
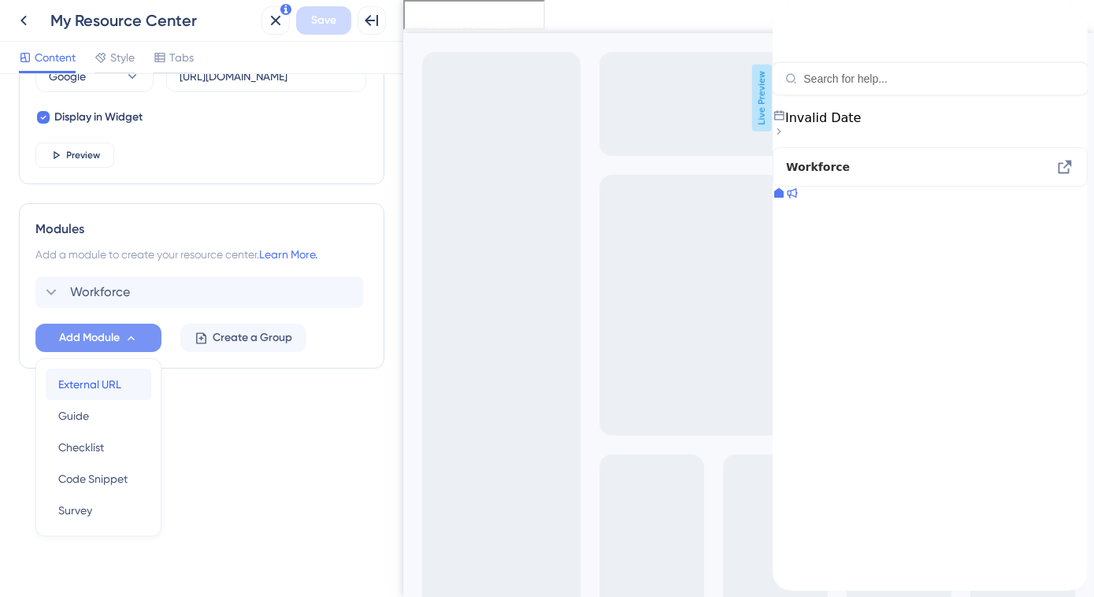
click at [95, 388] on span "External URL" at bounding box center [89, 384] width 63 height 19
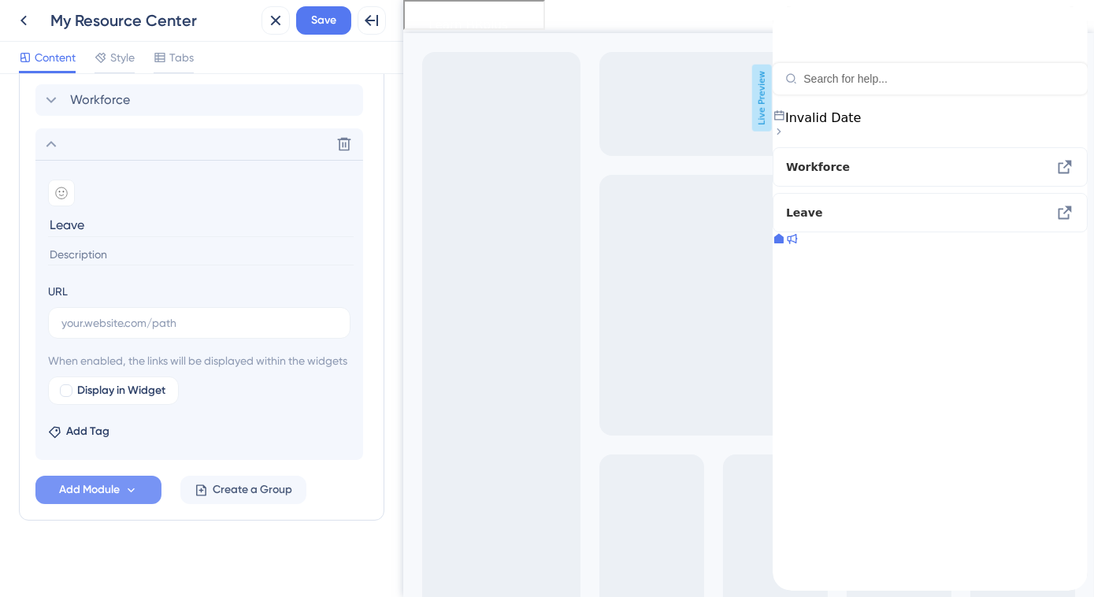
scroll to position [819, 0]
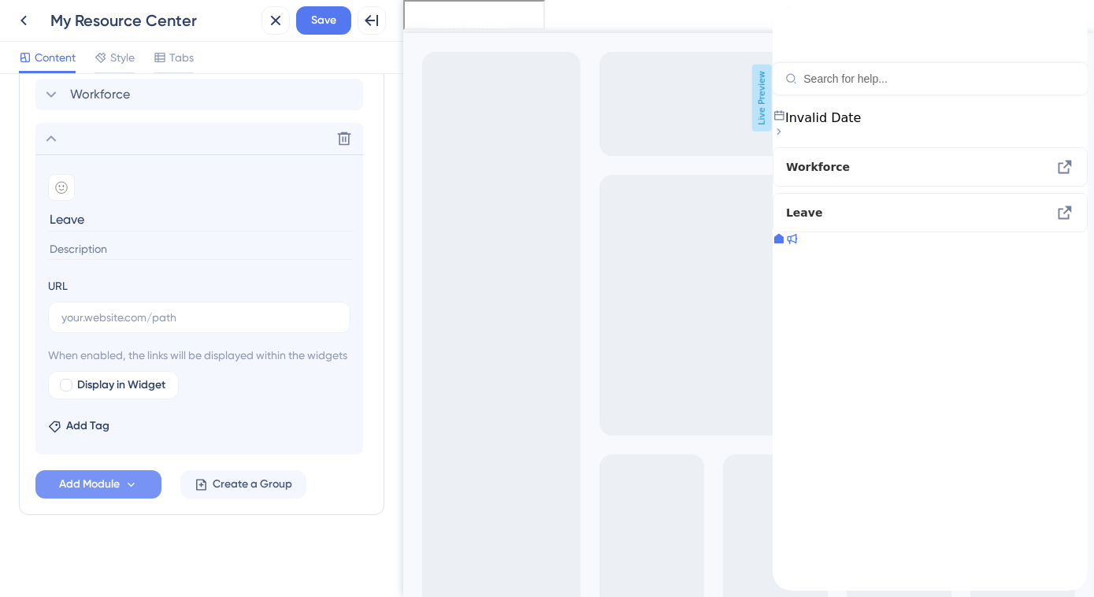
type input "Leave"
click at [141, 473] on button "Add Module" at bounding box center [98, 484] width 126 height 28
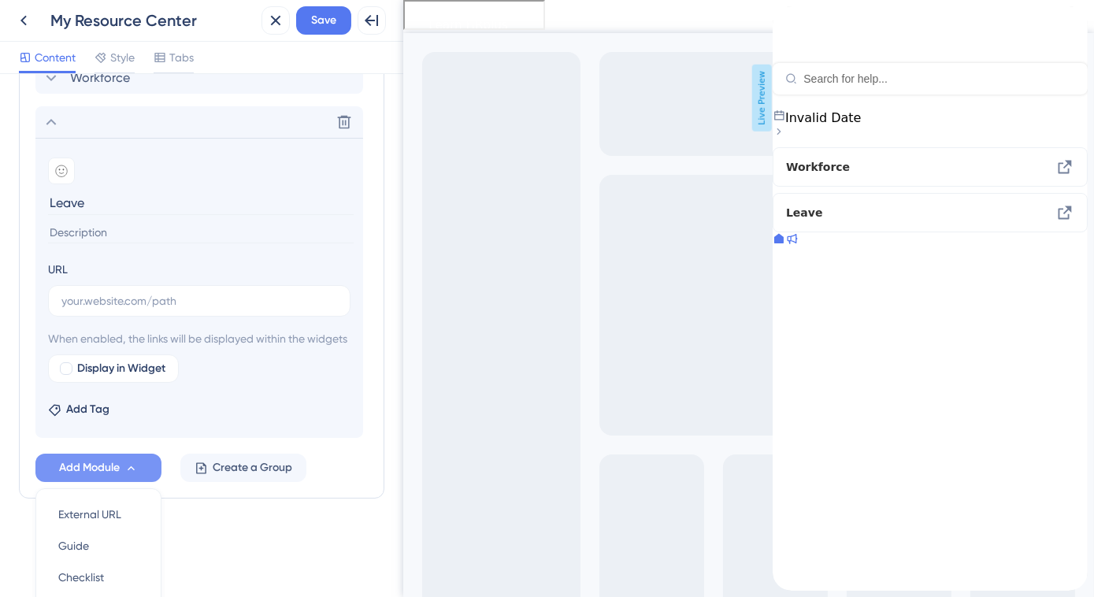
scroll to position [967, 0]
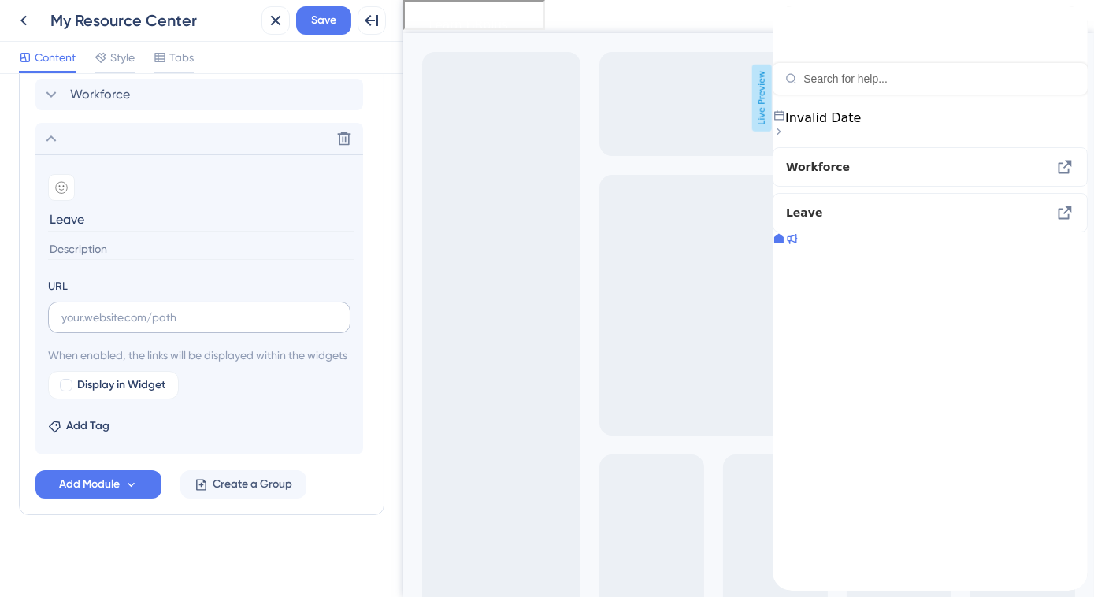
scroll to position [748, 0]
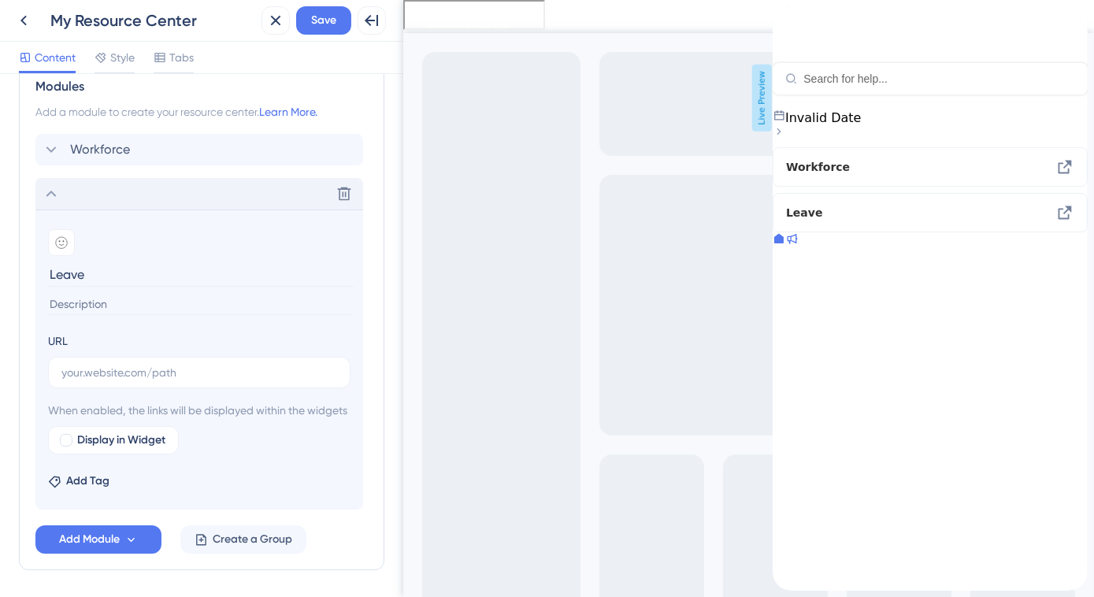
click at [49, 187] on icon at bounding box center [51, 193] width 19 height 19
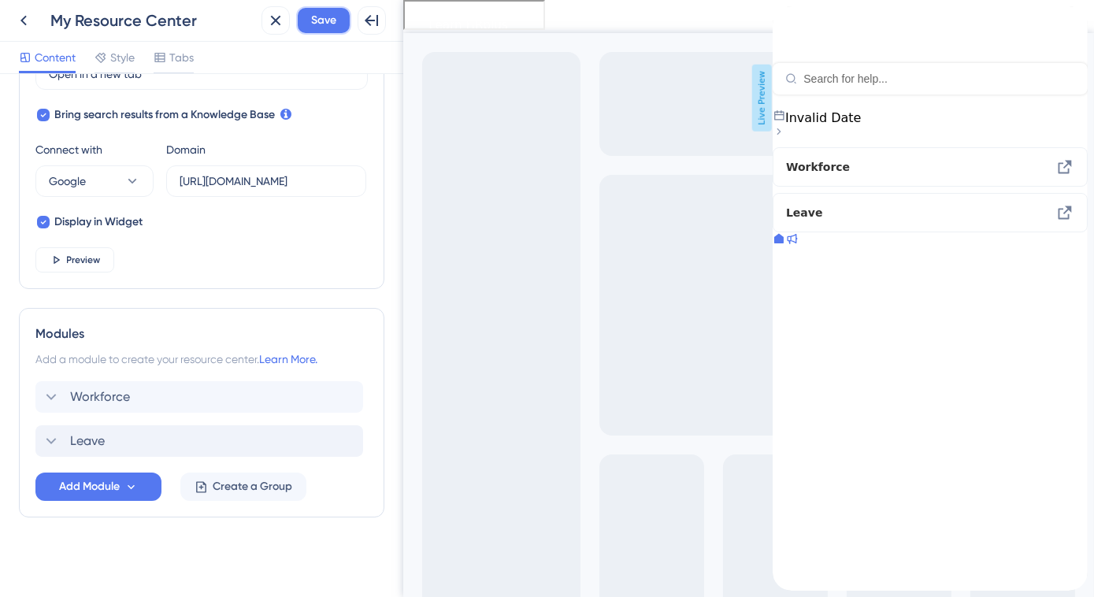
click at [315, 26] on span "Save" at bounding box center [323, 20] width 25 height 19
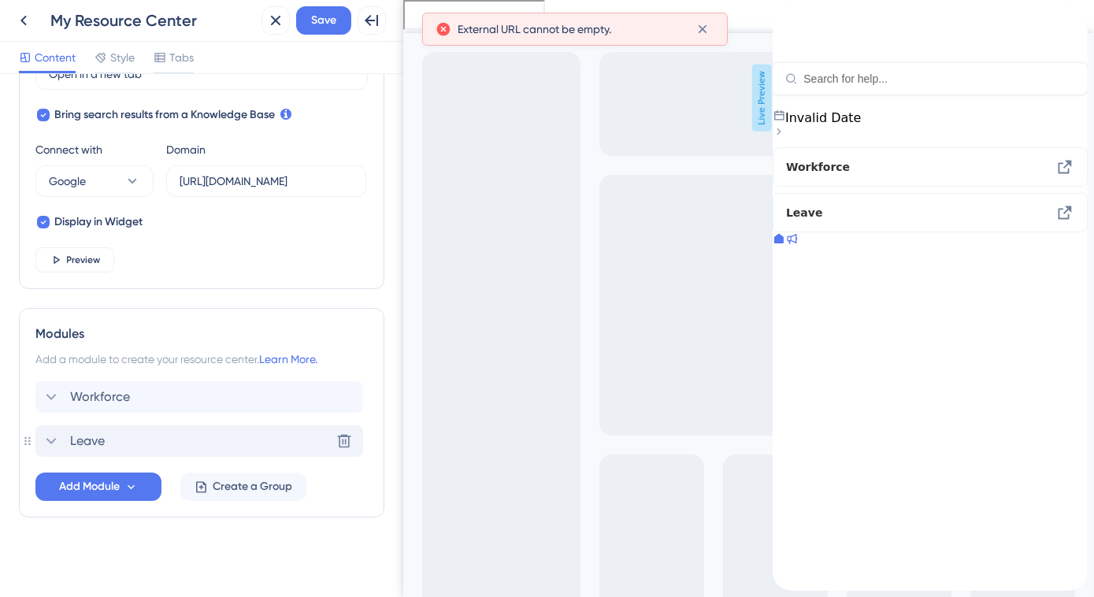
click at [55, 438] on icon at bounding box center [51, 441] width 10 height 6
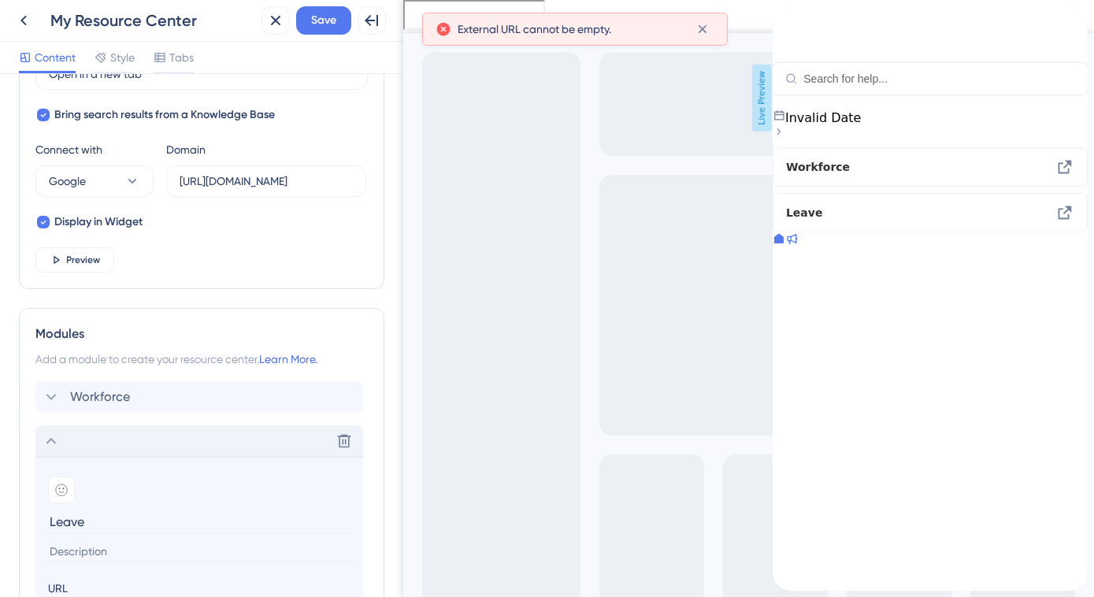
scroll to position [748, 0]
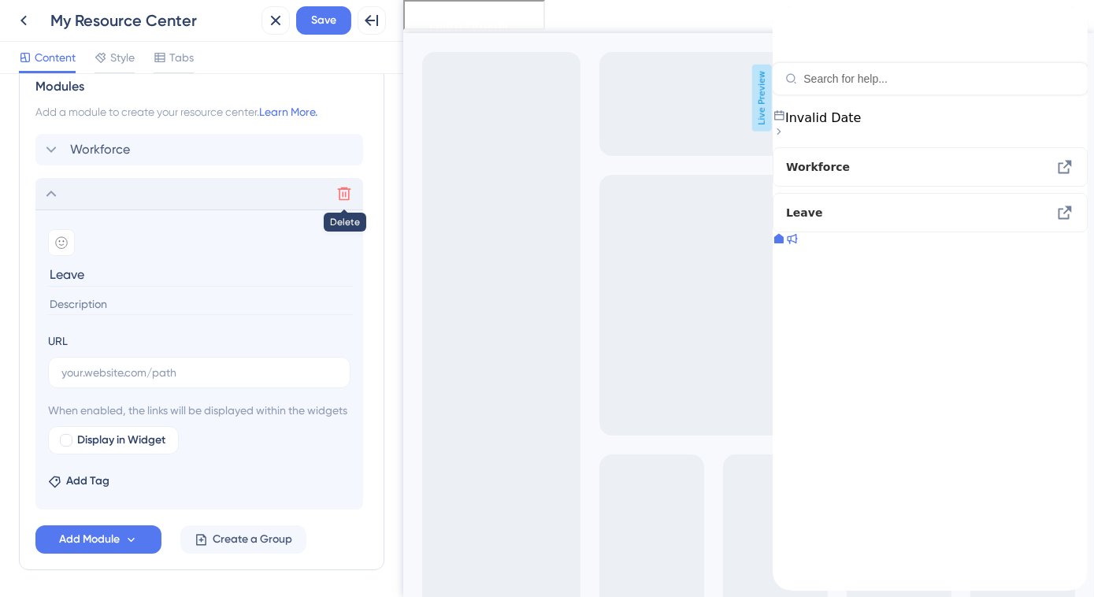
click at [344, 189] on icon at bounding box center [344, 194] width 16 height 16
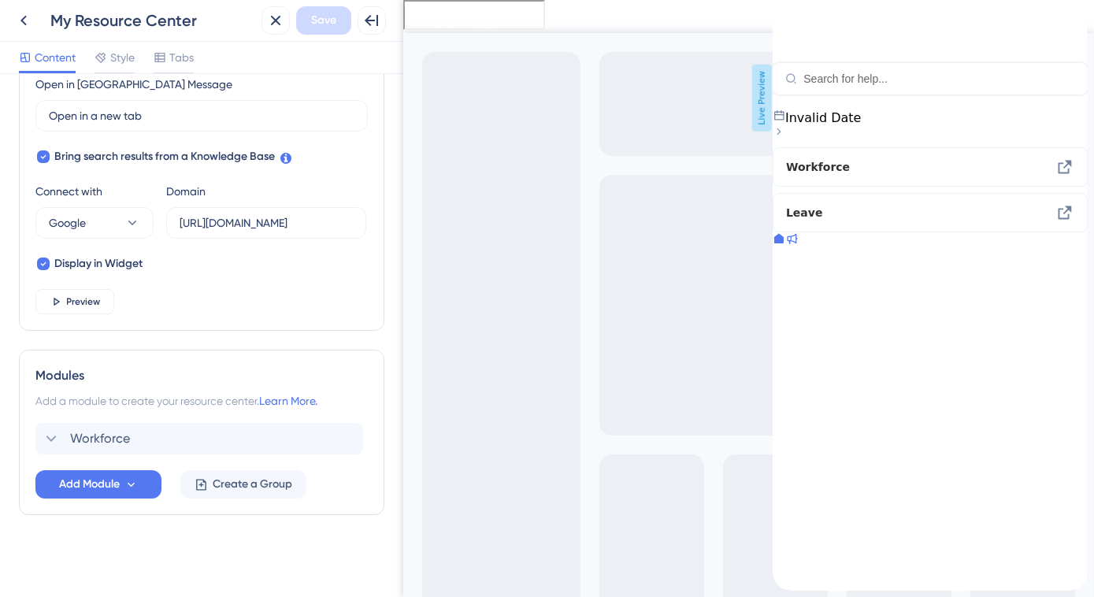
scroll to position [456, 0]
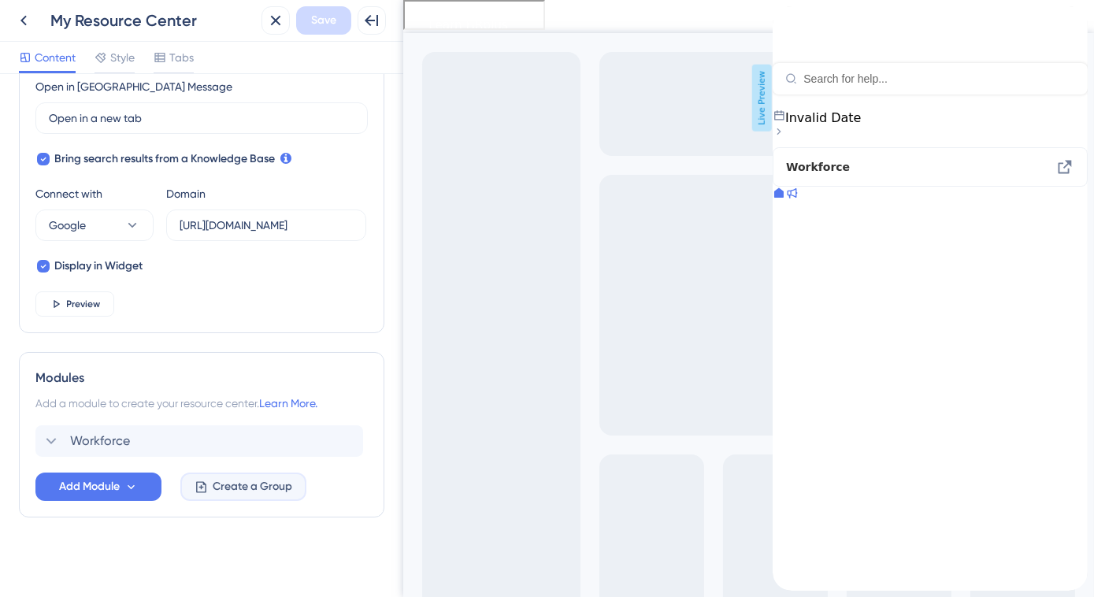
click at [202, 488] on icon at bounding box center [201, 486] width 13 height 13
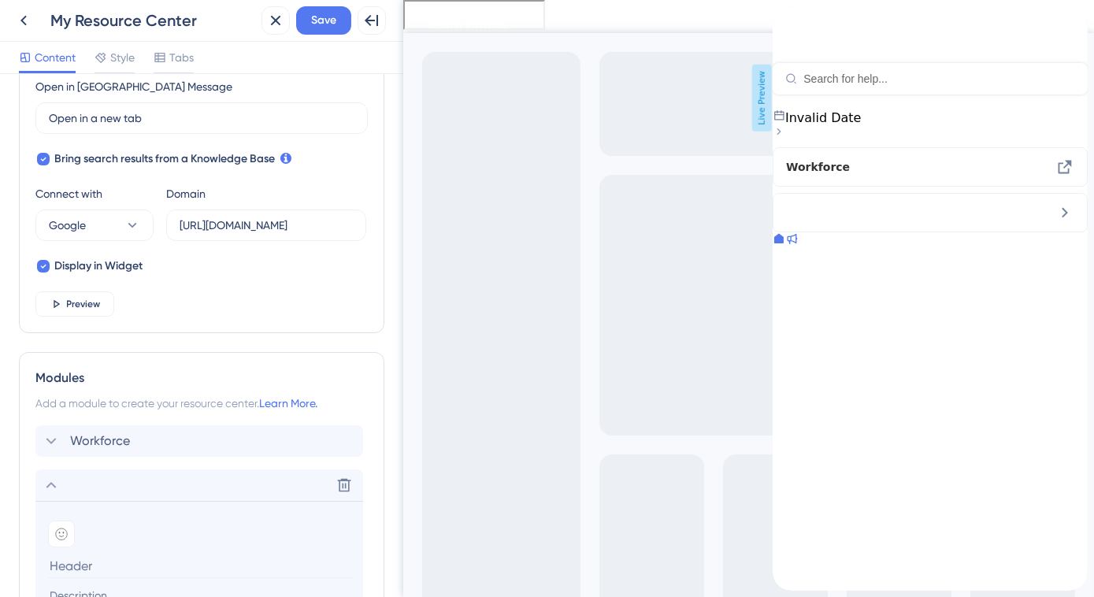
scroll to position [528, 0]
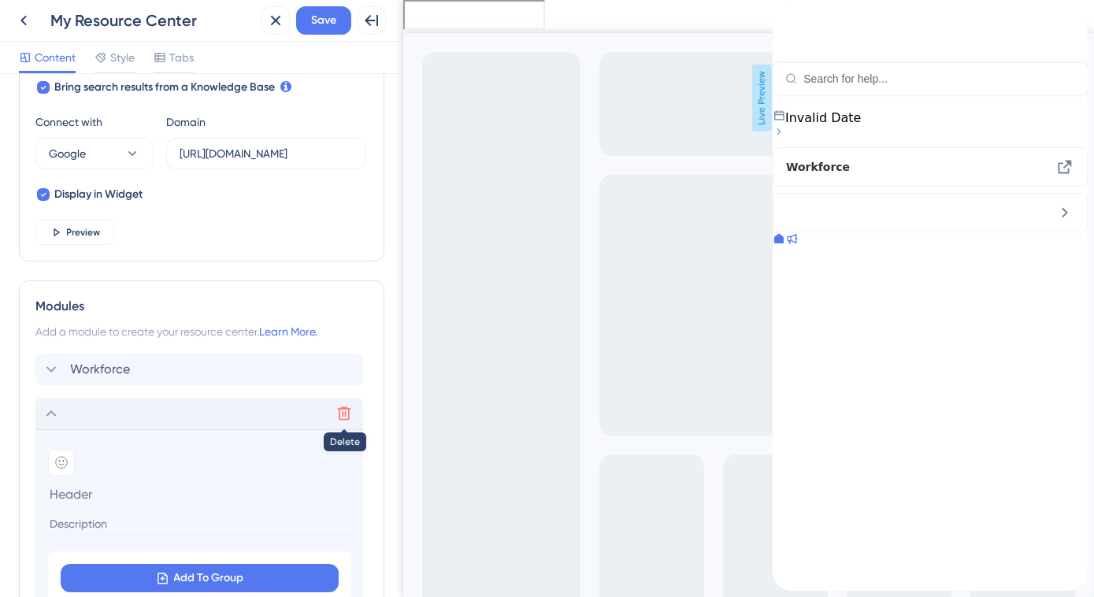
click at [342, 410] on icon at bounding box center [344, 413] width 13 height 13
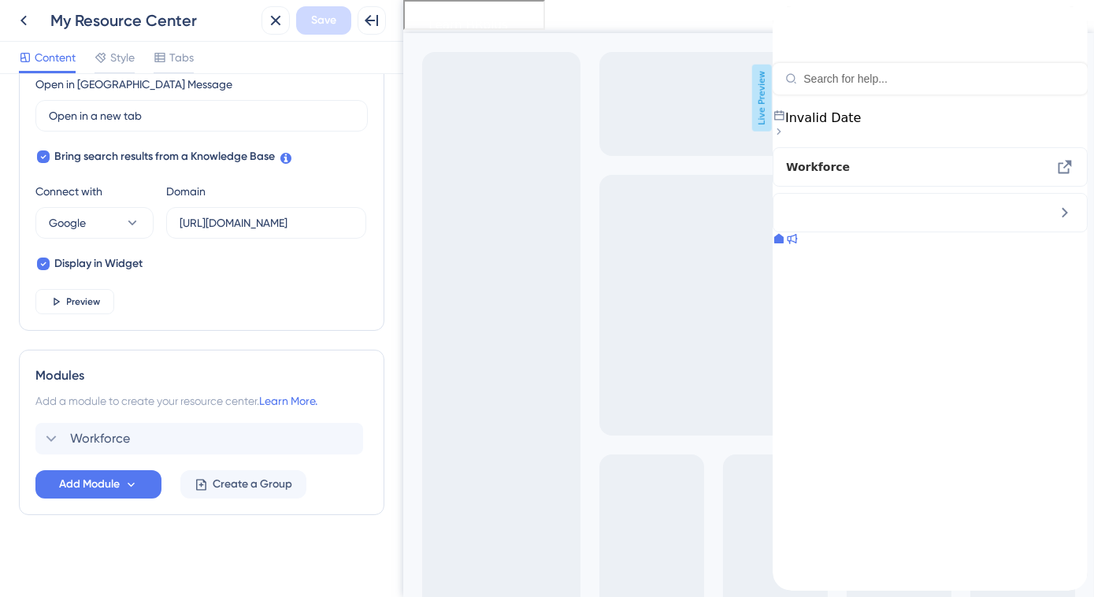
scroll to position [456, 0]
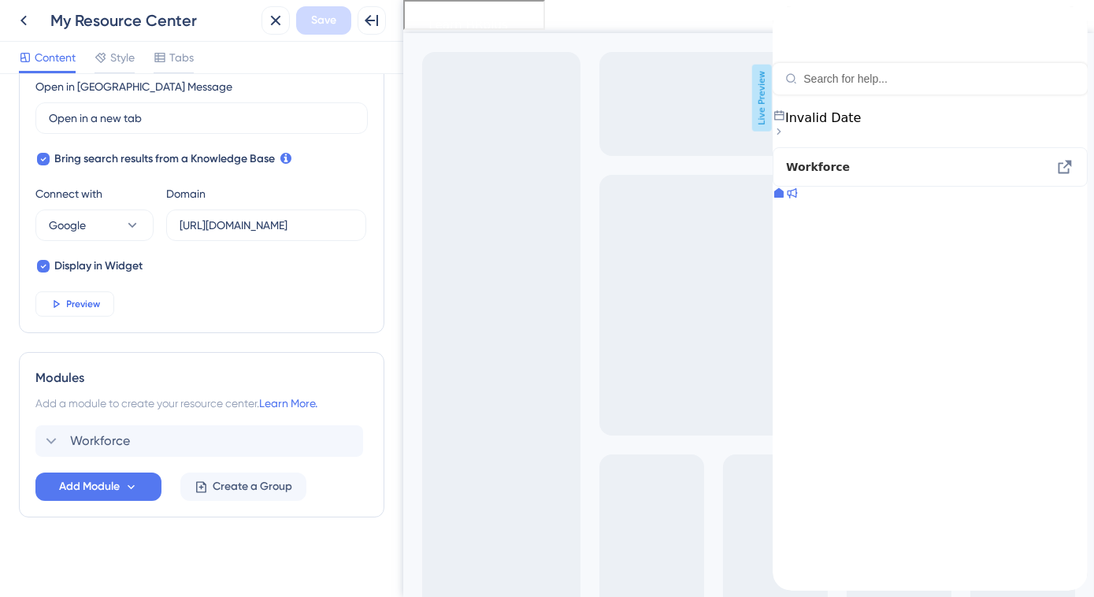
click at [83, 306] on span "Preview" at bounding box center [84, 304] width 34 height 13
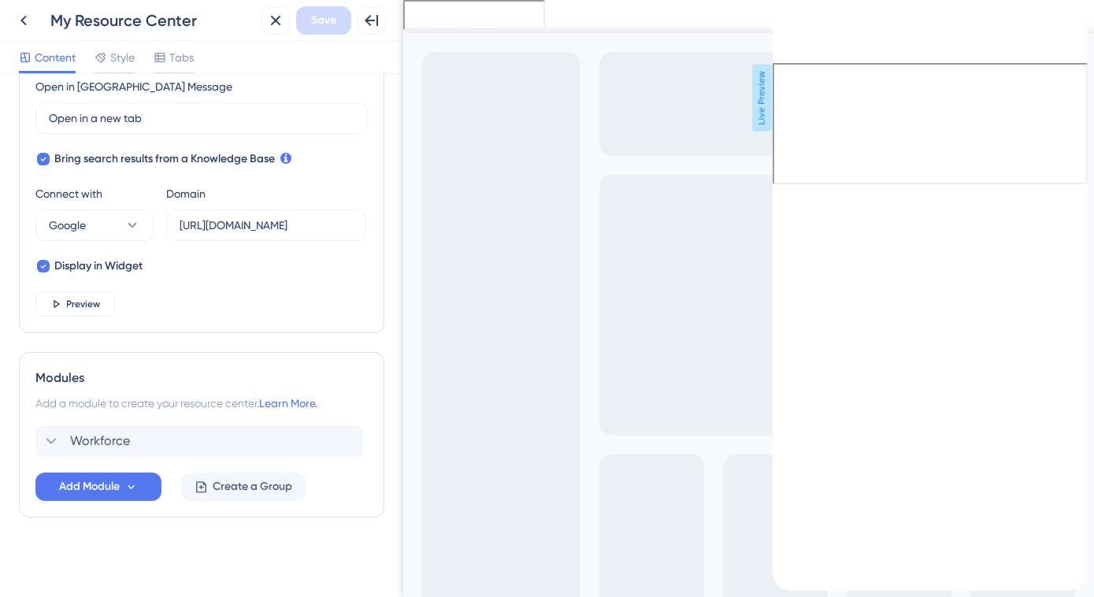
click at [784, 19] on icon "back to header" at bounding box center [778, 12] width 11 height 13
click at [1070, 24] on icon "close resource center" at bounding box center [1074, 18] width 9 height 9
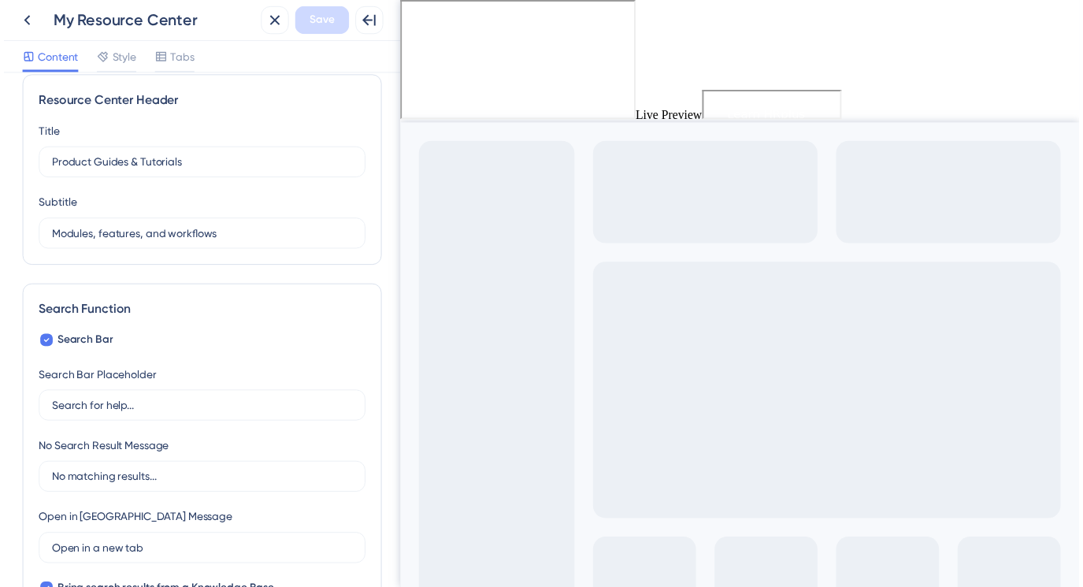
scroll to position [0, 0]
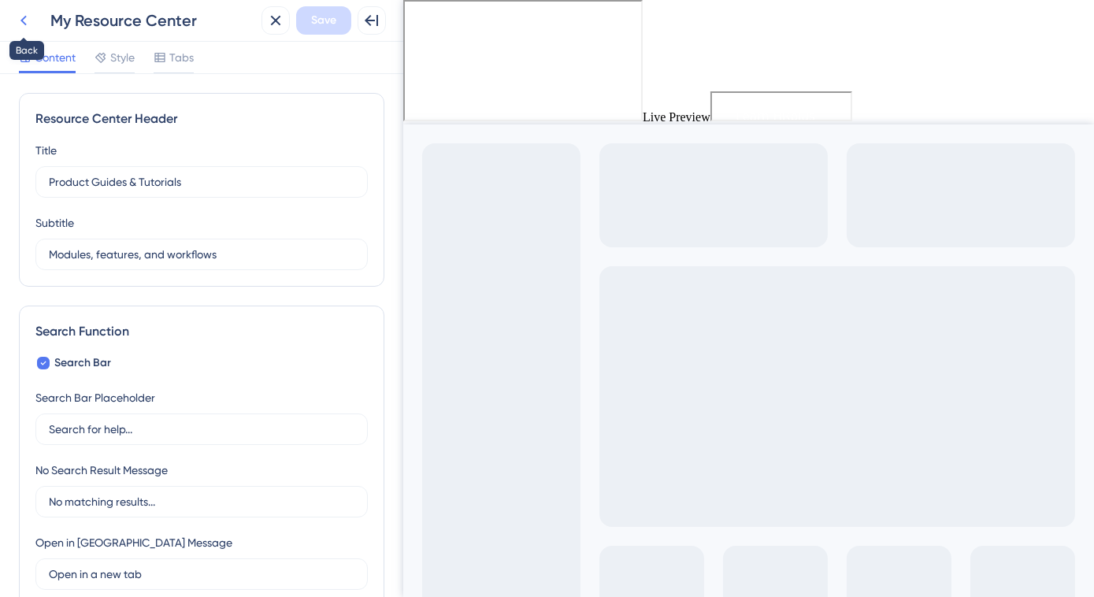
click at [29, 20] on icon at bounding box center [23, 20] width 19 height 19
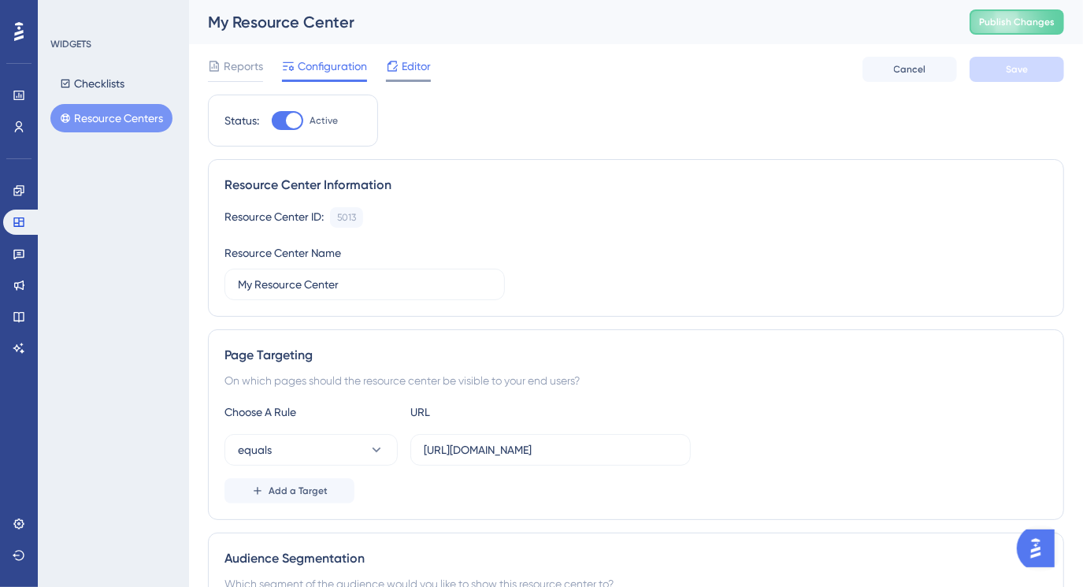
click at [422, 68] on span "Editor" at bounding box center [416, 66] width 29 height 19
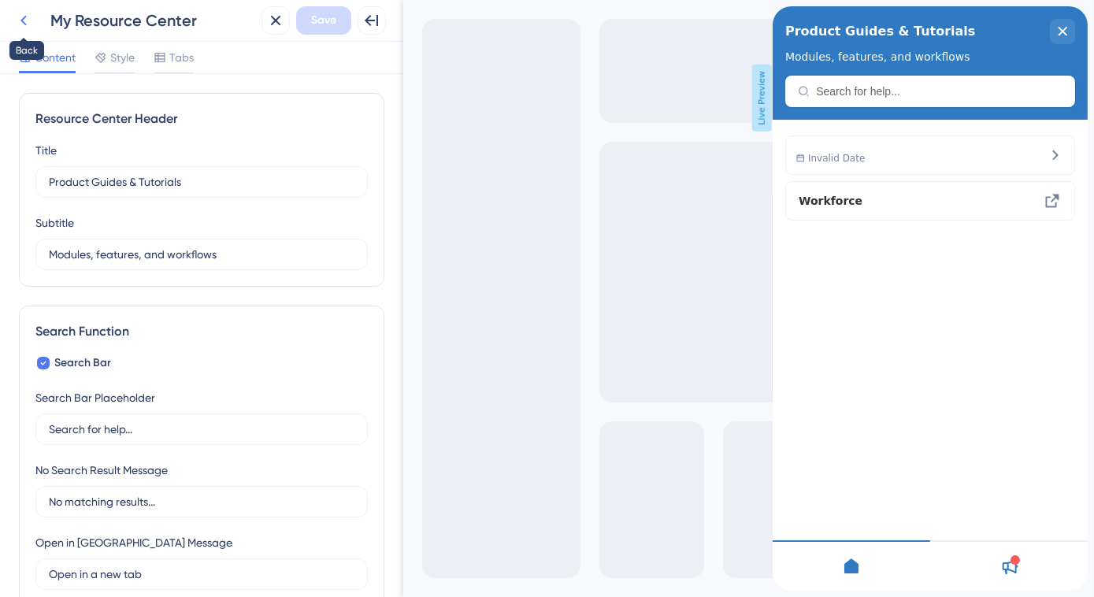
click at [26, 20] on icon at bounding box center [23, 20] width 19 height 19
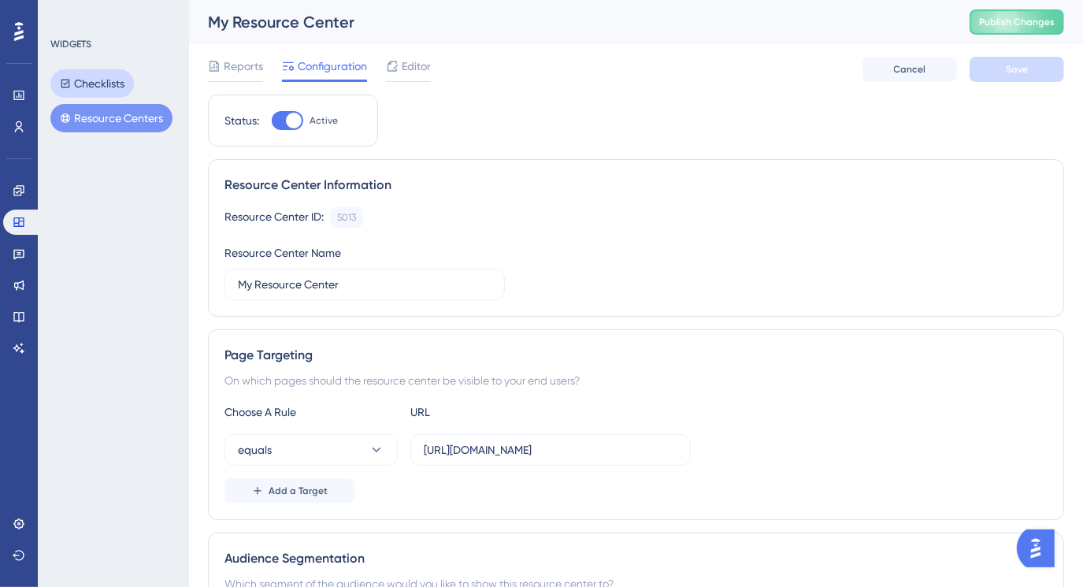
click at [98, 87] on button "Checklists" at bounding box center [91, 83] width 83 height 28
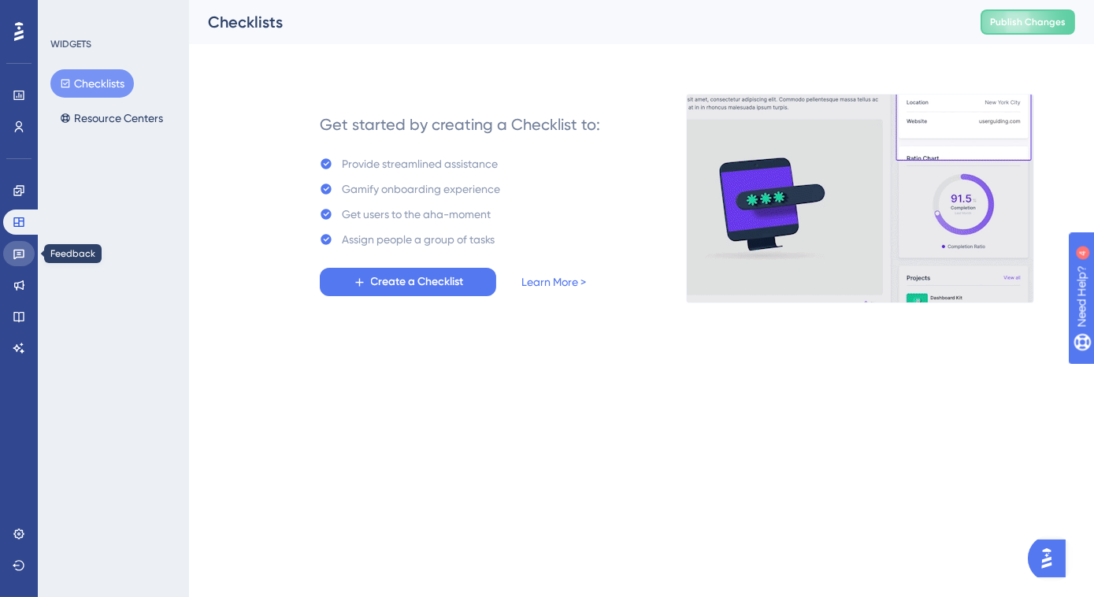
click at [16, 257] on icon at bounding box center [18, 255] width 11 height 10
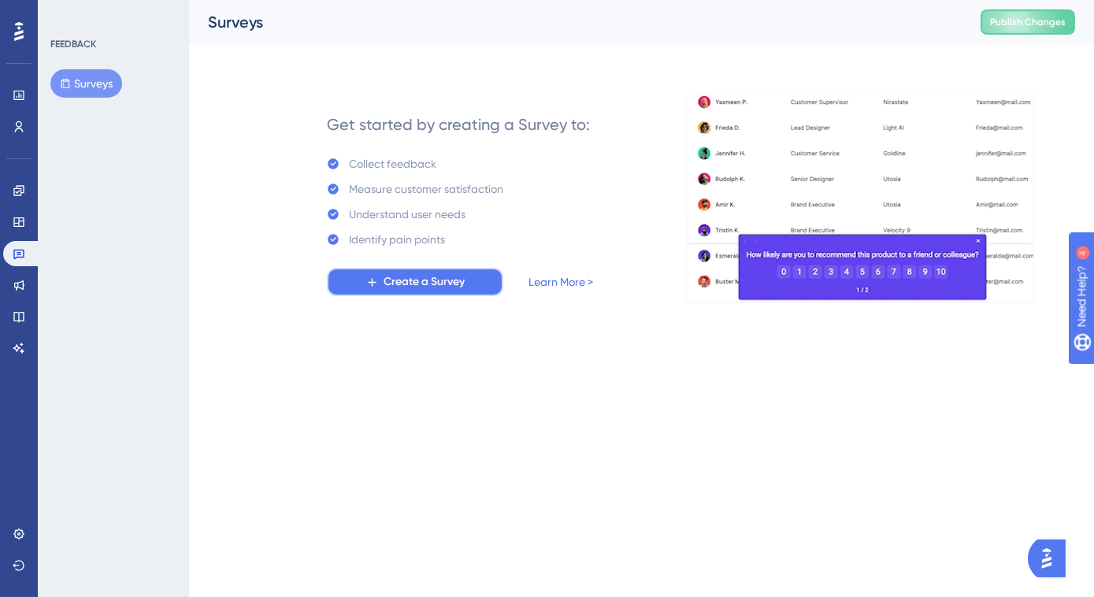
click at [374, 276] on icon at bounding box center [371, 282] width 13 height 13
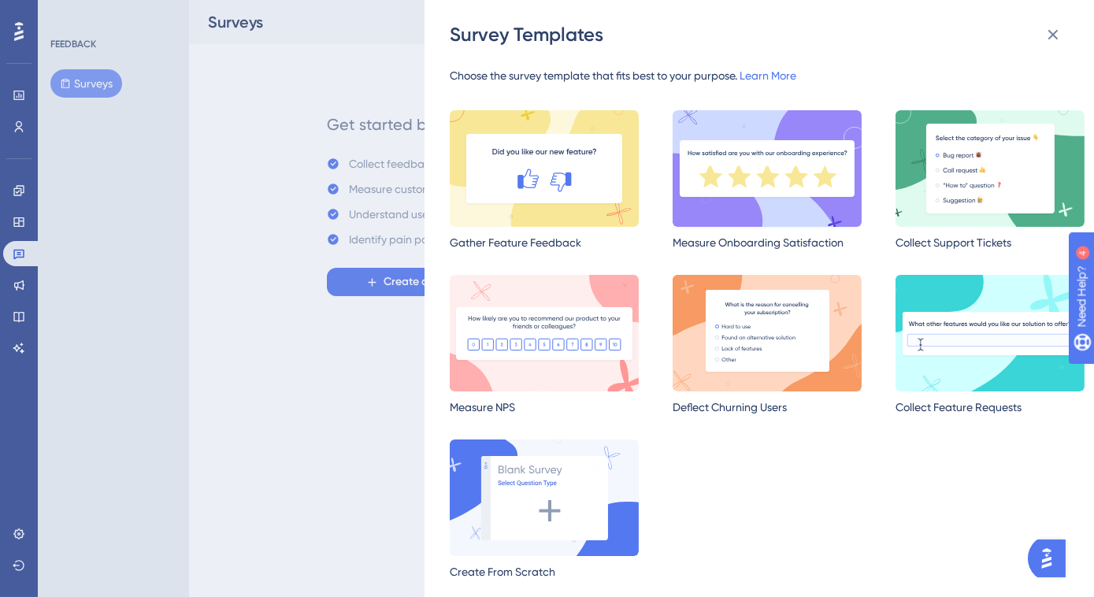
click at [756, 202] on img at bounding box center [767, 168] width 189 height 117
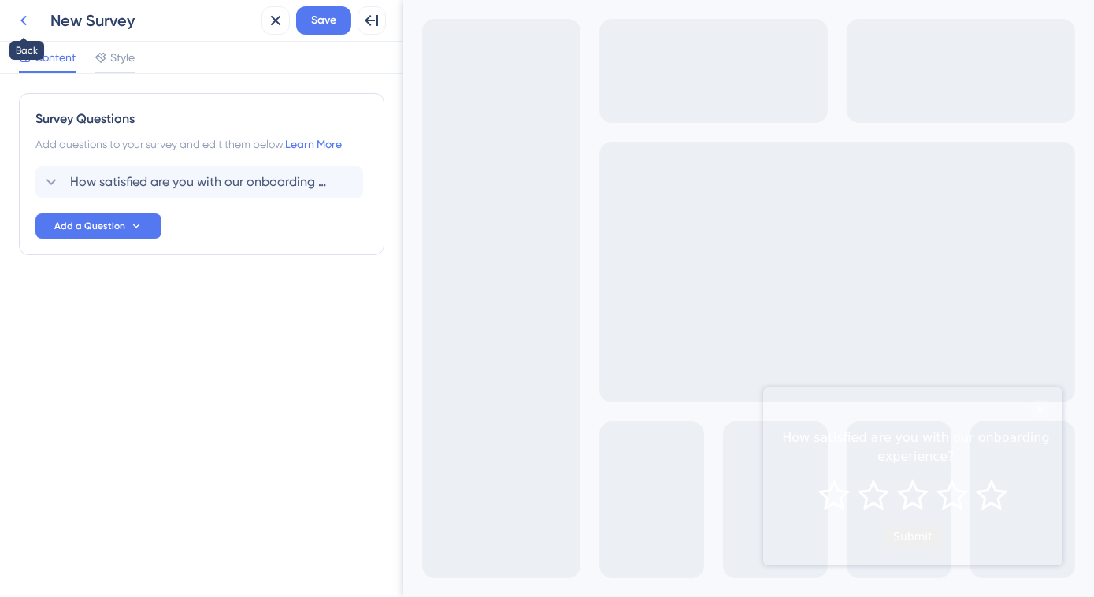
click at [29, 18] on icon at bounding box center [23, 20] width 19 height 19
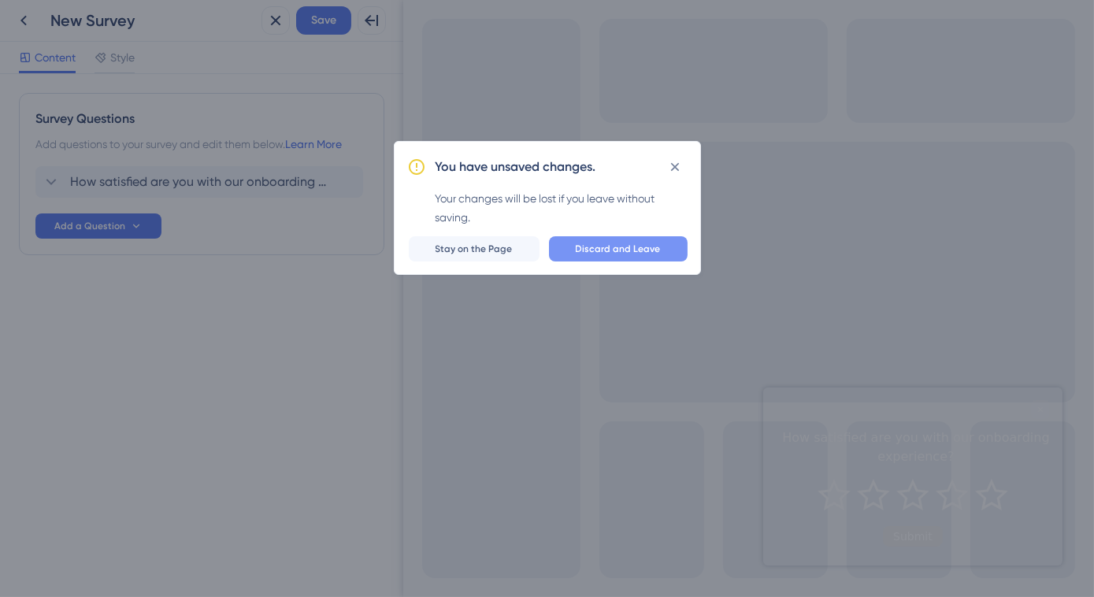
click at [640, 243] on span "Discard and Leave" at bounding box center [618, 249] width 85 height 13
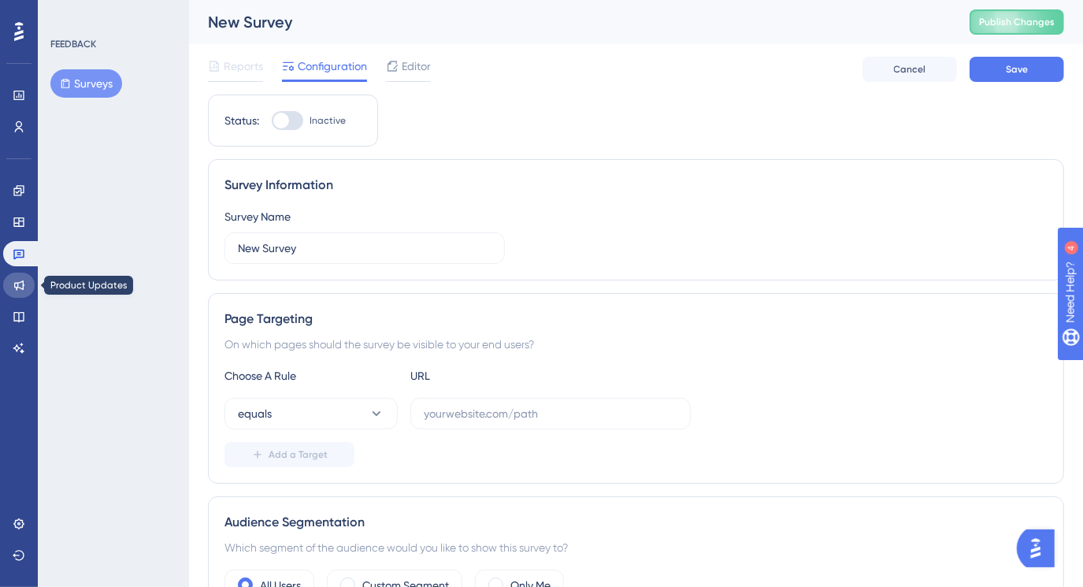
click at [24, 287] on icon at bounding box center [19, 285] width 13 height 13
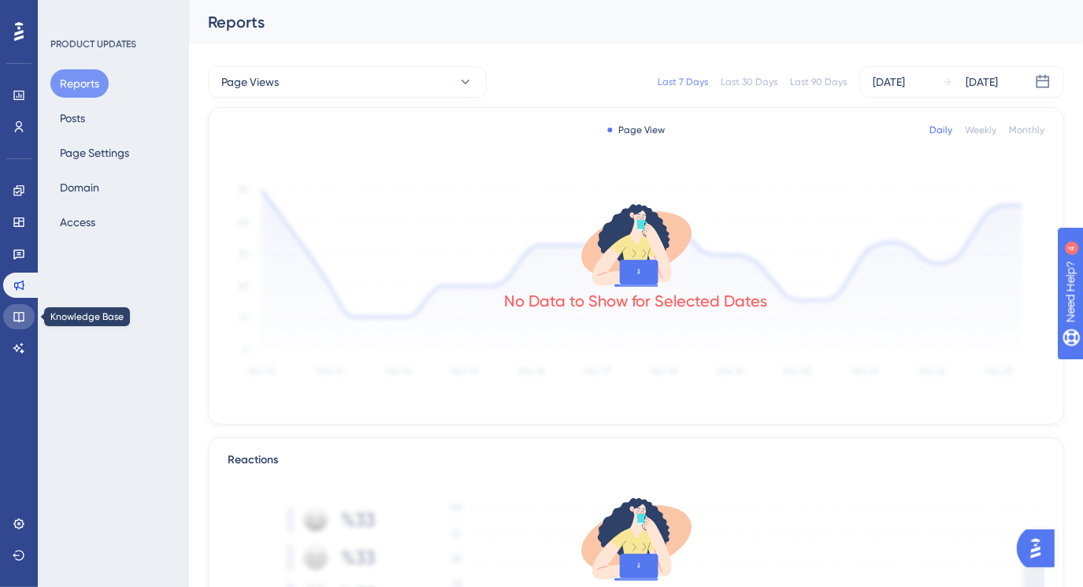
click at [18, 309] on link at bounding box center [19, 316] width 32 height 25
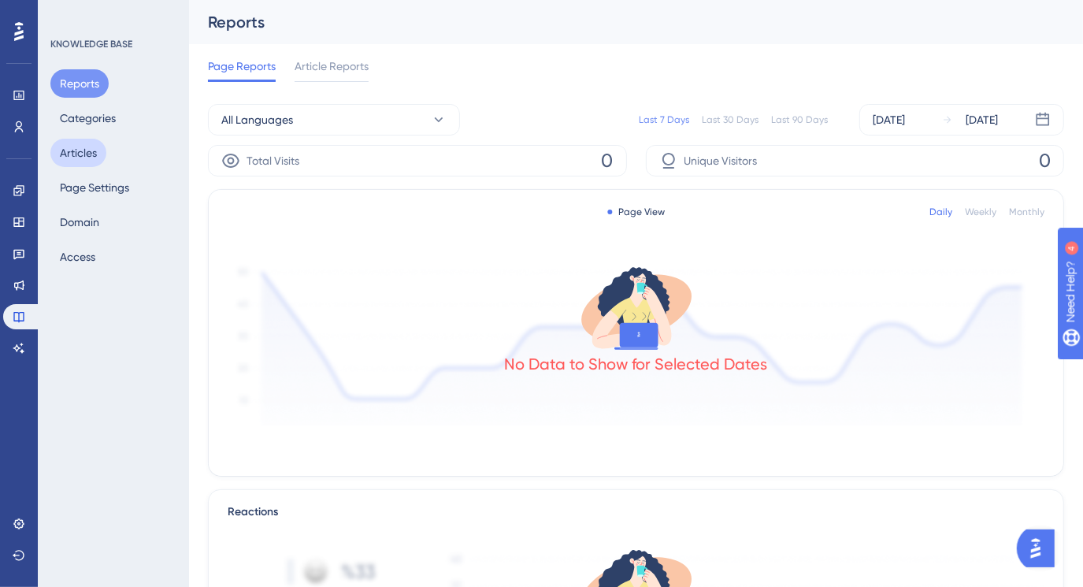
click at [92, 143] on button "Articles" at bounding box center [78, 153] width 56 height 28
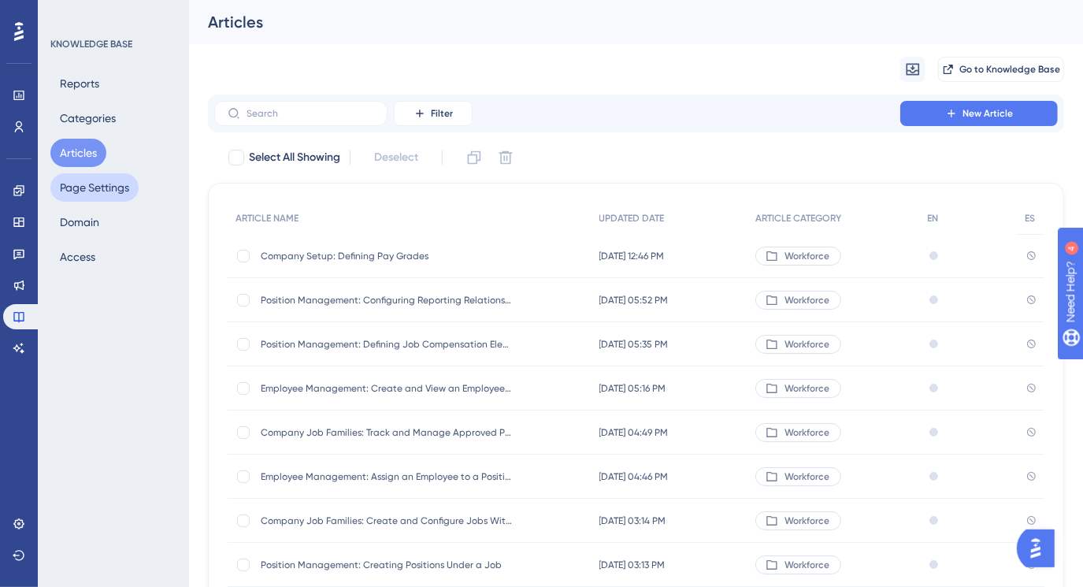
click at [89, 196] on button "Page Settings" at bounding box center [94, 187] width 88 height 28
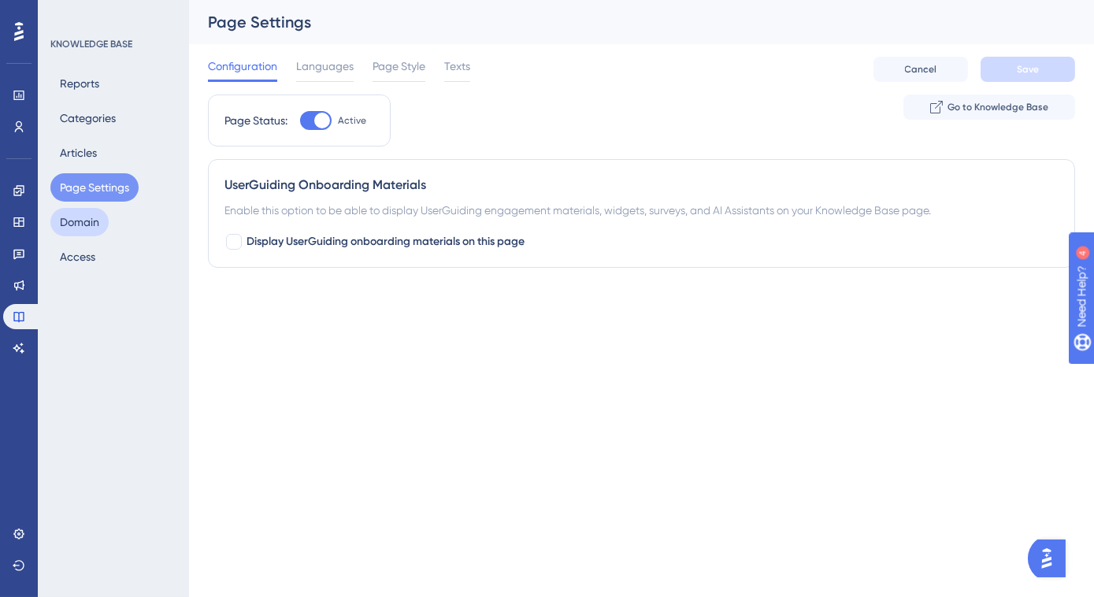
click at [83, 216] on button "Domain" at bounding box center [79, 222] width 58 height 28
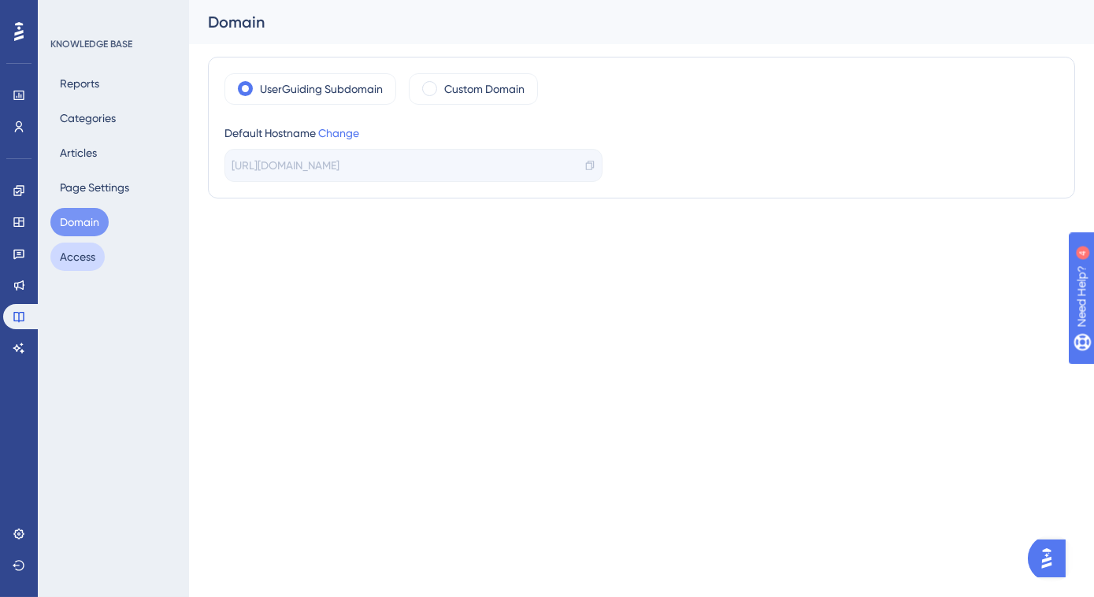
click at [71, 254] on button "Access" at bounding box center [77, 257] width 54 height 28
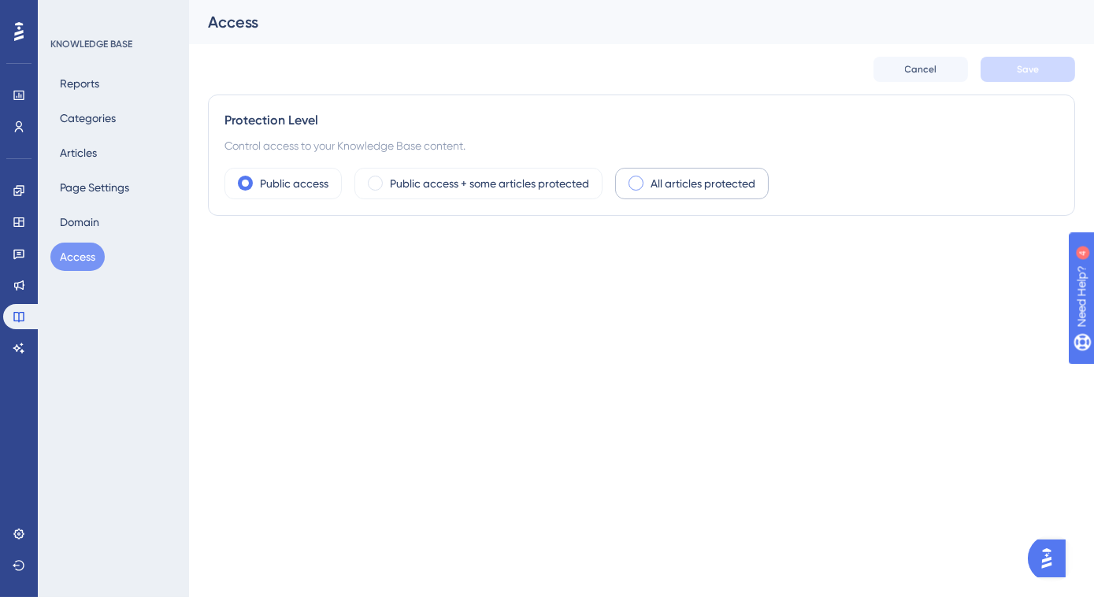
click at [626, 180] on div "All articles protected" at bounding box center [692, 184] width 154 height 32
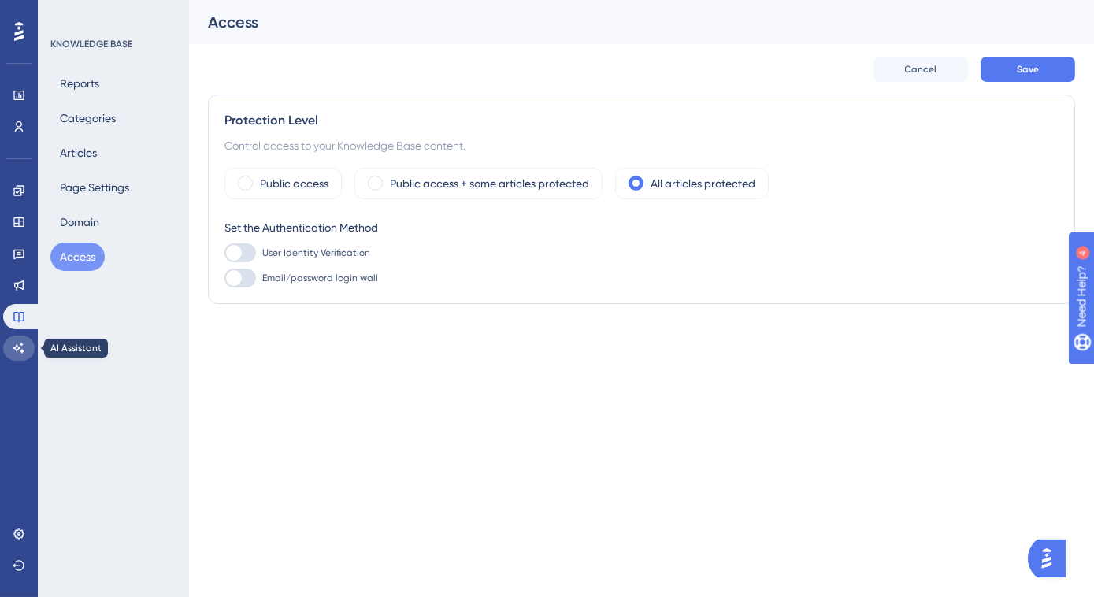
click at [21, 354] on icon at bounding box center [19, 348] width 13 height 13
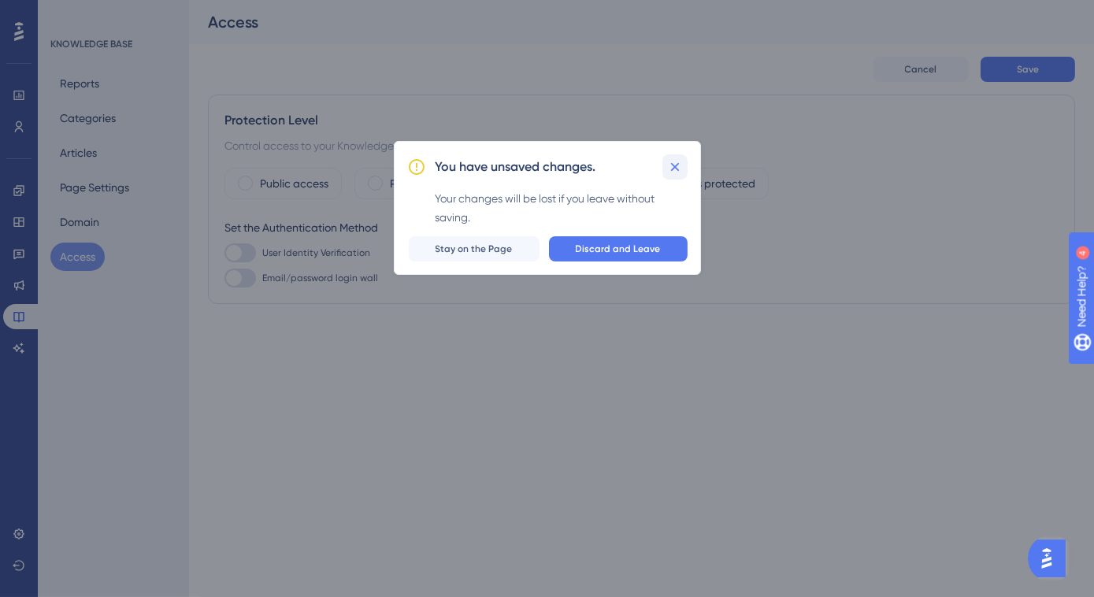
click at [676, 169] on icon at bounding box center [675, 167] width 16 height 16
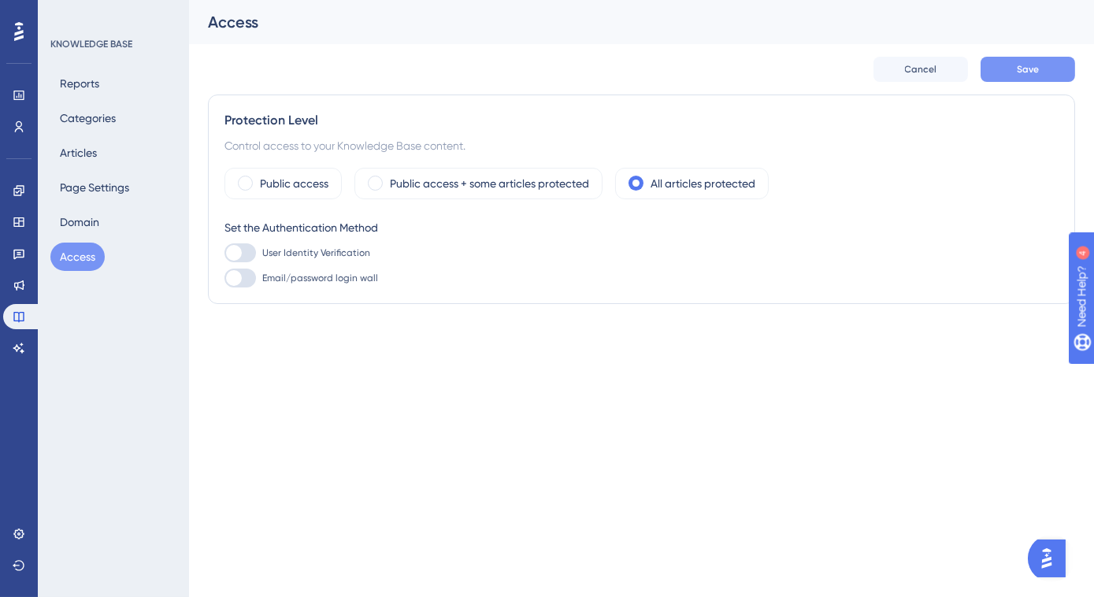
click at [1010, 74] on button "Save" at bounding box center [1028, 69] width 95 height 25
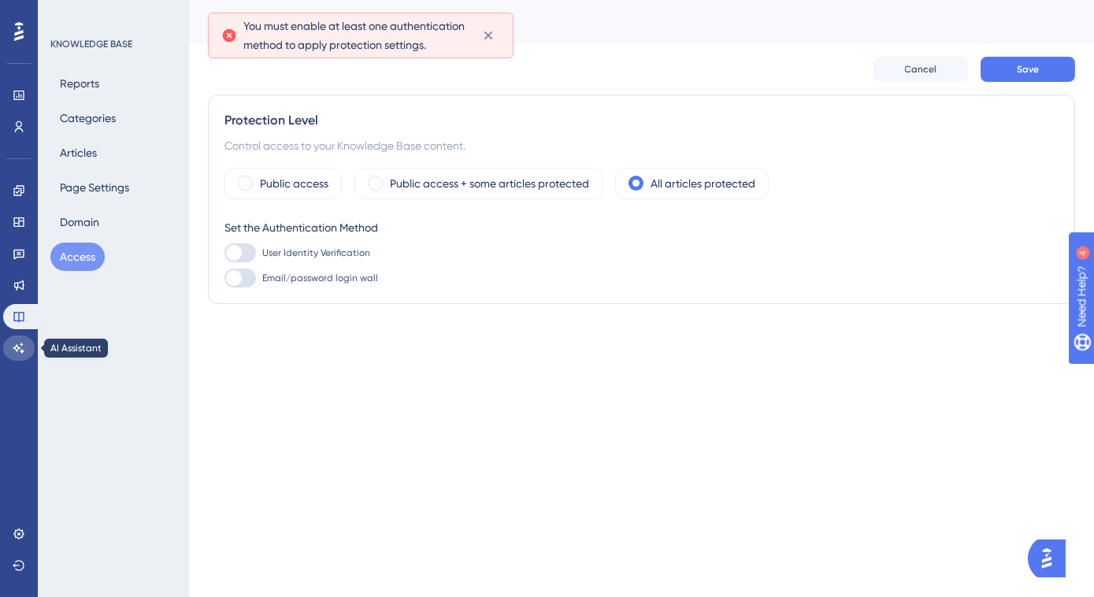
click at [13, 346] on icon at bounding box center [19, 348] width 13 height 13
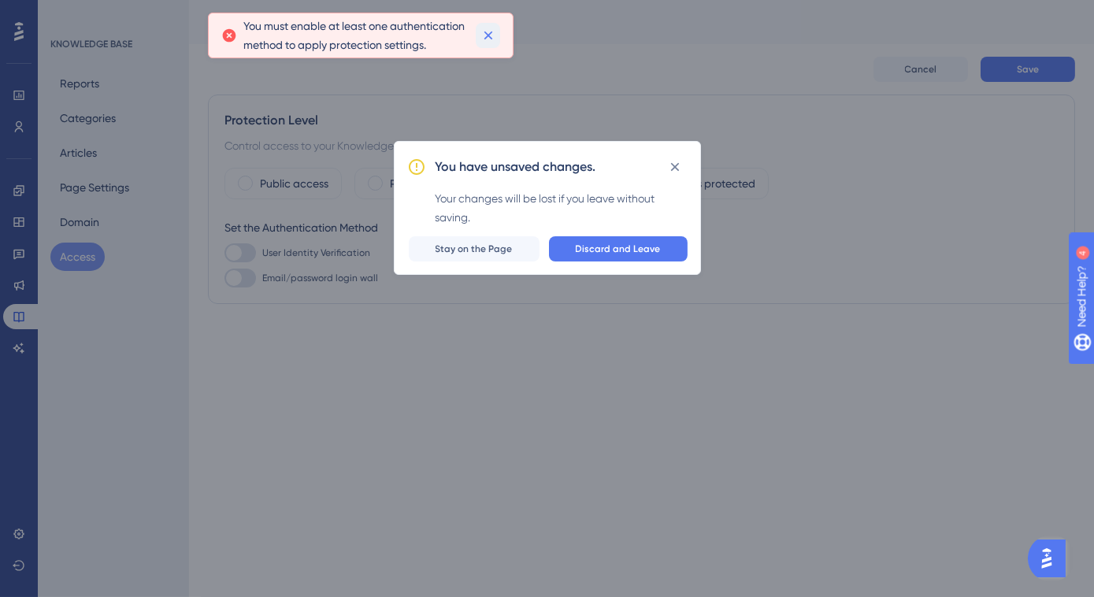
click at [483, 37] on icon at bounding box center [488, 36] width 16 height 16
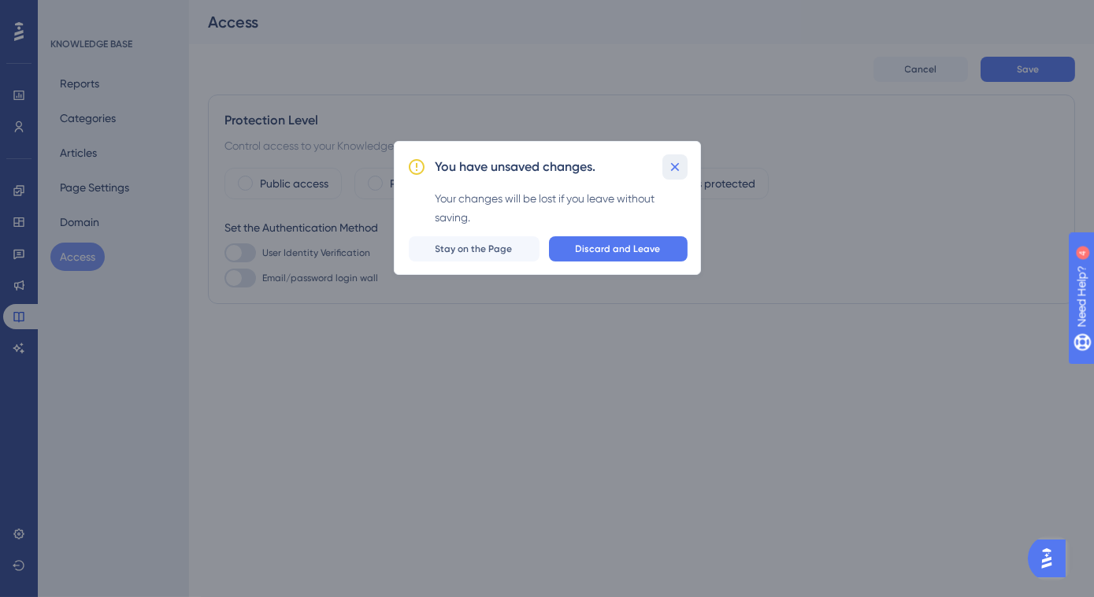
click at [675, 164] on icon at bounding box center [675, 167] width 16 height 16
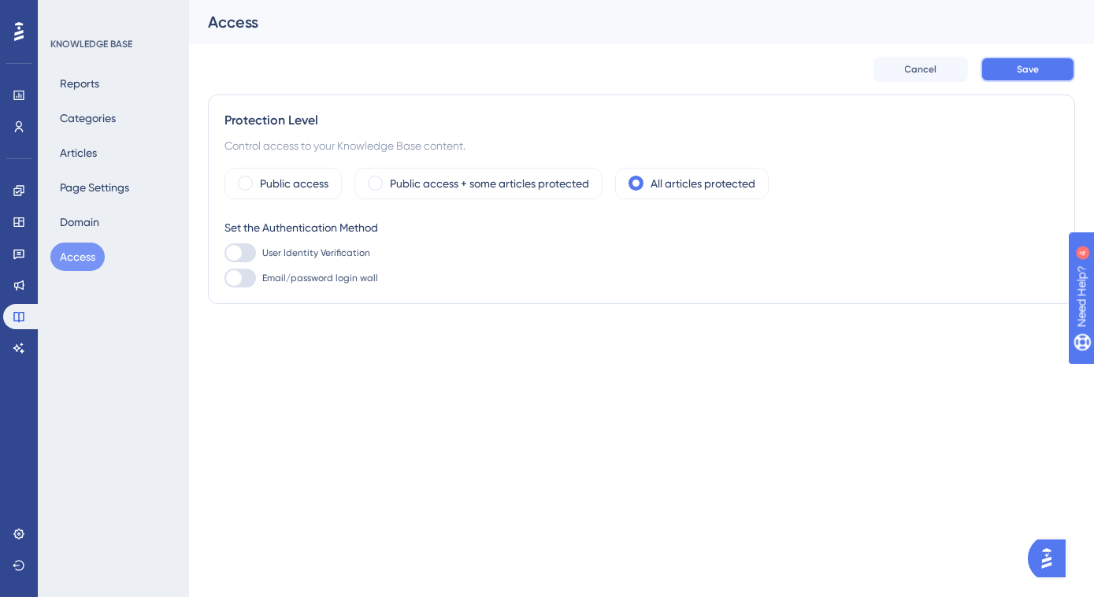
click at [1010, 76] on button "Save" at bounding box center [1028, 69] width 95 height 25
click at [244, 253] on div at bounding box center [240, 252] width 32 height 19
click at [224, 253] on input "User Identity Verification" at bounding box center [224, 253] width 1 height 1
checkbox input "false"
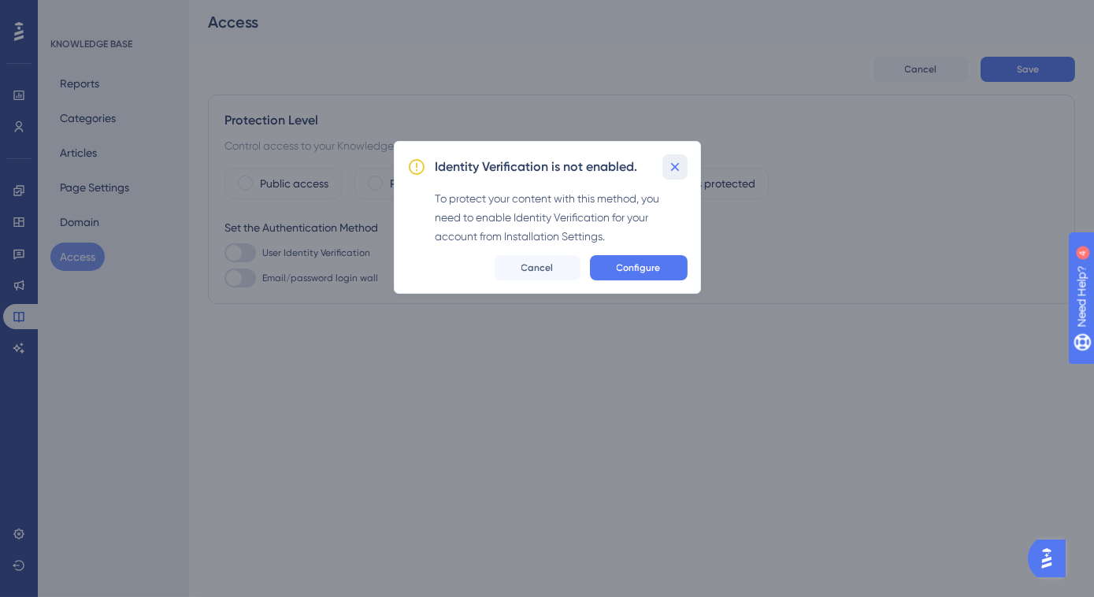
click at [678, 166] on icon at bounding box center [675, 167] width 16 height 16
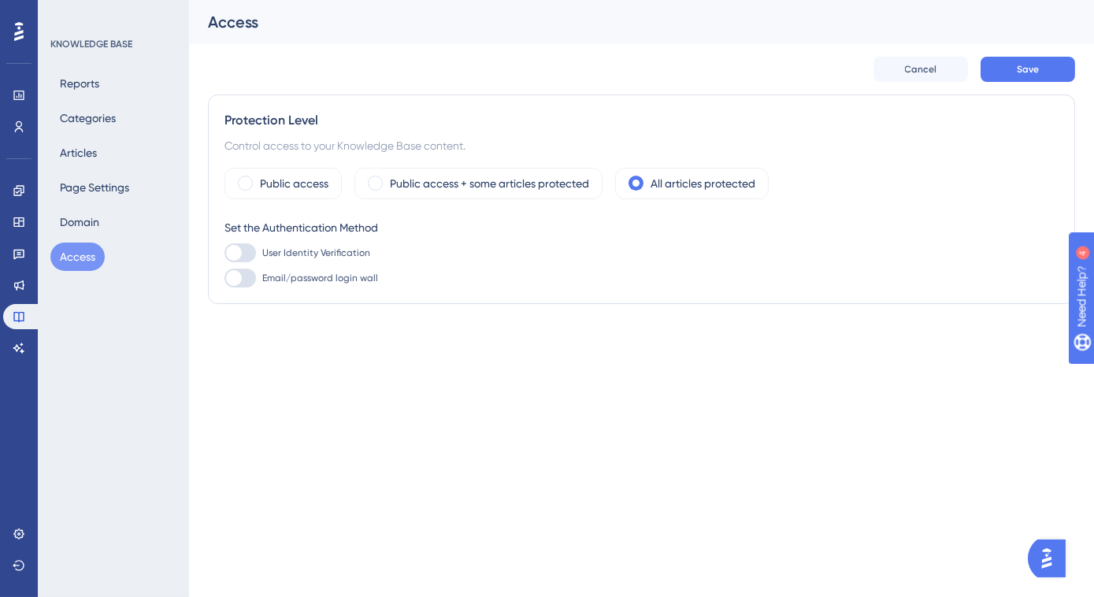
click at [241, 280] on div at bounding box center [234, 278] width 16 height 16
click at [224, 279] on input "Email/password login wall" at bounding box center [224, 278] width 1 height 1
checkbox input "true"
click at [276, 314] on link "+ Add User" at bounding box center [295, 315] width 54 height 19
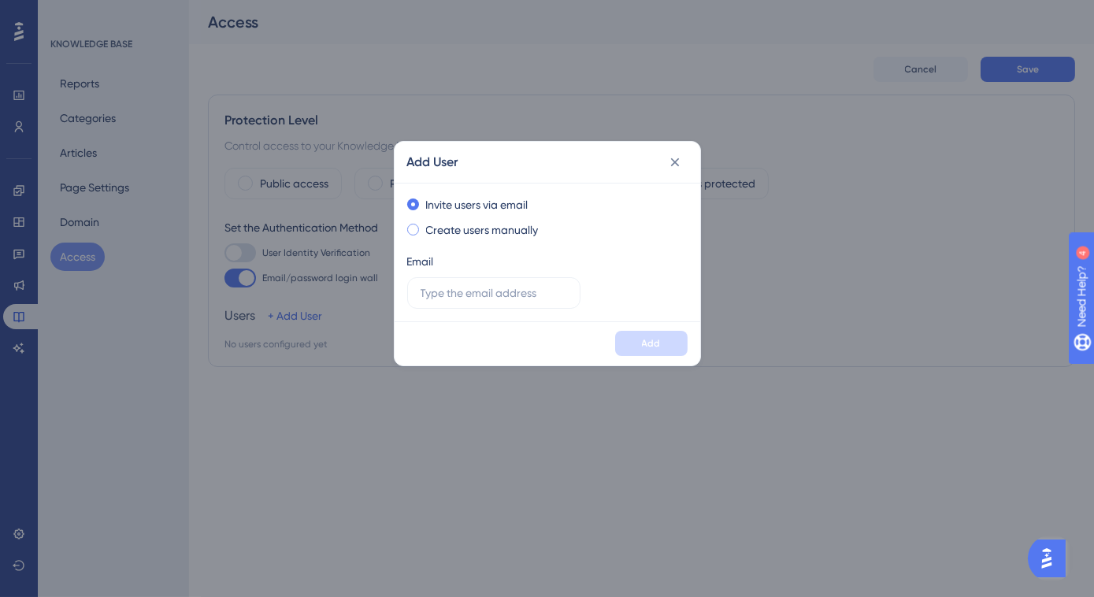
click at [414, 229] on span at bounding box center [413, 230] width 12 height 12
click at [424, 226] on input "radio" at bounding box center [424, 226] width 0 height 0
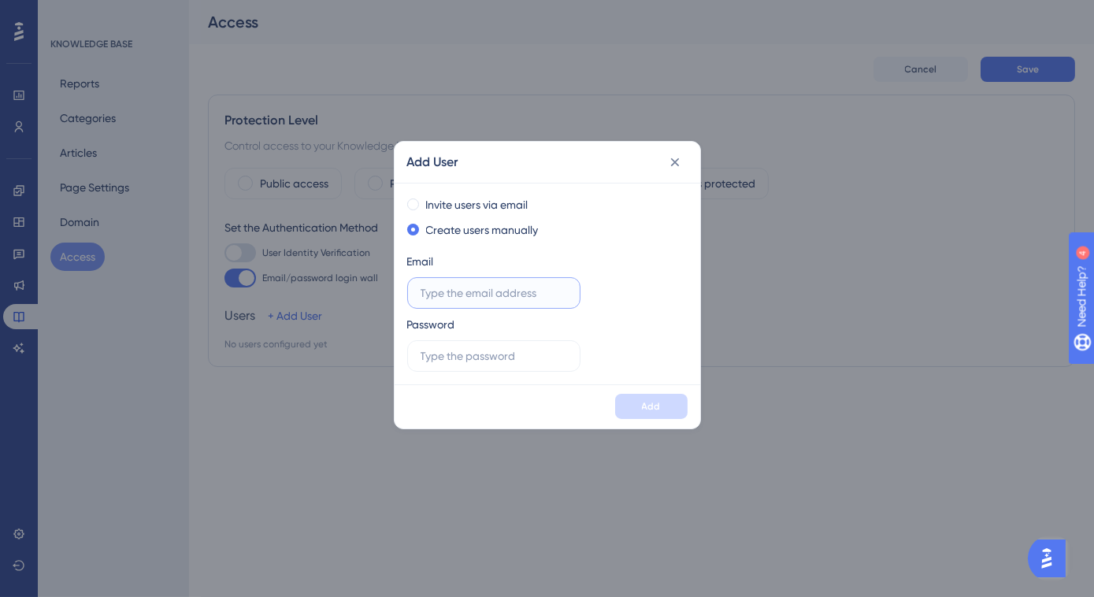
click at [460, 296] on input "text" at bounding box center [494, 292] width 147 height 17
type input "[EMAIL_ADDRESS][DOMAIN_NAME]"
click at [443, 360] on input "text" at bounding box center [494, 355] width 147 height 17
click at [635, 403] on button "Add" at bounding box center [651, 406] width 72 height 25
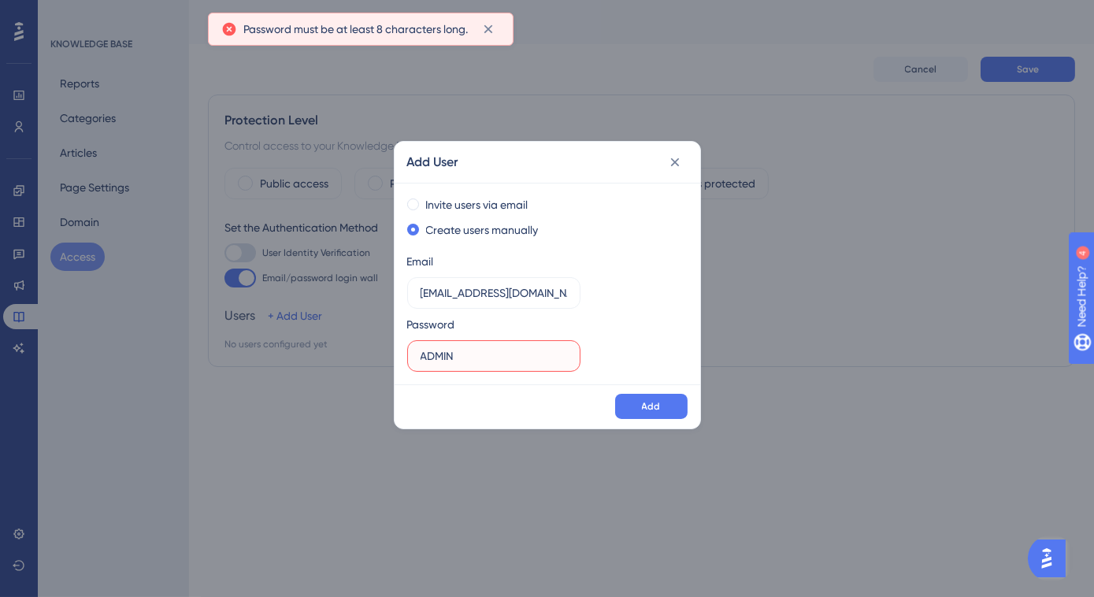
click at [527, 360] on input "ADMIN" at bounding box center [494, 355] width 147 height 17
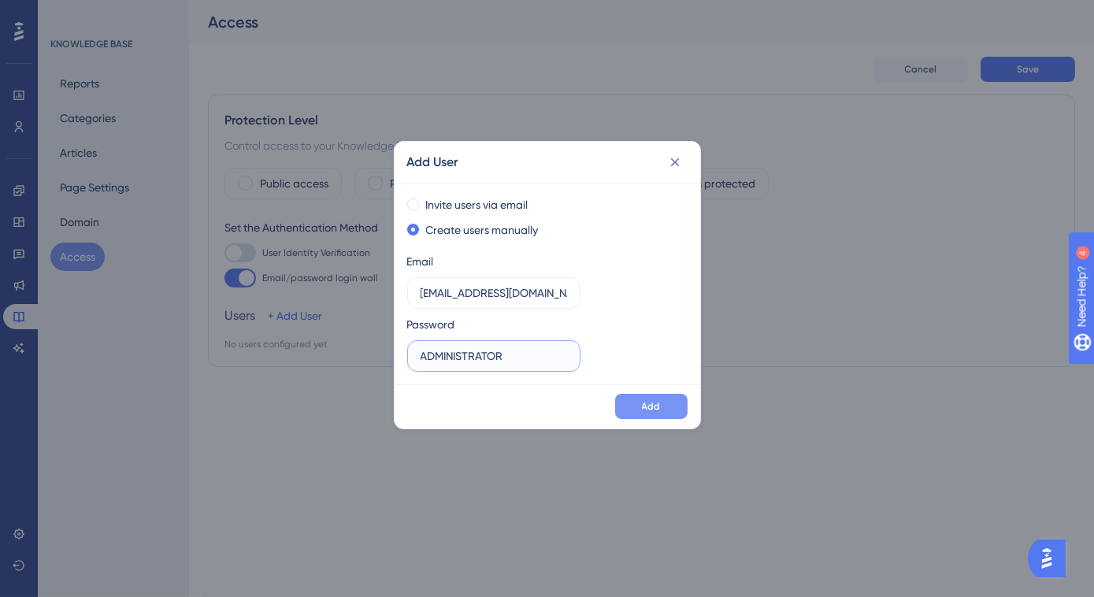
type input "ADMINISTRATOR"
click at [630, 399] on button "Add" at bounding box center [651, 406] width 72 height 25
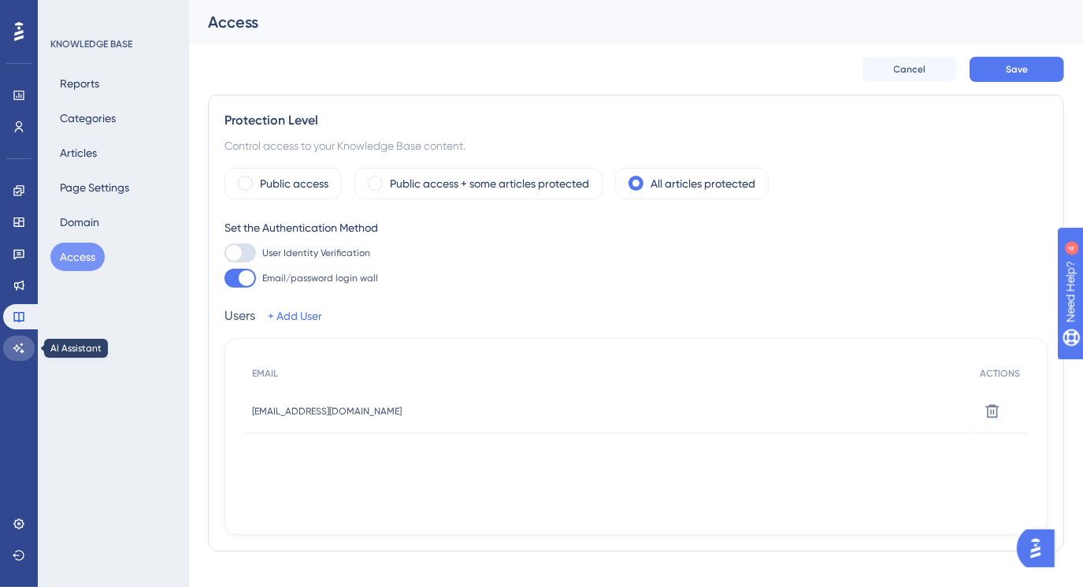
click at [23, 347] on icon at bounding box center [19, 348] width 13 height 13
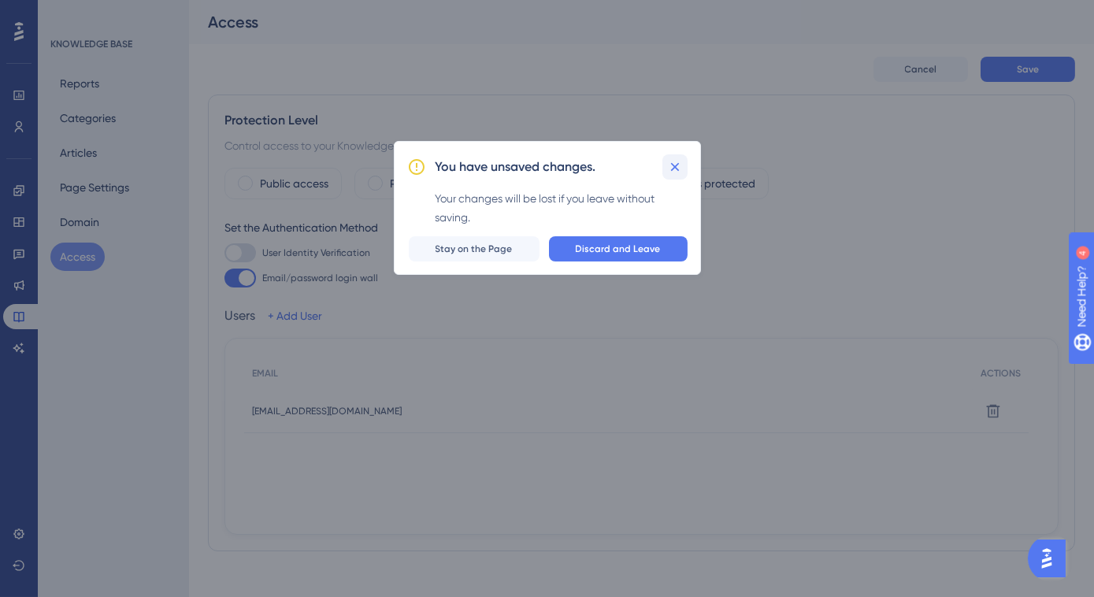
click at [671, 170] on icon at bounding box center [674, 167] width 9 height 9
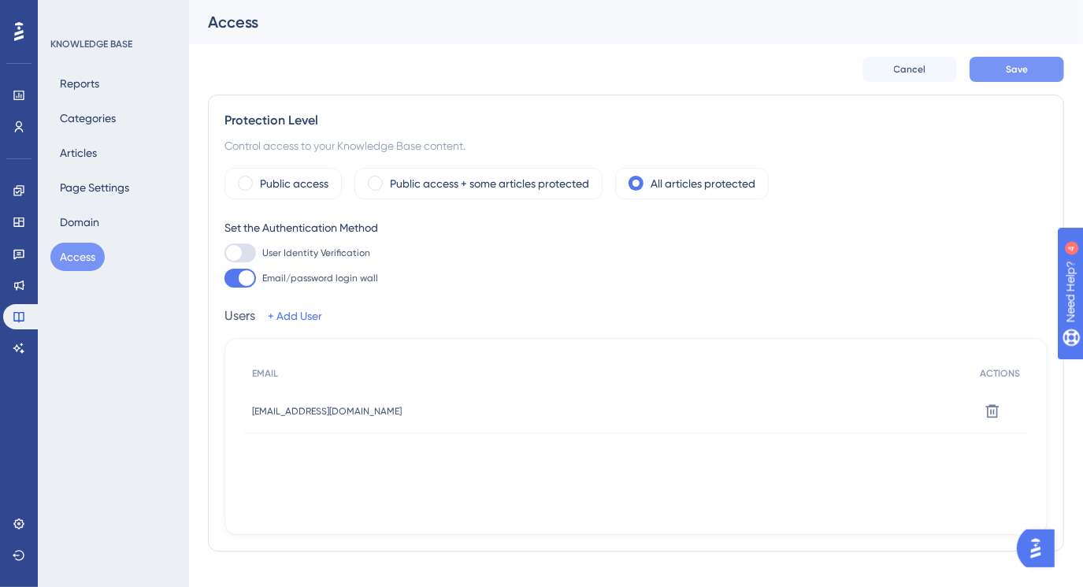
click at [1041, 73] on button "Save" at bounding box center [1017, 69] width 95 height 25
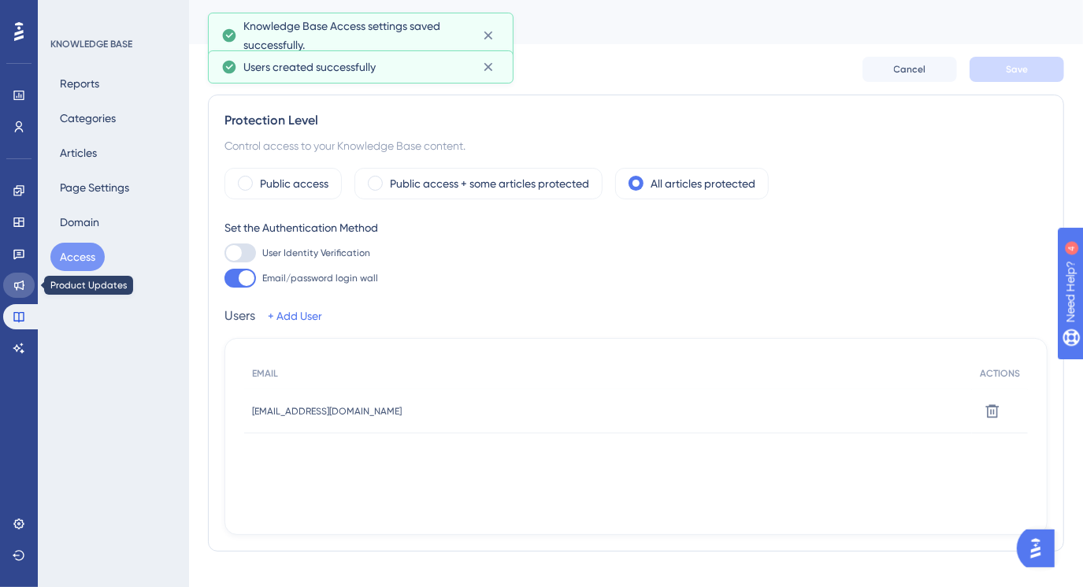
click at [19, 290] on icon at bounding box center [19, 285] width 13 height 13
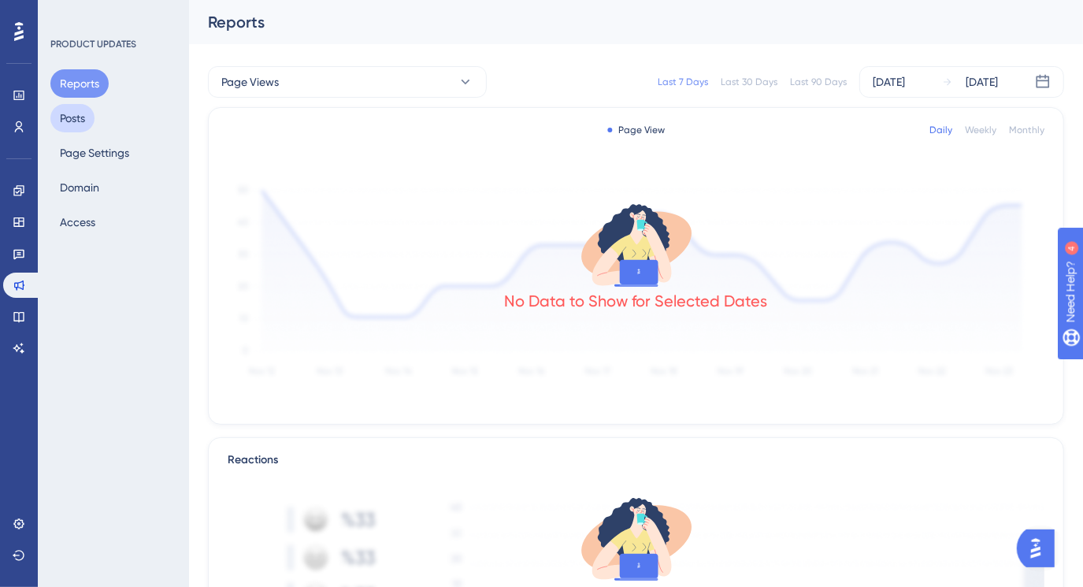
click at [76, 119] on button "Posts" at bounding box center [72, 118] width 44 height 28
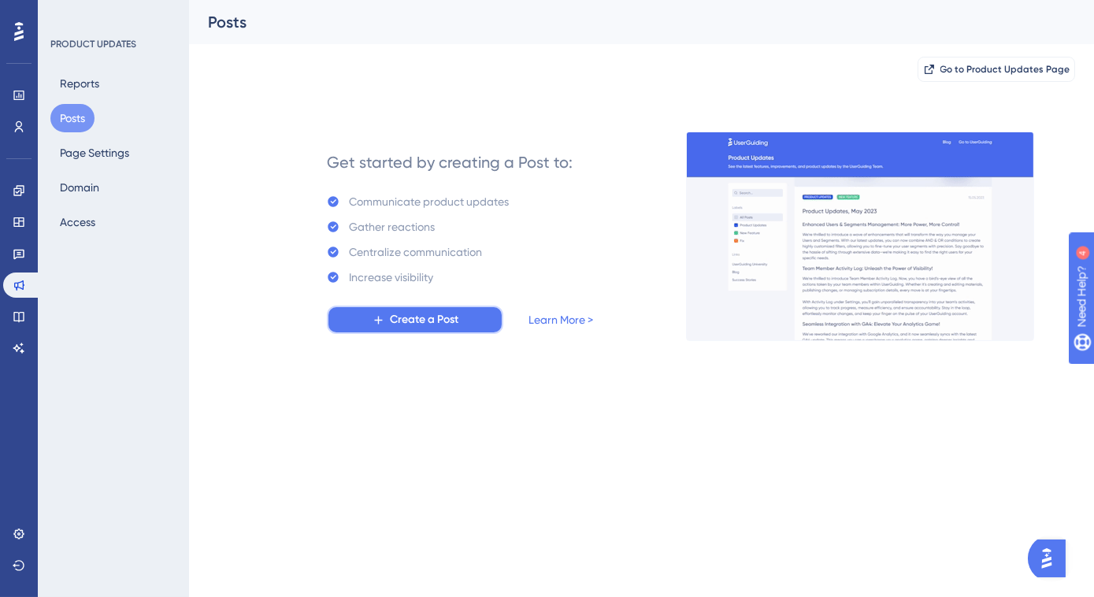
click at [372, 321] on icon at bounding box center [378, 320] width 13 height 13
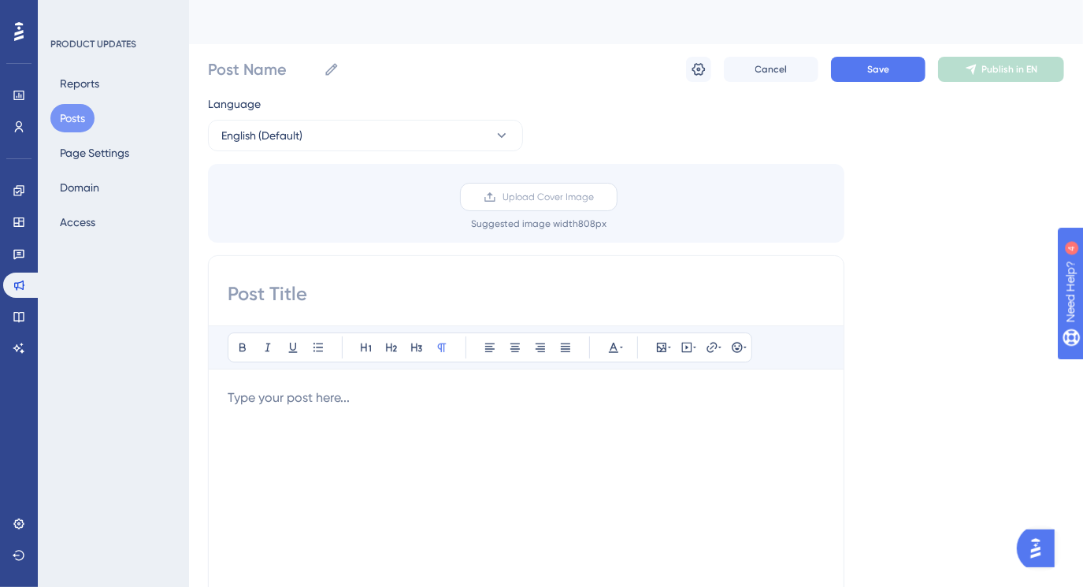
click at [549, 202] on span "Upload Cover Image" at bounding box center [548, 197] width 91 height 13
click at [594, 197] on input "Upload Cover Image" at bounding box center [594, 197] width 0 height 0
click at [106, 156] on button "Page Settings" at bounding box center [94, 153] width 88 height 28
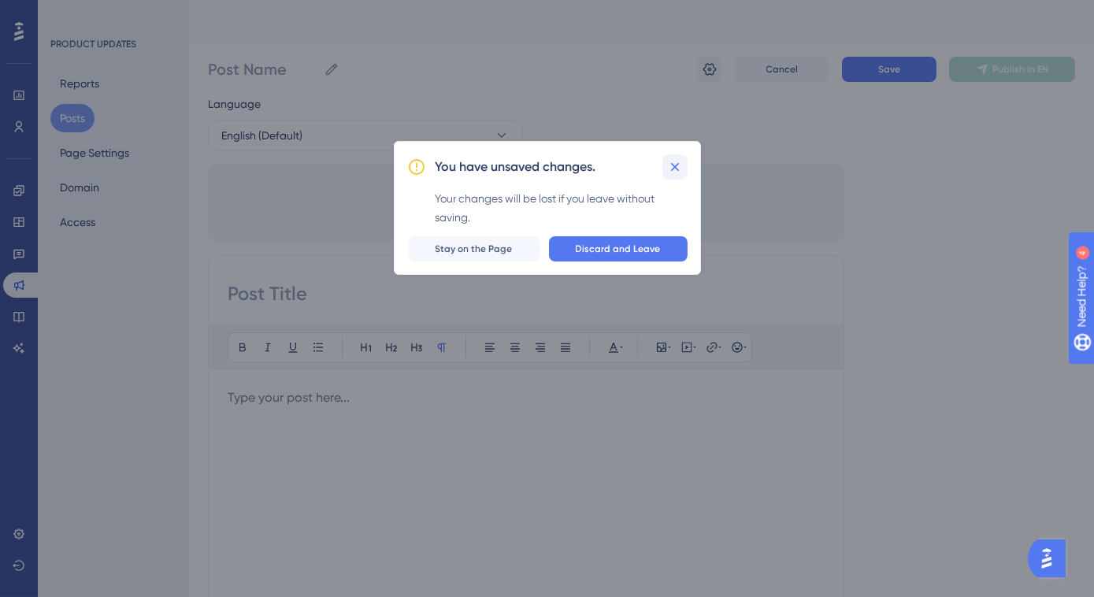
click at [674, 162] on icon at bounding box center [675, 167] width 16 height 16
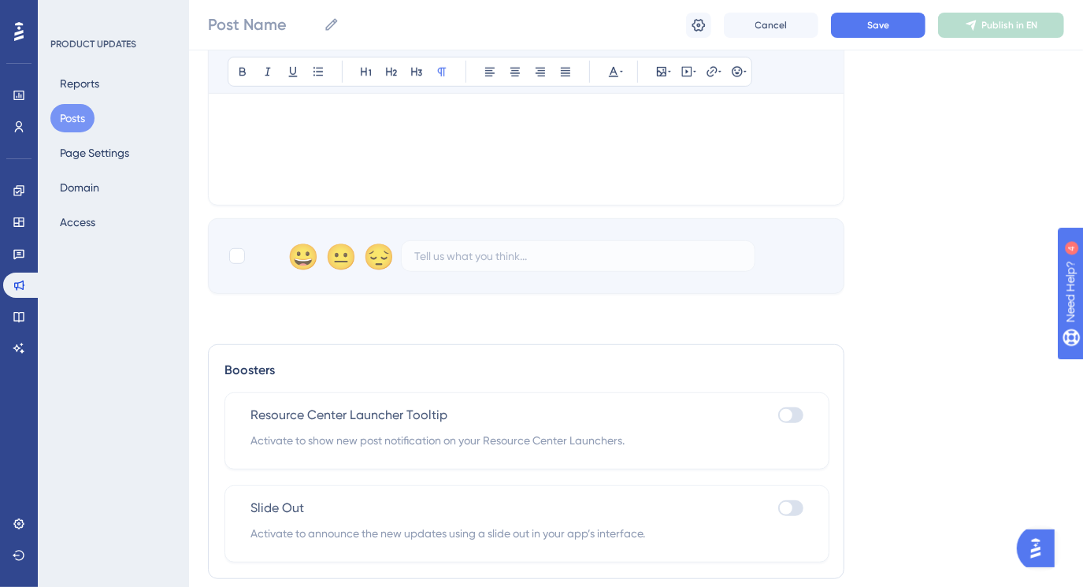
scroll to position [573, 0]
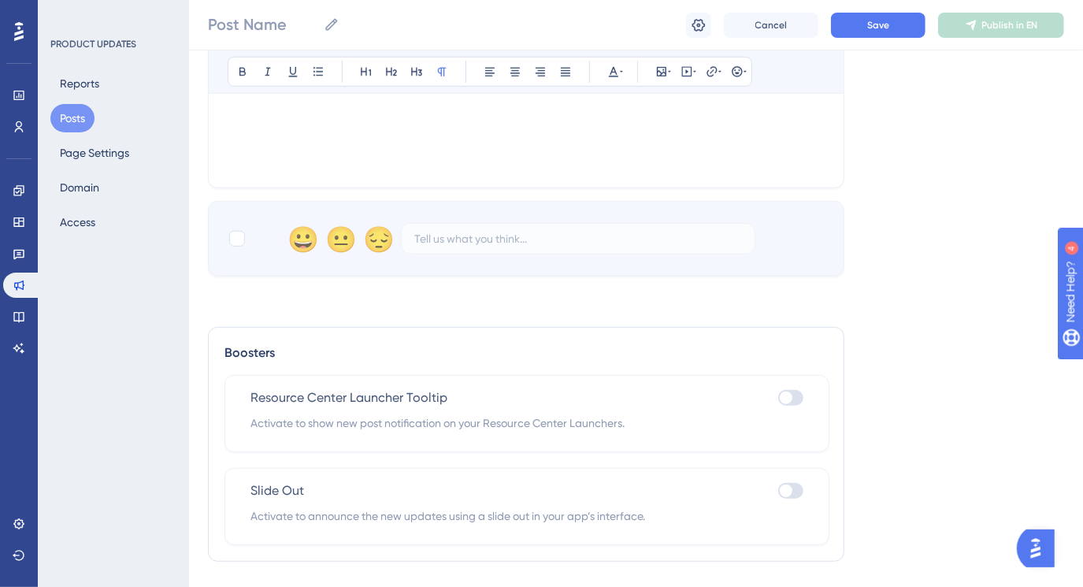
click at [792, 398] on div at bounding box center [790, 398] width 25 height 16
click at [778, 398] on input "checkbox" at bounding box center [777, 398] width 1 height 1
checkbox input "true"
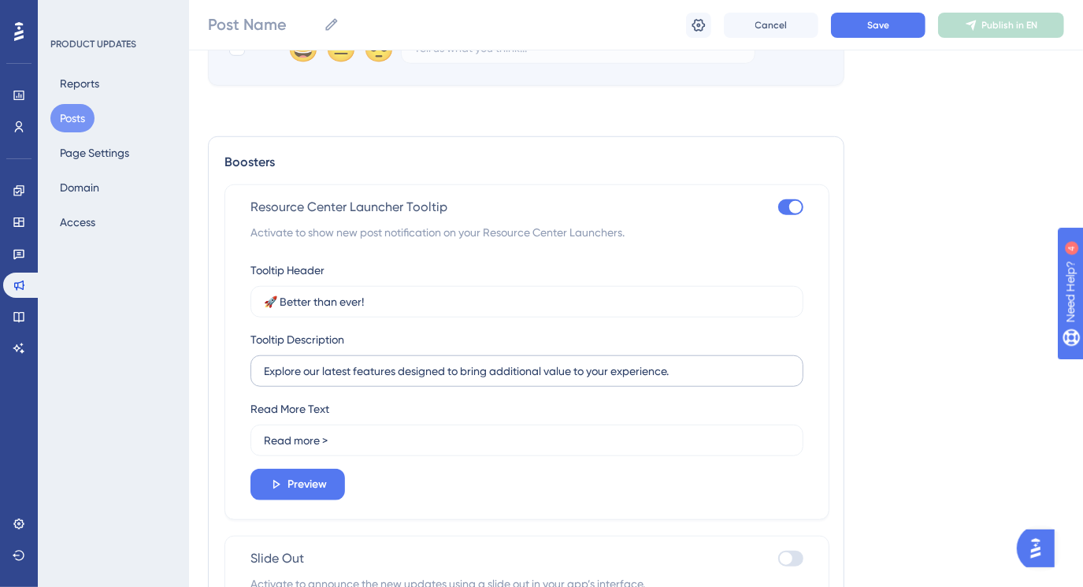
scroll to position [788, 0]
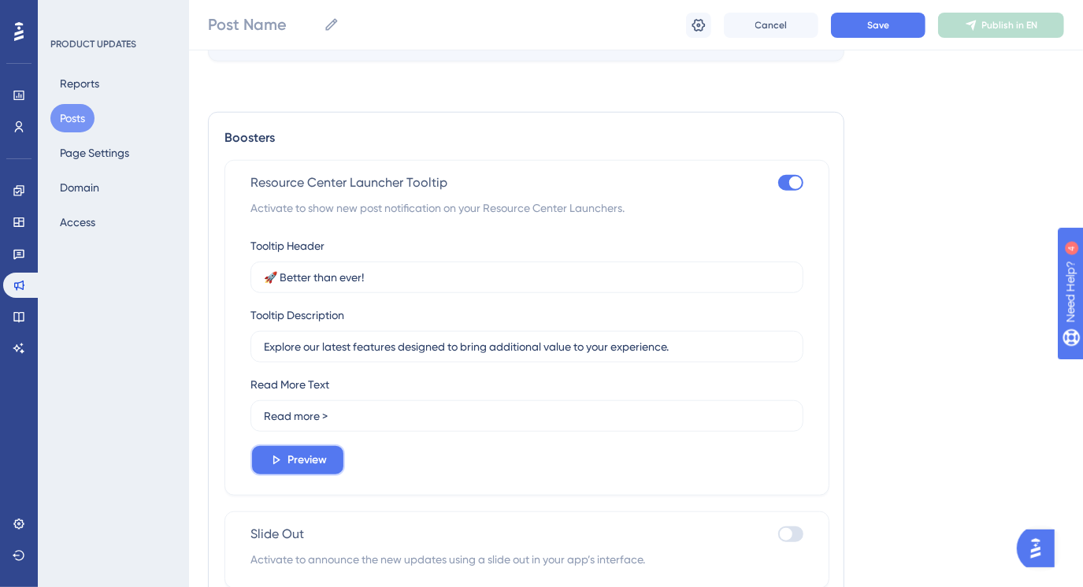
click at [323, 447] on button "Preview" at bounding box center [297, 460] width 95 height 32
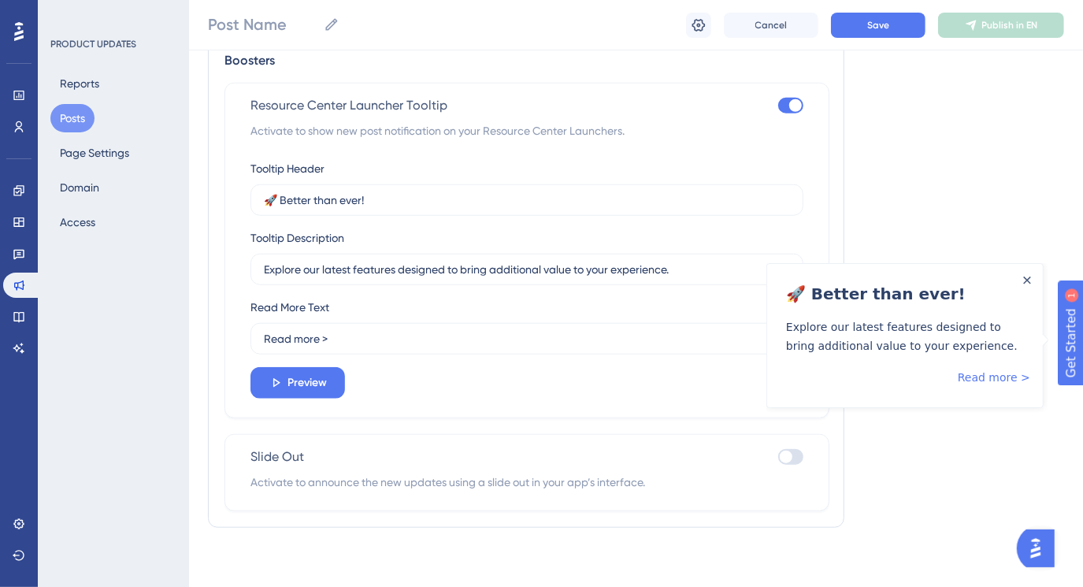
scroll to position [866, 0]
click at [794, 454] on div at bounding box center [790, 455] width 25 height 16
click at [778, 455] on input "checkbox" at bounding box center [777, 455] width 1 height 1
checkbox input "true"
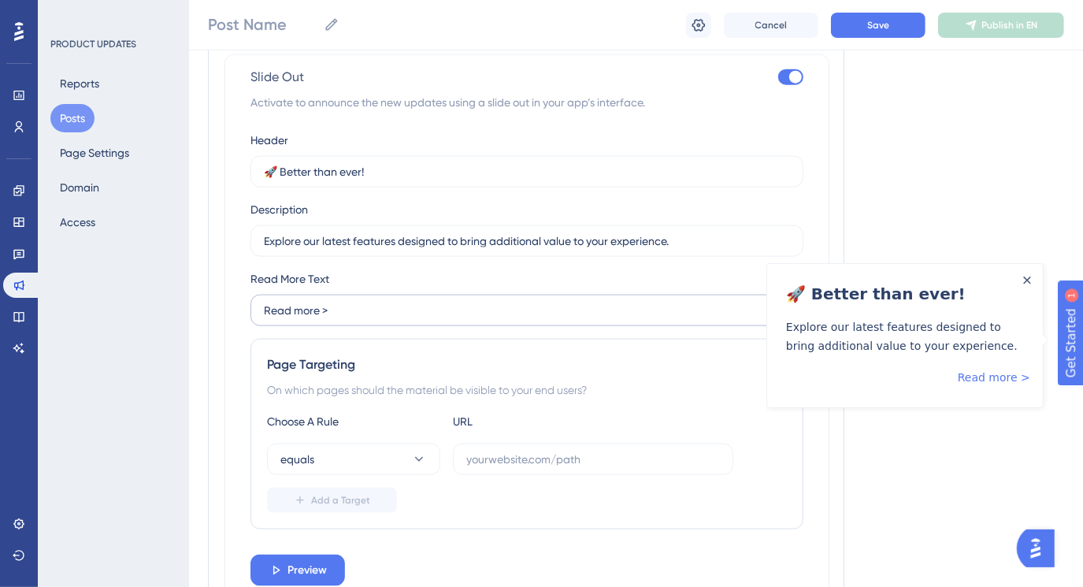
scroll to position [1340, 0]
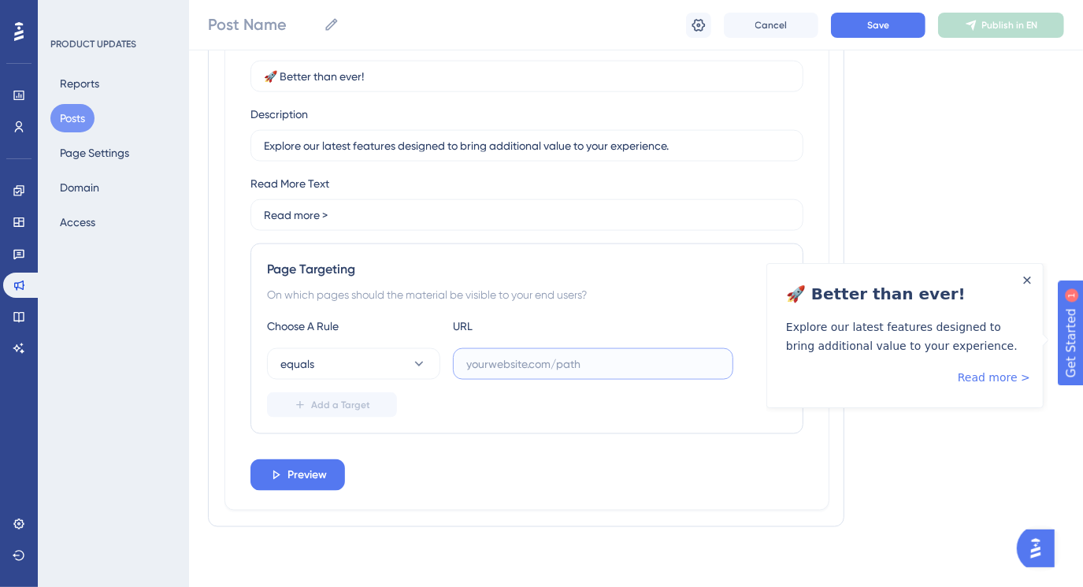
click at [495, 365] on input "text" at bounding box center [593, 363] width 254 height 17
click at [470, 366] on input "text" at bounding box center [593, 363] width 254 height 17
paste input "[URL][DOMAIN_NAME]"
type input "[URL][DOMAIN_NAME]"
click at [860, 39] on div "Post Name Cancel Save Publish in EN" at bounding box center [636, 25] width 894 height 50
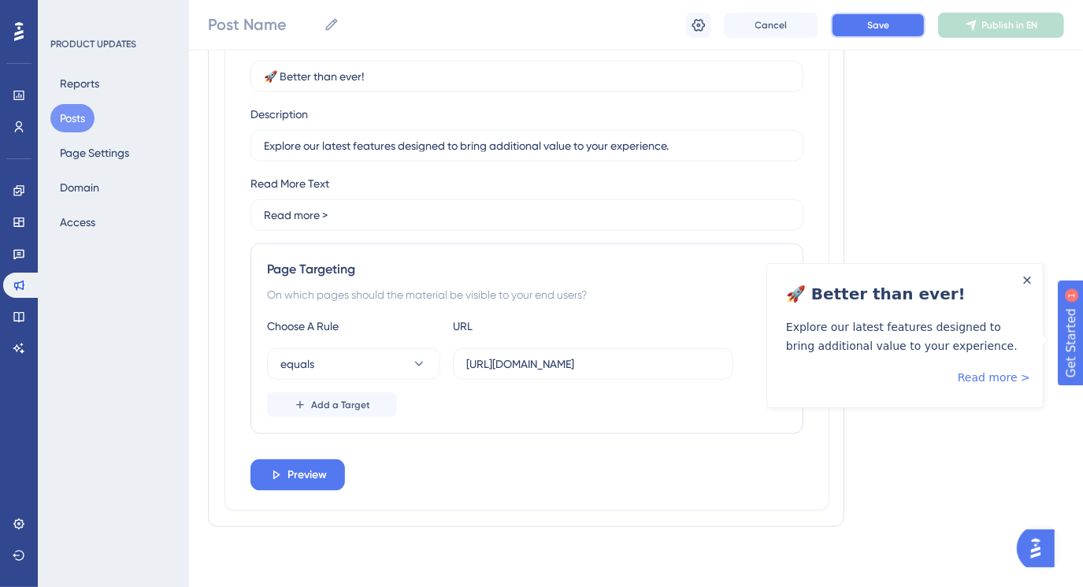
click at [861, 28] on button "Save" at bounding box center [878, 25] width 95 height 25
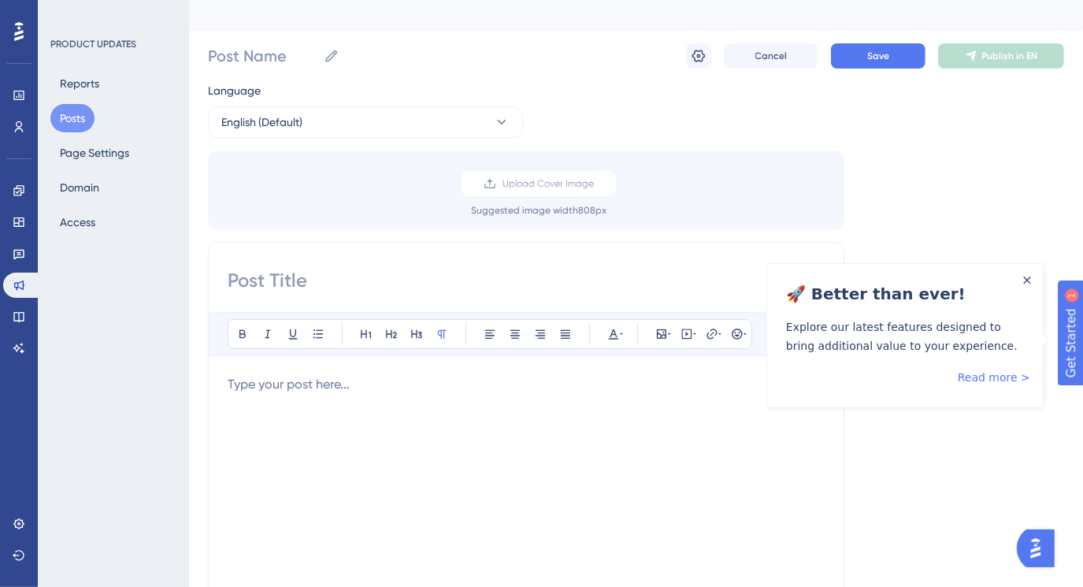
scroll to position [0, 0]
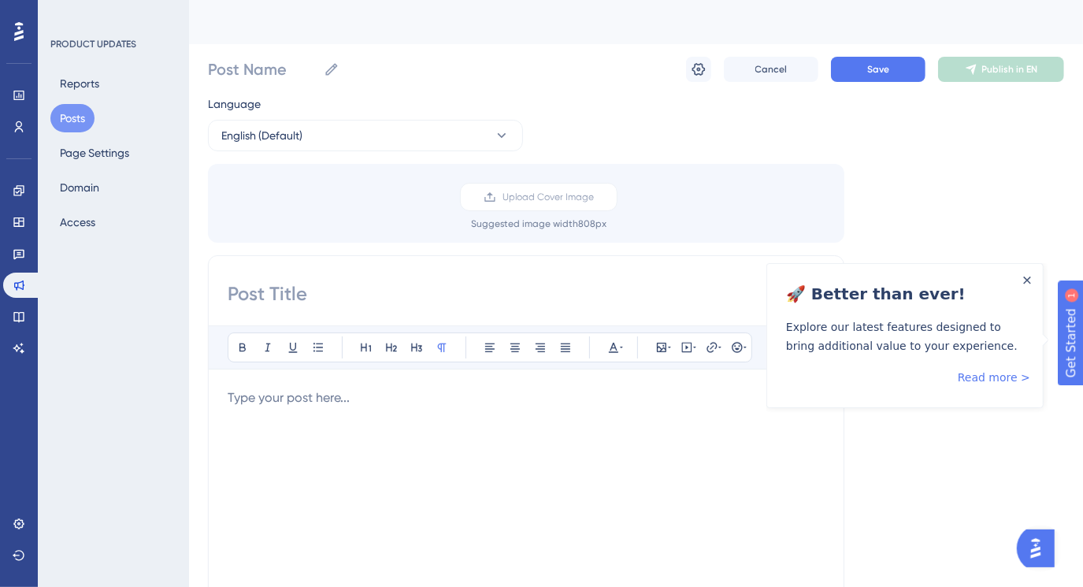
click at [464, 301] on input at bounding box center [526, 293] width 597 height 25
type input "n"
type input "New Release"
click at [414, 403] on p at bounding box center [526, 397] width 597 height 19
click at [866, 80] on button "Save" at bounding box center [878, 69] width 95 height 25
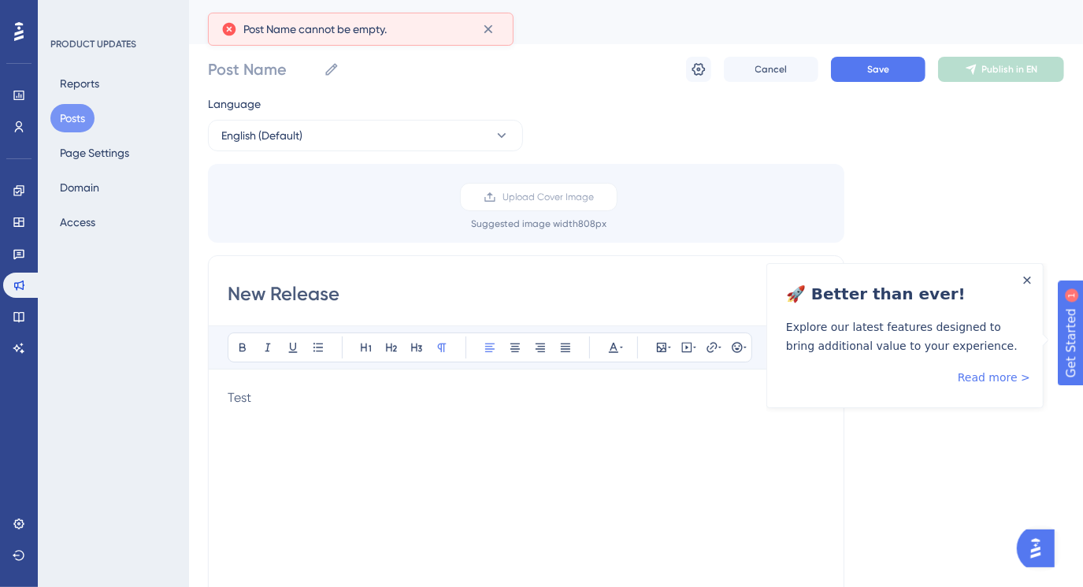
click at [399, 293] on input "New Release" at bounding box center [526, 293] width 597 height 25
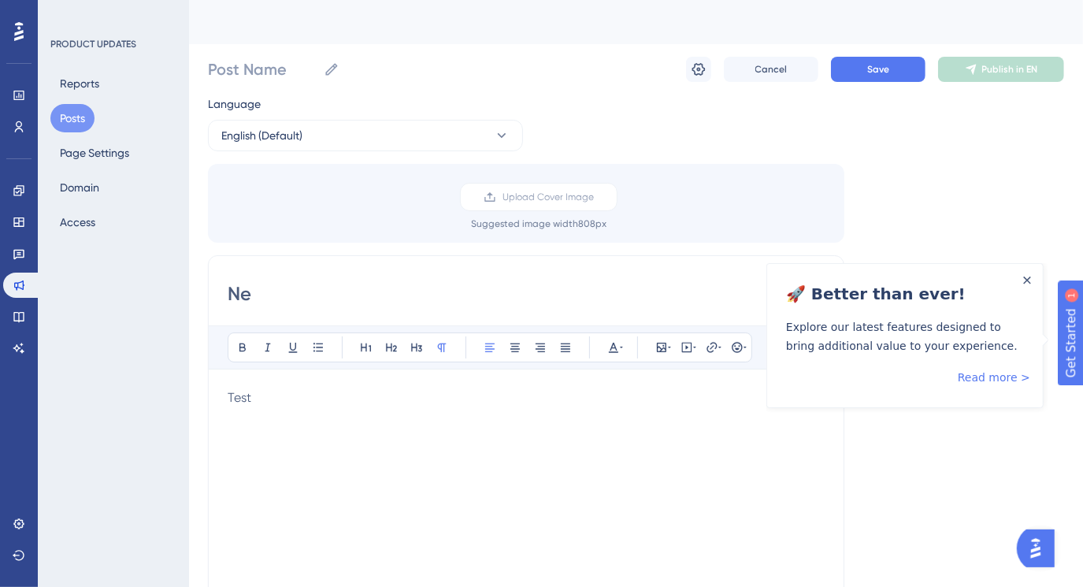
type input "N"
click at [299, 69] on input "Post Name" at bounding box center [262, 69] width 109 height 22
type input "New Release"
click at [861, 76] on button "Save" at bounding box center [878, 69] width 95 height 25
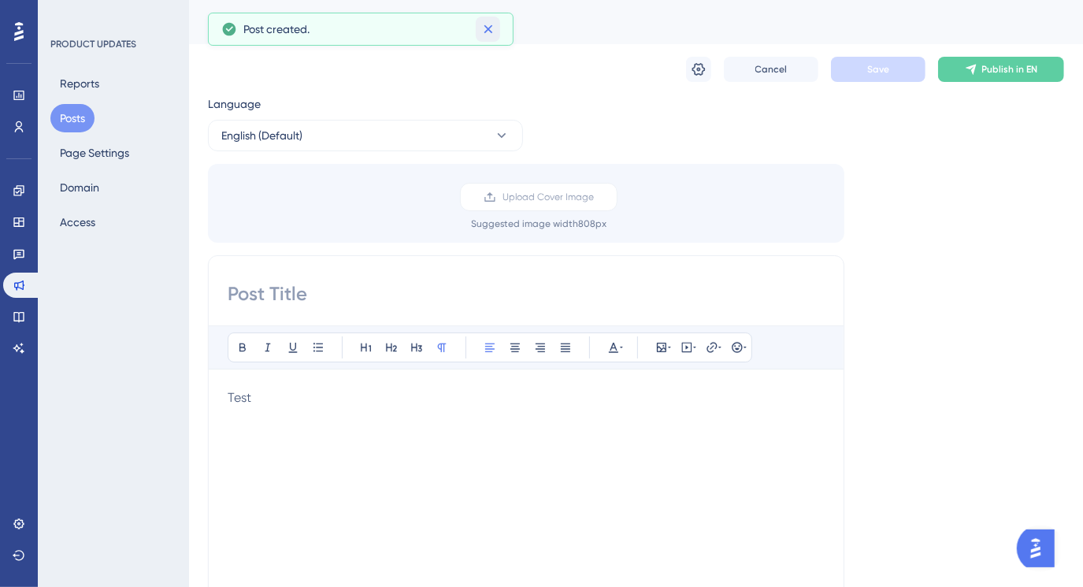
click at [493, 32] on icon at bounding box center [488, 29] width 16 height 16
click at [310, 291] on input at bounding box center [526, 293] width 597 height 25
type input "P"
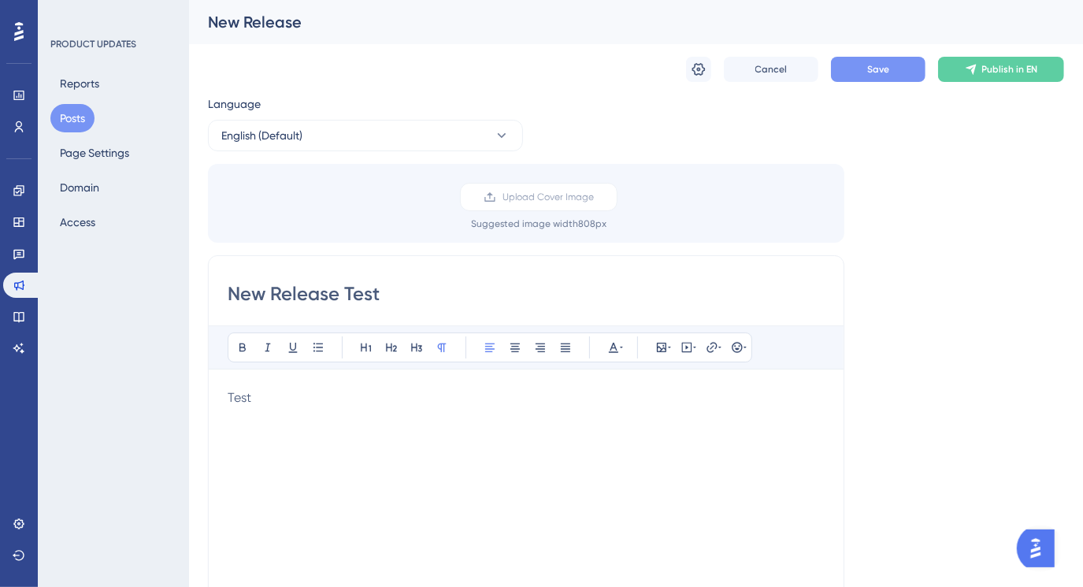
type input "New Release Test"
click at [883, 60] on button "Save" at bounding box center [878, 69] width 95 height 25
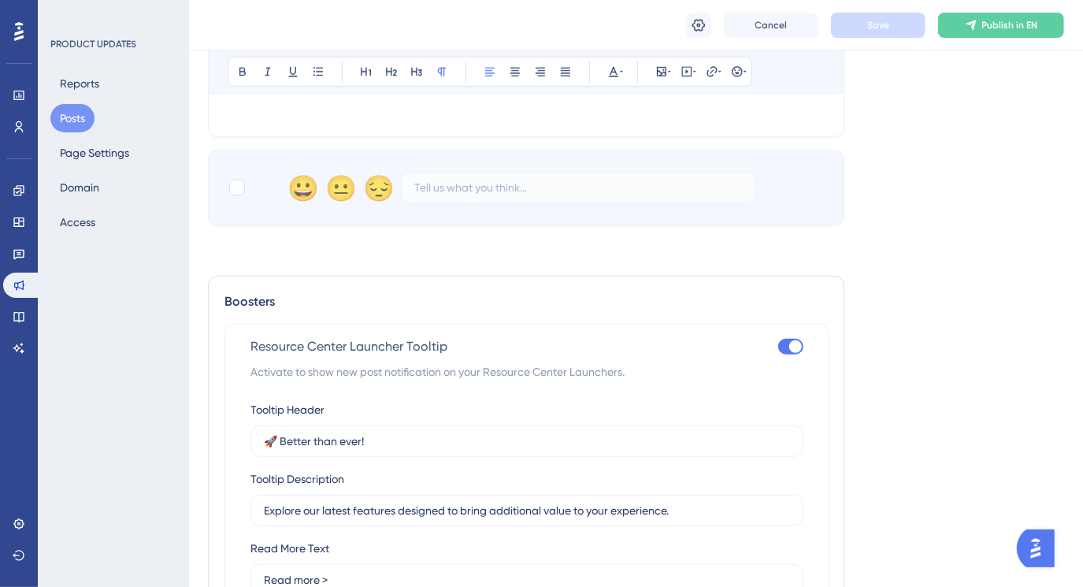
scroll to position [266, 0]
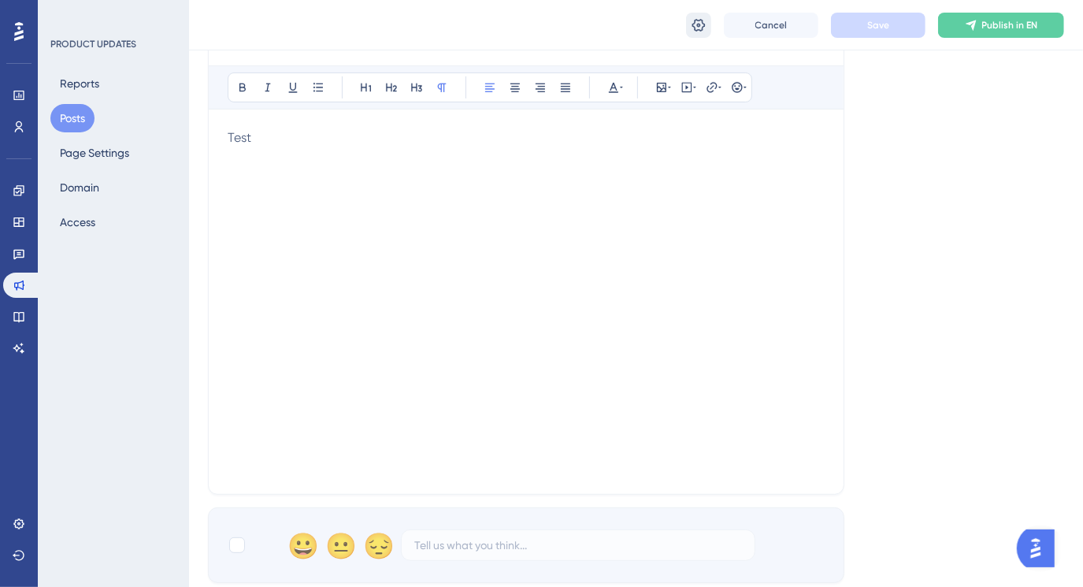
click at [699, 32] on icon at bounding box center [699, 25] width 16 height 16
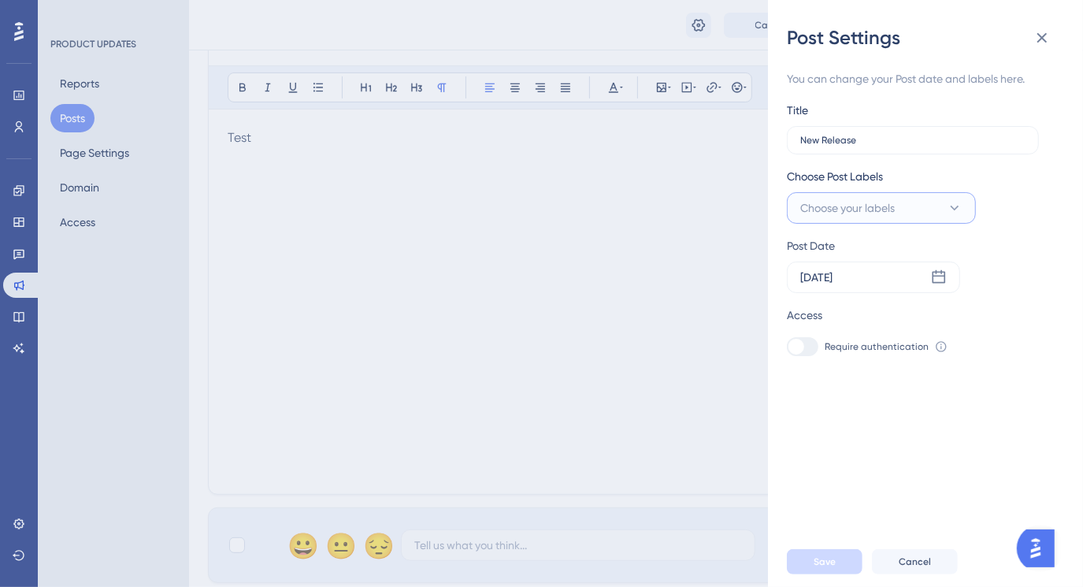
click at [952, 202] on icon at bounding box center [955, 208] width 16 height 16
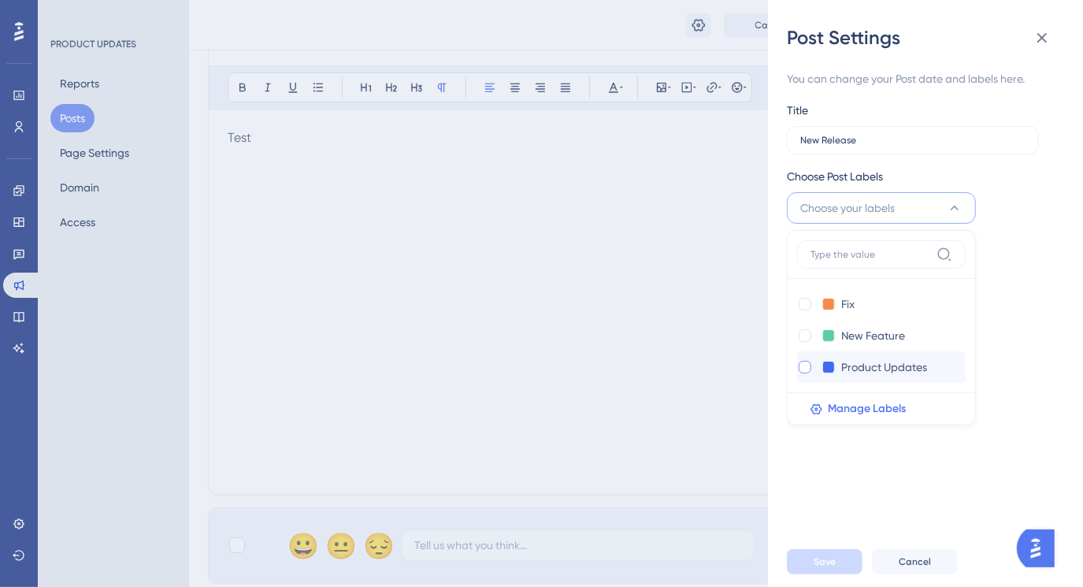
click at [811, 366] on div at bounding box center [805, 367] width 13 height 13
checkbox input "true"
click at [814, 403] on icon at bounding box center [816, 408] width 11 height 11
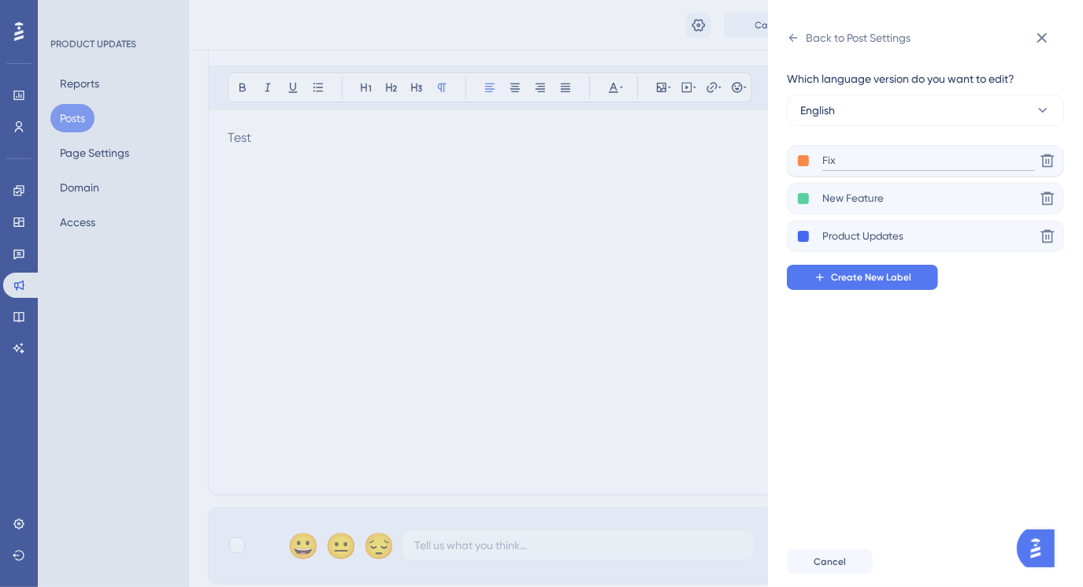
click at [823, 161] on input "Fix" at bounding box center [928, 161] width 213 height 20
type input "Bug Fix"
click at [814, 278] on icon at bounding box center [820, 277] width 13 height 13
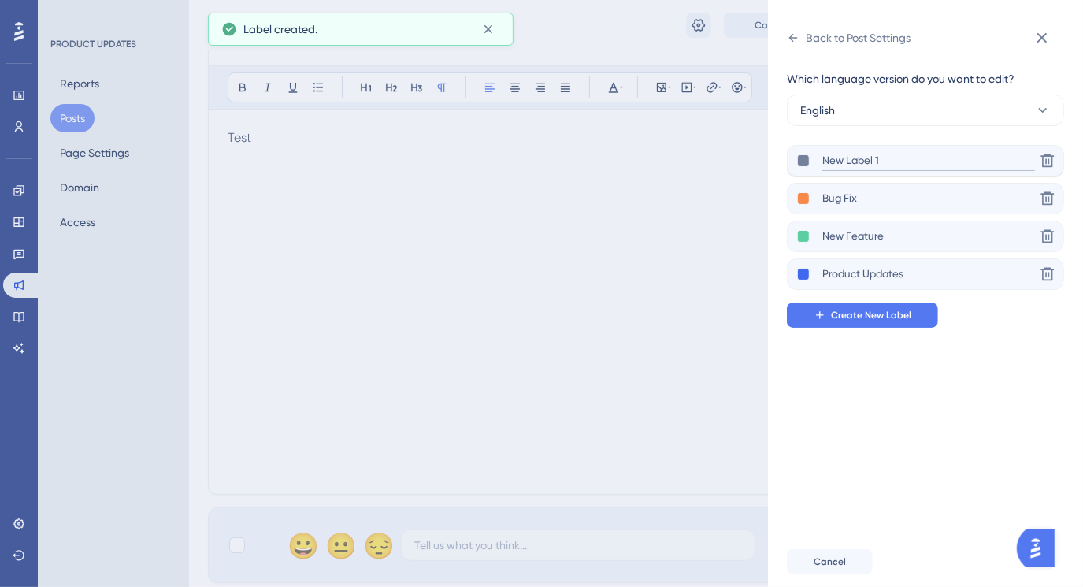
drag, startPoint x: 825, startPoint y: 161, endPoint x: 901, endPoint y: 161, distance: 75.6
click at [901, 161] on input "New Label 1" at bounding box center [928, 161] width 213 height 20
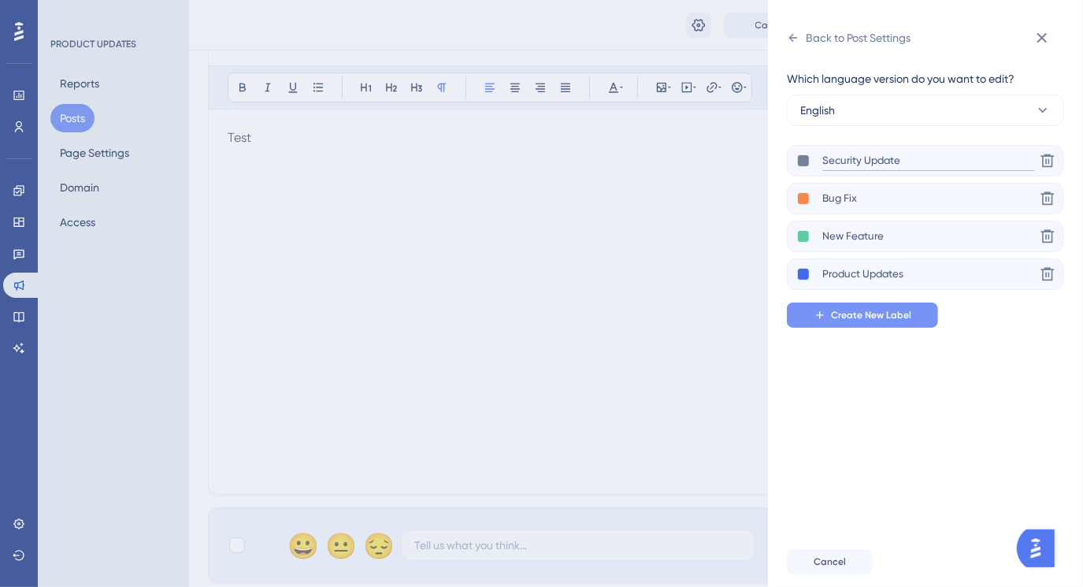
type input "Security Update"
click at [825, 317] on icon at bounding box center [820, 315] width 13 height 13
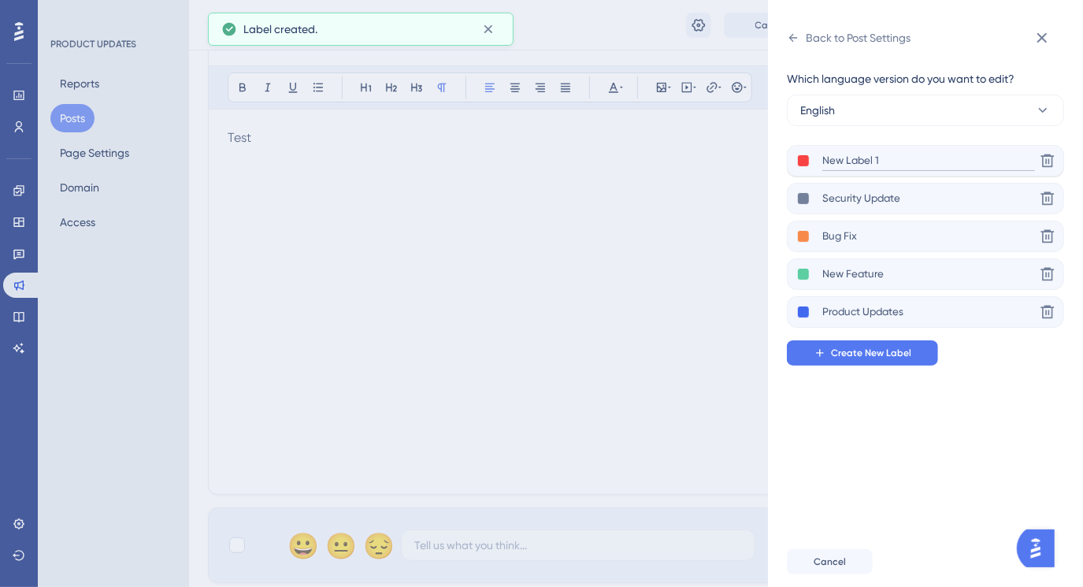
drag, startPoint x: 822, startPoint y: 156, endPoint x: 896, endPoint y: 157, distance: 74.8
click at [896, 157] on input "New Label 1" at bounding box center [928, 161] width 213 height 20
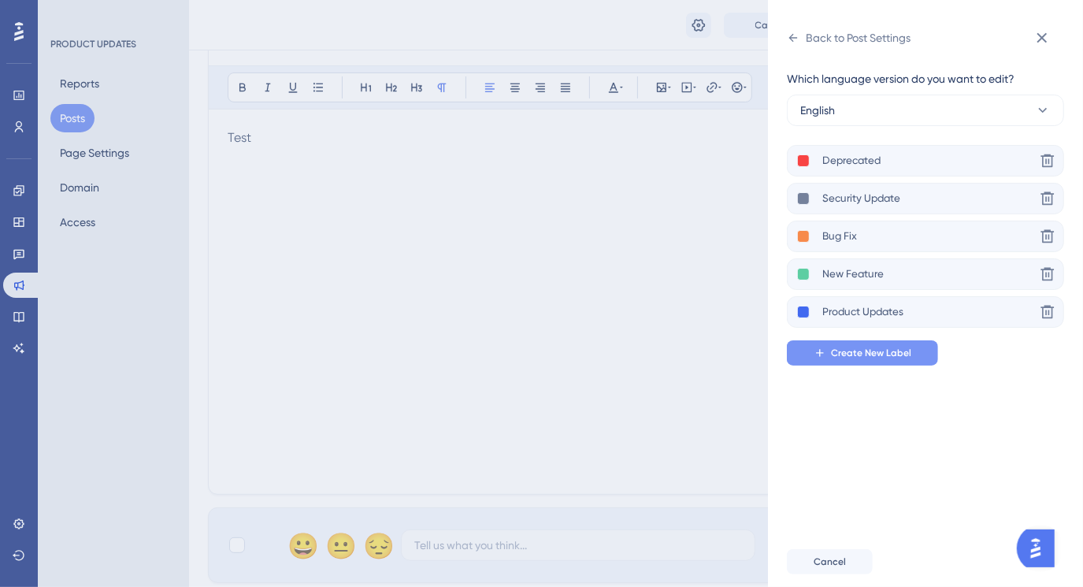
click at [818, 352] on icon at bounding box center [819, 352] width 7 height 7
drag, startPoint x: 823, startPoint y: 160, endPoint x: 884, endPoint y: 159, distance: 60.7
click at [884, 159] on input "Deprecated" at bounding box center [928, 161] width 213 height 20
type input "Performance Update"
click at [803, 272] on button at bounding box center [803, 274] width 13 height 13
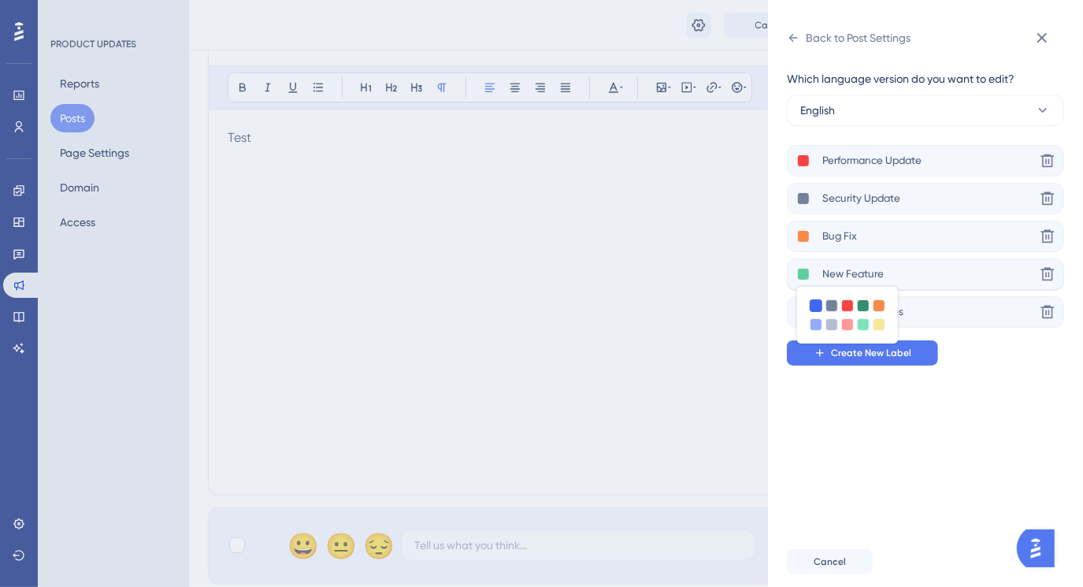
click at [813, 302] on div at bounding box center [816, 305] width 13 height 13
click at [966, 347] on div "Performance Update Delete Security Update Delete Bug Fix Delete New Feature Del…" at bounding box center [919, 255] width 265 height 221
drag, startPoint x: 825, startPoint y: 197, endPoint x: 906, endPoint y: 198, distance: 80.3
click at [906, 198] on input "Security Update" at bounding box center [928, 199] width 213 height 20
type input "S"
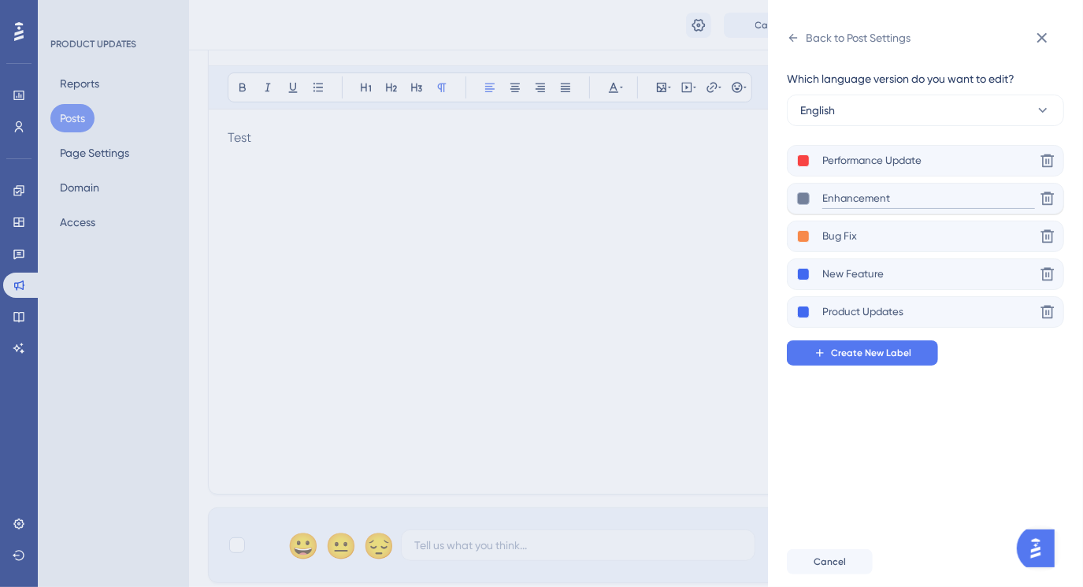
type input "Enhancement"
click at [801, 196] on button at bounding box center [803, 198] width 13 height 13
click at [818, 245] on div at bounding box center [816, 249] width 13 height 13
click at [987, 373] on div "Which language version do you want to edit? English Performance Update Delete E…" at bounding box center [932, 293] width 290 height 486
click at [801, 236] on button at bounding box center [803, 236] width 13 height 13
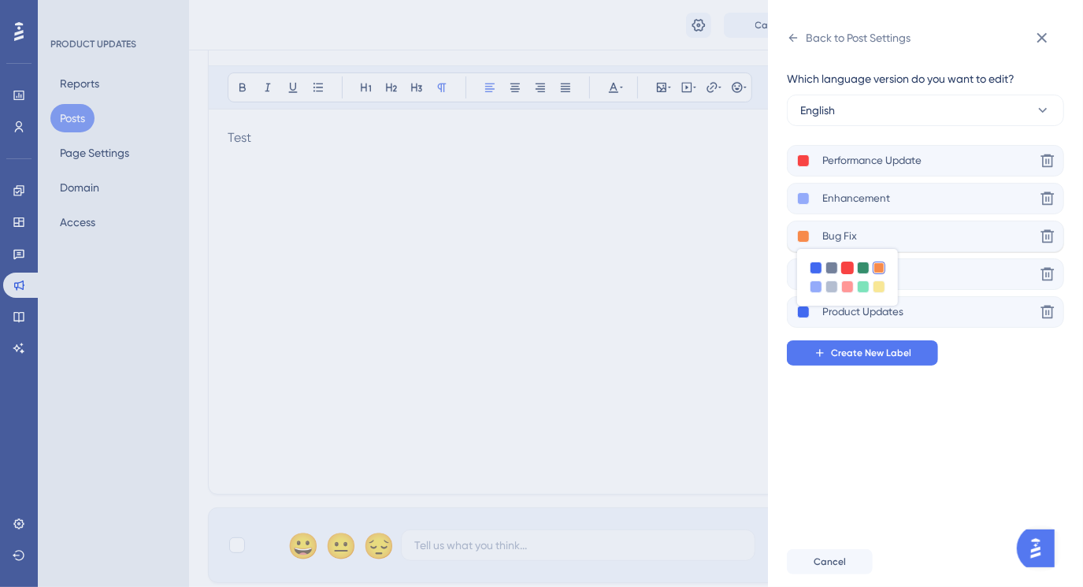
click at [845, 265] on div at bounding box center [847, 268] width 13 height 13
click at [862, 380] on div "Which language version do you want to edit? English Performance Update Delete E…" at bounding box center [932, 293] width 290 height 486
click at [806, 162] on button at bounding box center [803, 160] width 13 height 13
click at [859, 192] on div at bounding box center [863, 192] width 13 height 13
click at [870, 400] on div "Which language version do you want to edit? English Performance Update Delete E…" at bounding box center [932, 293] width 290 height 486
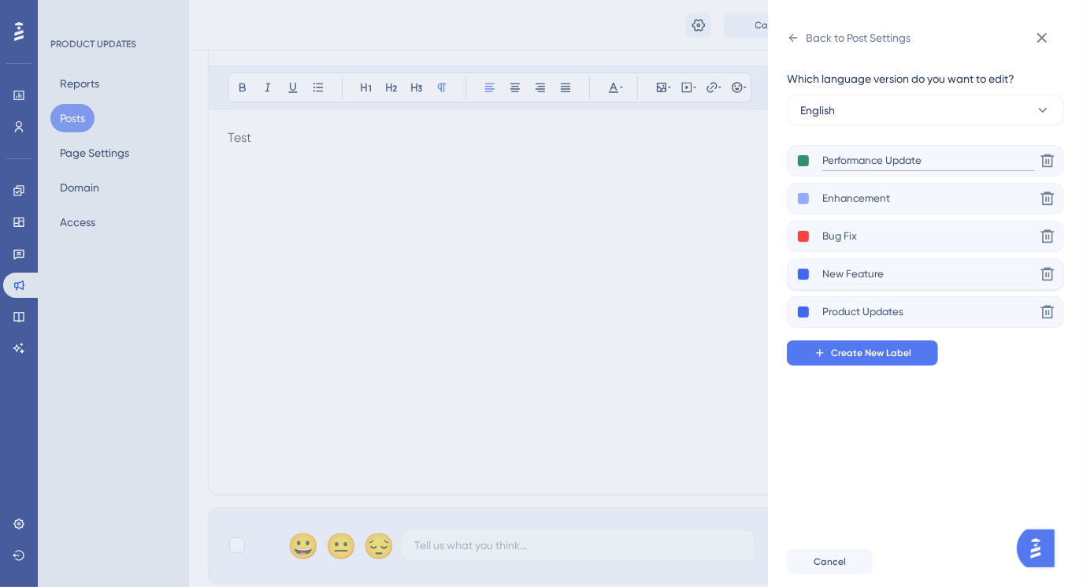
drag, startPoint x: 823, startPoint y: 160, endPoint x: 901, endPoint y: 282, distance: 144.9
click at [901, 282] on div "Performance Update Delete Enhancement Delete Bug Fix Delete New Feature Delete …" at bounding box center [919, 236] width 265 height 183
click at [748, 171] on div "Back to Post Settings Which language version do you want to edit? English Perfo…" at bounding box center [541, 293] width 1083 height 587
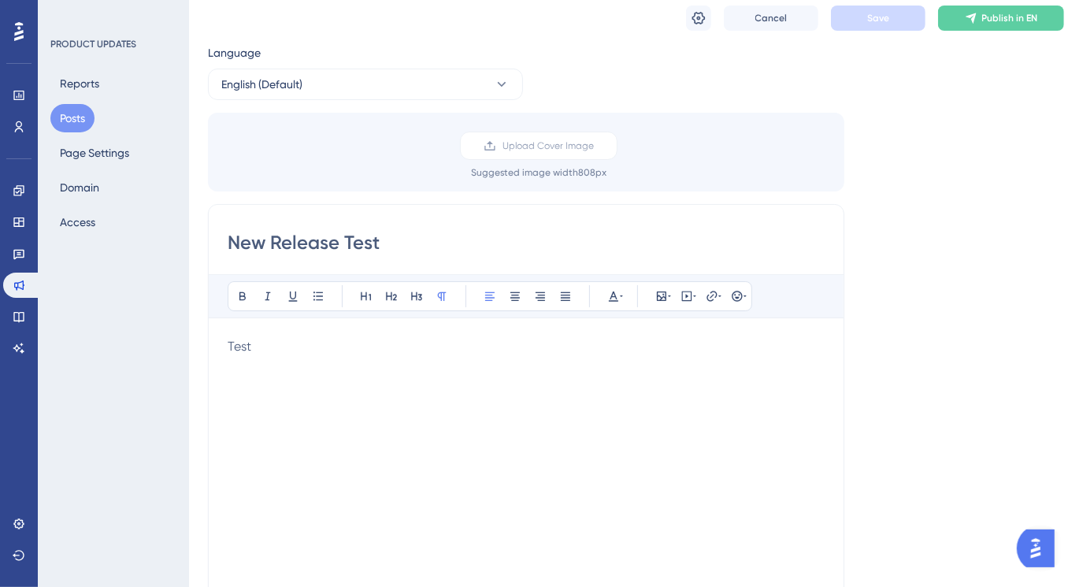
scroll to position [0, 0]
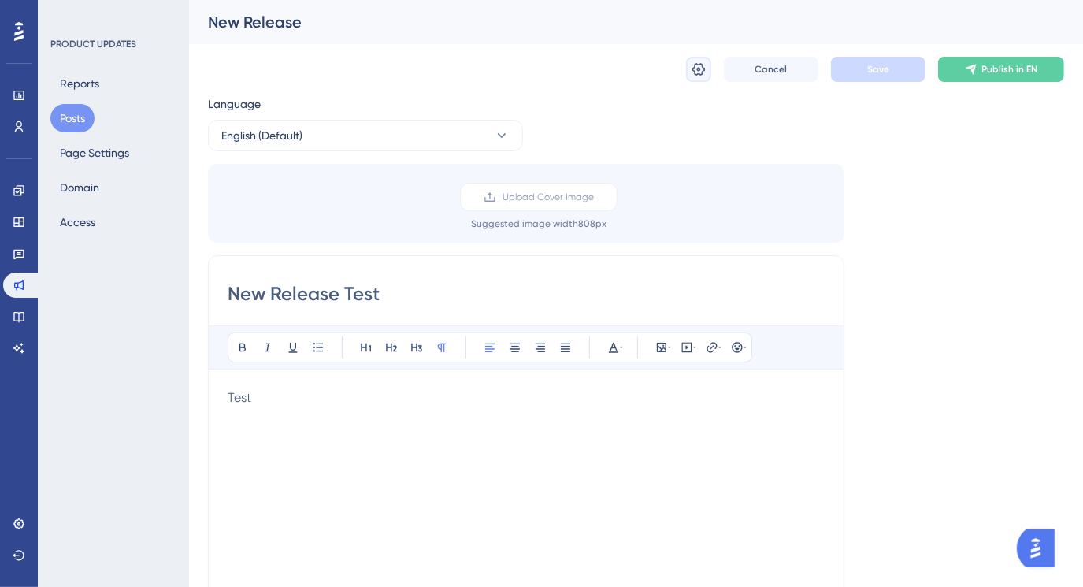
click at [691, 73] on icon at bounding box center [699, 69] width 16 height 16
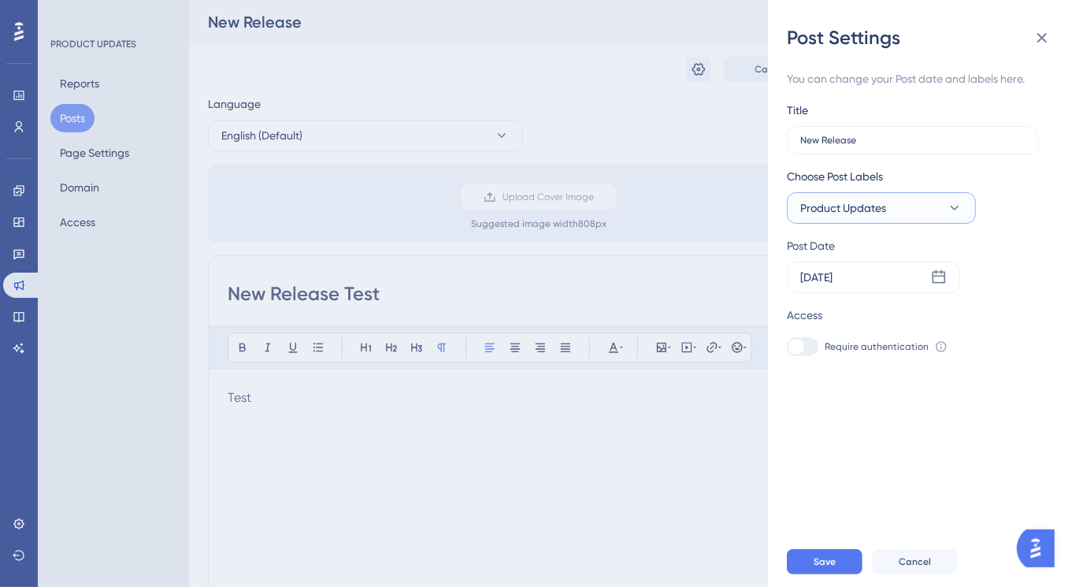
click at [959, 211] on icon at bounding box center [955, 208] width 16 height 16
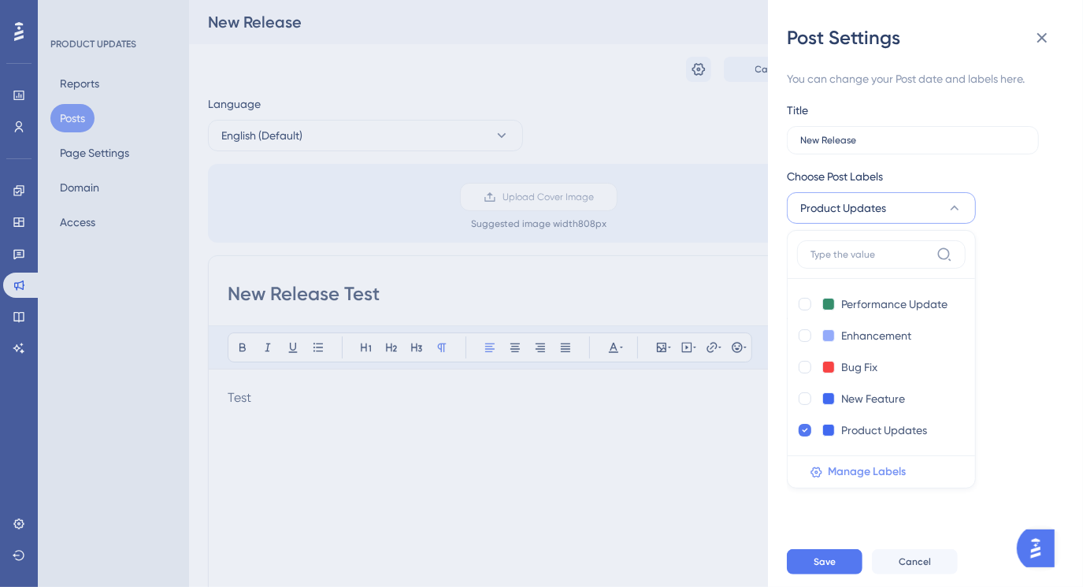
click at [814, 467] on icon at bounding box center [816, 472] width 13 height 13
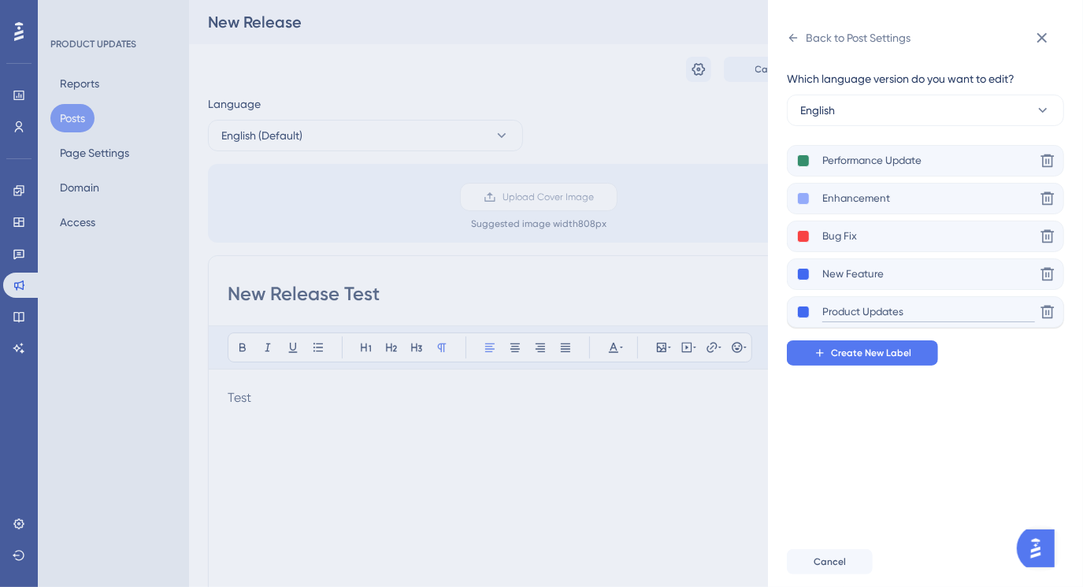
drag, startPoint x: 822, startPoint y: 312, endPoint x: 905, endPoint y: 306, distance: 82.9
click at [905, 306] on input "Product Updates" at bounding box center [928, 312] width 213 height 20
drag, startPoint x: 823, startPoint y: 311, endPoint x: 891, endPoint y: 306, distance: 68.0
click at [891, 306] on input "Enhancement" at bounding box center [928, 312] width 213 height 20
type input "Security Update"
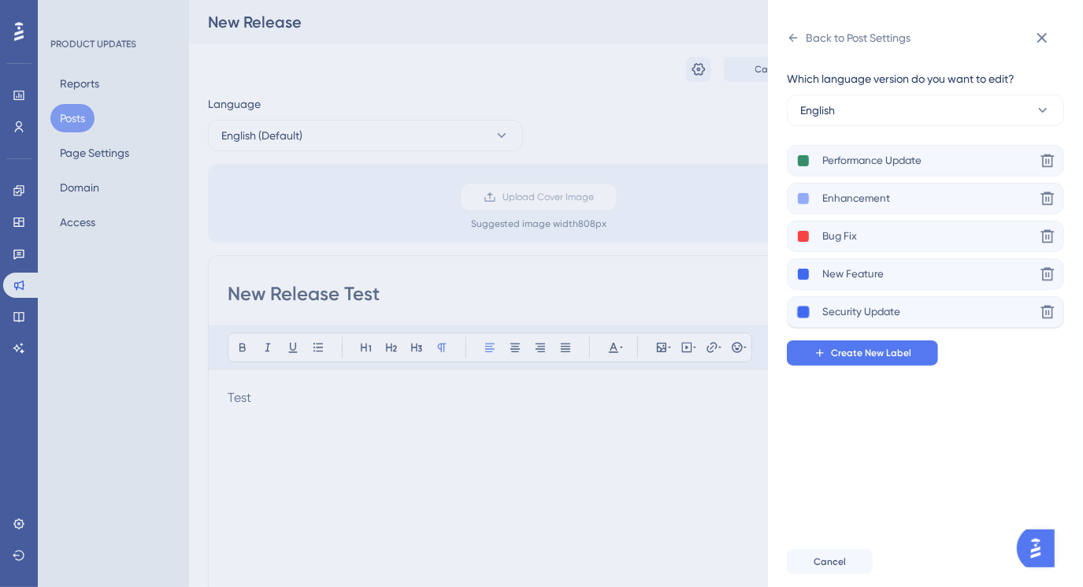
click at [808, 308] on button at bounding box center [803, 312] width 13 height 13
click at [829, 340] on div at bounding box center [831, 343] width 13 height 13
click at [963, 358] on div "Performance Update Delete Enhancement Delete Bug Fix Delete New Feature Delete …" at bounding box center [919, 255] width 265 height 221
click at [800, 238] on button at bounding box center [803, 236] width 13 height 13
click at [966, 362] on div "Performance Update Delete Enhancement Delete Bug Fix Delete New Feature Delete …" at bounding box center [919, 255] width 265 height 221
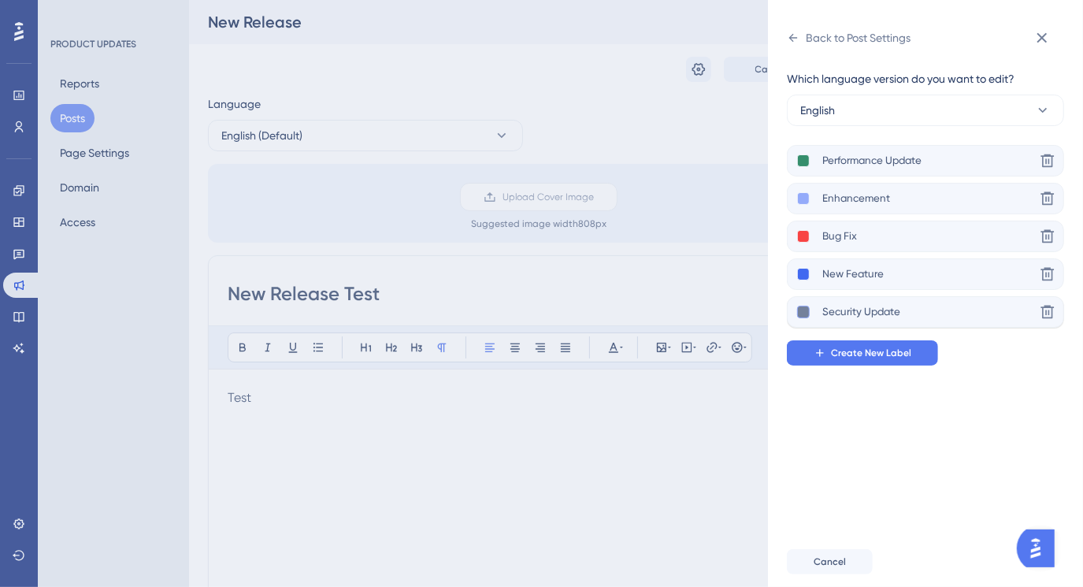
click at [802, 313] on button at bounding box center [803, 312] width 13 height 13
click at [844, 364] on div at bounding box center [847, 362] width 13 height 13
click at [840, 415] on div "Which language version do you want to edit? English Performance Update Delete E…" at bounding box center [932, 293] width 290 height 486
click at [825, 357] on icon at bounding box center [820, 353] width 13 height 13
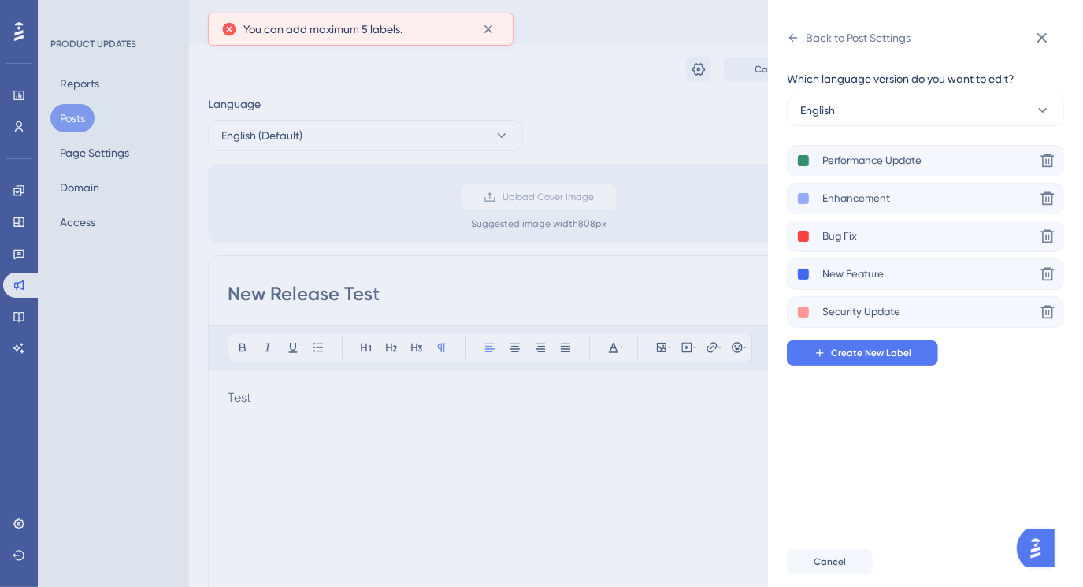
click at [852, 429] on div "Which language version do you want to edit? English Performance Update Delete E…" at bounding box center [932, 293] width 290 height 486
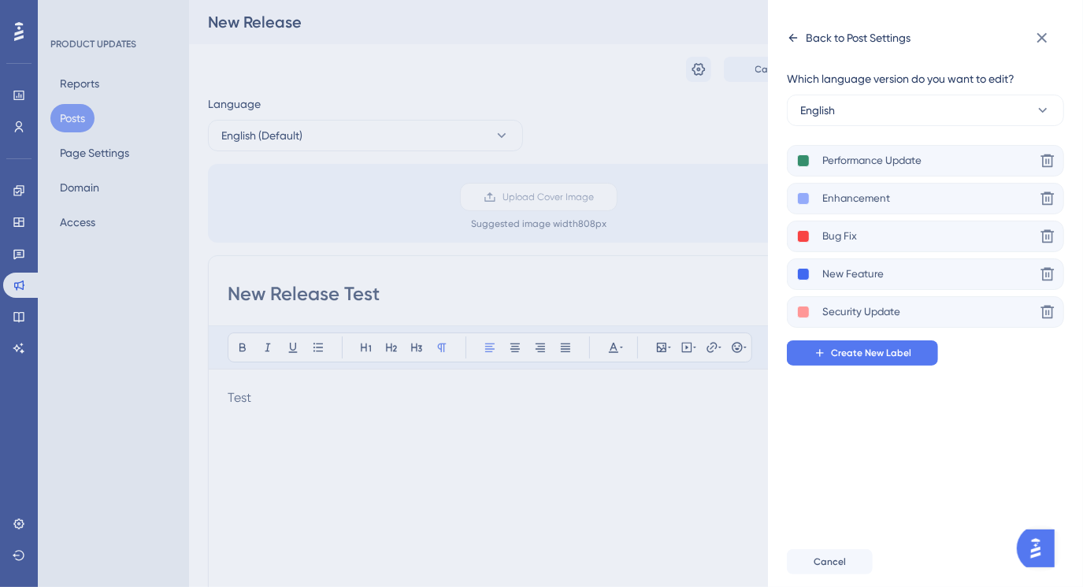
click at [799, 35] on icon at bounding box center [793, 38] width 13 height 13
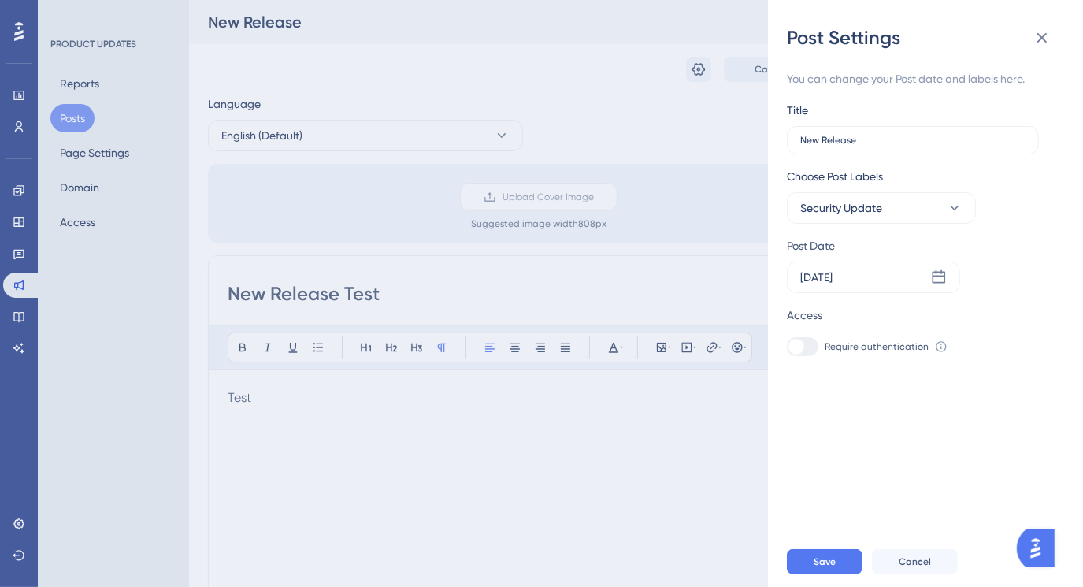
click at [937, 346] on icon at bounding box center [941, 346] width 13 height 13
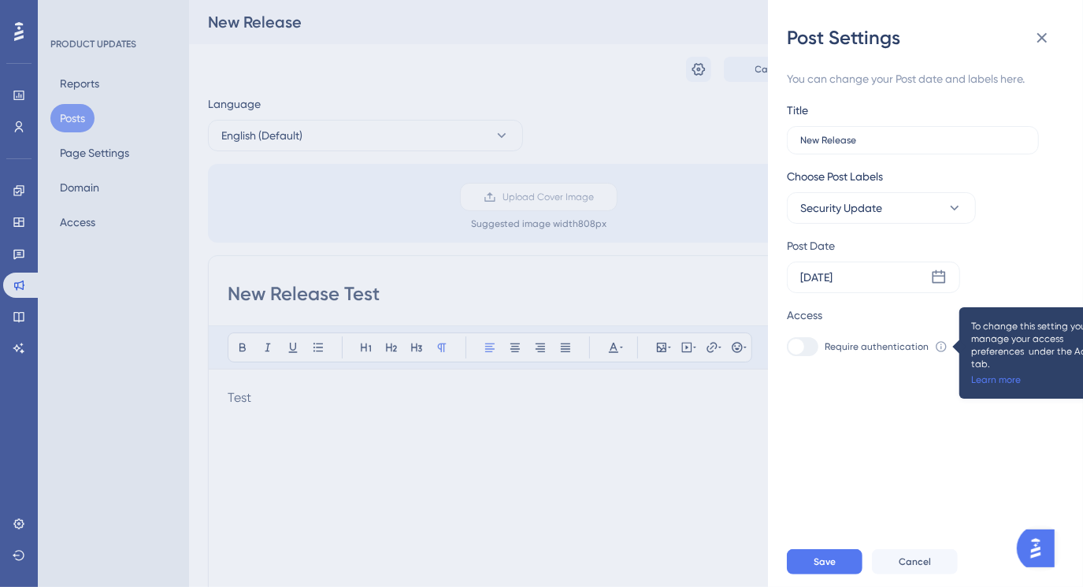
click at [937, 346] on icon at bounding box center [941, 346] width 13 height 13
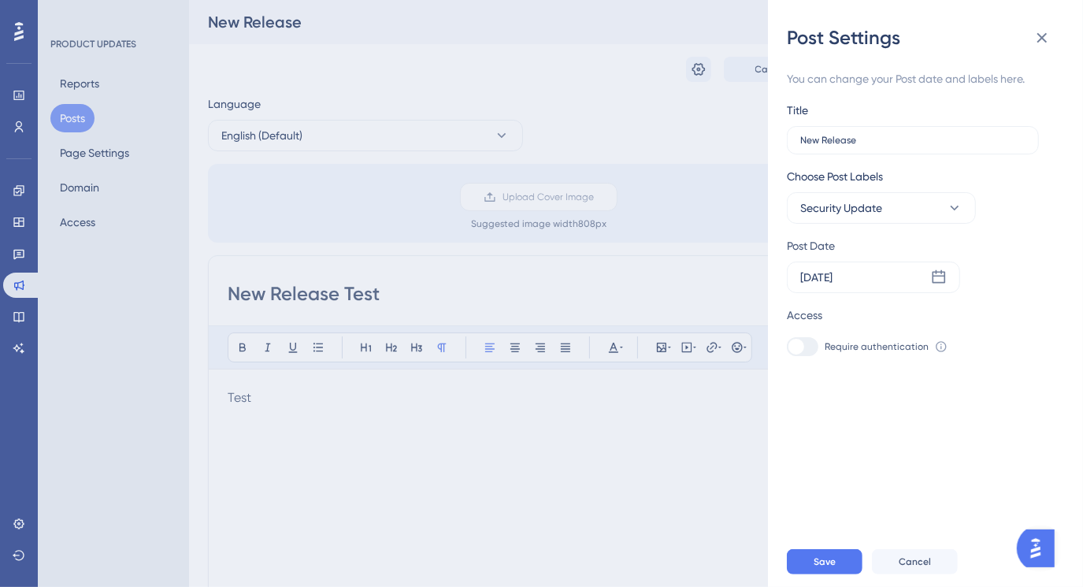
click at [901, 406] on div "You can change your Post date and labels here. Title New Release Choose Post La…" at bounding box center [932, 293] width 290 height 486
click at [842, 566] on button "Save" at bounding box center [825, 561] width 76 height 25
click at [954, 207] on icon at bounding box center [955, 208] width 16 height 16
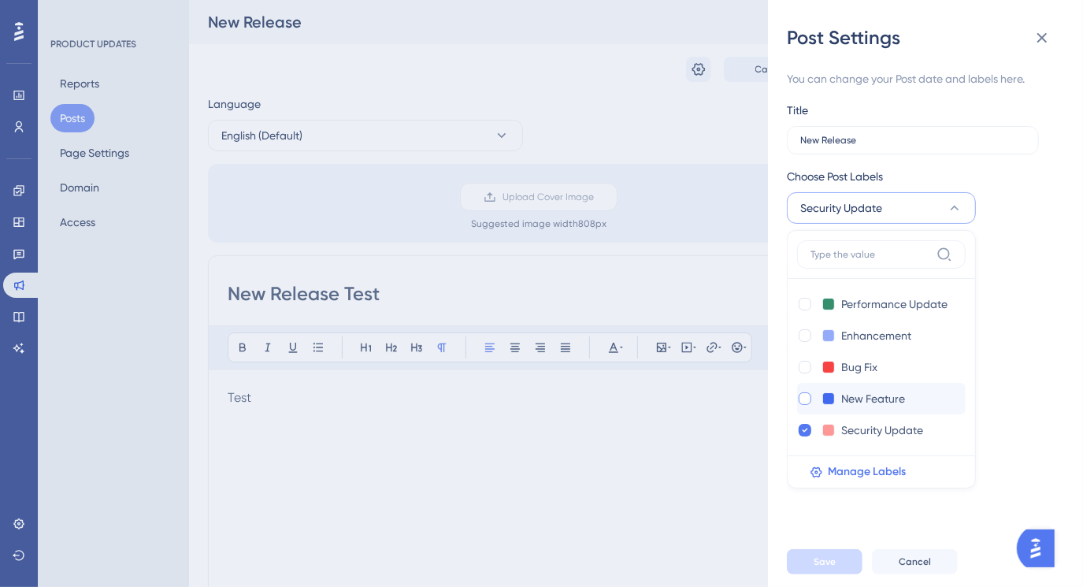
click at [804, 402] on div at bounding box center [805, 398] width 13 height 13
checkbox input "true"
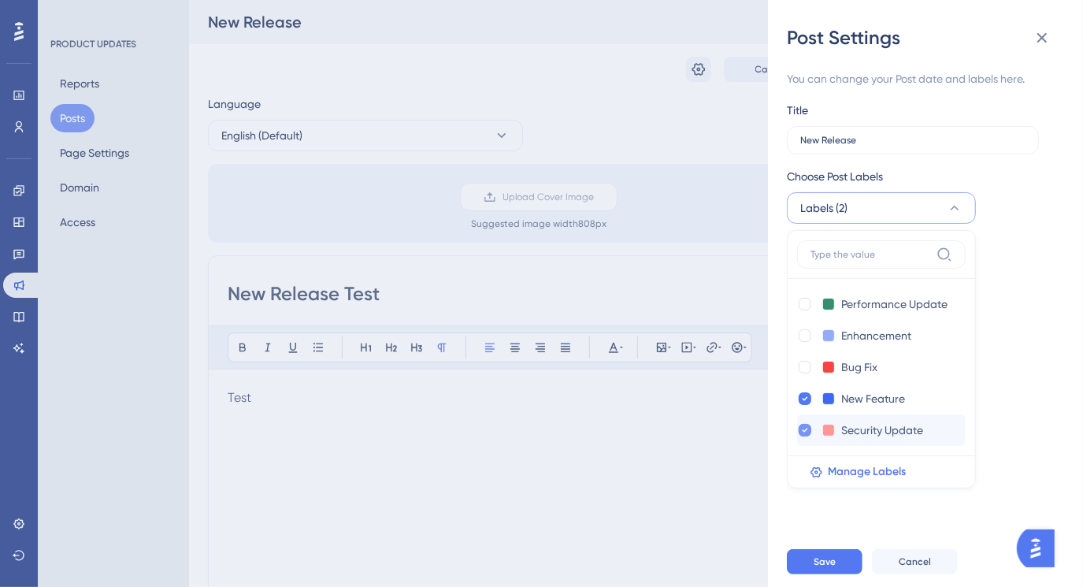
click at [804, 432] on icon at bounding box center [805, 430] width 6 height 11
checkbox input "false"
click at [825, 568] on span "Save" at bounding box center [825, 561] width 22 height 13
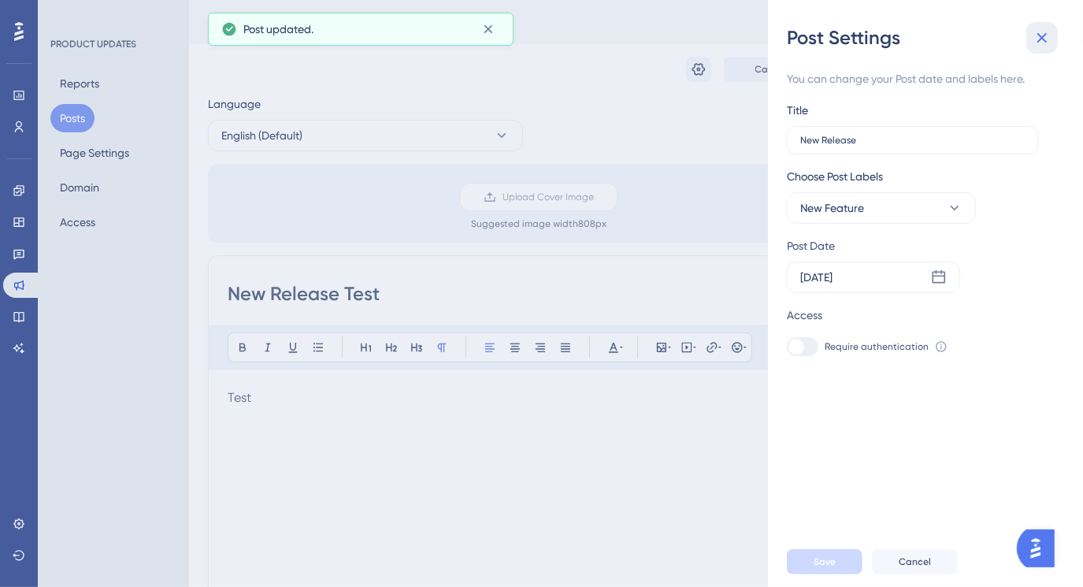
click at [1037, 35] on icon at bounding box center [1042, 37] width 19 height 19
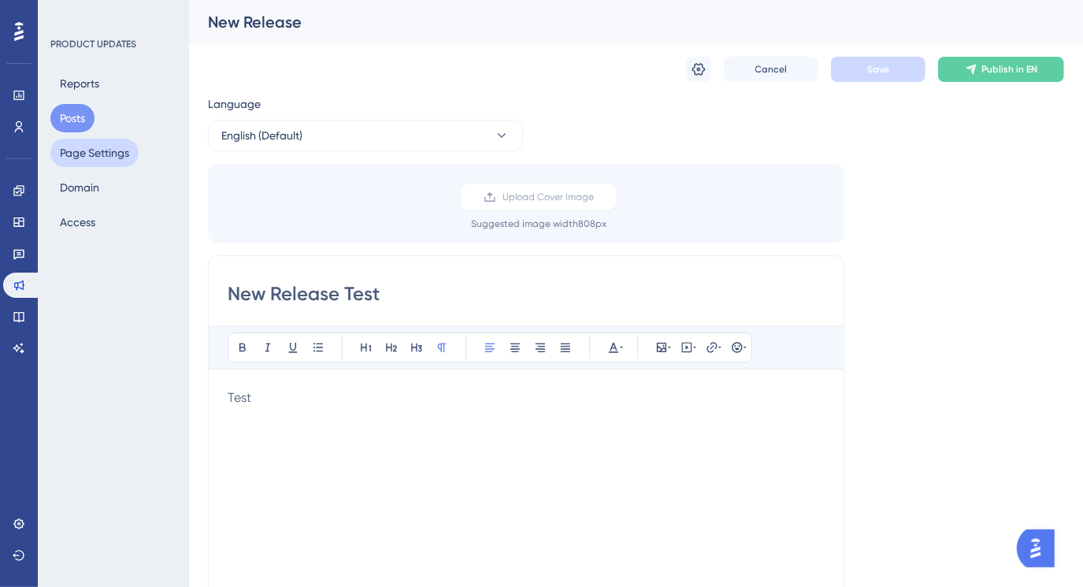
click at [110, 155] on button "Page Settings" at bounding box center [94, 153] width 88 height 28
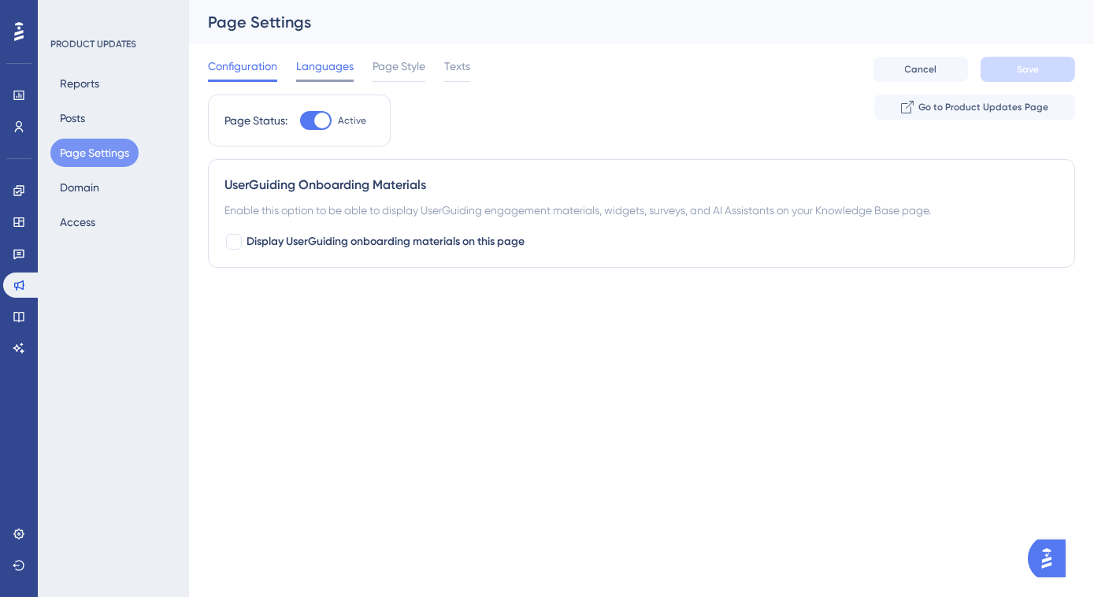
click at [314, 66] on span "Languages" at bounding box center [325, 66] width 58 height 19
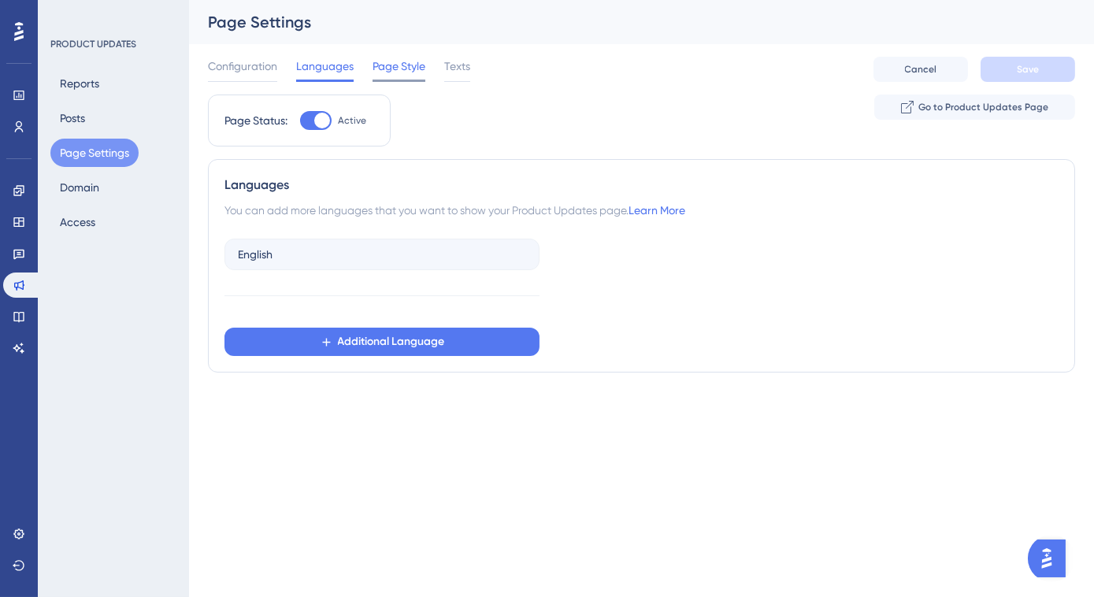
click at [388, 66] on span "Page Style" at bounding box center [399, 66] width 53 height 19
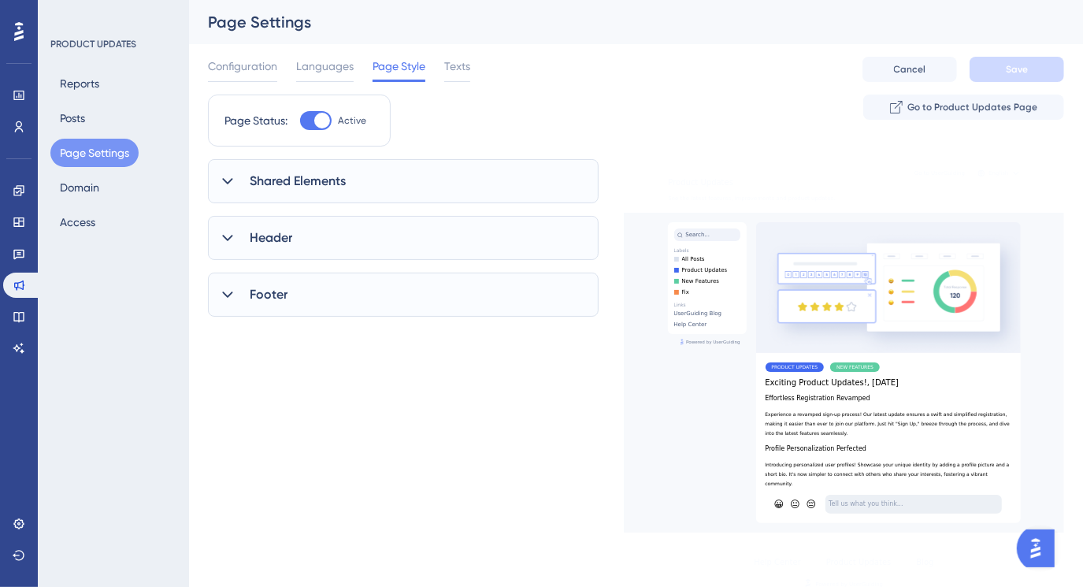
click at [228, 181] on icon at bounding box center [227, 181] width 10 height 6
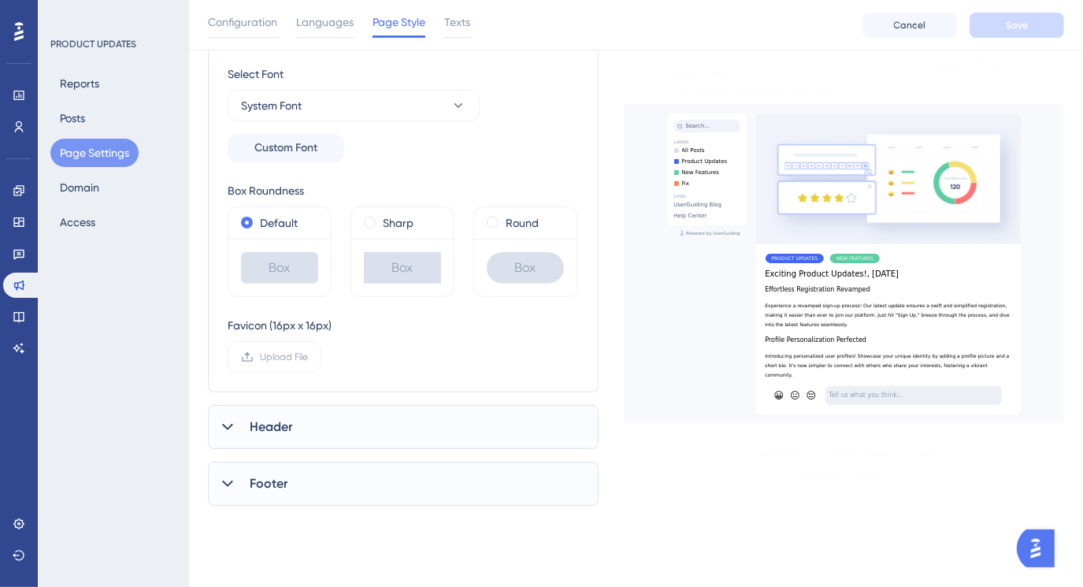
scroll to position [286, 0]
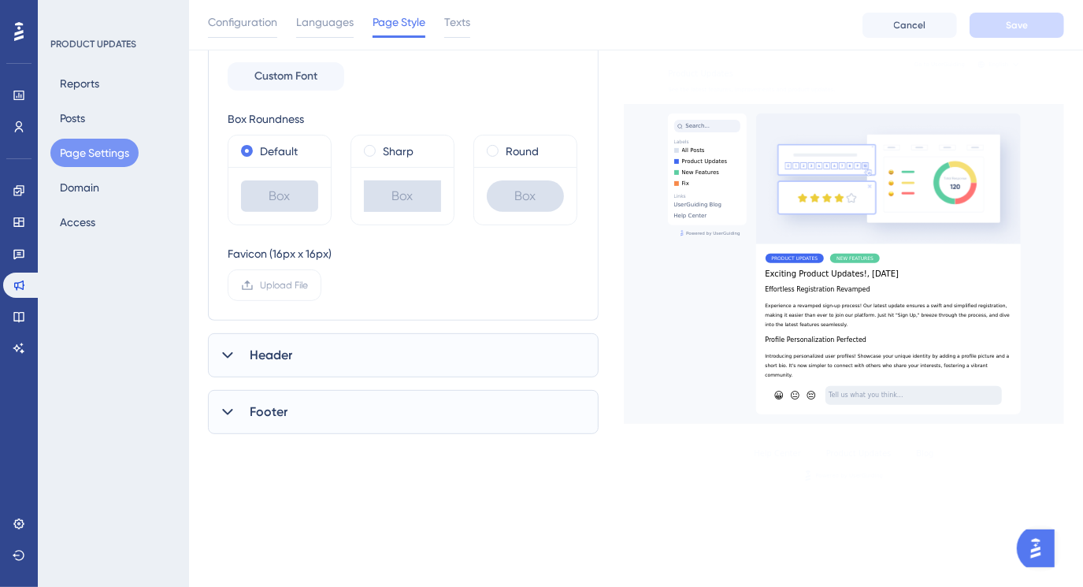
click at [264, 347] on span "Header" at bounding box center [271, 355] width 43 height 19
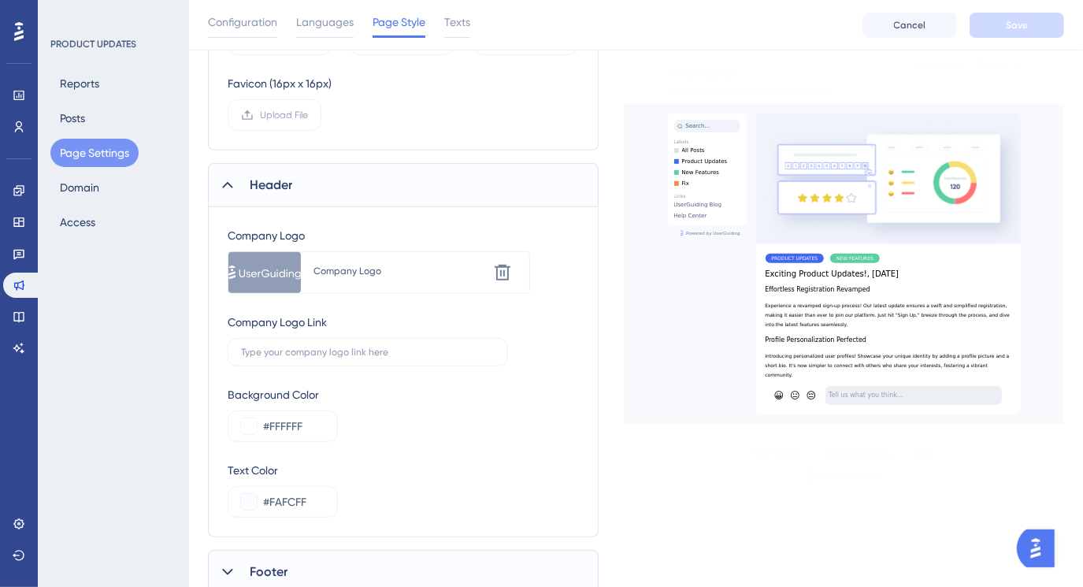
scroll to position [501, 0]
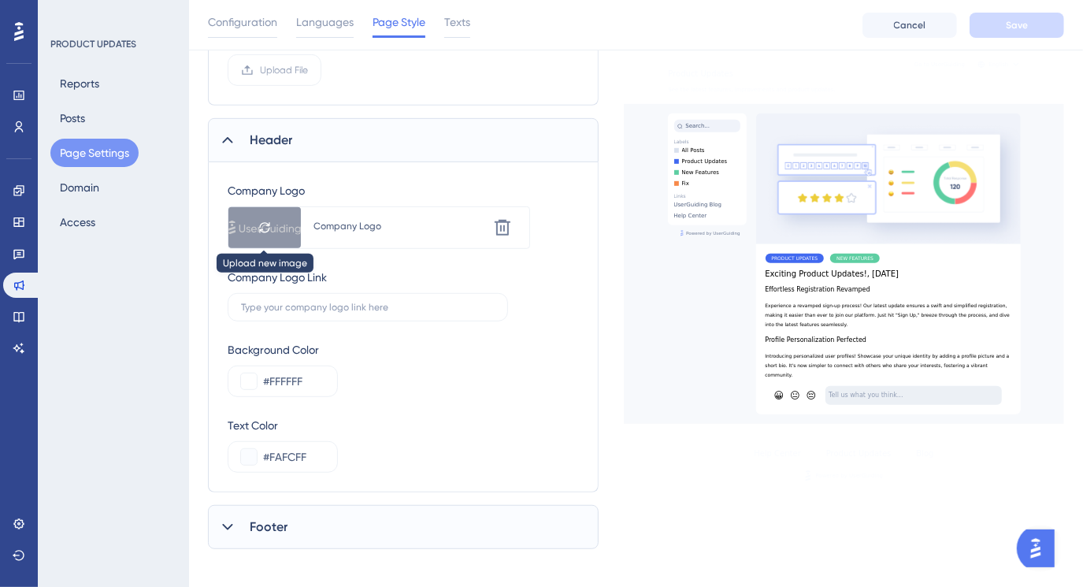
click at [269, 233] on div at bounding box center [264, 227] width 72 height 41
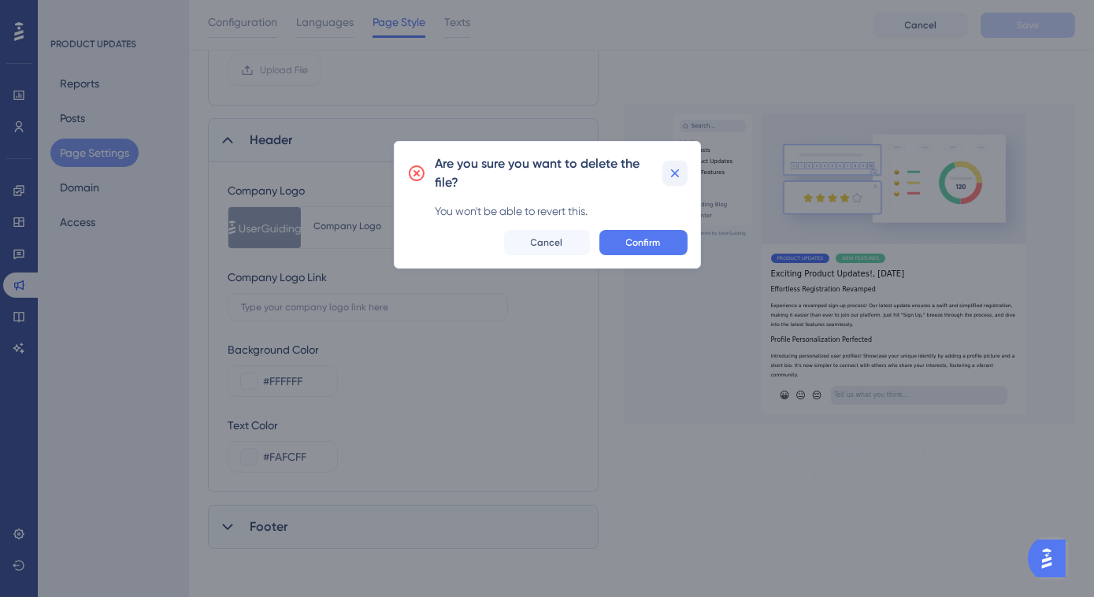
click at [680, 169] on icon at bounding box center [675, 173] width 16 height 16
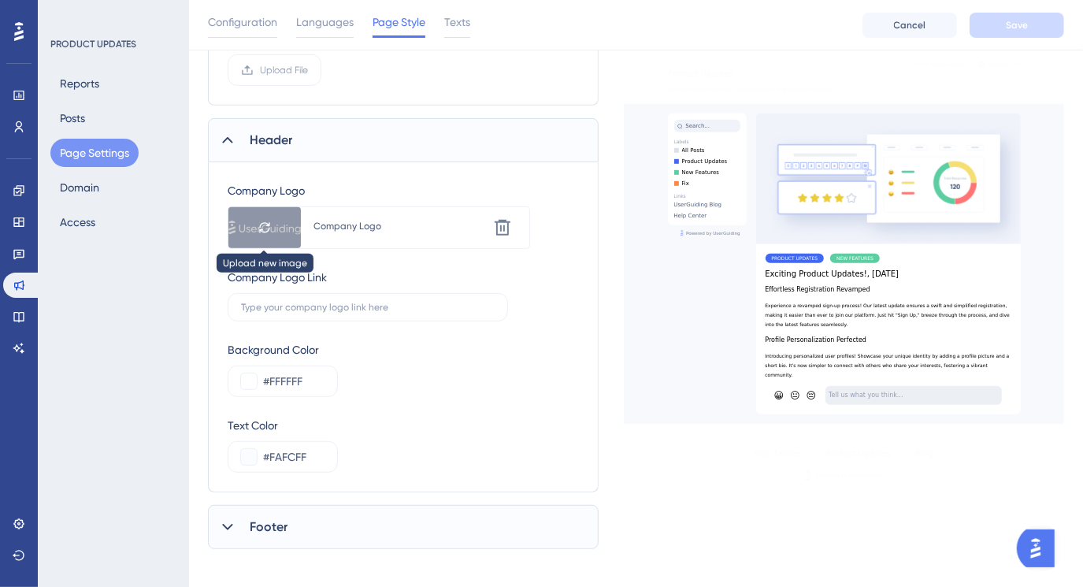
click at [273, 228] on div at bounding box center [264, 227] width 72 height 41
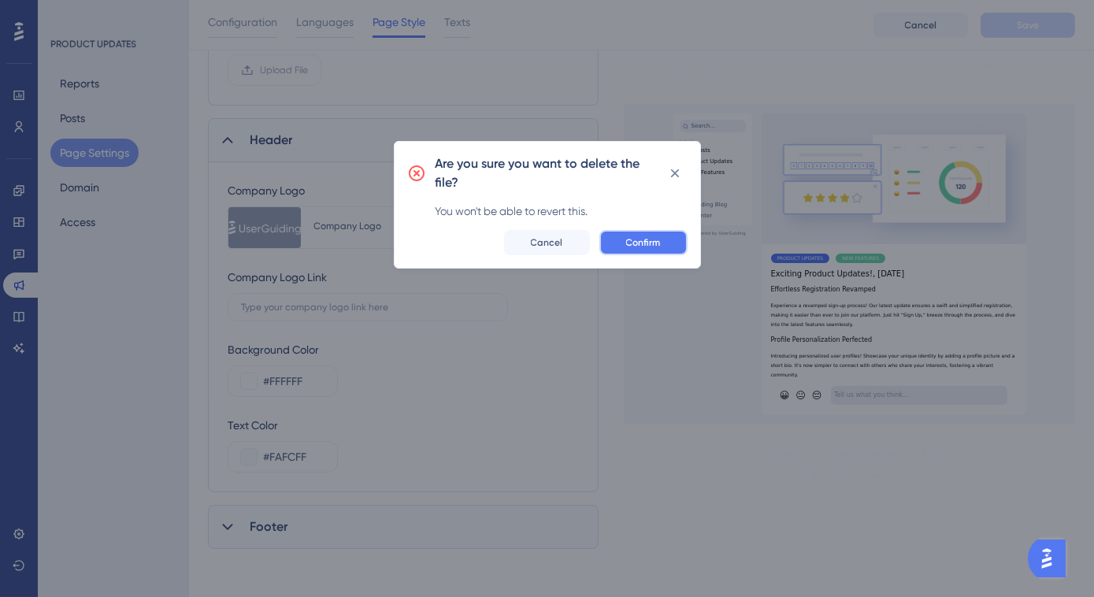
click at [637, 241] on span "Confirm" at bounding box center [643, 242] width 35 height 13
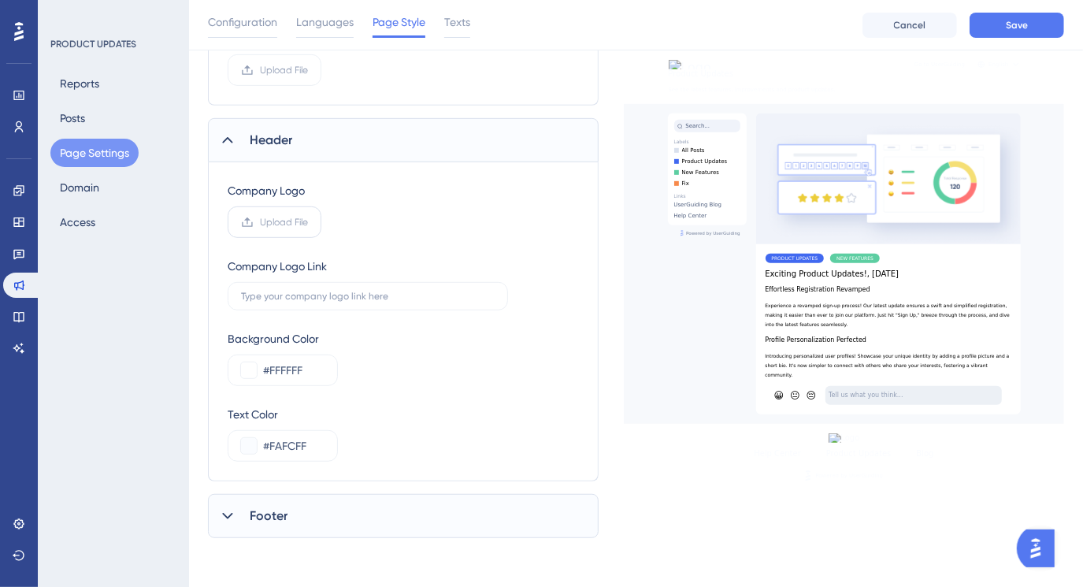
click at [271, 221] on span "Upload File" at bounding box center [284, 222] width 48 height 13
click at [308, 222] on input "Upload File" at bounding box center [308, 222] width 0 height 0
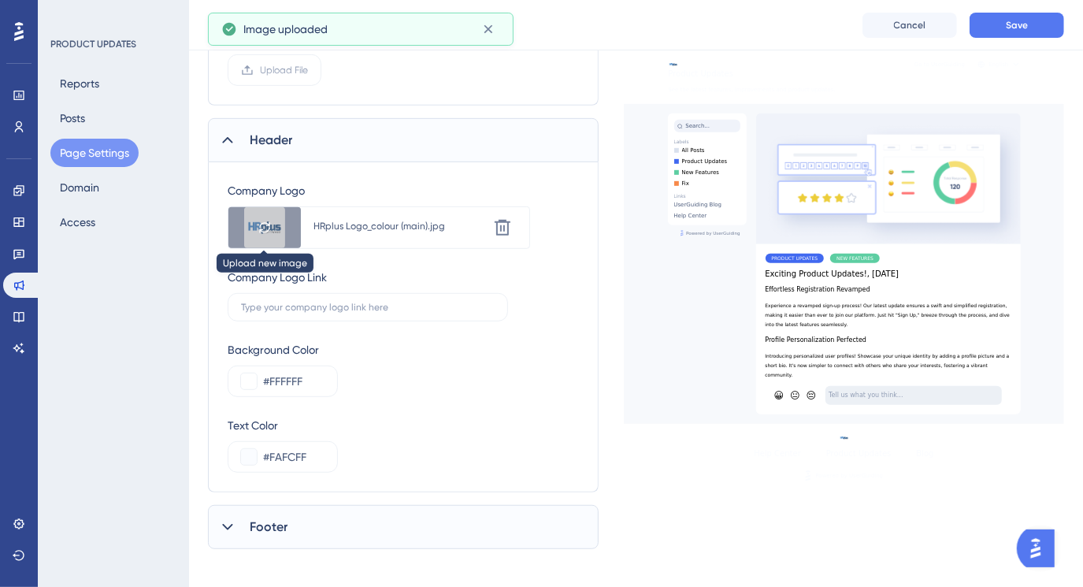
click at [576, 268] on div "Company Logo Link" at bounding box center [403, 295] width 351 height 54
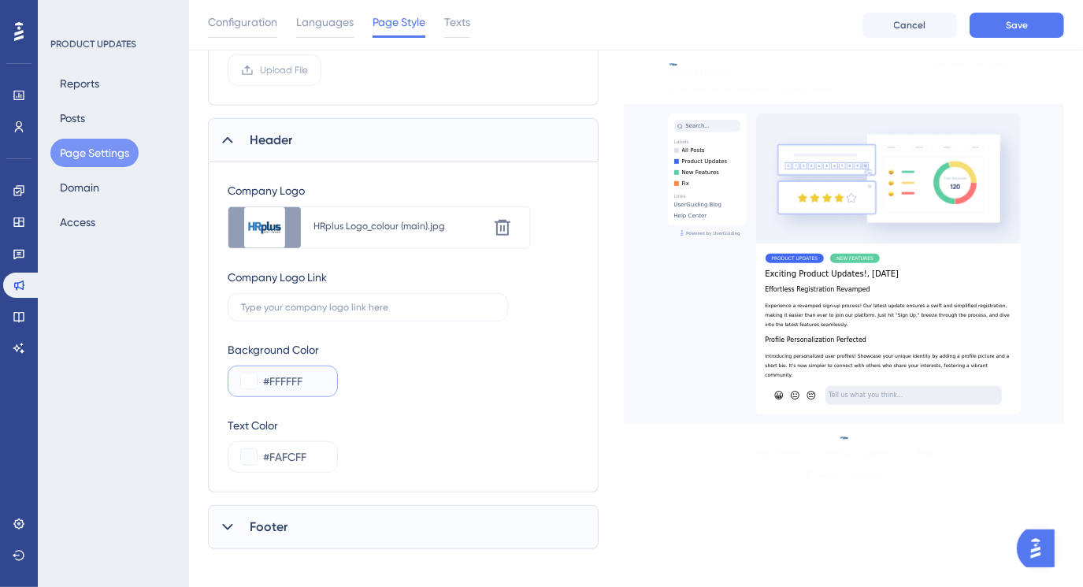
click at [254, 374] on button at bounding box center [249, 381] width 16 height 16
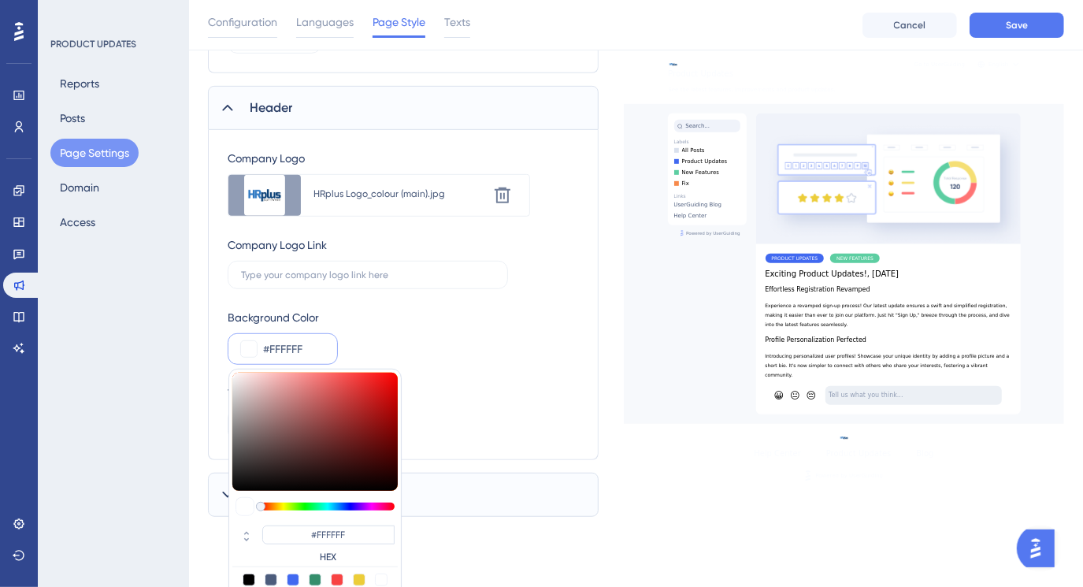
scroll to position [562, 0]
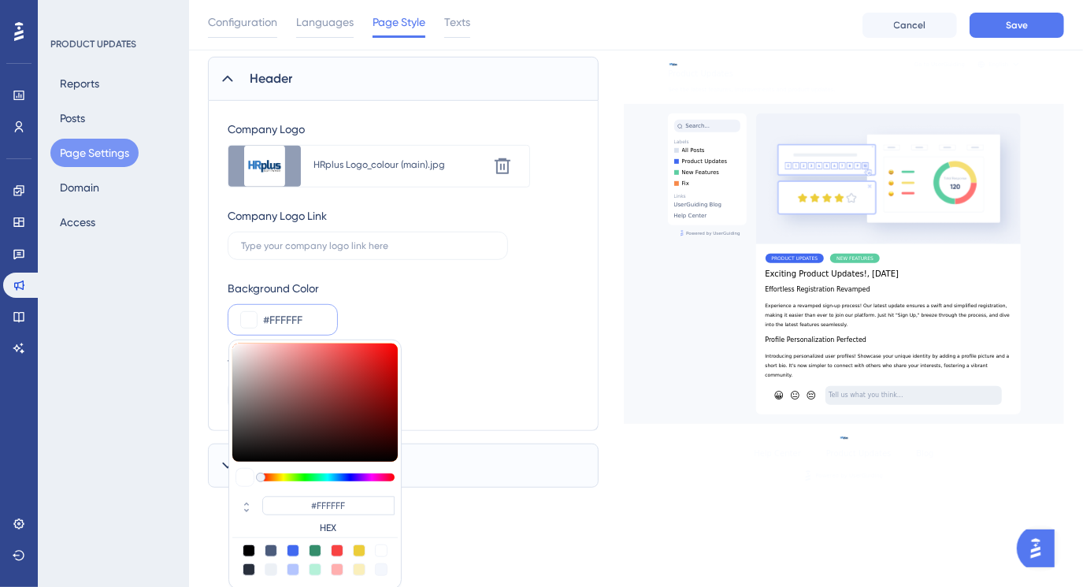
click at [293, 547] on div at bounding box center [293, 550] width 13 height 13
type input "#4169f0"
type input "#4169F0"
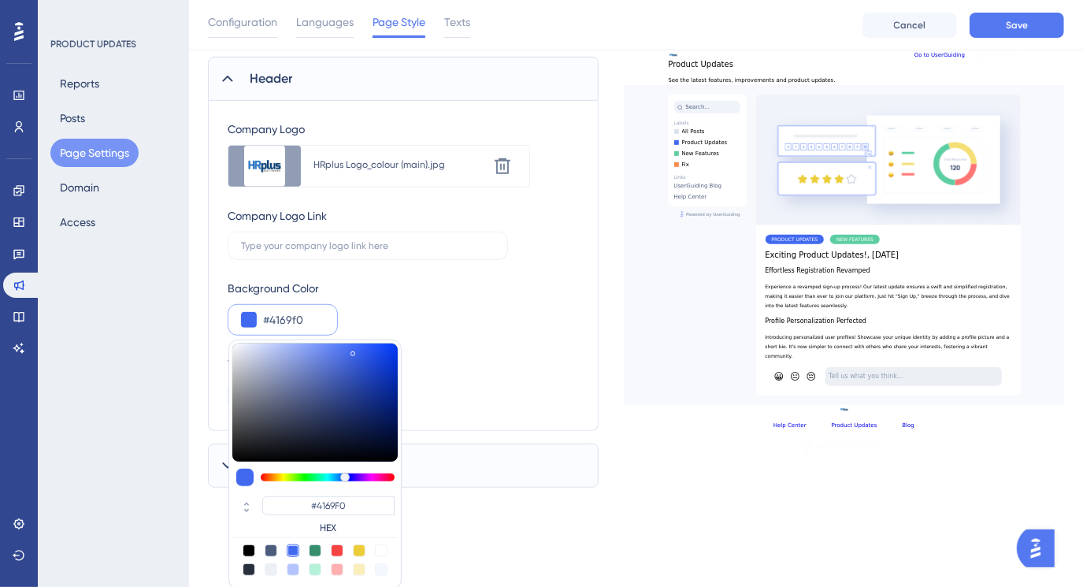
drag, startPoint x: 270, startPoint y: 318, endPoint x: 319, endPoint y: 318, distance: 48.8
click at [319, 318] on input "#4169f0" at bounding box center [293, 319] width 61 height 19
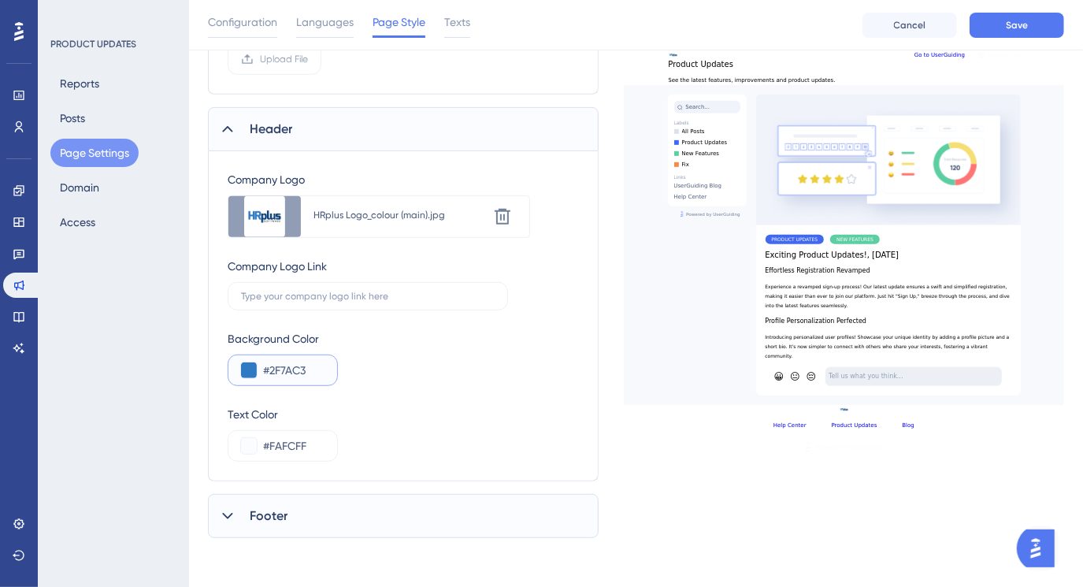
type input "#2F7AC3"
click at [1000, 26] on button "Save" at bounding box center [1017, 25] width 95 height 25
